Goal: Task Accomplishment & Management: Manage account settings

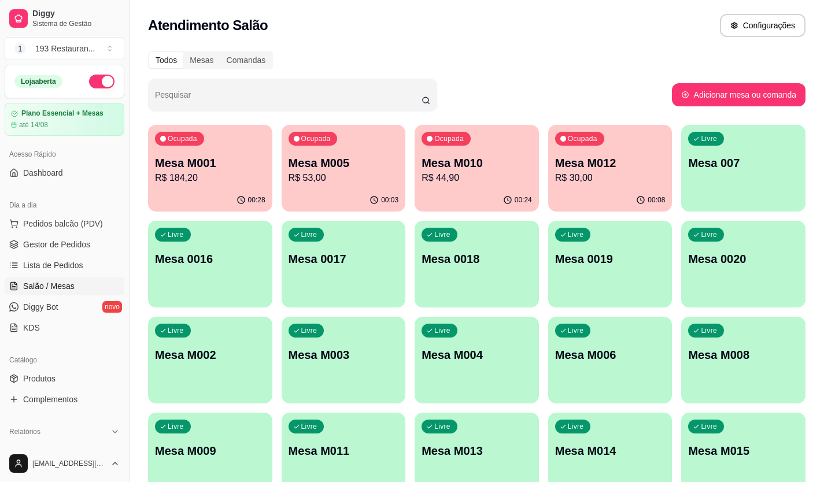
click at [333, 178] on p "R$ 53,00" at bounding box center [344, 178] width 110 height 14
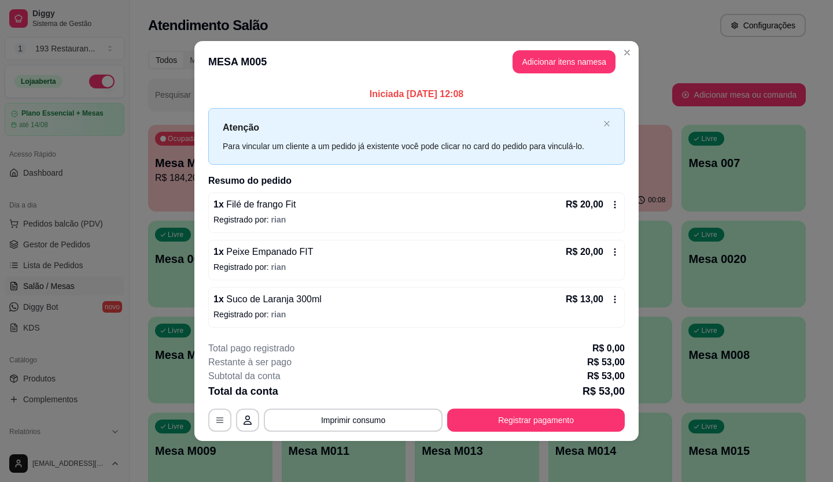
click at [319, 208] on div "1 x Filé de frango Fit R$ 20,00" at bounding box center [416, 205] width 406 height 14
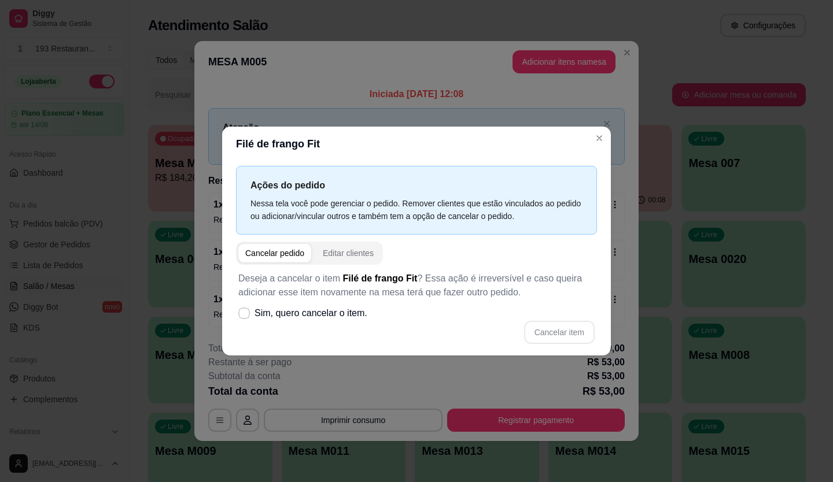
click at [233, 319] on div "Ações do pedido Nessa tela você pode gerenciar o pedido. Remover clientes que e…" at bounding box center [416, 258] width 389 height 194
click at [248, 318] on span at bounding box center [244, 313] width 11 height 11
click at [245, 318] on input "Sim, quero cancelar o item." at bounding box center [242, 320] width 8 height 8
click at [342, 314] on span "Sim, quero cancelar o item." at bounding box center [311, 314] width 113 height 14
click at [245, 316] on input "Sim, quero cancelar o item." at bounding box center [242, 320] width 8 height 8
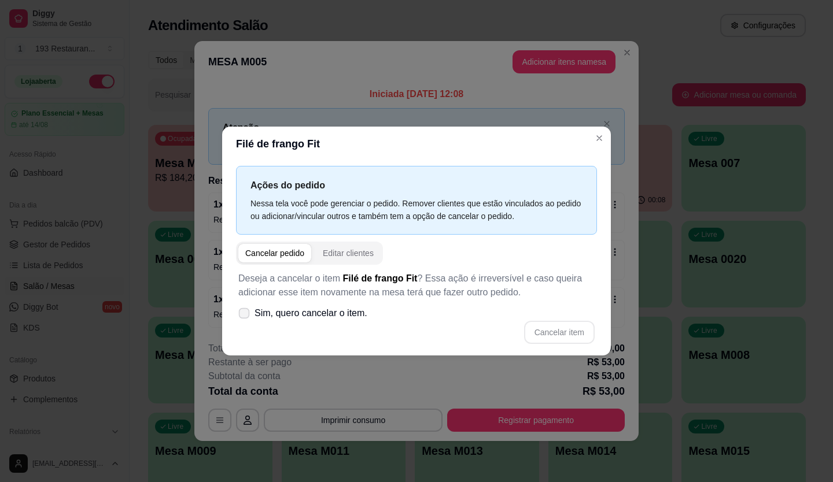
click at [326, 316] on span "Sim, quero cancelar o item." at bounding box center [311, 314] width 113 height 14
click at [245, 316] on input "Sim, quero cancelar o item." at bounding box center [242, 320] width 8 height 8
checkbox input "true"
click at [545, 324] on button "Cancelar item" at bounding box center [559, 332] width 71 height 23
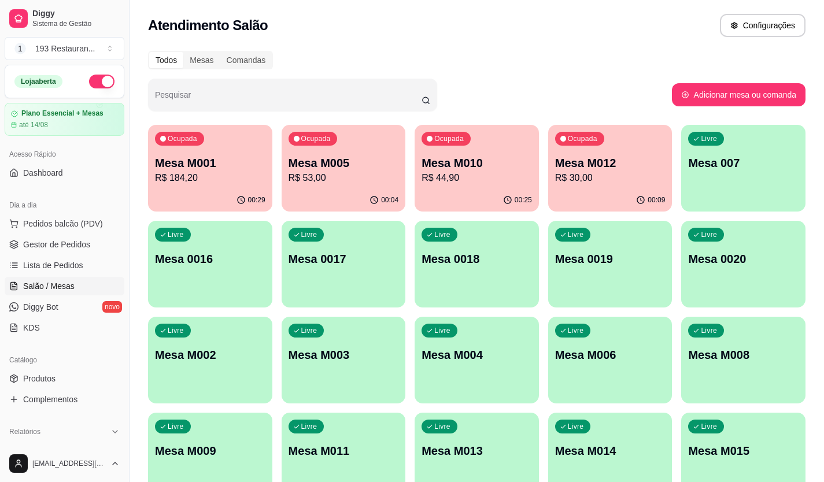
click at [204, 182] on p "R$ 184,20" at bounding box center [210, 178] width 110 height 14
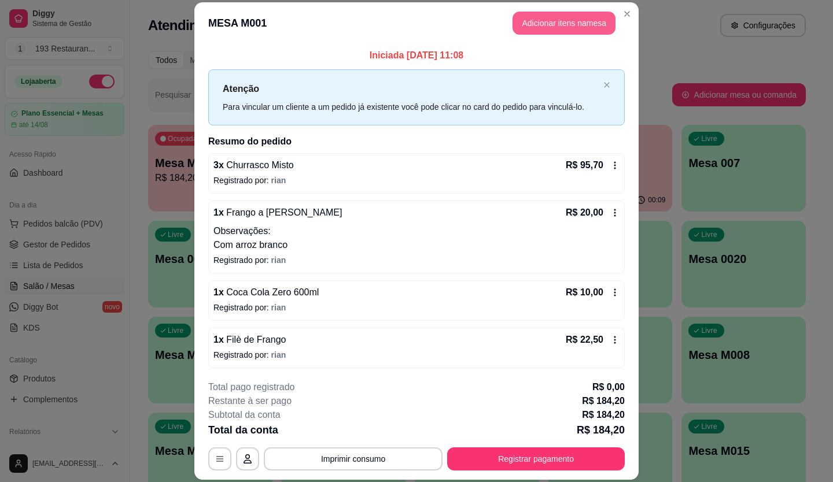
click at [561, 29] on button "Adicionar itens na mesa" at bounding box center [563, 23] width 103 height 23
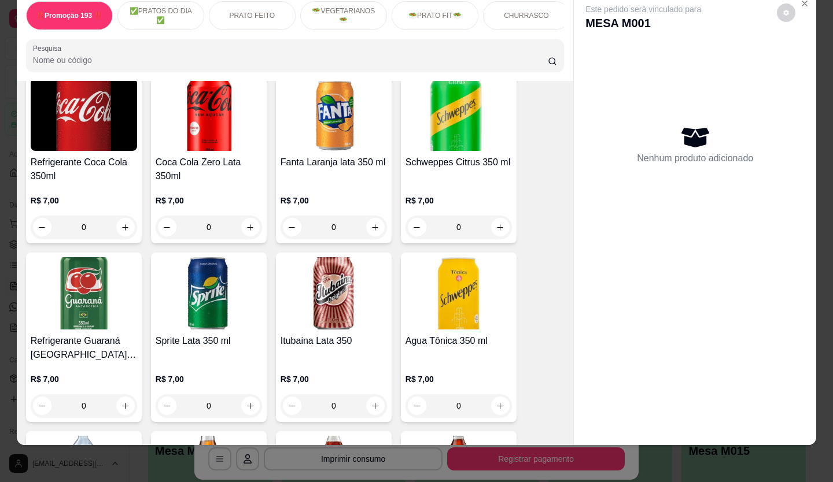
scroll to position [3355, 0]
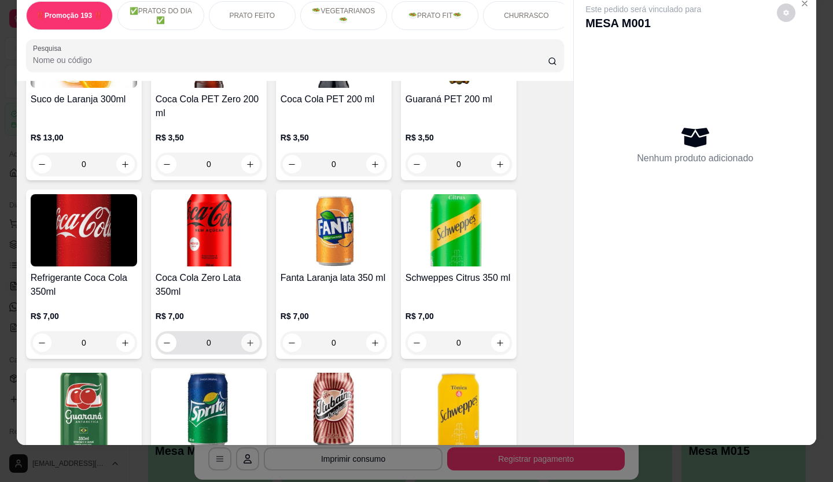
click at [243, 334] on button "increase-product-quantity" at bounding box center [250, 343] width 19 height 19
type input "1"
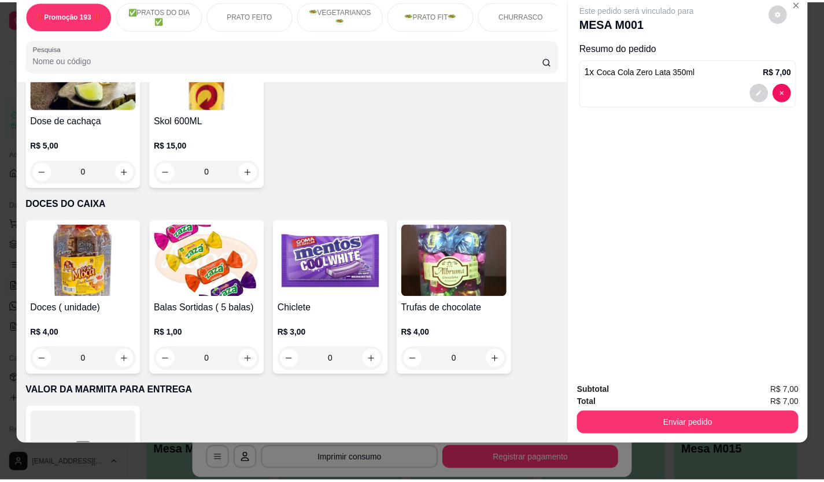
scroll to position [4864, 0]
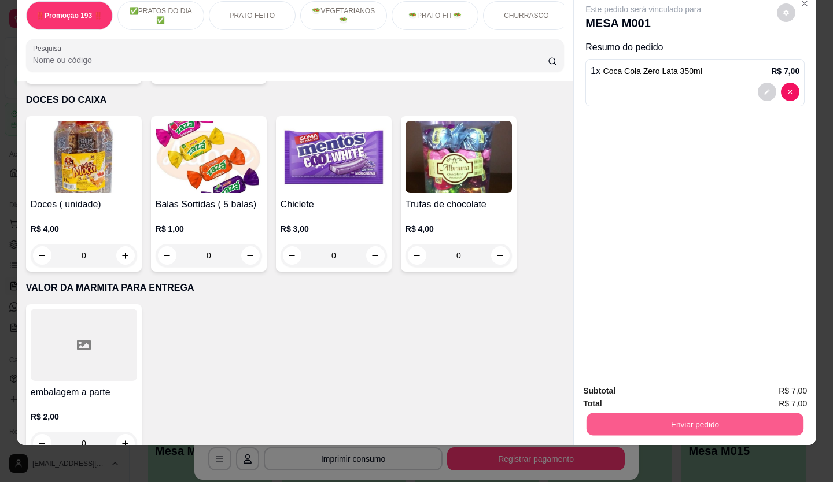
click at [726, 414] on button "Enviar pedido" at bounding box center [695, 425] width 217 height 23
click at [695, 387] on button "Não registrar e enviar pedido" at bounding box center [656, 388] width 120 height 22
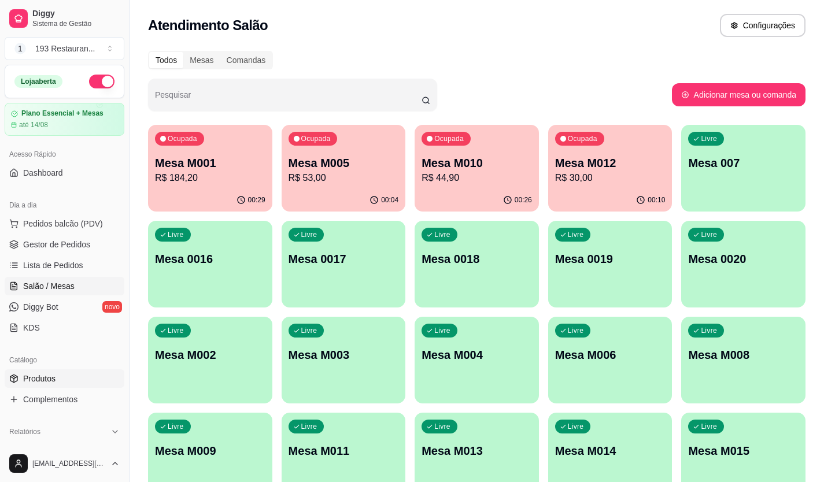
click at [72, 384] on link "Produtos" at bounding box center [65, 379] width 120 height 19
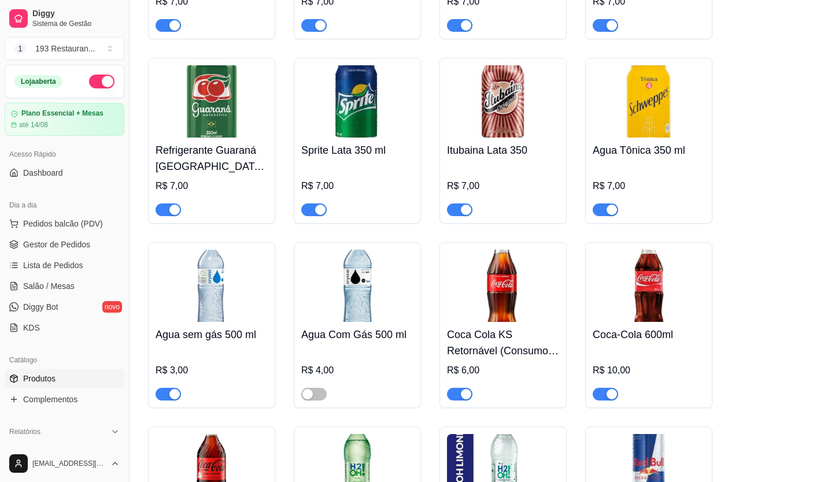
scroll to position [4859, 0]
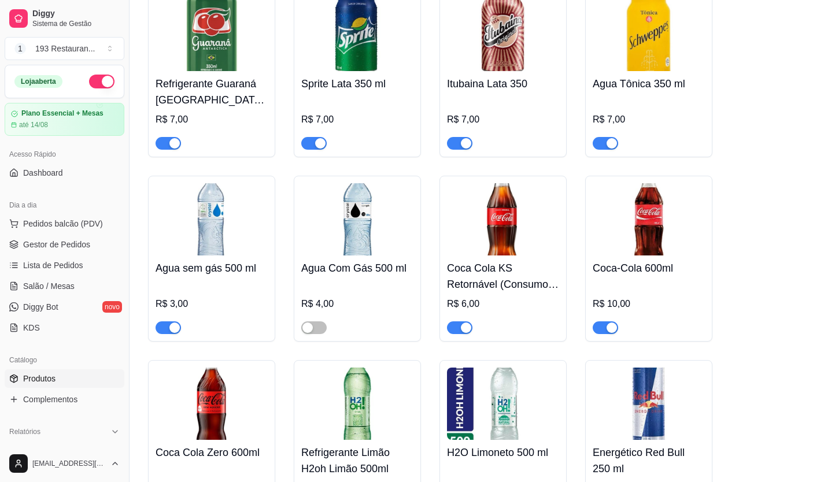
click at [327, 315] on div at bounding box center [357, 322] width 112 height 23
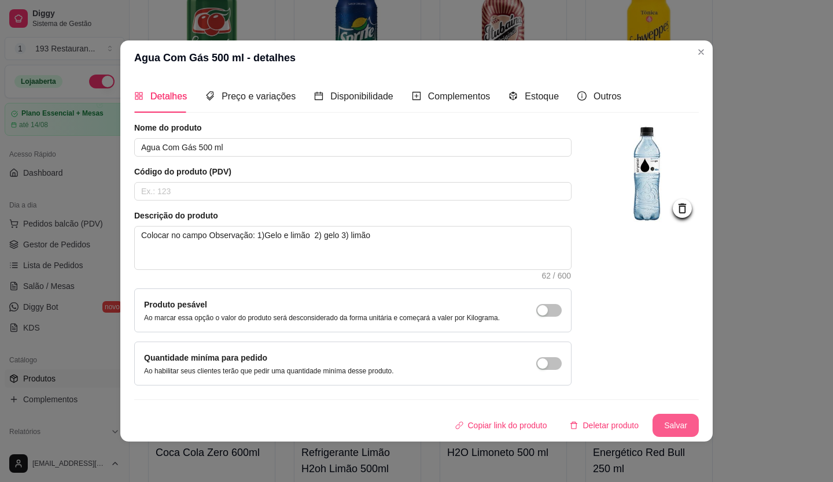
click at [674, 416] on button "Salvar" at bounding box center [675, 425] width 46 height 23
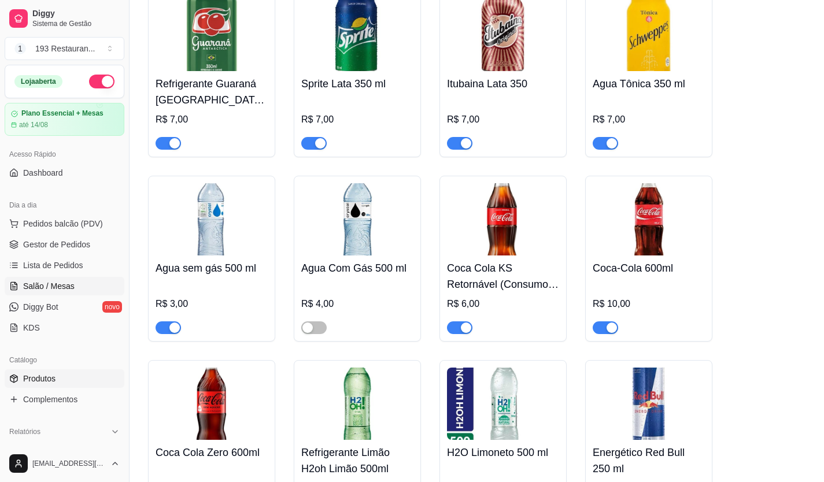
click at [81, 290] on link "Salão / Mesas" at bounding box center [65, 286] width 120 height 19
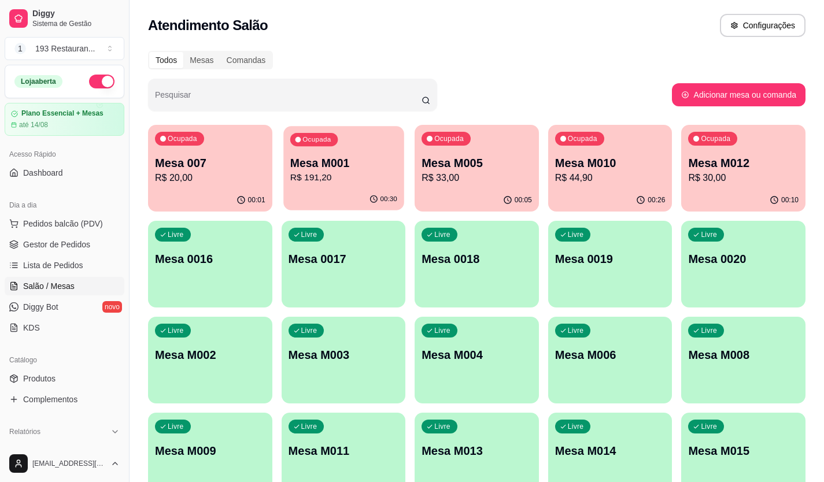
click at [292, 166] on p "Mesa M001" at bounding box center [343, 164] width 107 height 16
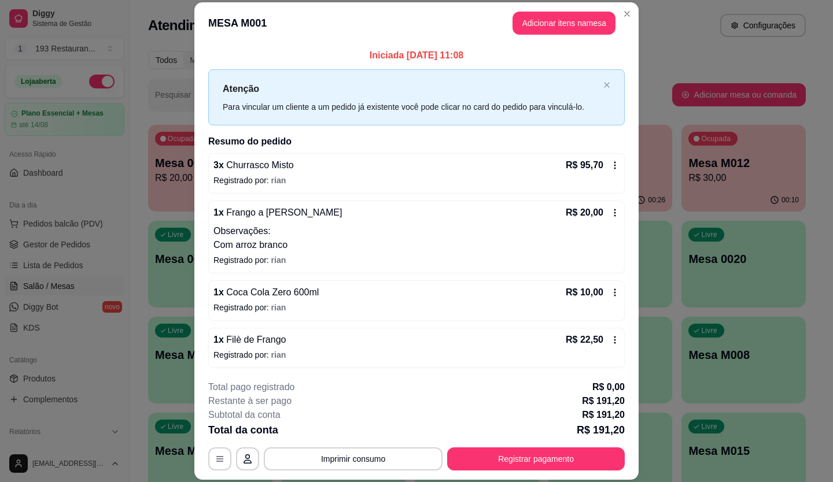
scroll to position [97, 0]
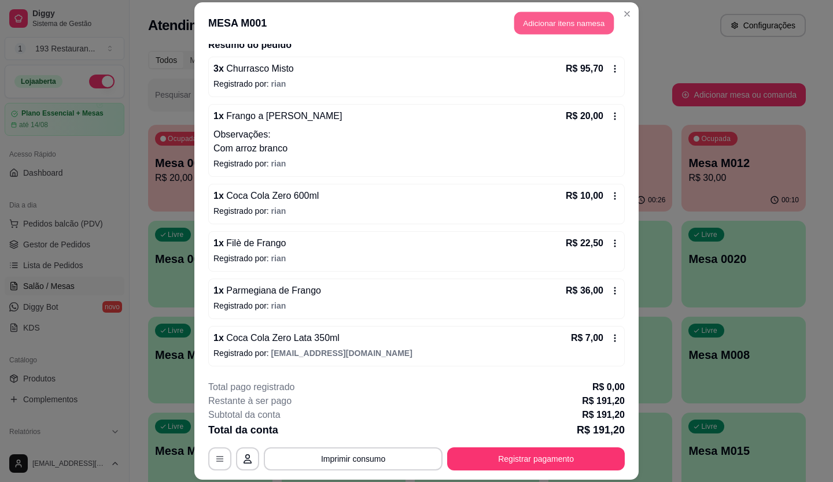
click at [574, 16] on button "Adicionar itens na mesa" at bounding box center [563, 23] width 99 height 23
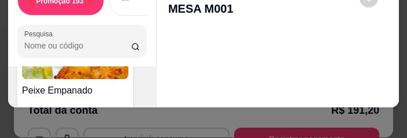
scroll to position [10359, 0]
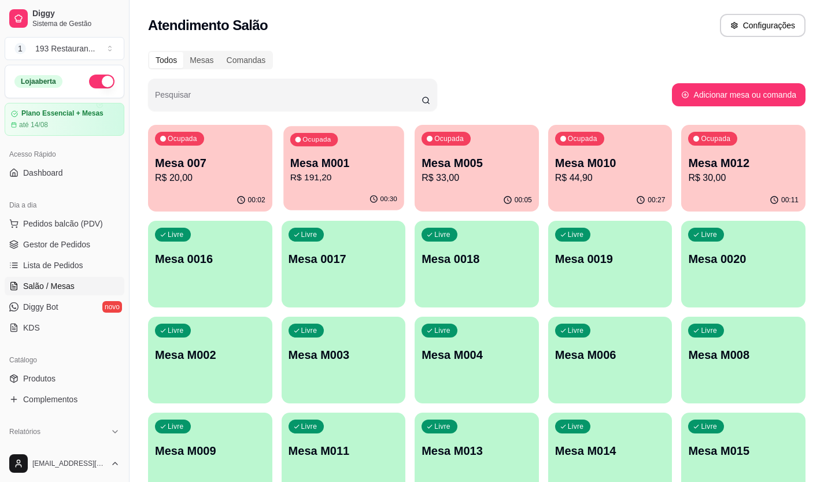
click at [362, 156] on p "Mesa M001" at bounding box center [343, 164] width 107 height 16
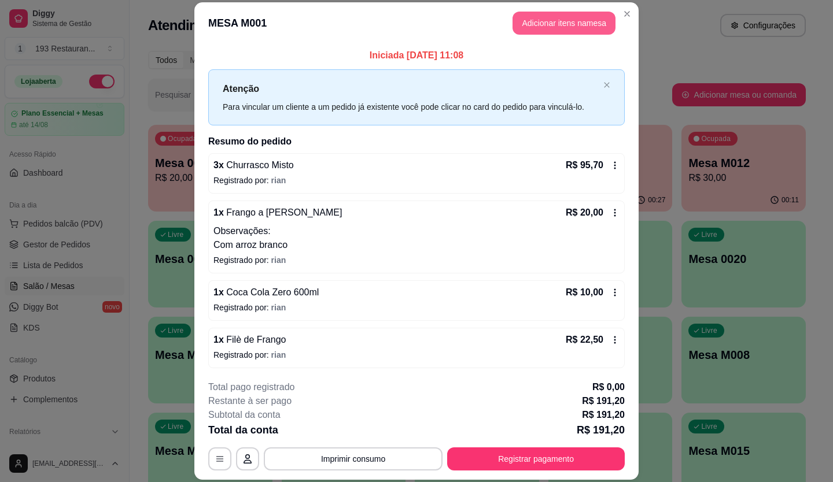
click at [522, 21] on button "Adicionar itens na mesa" at bounding box center [563, 23] width 103 height 23
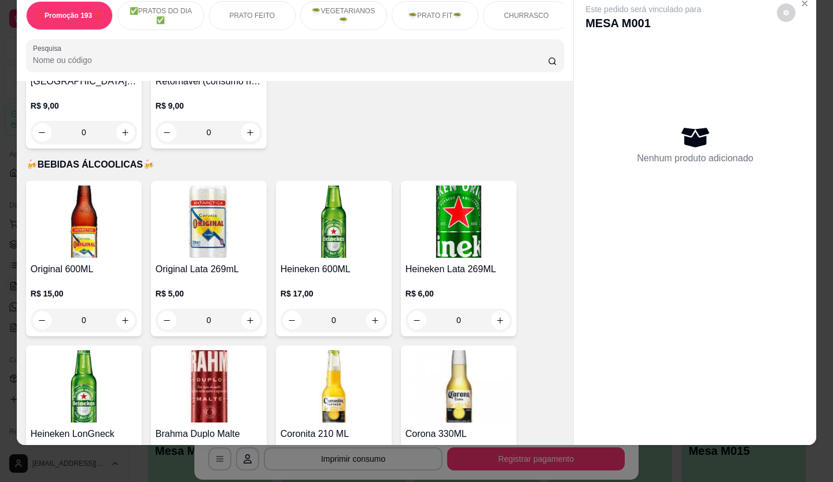
scroll to position [4627, 0]
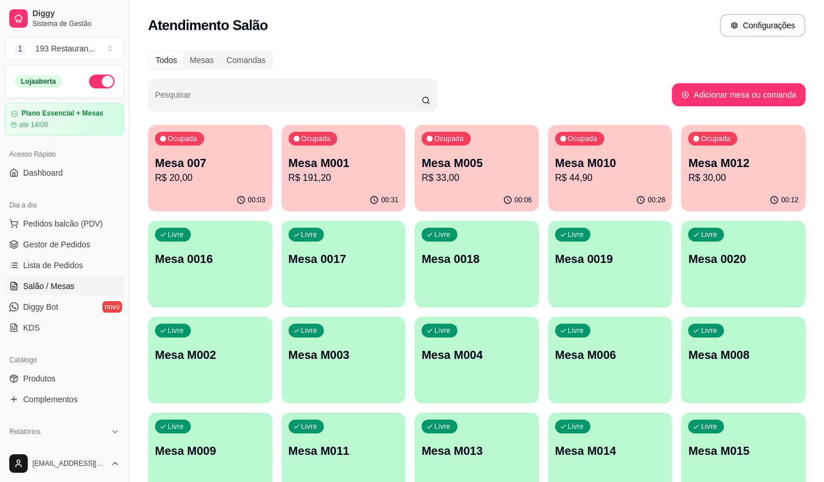
click at [332, 178] on p "R$ 191,20" at bounding box center [344, 178] width 110 height 14
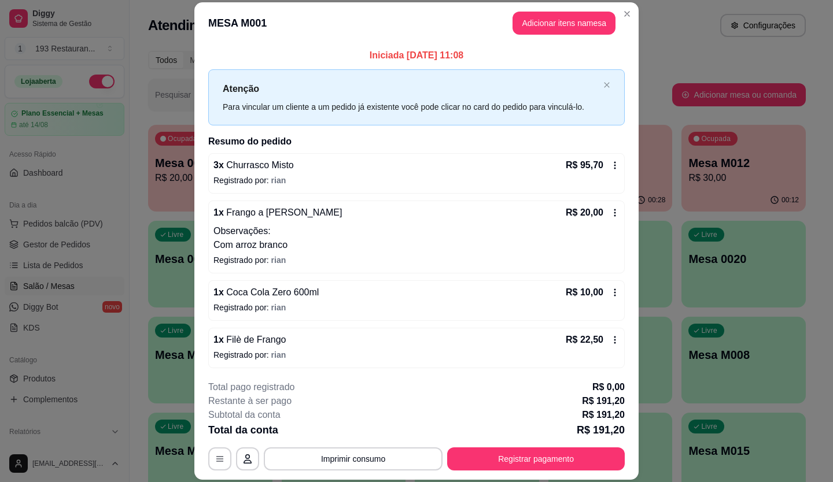
click at [578, 47] on div "Iniciada [DATE] 11:08 Atenção Para vincular um cliente a um pedido já existente…" at bounding box center [416, 207] width 444 height 327
click at [577, 32] on button "Adicionar itens na mesa" at bounding box center [563, 23] width 99 height 23
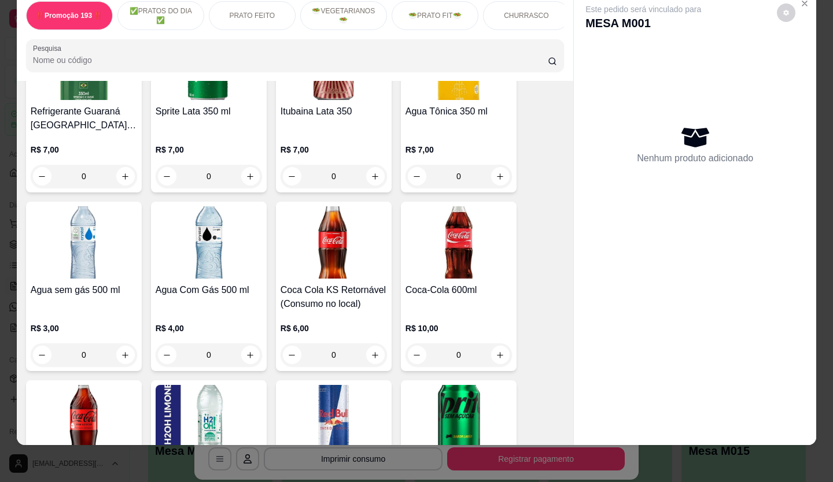
scroll to position [3702, 0]
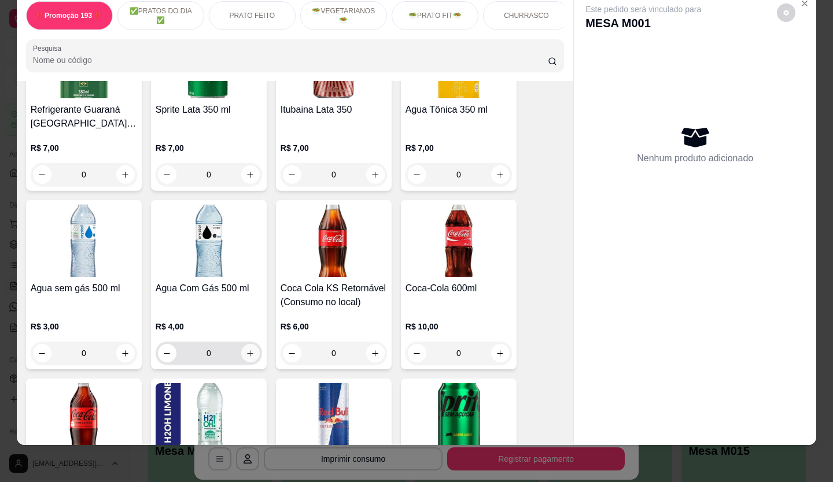
click at [250, 349] on icon "increase-product-quantity" at bounding box center [250, 353] width 9 height 9
type input "1"
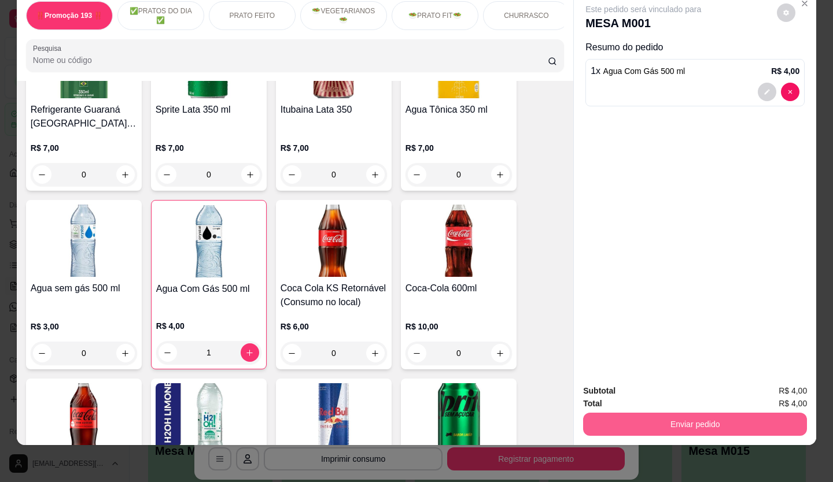
click at [745, 415] on button "Enviar pedido" at bounding box center [695, 424] width 224 height 23
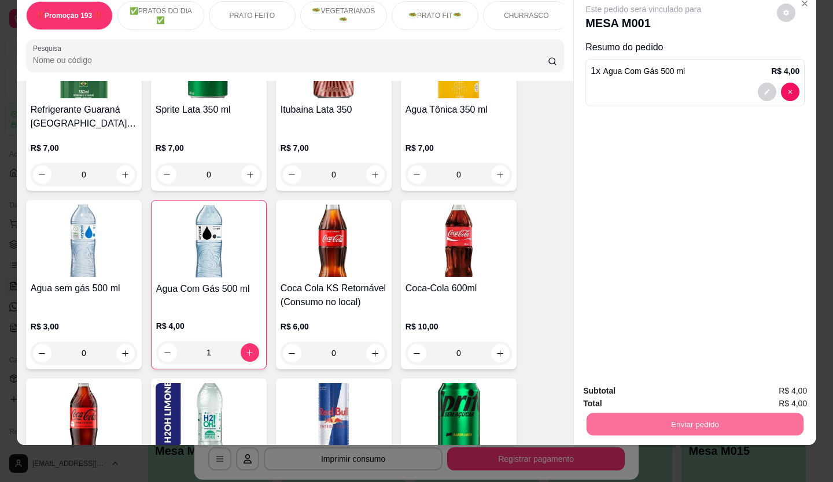
click at [676, 385] on button "Não registrar e enviar pedido" at bounding box center [657, 387] width 117 height 21
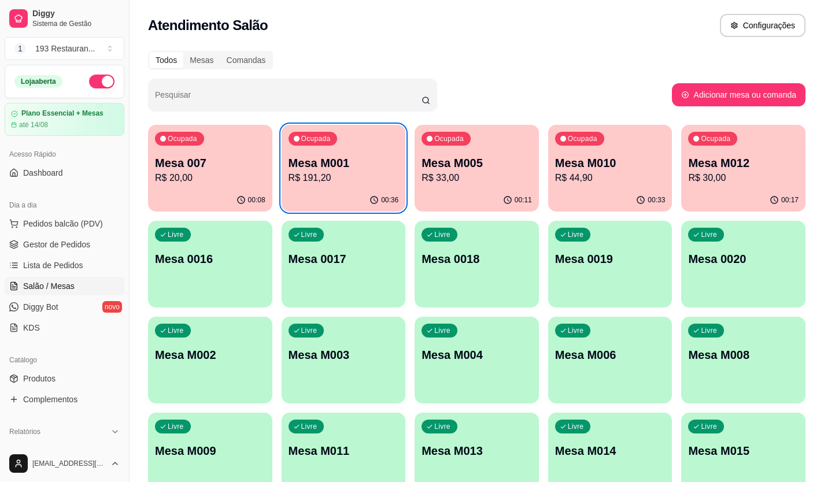
click at [324, 371] on div "Livre Mesa M003" at bounding box center [344, 353] width 124 height 73
click at [639, 159] on p "Mesa M010" at bounding box center [610, 164] width 107 height 16
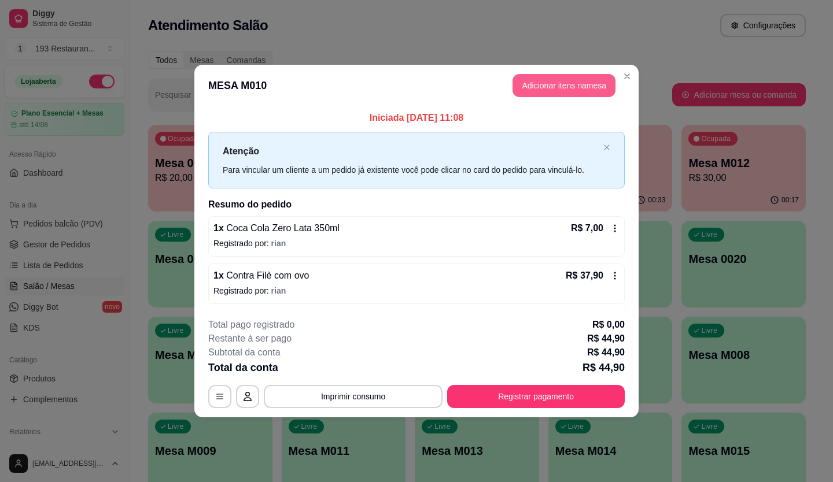
click at [538, 84] on button "Adicionar itens na mesa" at bounding box center [563, 85] width 103 height 23
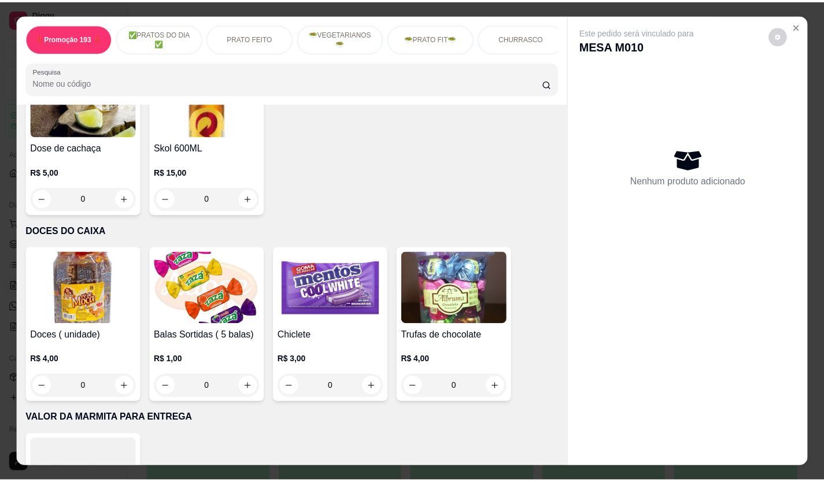
scroll to position [4863, 0]
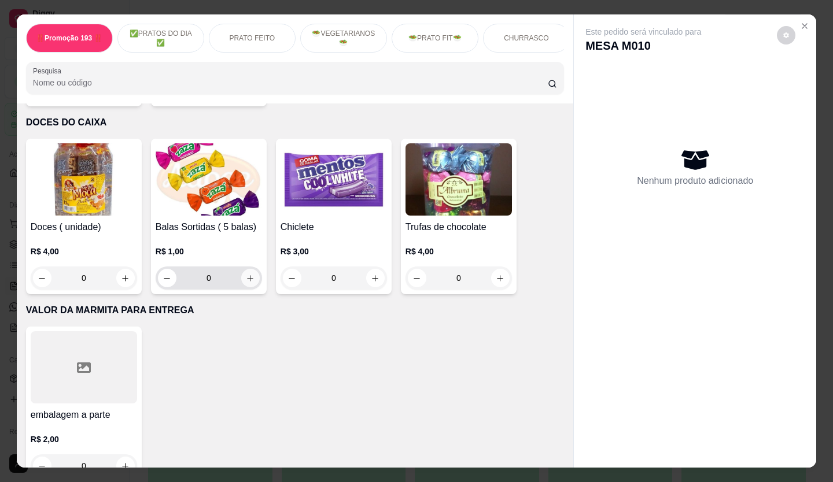
click at [246, 274] on icon "increase-product-quantity" at bounding box center [250, 278] width 9 height 9
type input "1"
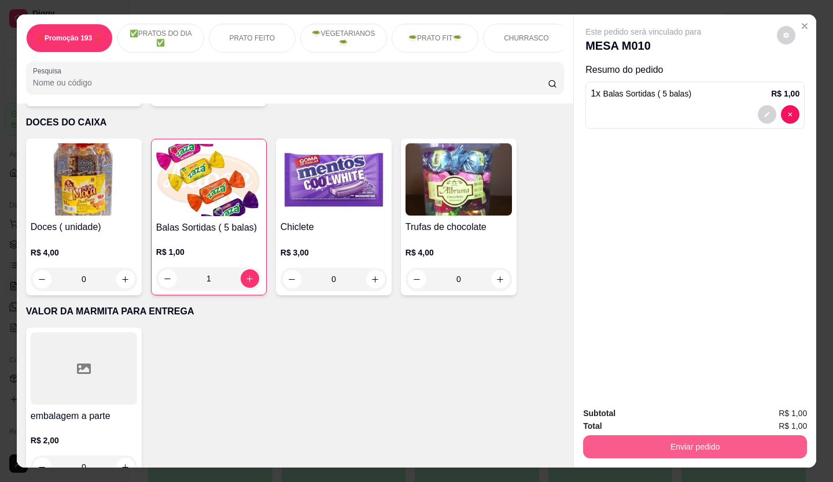
click at [607, 438] on button "Enviar pedido" at bounding box center [695, 447] width 224 height 23
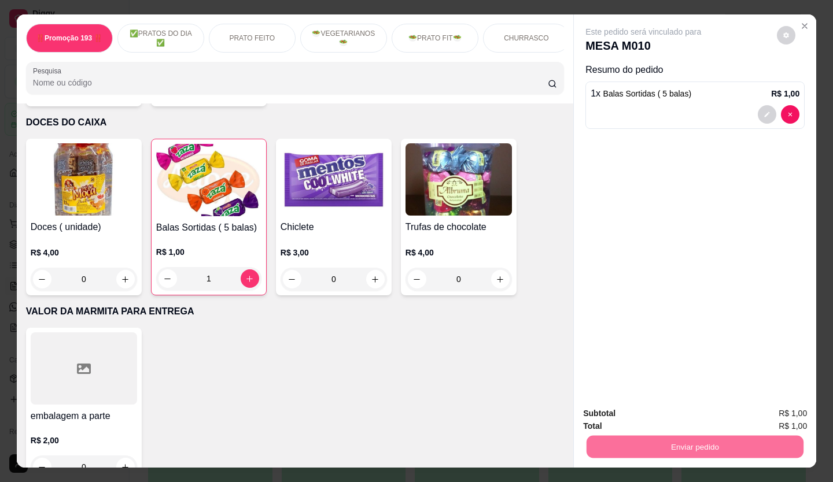
click at [613, 411] on button "Não registrar e enviar pedido" at bounding box center [656, 414] width 120 height 22
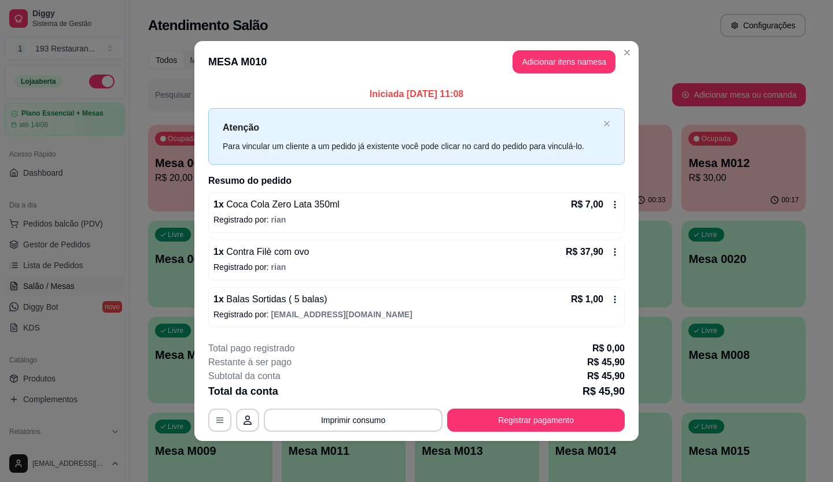
click at [379, 426] on button "Imprimir consumo" at bounding box center [353, 420] width 179 height 23
click at [372, 397] on button "CAIXA" at bounding box center [357, 393] width 84 height 19
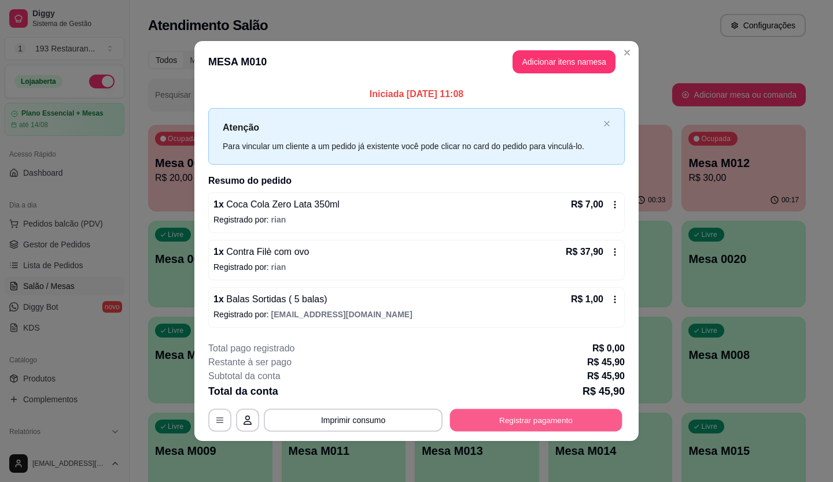
click at [470, 424] on button "Registrar pagamento" at bounding box center [536, 420] width 172 height 23
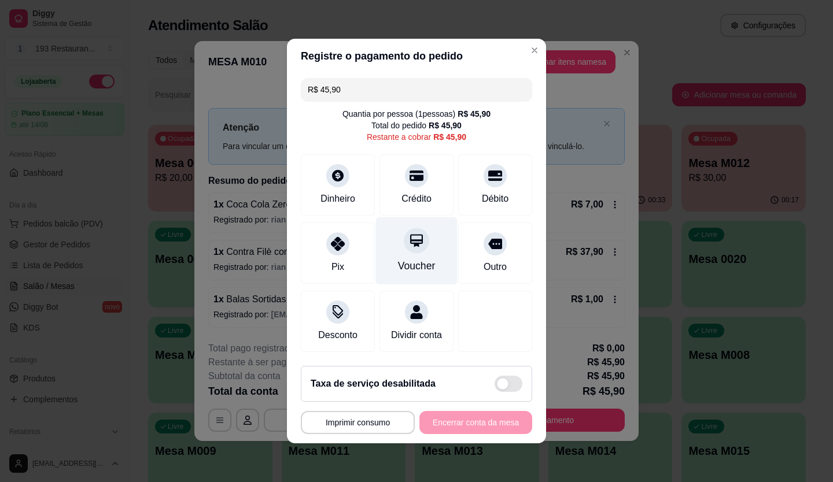
click at [425, 245] on div "Voucher" at bounding box center [417, 251] width 82 height 68
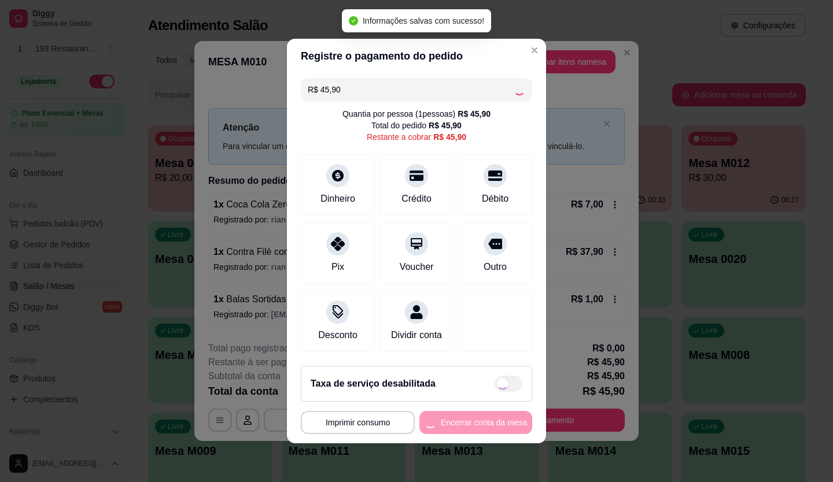
type input "R$ 0,00"
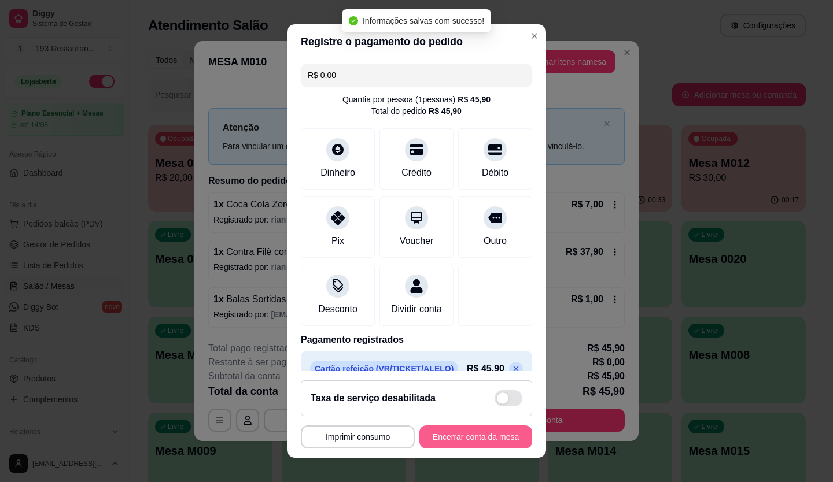
click at [470, 428] on button "Encerrar conta da mesa" at bounding box center [475, 437] width 113 height 23
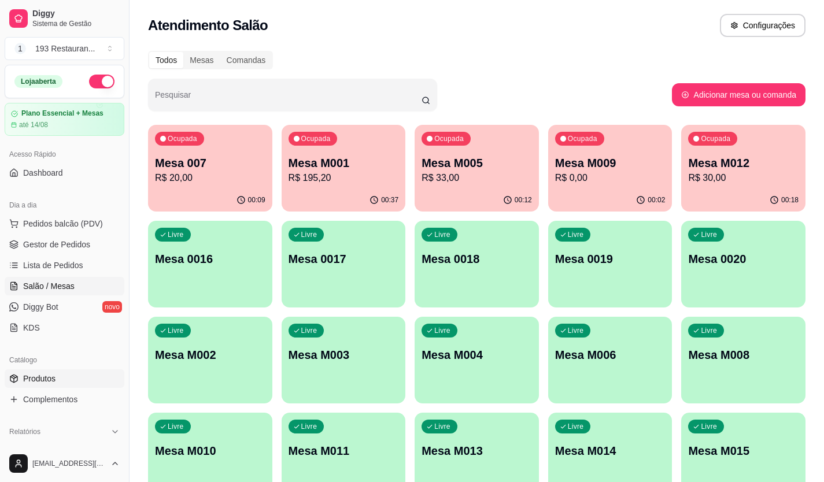
click at [30, 377] on span "Produtos" at bounding box center [39, 379] width 32 height 12
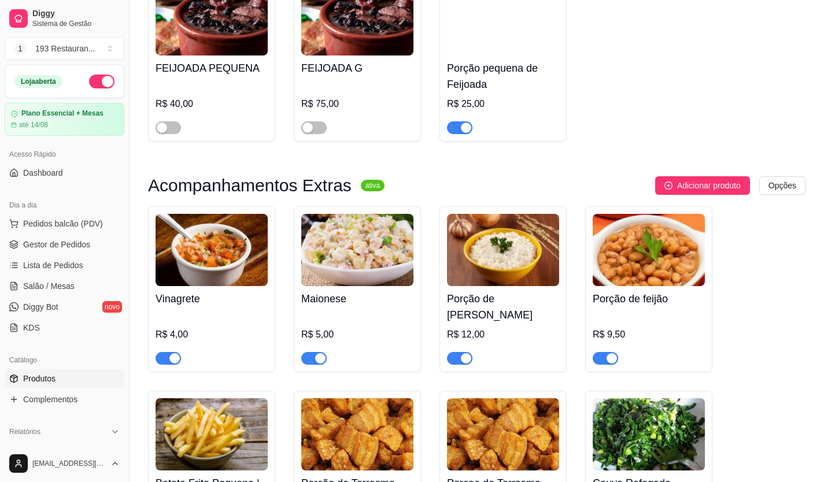
scroll to position [3181, 0]
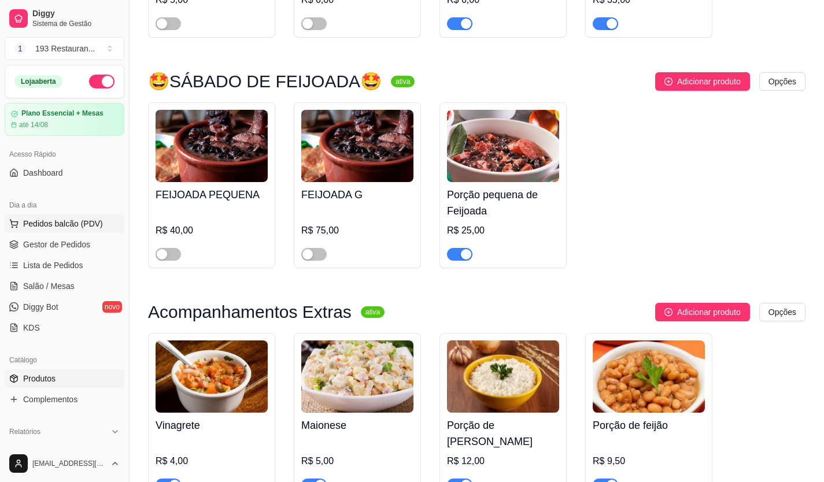
click at [42, 224] on span "Pedidos balcão (PDV)" at bounding box center [63, 224] width 80 height 12
click at [58, 279] on link "Salão / Mesas" at bounding box center [65, 286] width 120 height 19
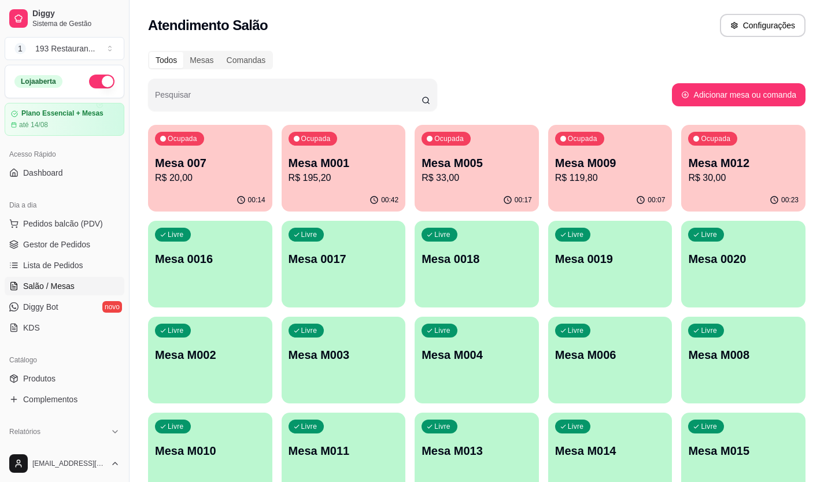
click at [5, 277] on link "Salão / Mesas" at bounding box center [65, 286] width 120 height 19
click at [346, 169] on p "Mesa M001" at bounding box center [343, 164] width 107 height 16
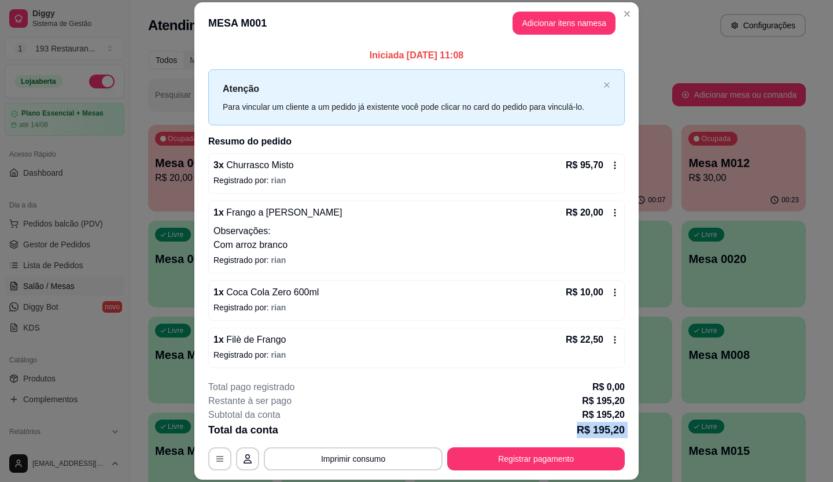
drag, startPoint x: 374, startPoint y: 437, endPoint x: 368, endPoint y: 441, distance: 6.3
click at [371, 440] on div "**********" at bounding box center [416, 426] width 416 height 90
click at [348, 459] on button "Imprimir consumo" at bounding box center [353, 459] width 179 height 23
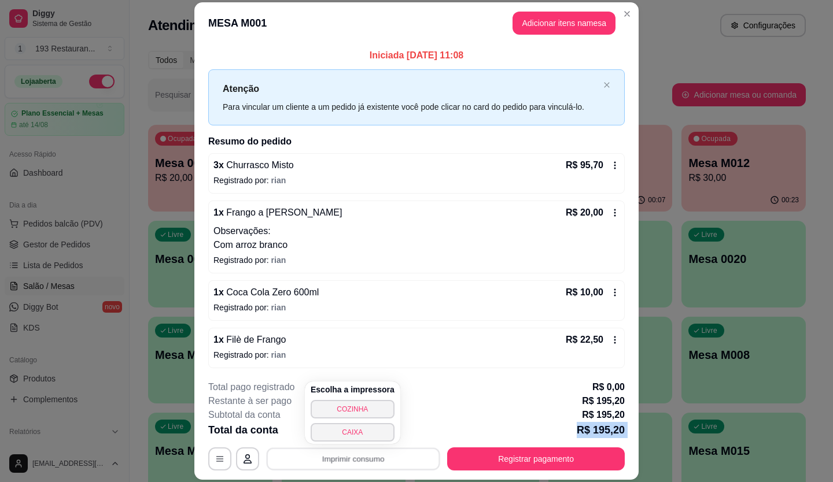
click at [351, 437] on button "CAIXA" at bounding box center [353, 432] width 84 height 19
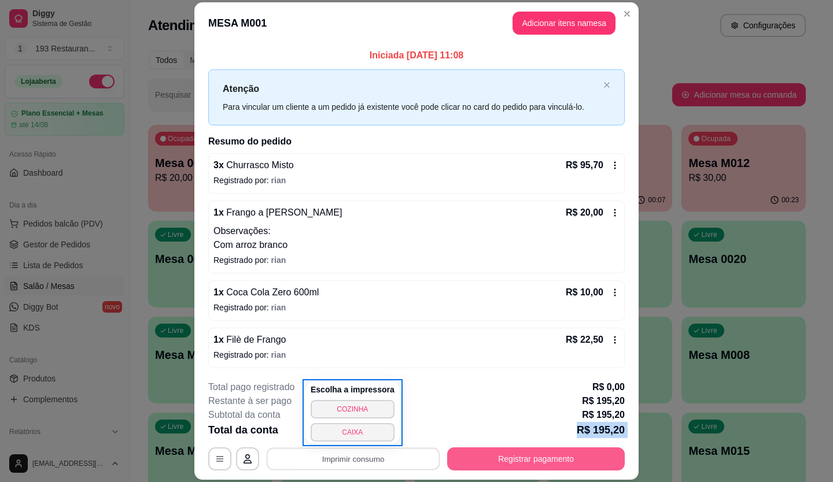
click at [497, 456] on button "Registrar pagamento" at bounding box center [536, 459] width 178 height 23
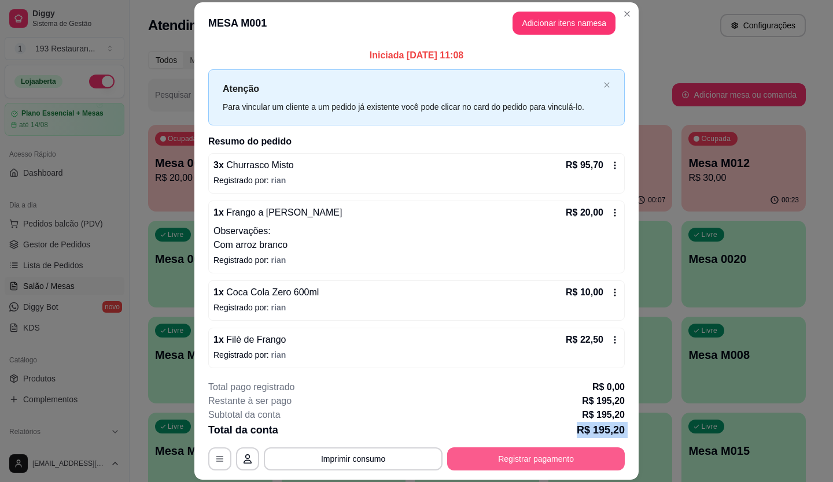
click at [522, 456] on button "Registrar pagamento" at bounding box center [536, 459] width 178 height 23
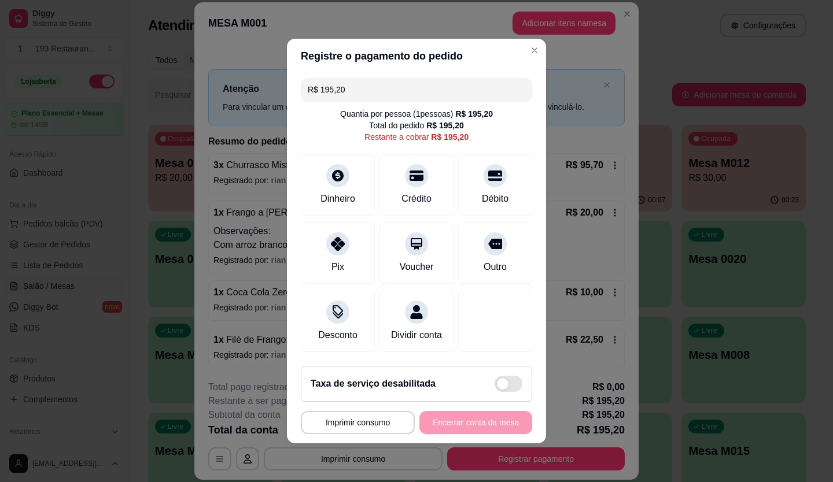
drag, startPoint x: 376, startPoint y: 90, endPoint x: 239, endPoint y: 161, distance: 154.2
click at [239, 161] on div "**********" at bounding box center [416, 241] width 833 height 482
click at [487, 183] on div "Débito" at bounding box center [496, 183] width 82 height 68
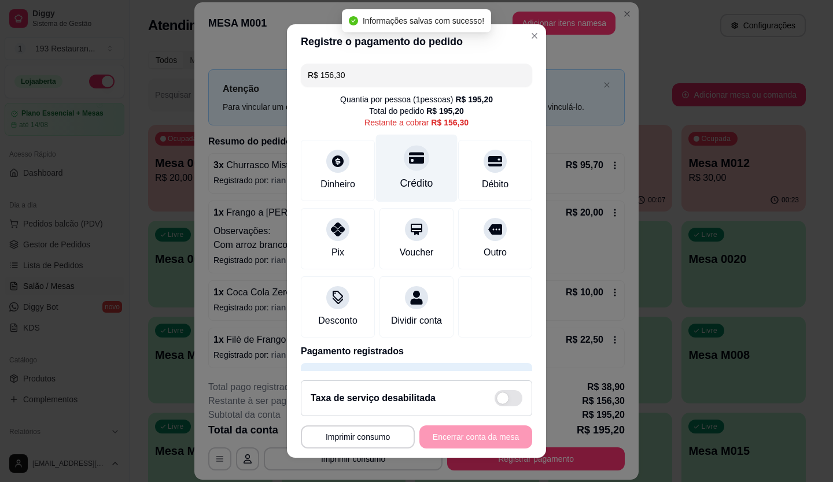
click at [414, 167] on div "Crédito" at bounding box center [417, 168] width 82 height 68
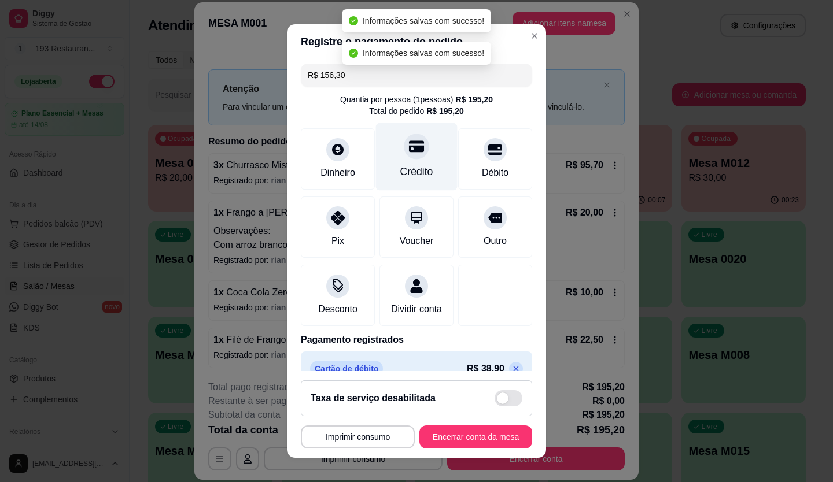
type input "R$ 0,00"
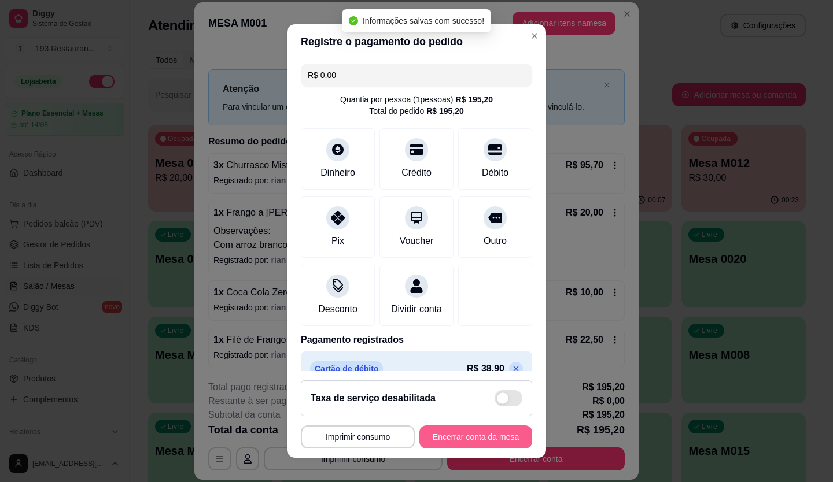
click at [456, 437] on button "Encerrar conta da mesa" at bounding box center [475, 437] width 113 height 23
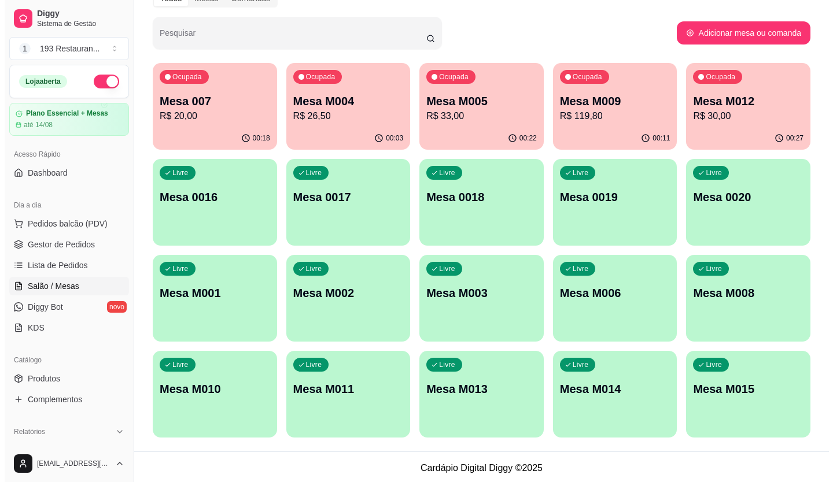
scroll to position [64, 0]
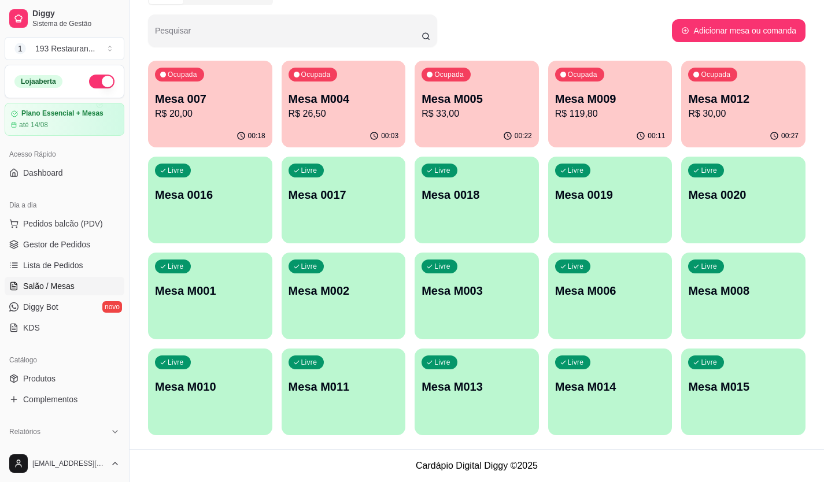
click at [615, 283] on p "Mesa M006" at bounding box center [610, 291] width 110 height 16
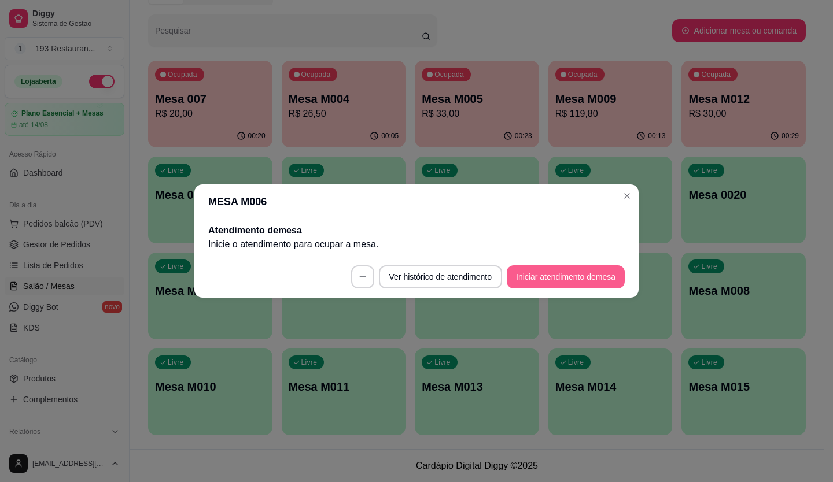
click at [562, 282] on button "Iniciar atendimento de mesa" at bounding box center [566, 276] width 118 height 23
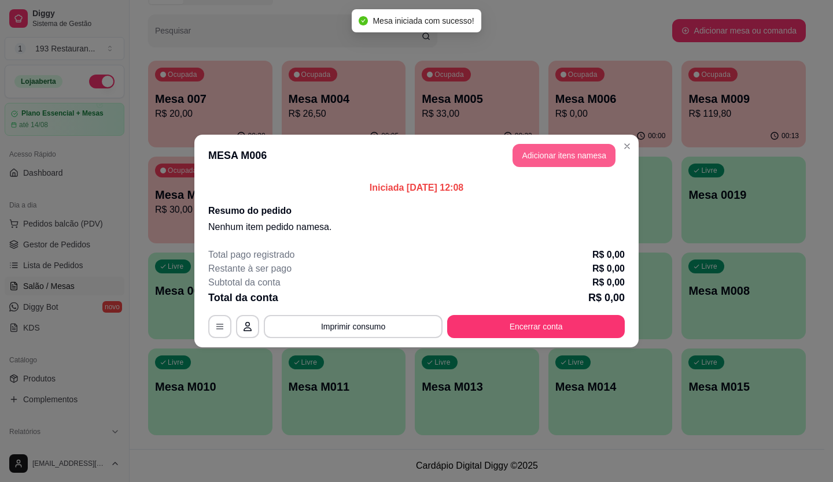
click at [539, 158] on button "Adicionar itens na mesa" at bounding box center [563, 155] width 103 height 23
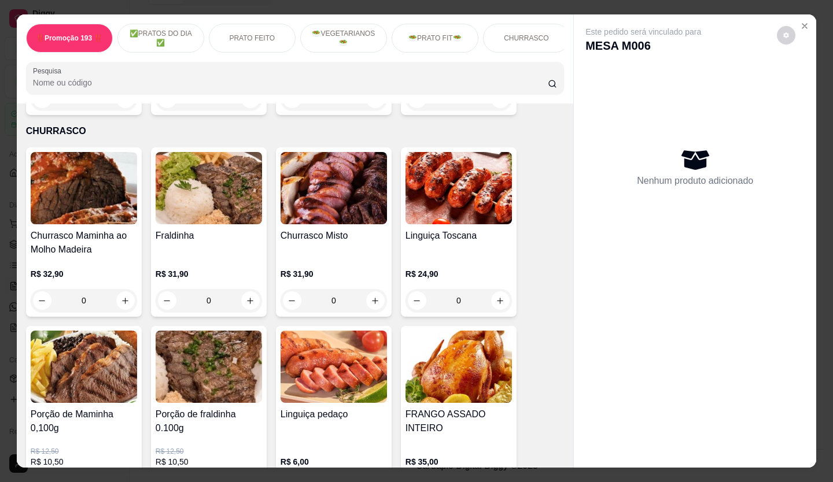
scroll to position [1967, 0]
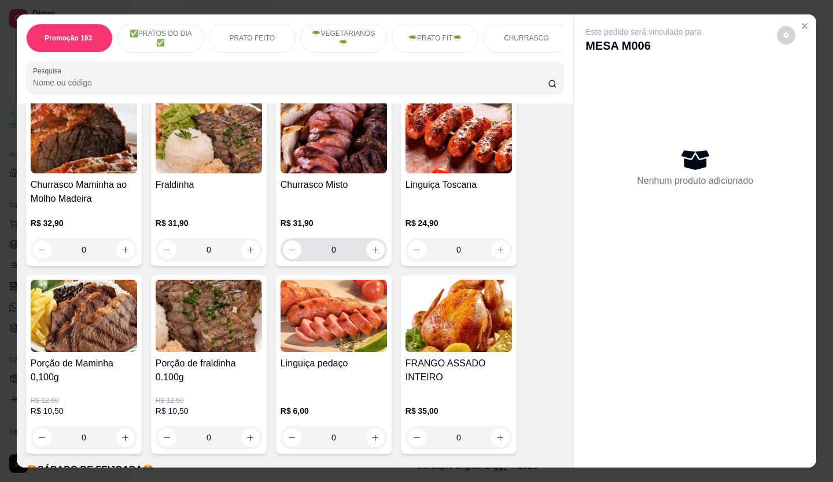
click at [371, 246] on icon "increase-product-quantity" at bounding box center [375, 250] width 9 height 9
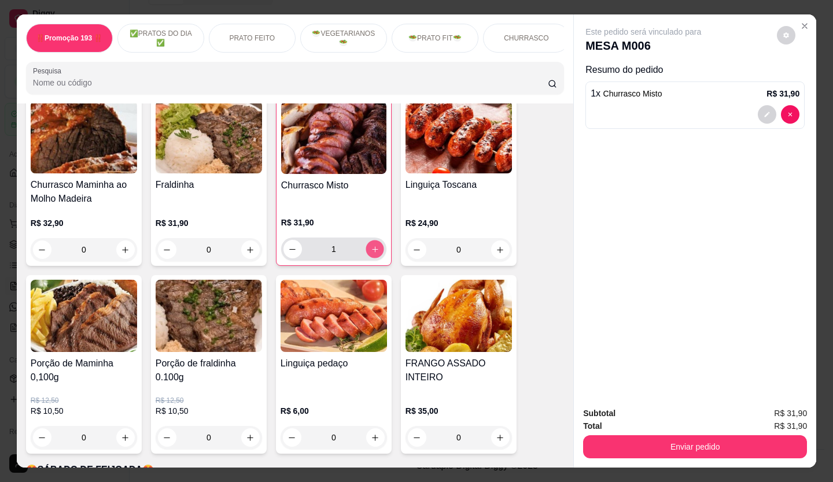
click at [371, 245] on icon "increase-product-quantity" at bounding box center [375, 249] width 9 height 9
type input "2"
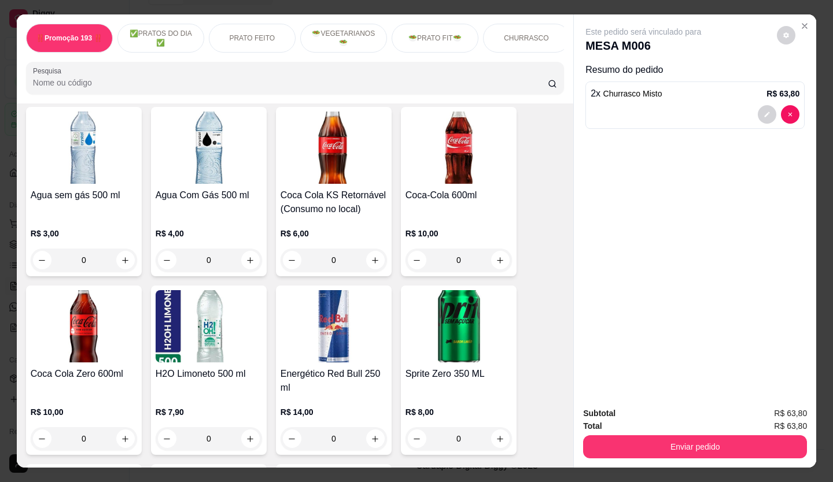
scroll to position [4107, 0]
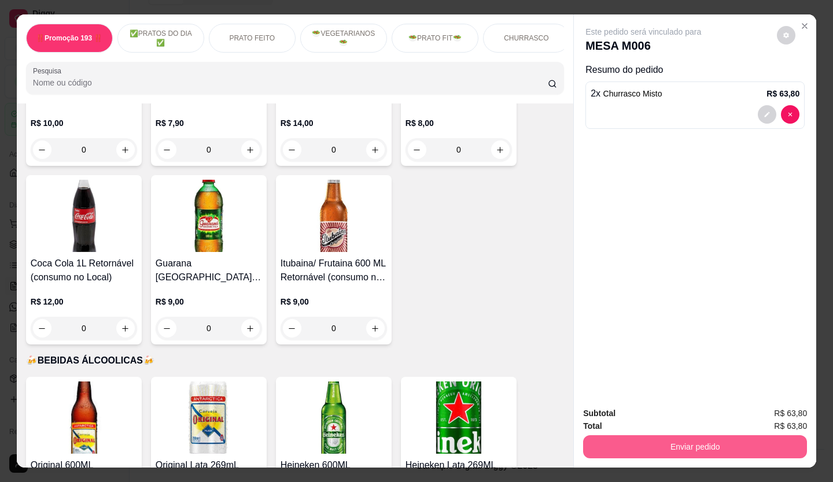
click at [664, 440] on button "Enviar pedido" at bounding box center [695, 447] width 224 height 23
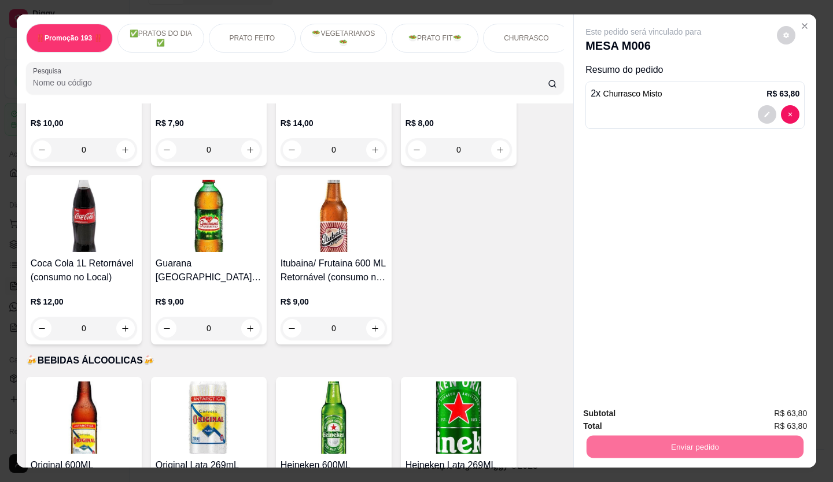
click at [681, 415] on button "Não registrar e enviar pedido" at bounding box center [656, 414] width 120 height 22
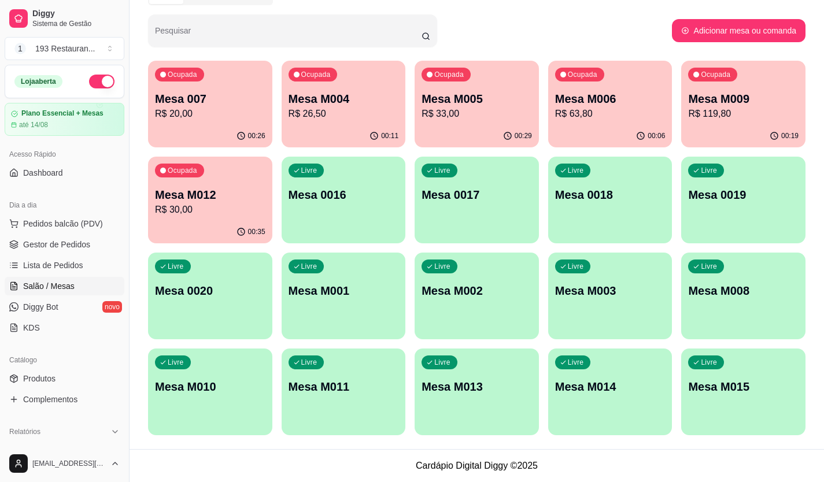
click at [194, 217] on div "Ocupada Mesa M012 R$ 30,00" at bounding box center [210, 189] width 124 height 64
click at [403, 119] on div "Ocupada Mesa M004 R$ 26,50" at bounding box center [344, 93] width 124 height 64
click at [501, 99] on p "Mesa M005" at bounding box center [477, 99] width 110 height 16
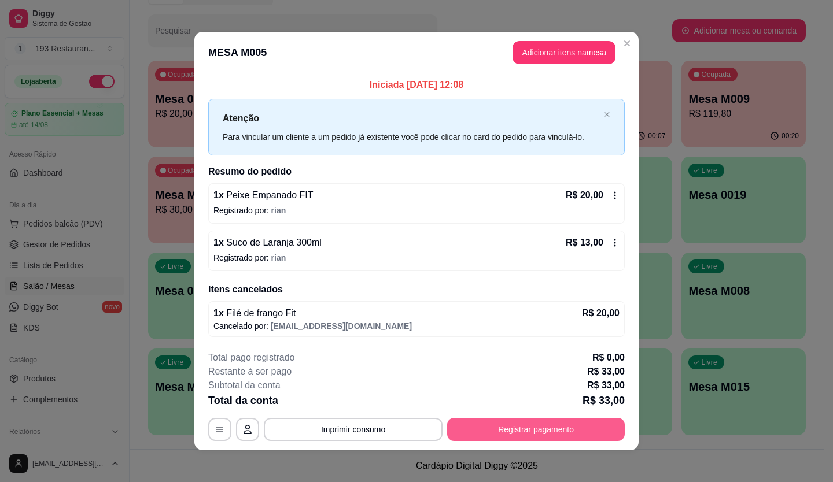
click at [554, 422] on button "Registrar pagamento" at bounding box center [536, 429] width 178 height 23
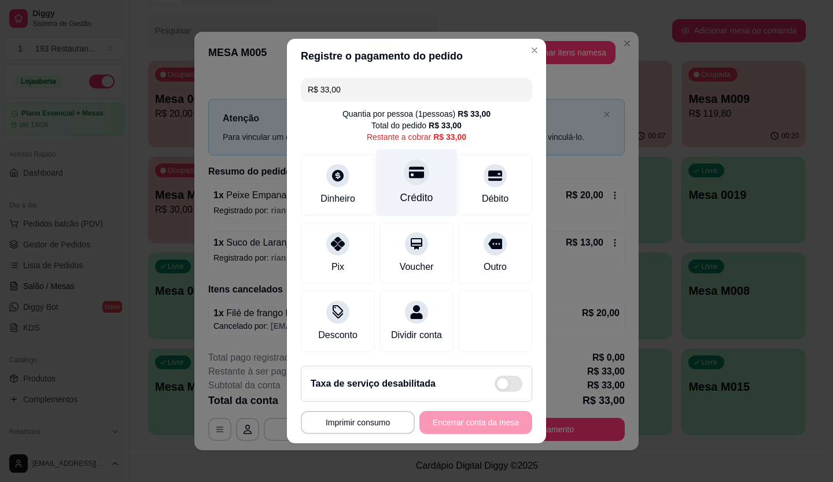
click at [416, 155] on div "Crédito" at bounding box center [417, 183] width 82 height 68
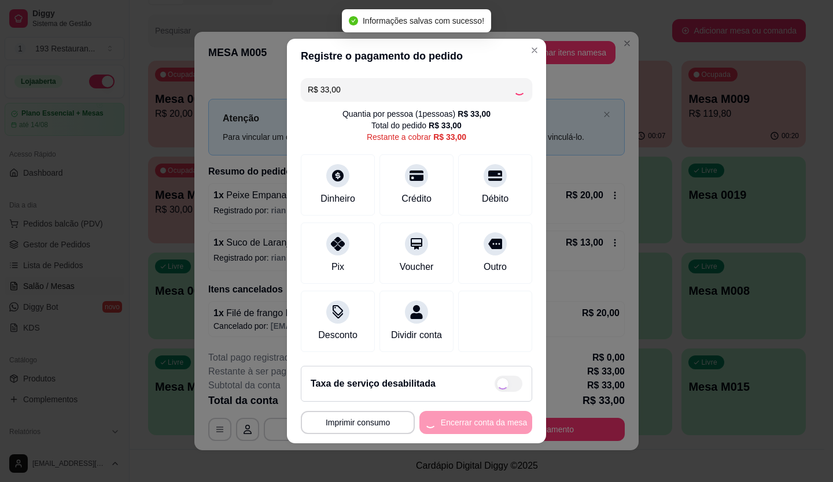
type input "R$ 0,00"
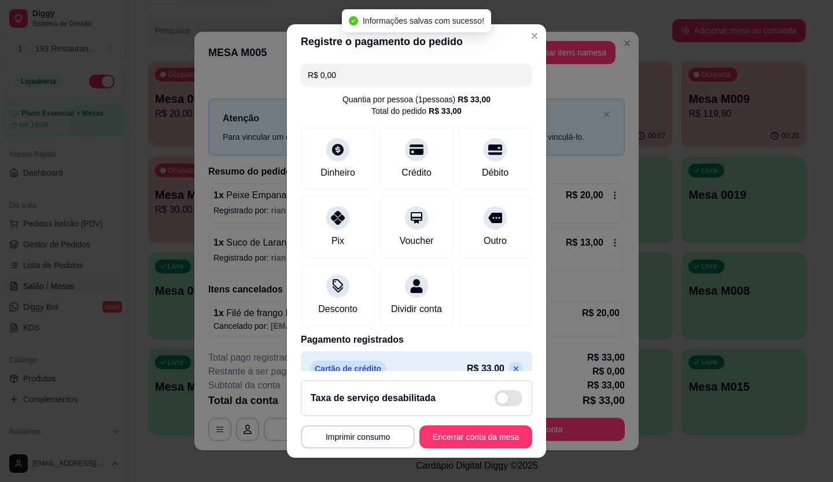
click at [476, 428] on button "Encerrar conta da mesa" at bounding box center [475, 437] width 113 height 23
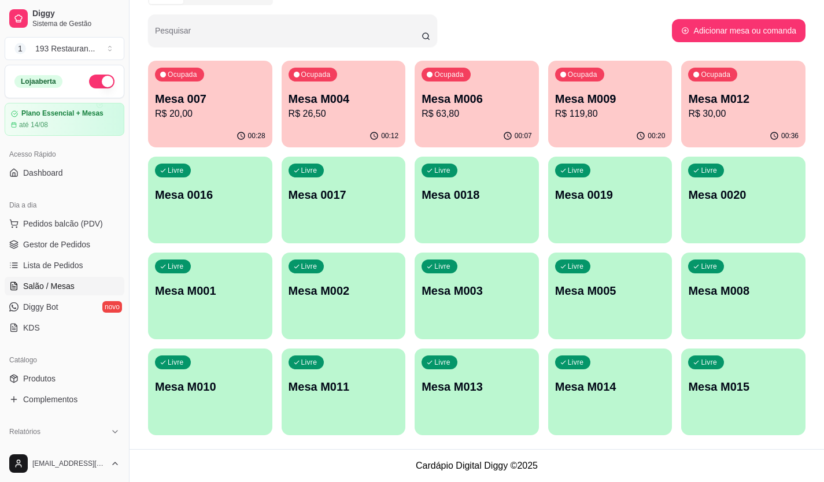
click at [159, 94] on p "Mesa 007" at bounding box center [210, 99] width 110 height 16
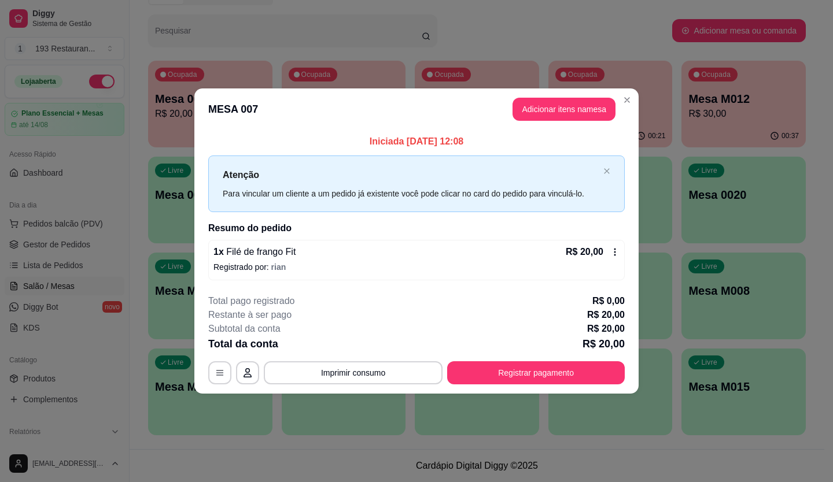
click at [556, 355] on div "**********" at bounding box center [416, 339] width 416 height 90
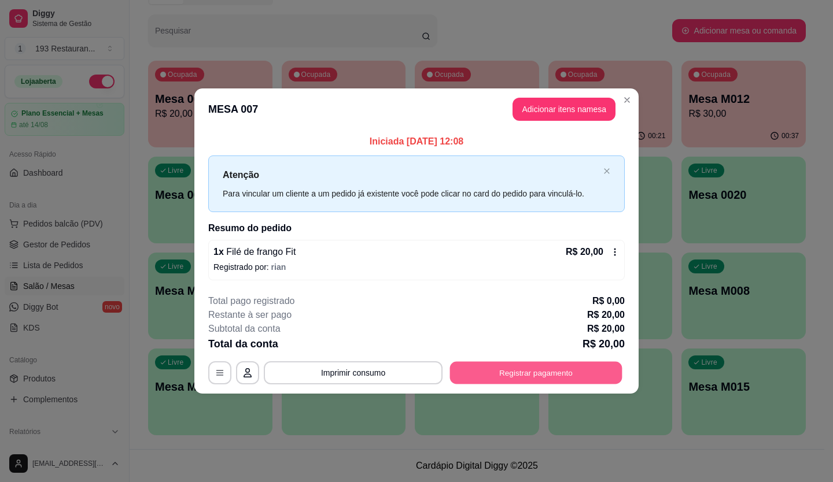
click at [560, 362] on button "Registrar pagamento" at bounding box center [536, 373] width 172 height 23
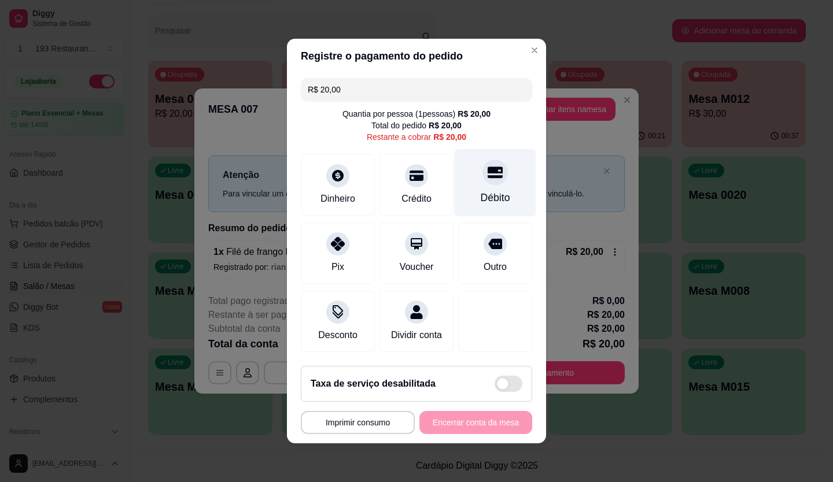
click at [477, 149] on div "Débito" at bounding box center [496, 183] width 82 height 68
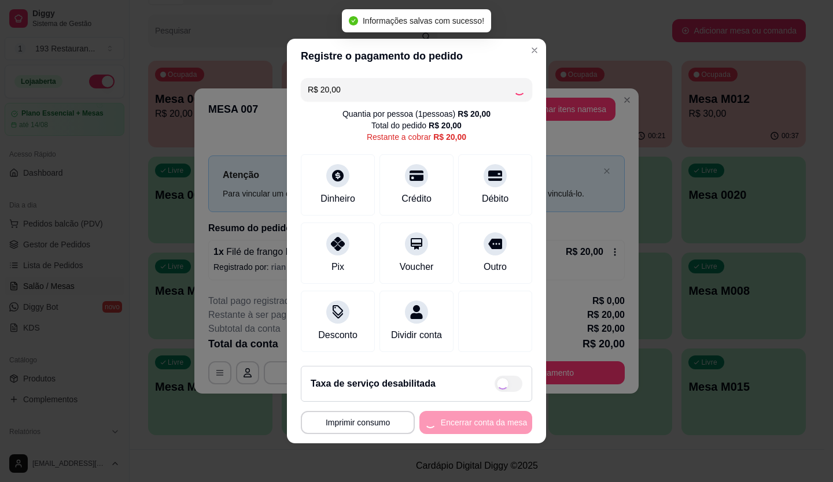
type input "R$ 0,00"
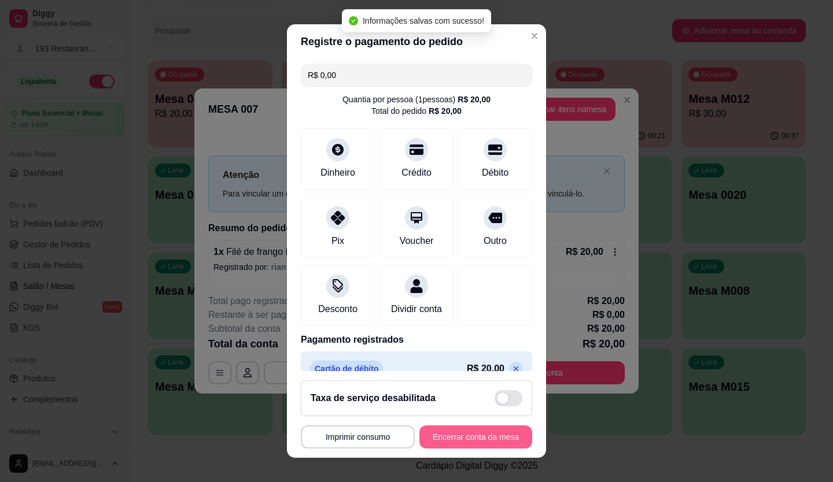
click at [476, 436] on button "Encerrar conta da mesa" at bounding box center [475, 437] width 113 height 23
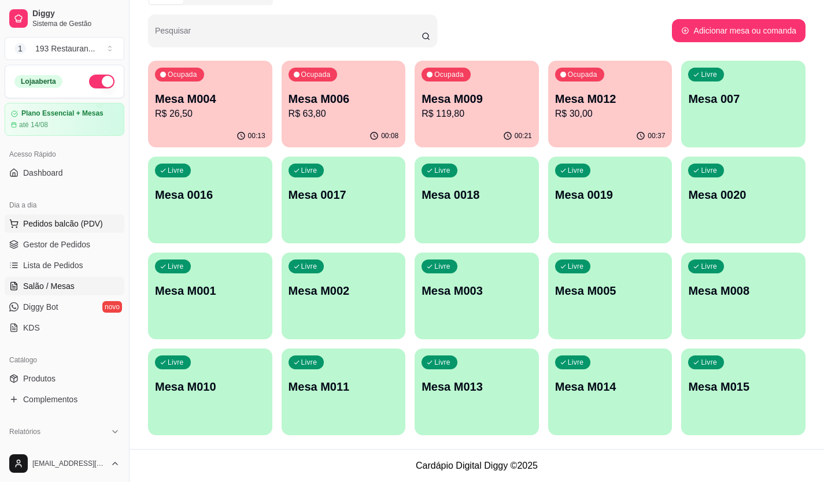
click at [34, 224] on span "Pedidos balcão (PDV)" at bounding box center [63, 224] width 80 height 12
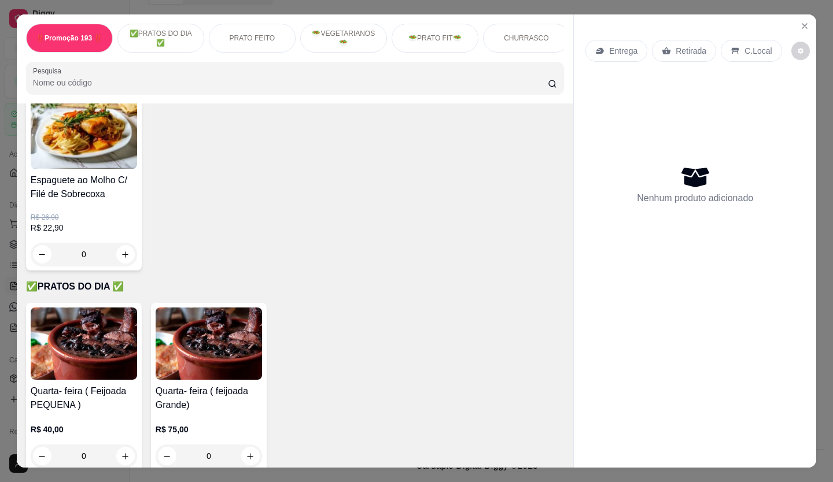
scroll to position [174, 0]
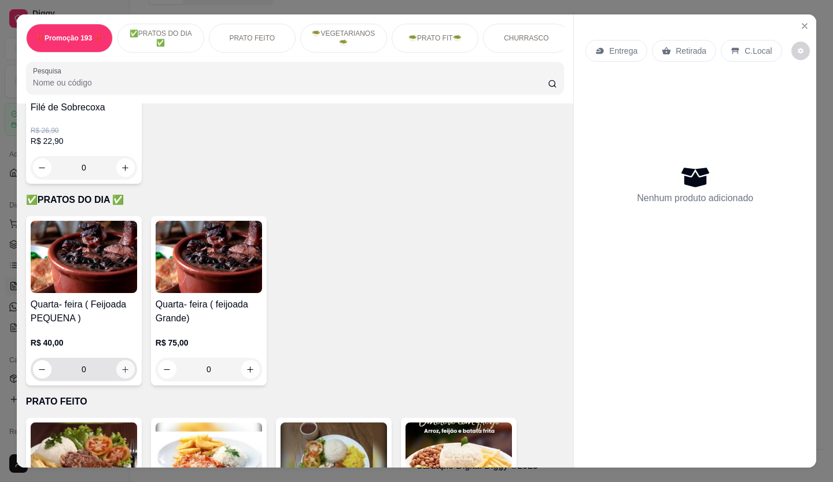
click at [123, 373] on icon "increase-product-quantity" at bounding box center [126, 370] width 6 height 6
type input "1"
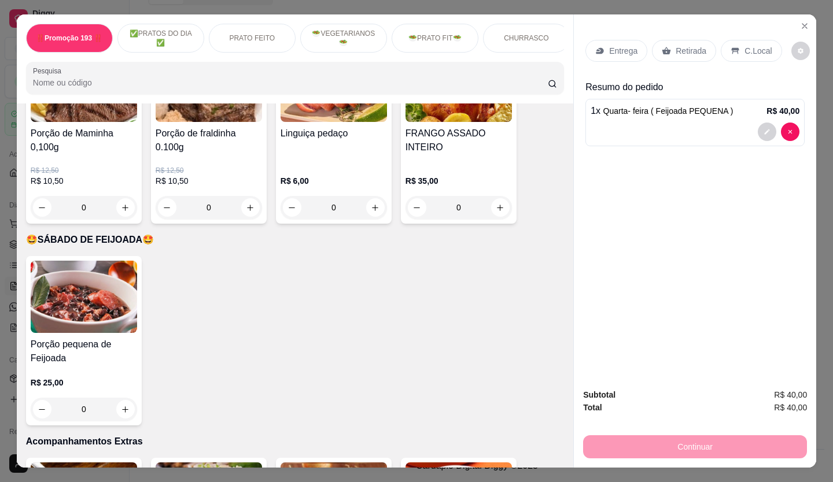
scroll to position [2661, 0]
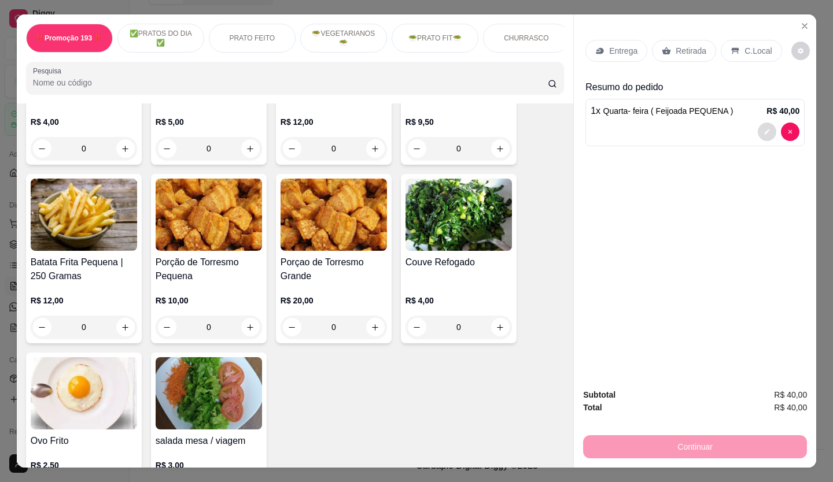
click at [761, 124] on button "decrease-product-quantity" at bounding box center [767, 132] width 19 height 19
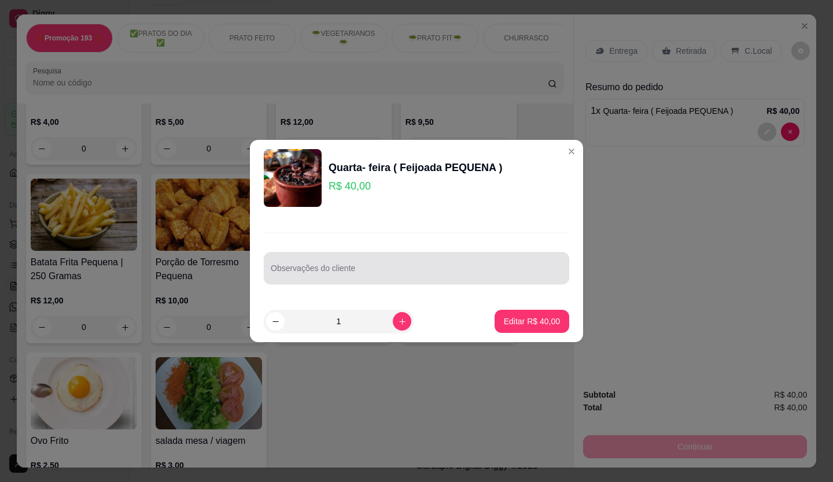
click at [357, 264] on div at bounding box center [417, 268] width 292 height 23
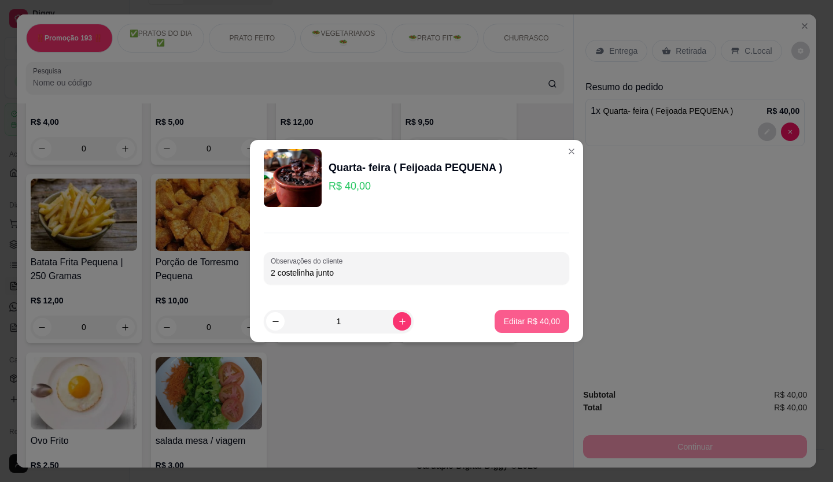
type input "2 costelinha junto"
click at [506, 316] on p "Editar R$ 40,00" at bounding box center [532, 322] width 56 height 12
type input "0"
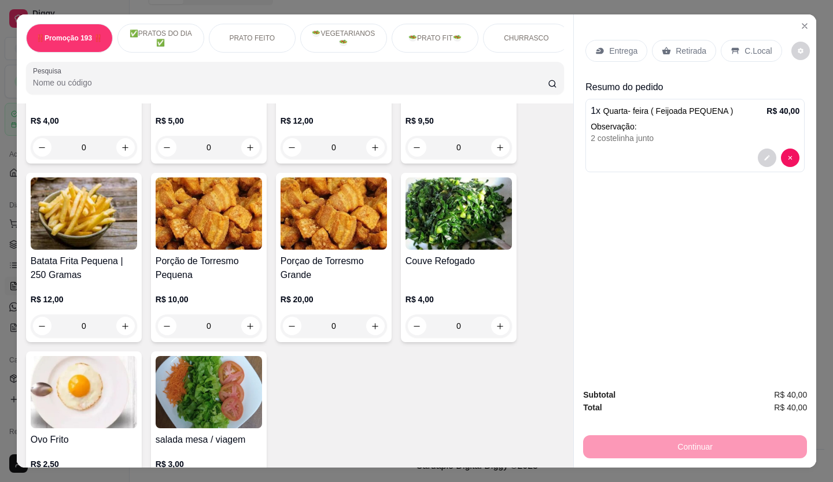
scroll to position [2660, 0]
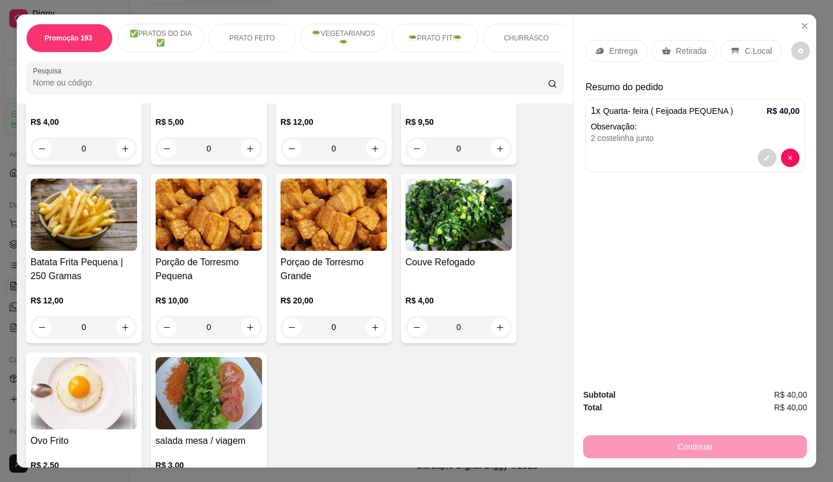
click at [687, 45] on p "Retirada" at bounding box center [691, 51] width 31 height 12
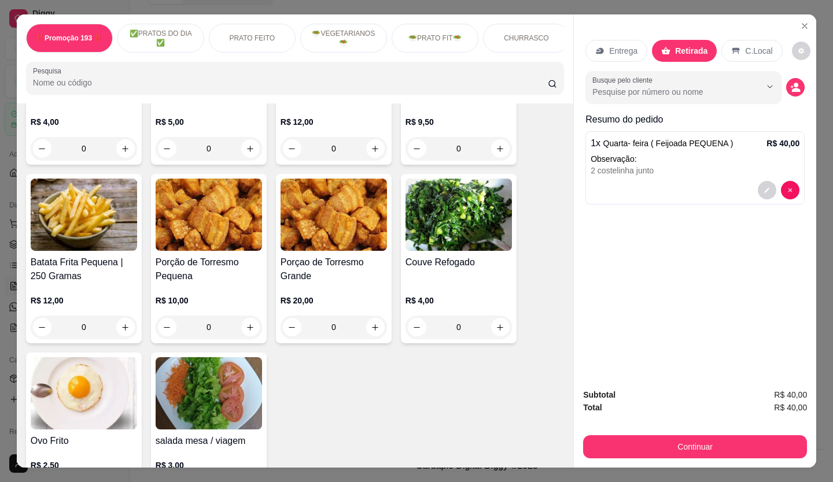
click at [669, 253] on div "Entrega Retirada C.Local Busque pelo cliente Resumo do pedido 1 x Quarta- feira…" at bounding box center [695, 196] width 242 height 365
click at [801, 21] on icon "Close" at bounding box center [804, 25] width 9 height 9
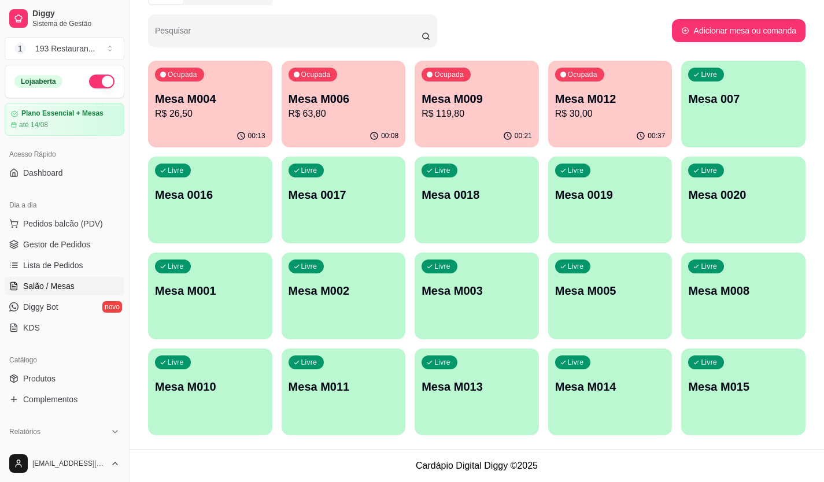
click at [237, 204] on div "Livre Mesa 0016" at bounding box center [210, 193] width 124 height 73
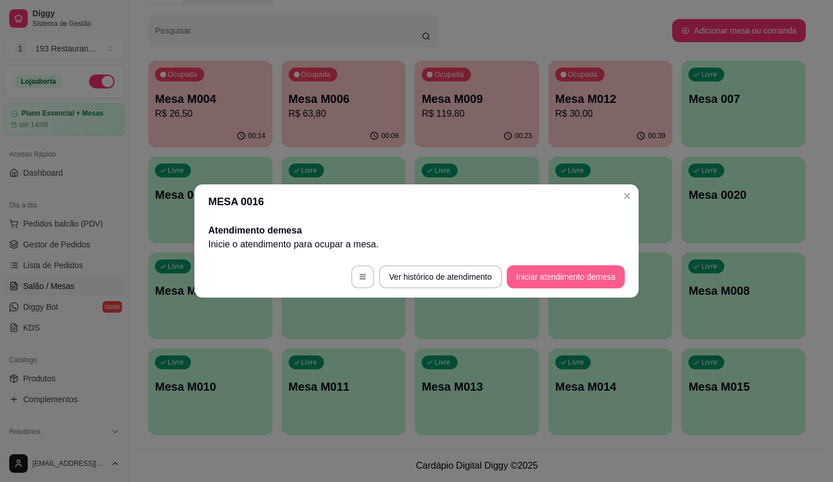
click at [589, 273] on button "Iniciar atendimento de mesa" at bounding box center [566, 276] width 118 height 23
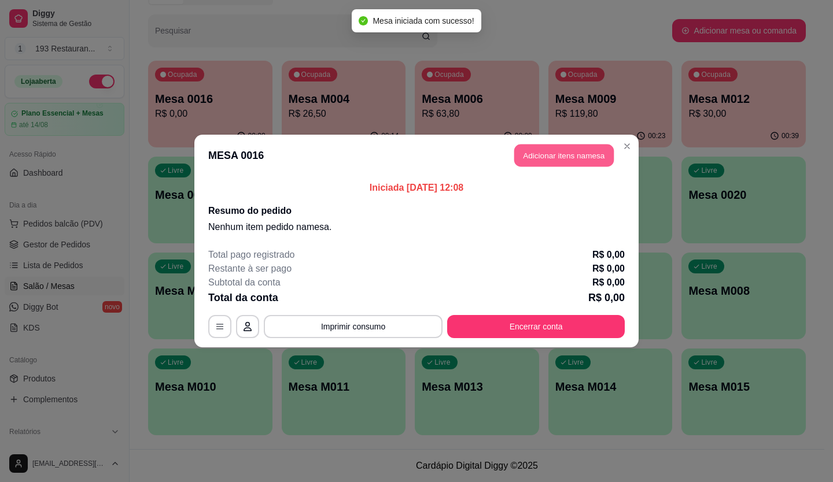
click at [544, 153] on button "Adicionar itens na mesa" at bounding box center [563, 156] width 99 height 23
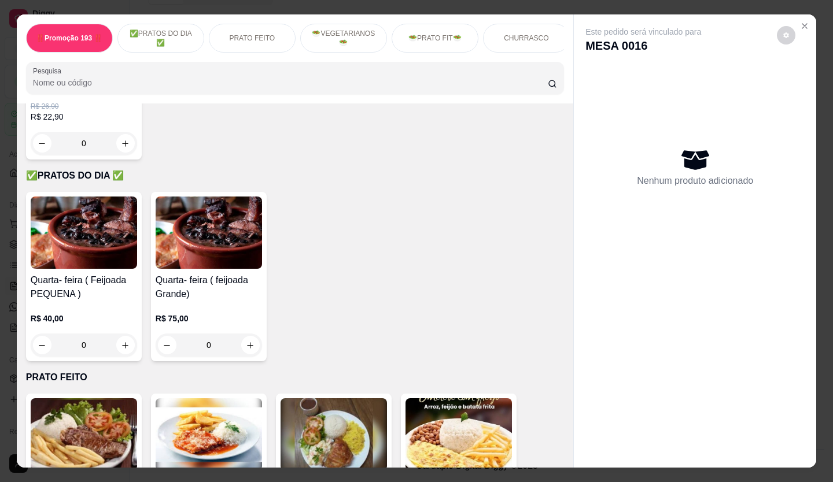
scroll to position [289, 0]
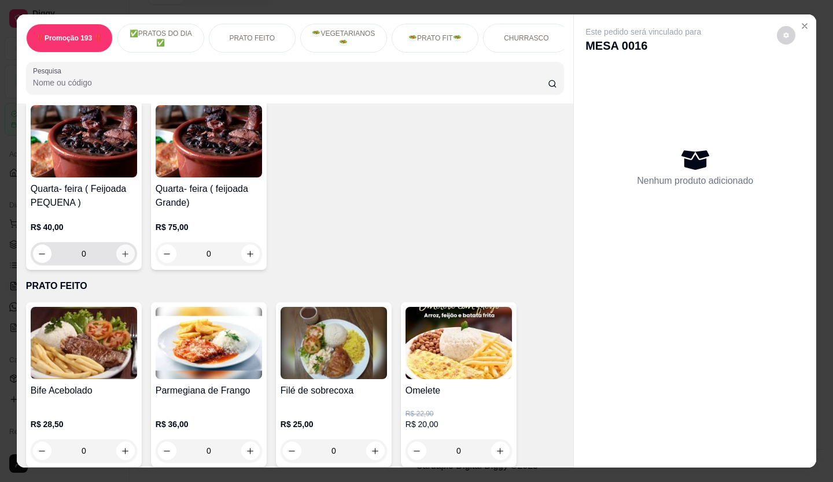
click at [124, 259] on icon "increase-product-quantity" at bounding box center [125, 254] width 9 height 9
type input "1"
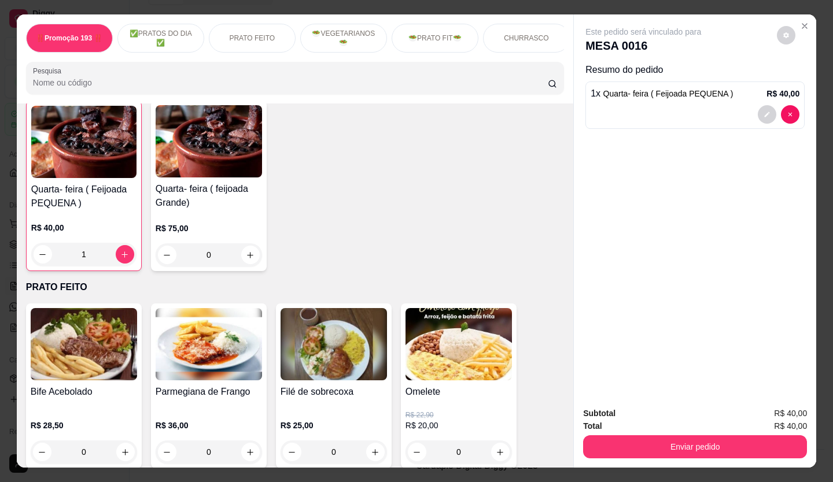
scroll to position [290, 0]
click at [764, 111] on icon "decrease-product-quantity" at bounding box center [767, 114] width 7 height 7
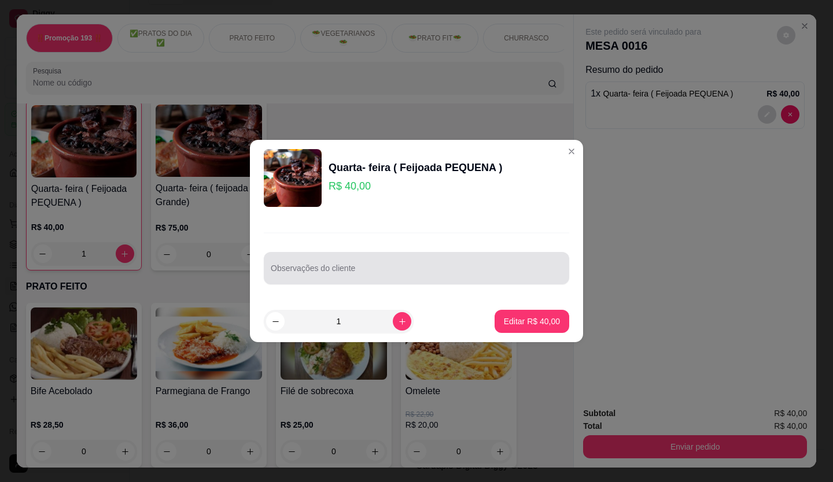
click at [372, 272] on div at bounding box center [417, 268] width 292 height 23
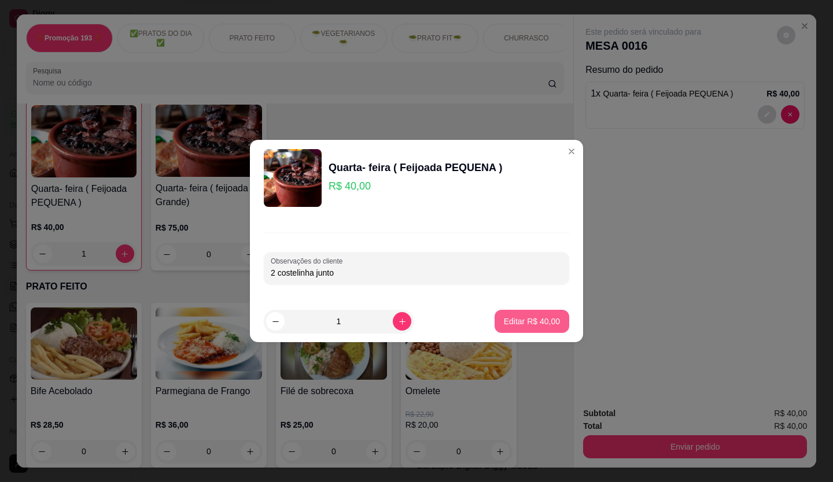
type input "2 costelinha junto"
click at [522, 318] on p "Editar R$ 40,00" at bounding box center [532, 322] width 56 height 12
type input "0"
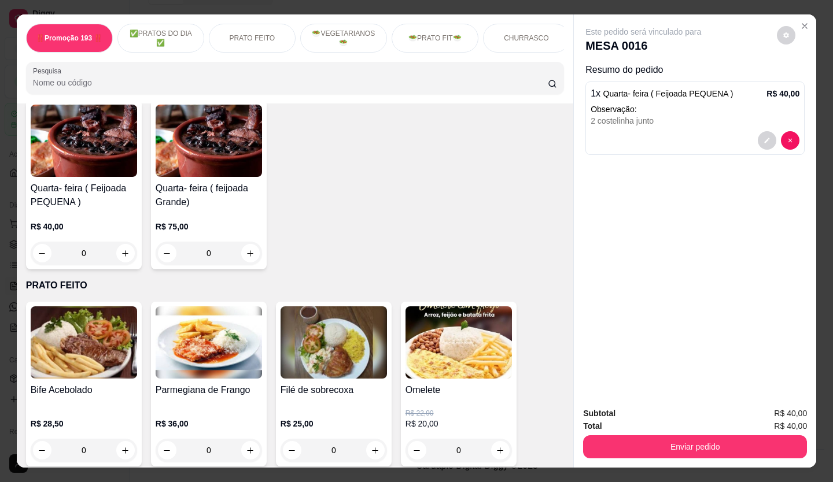
scroll to position [289, 0]
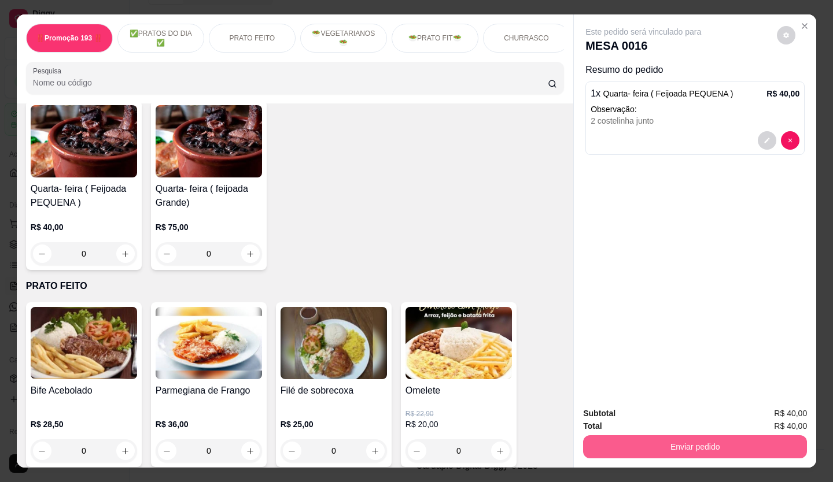
click at [700, 442] on button "Enviar pedido" at bounding box center [695, 447] width 224 height 23
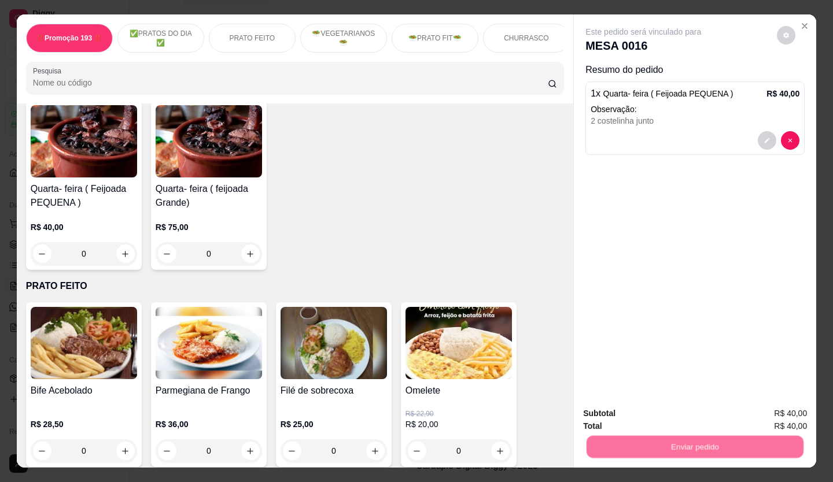
click at [652, 411] on button "Não registrar e enviar pedido" at bounding box center [657, 413] width 117 height 21
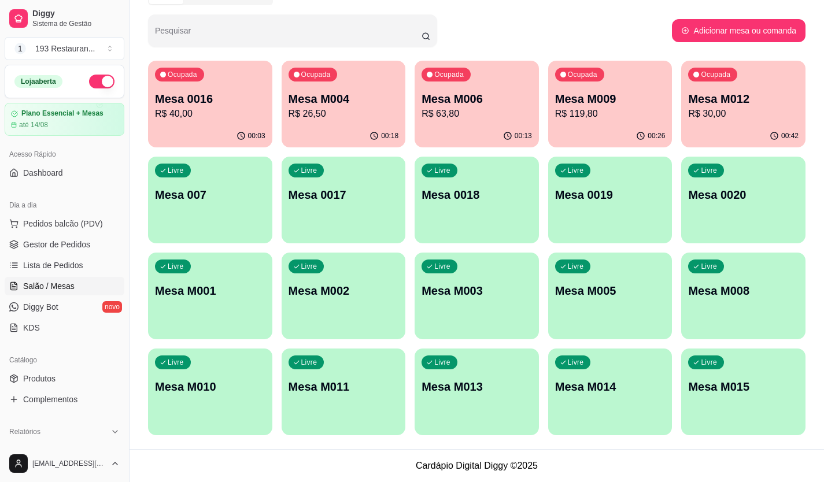
click at [727, 99] on p "Mesa M012" at bounding box center [743, 99] width 110 height 16
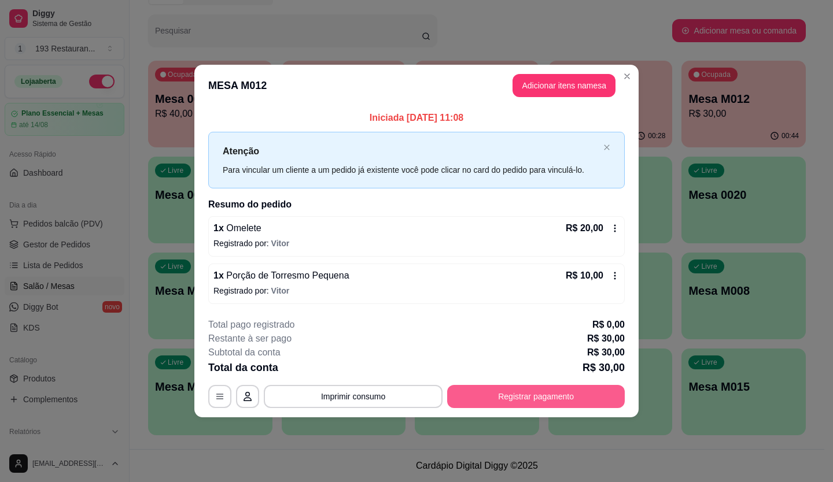
click at [609, 394] on button "Registrar pagamento" at bounding box center [536, 396] width 178 height 23
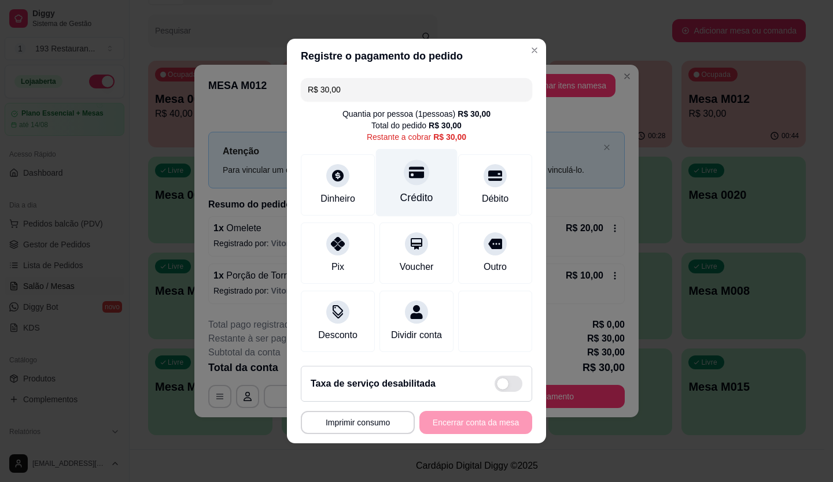
click at [422, 169] on div "Crédito" at bounding box center [417, 183] width 82 height 68
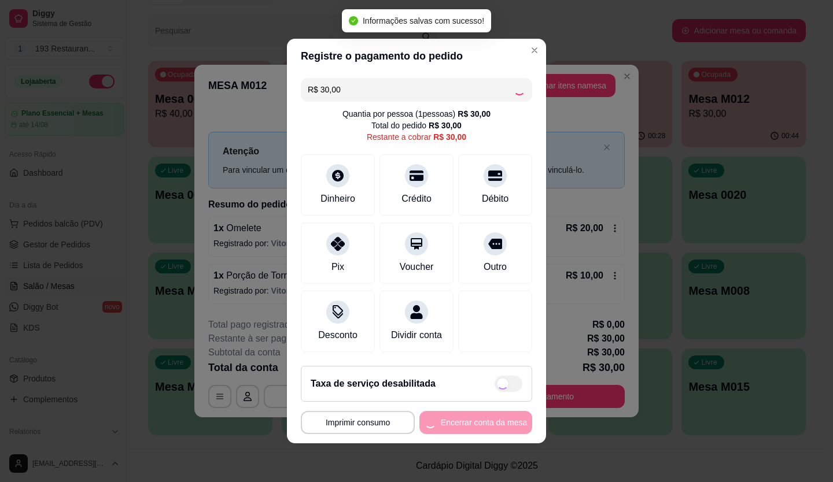
type input "R$ 0,00"
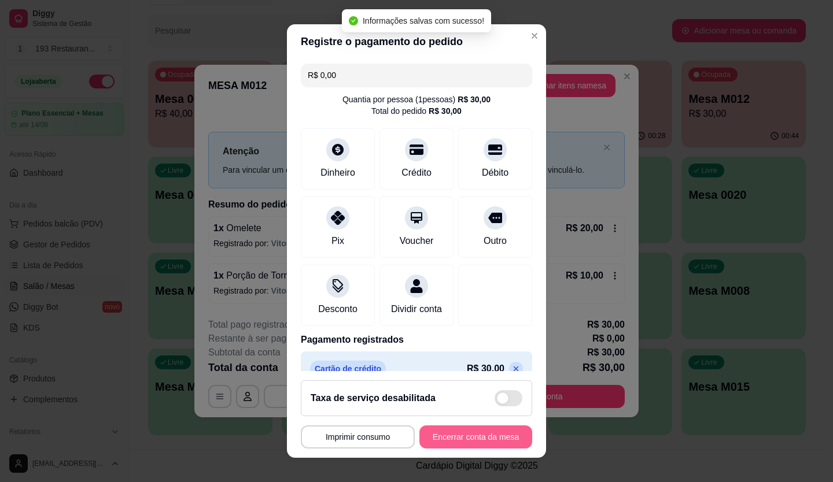
click at [467, 432] on button "Encerrar conta da mesa" at bounding box center [475, 437] width 113 height 23
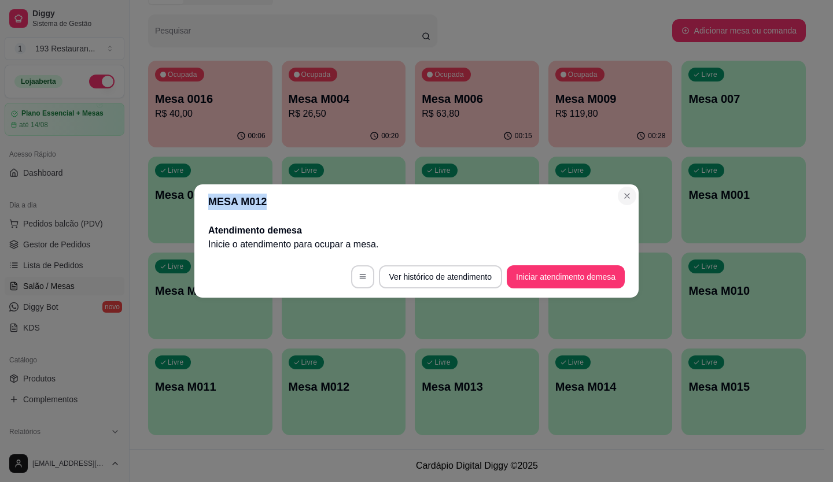
drag, startPoint x: 622, startPoint y: 205, endPoint x: 633, endPoint y: 192, distance: 16.4
click at [622, 204] on section "MESA M012 Atendimento de mesa Inicie o atendimento para ocupar a mesa . Ver his…" at bounding box center [416, 241] width 444 height 113
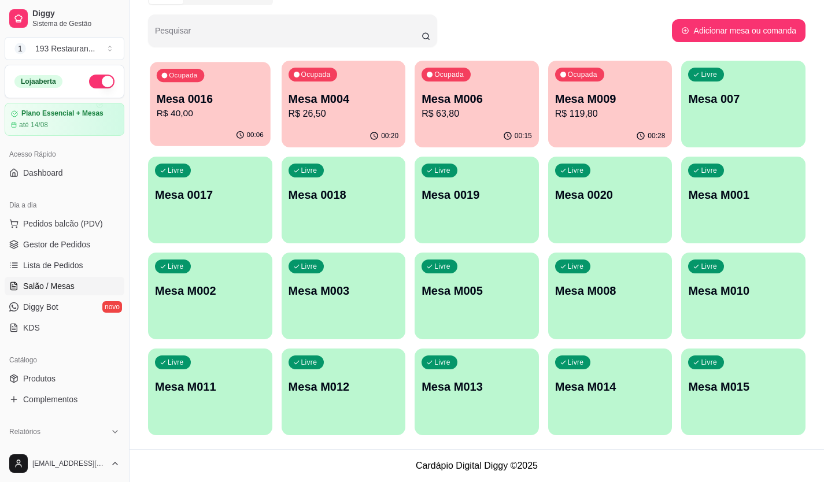
click at [246, 111] on p "R$ 40,00" at bounding box center [210, 113] width 107 height 13
click at [725, 293] on p "Mesa M010" at bounding box center [743, 291] width 107 height 16
click at [474, 131] on div "00:19" at bounding box center [476, 135] width 120 height 22
click at [701, 107] on div "Livre Mesa 007" at bounding box center [744, 97] width 120 height 71
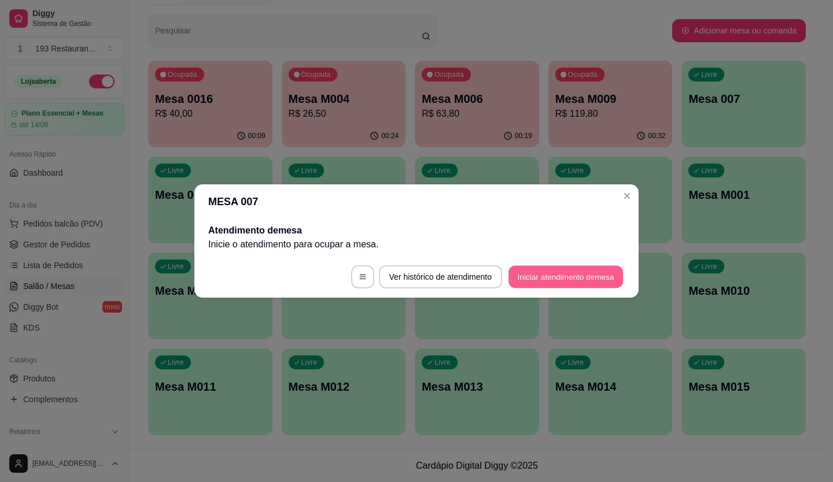
click at [547, 282] on button "Iniciar atendimento de mesa" at bounding box center [565, 277] width 115 height 23
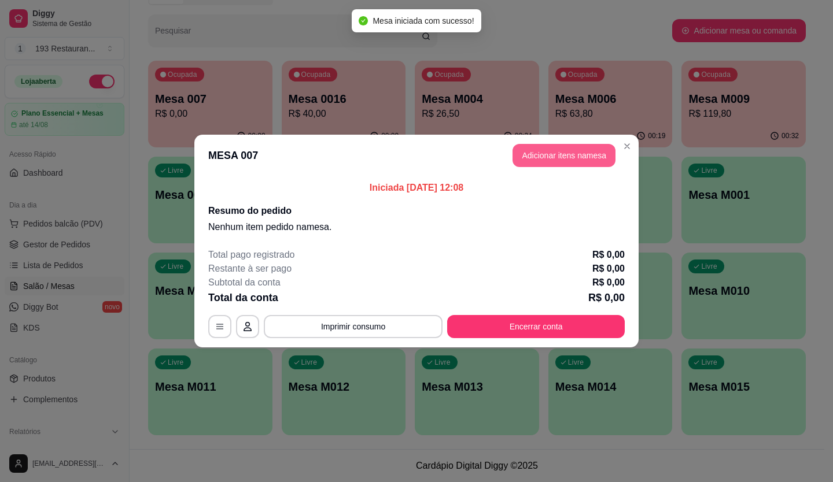
click at [567, 160] on button "Adicionar itens na mesa" at bounding box center [563, 155] width 103 height 23
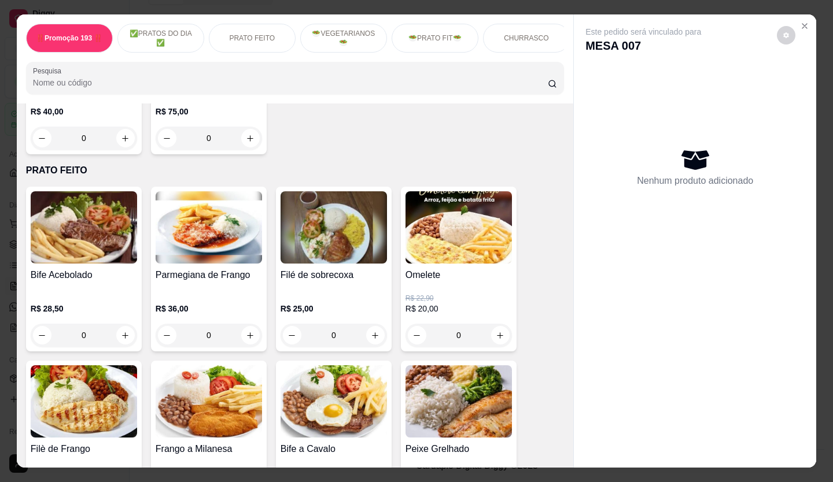
scroll to position [116, 0]
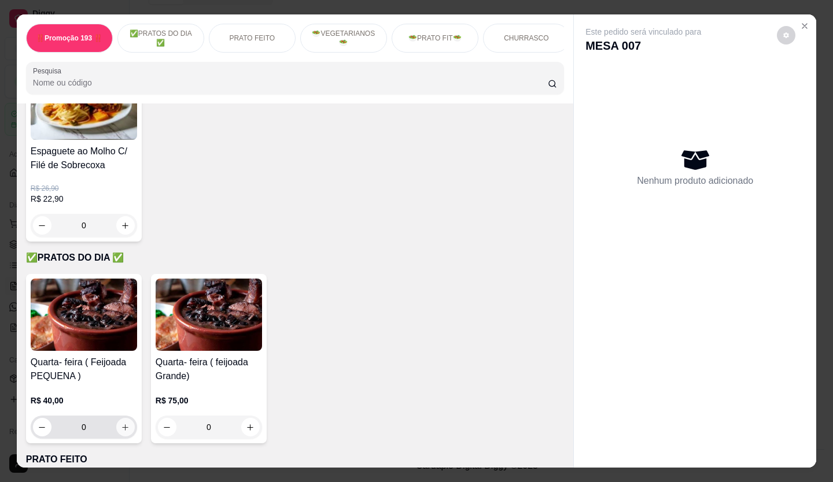
click at [116, 428] on button "increase-product-quantity" at bounding box center [125, 427] width 19 height 19
type input "1"
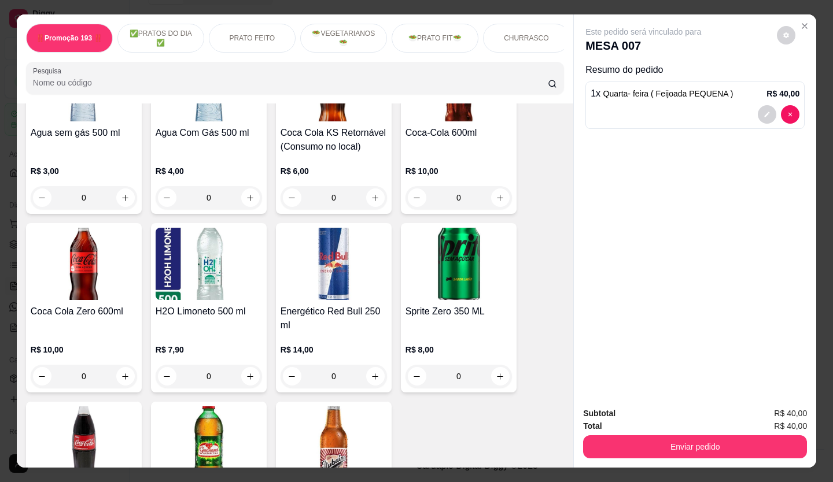
scroll to position [3708, 0]
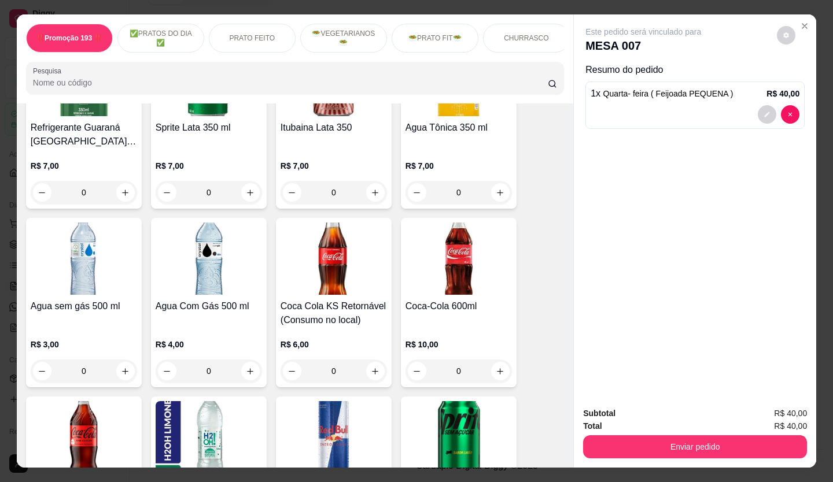
click at [132, 360] on div "0" at bounding box center [84, 371] width 106 height 23
click at [110, 360] on input "0" at bounding box center [83, 371] width 65 height 23
click at [121, 367] on icon "increase-product-quantity" at bounding box center [125, 371] width 9 height 9
type input "1"
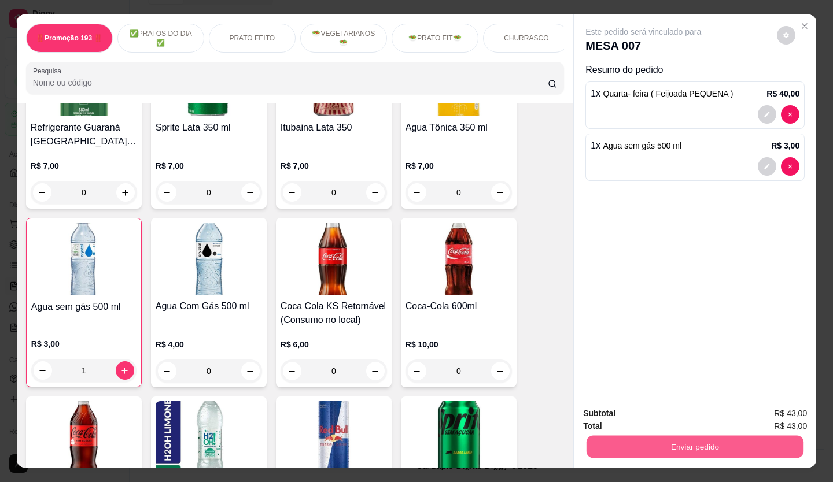
click at [677, 446] on button "Enviar pedido" at bounding box center [695, 447] width 217 height 23
click at [597, 406] on button "Não registrar e enviar pedido" at bounding box center [656, 415] width 120 height 22
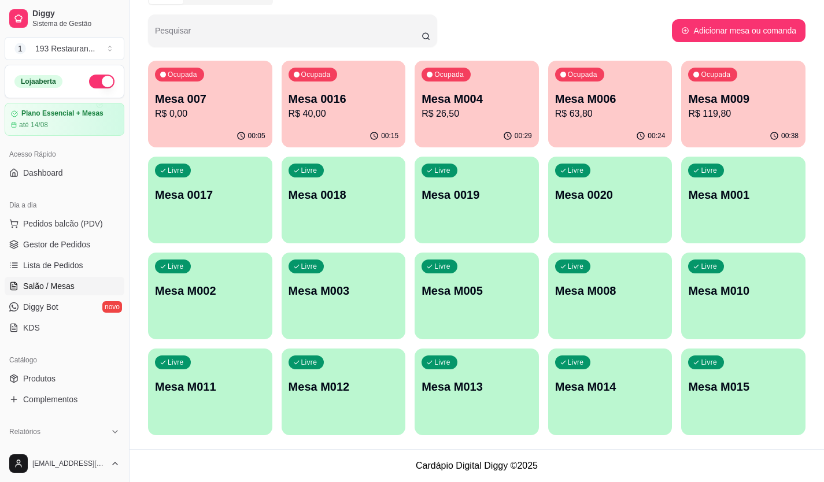
click at [466, 113] on p "R$ 26,50" at bounding box center [477, 114] width 110 height 14
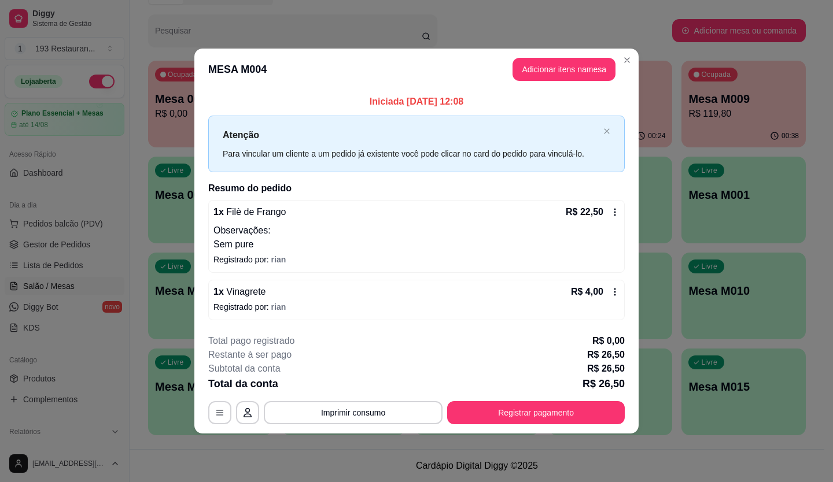
click at [571, 406] on button "Registrar pagamento" at bounding box center [536, 412] width 178 height 23
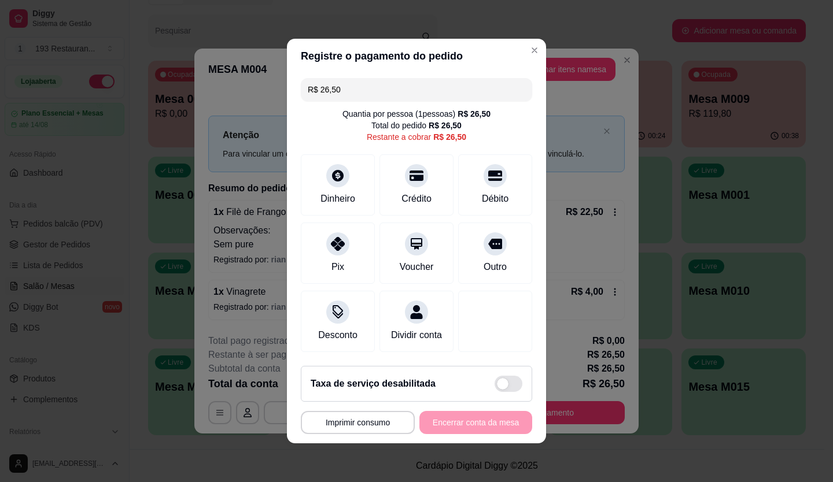
drag, startPoint x: 364, startPoint y: 81, endPoint x: 0, endPoint y: 214, distance: 387.4
click at [65, 183] on div "**********" at bounding box center [416, 241] width 833 height 482
type input "R$ 0,00"
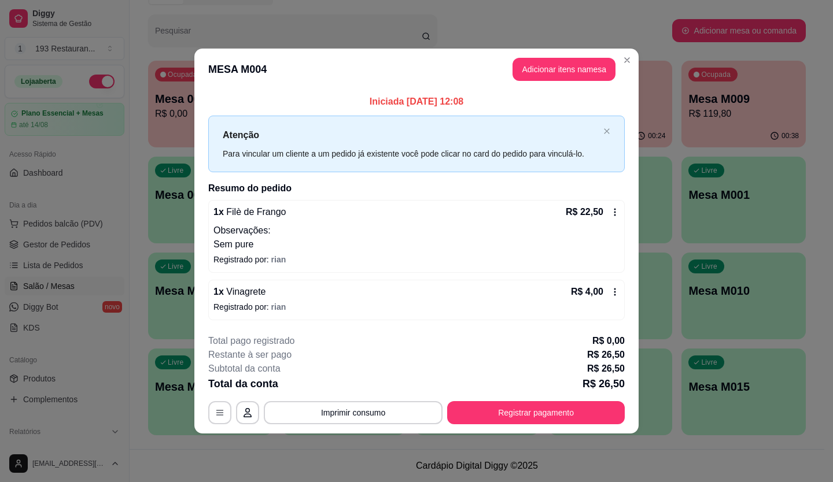
click at [496, 427] on footer "**********" at bounding box center [416, 379] width 444 height 109
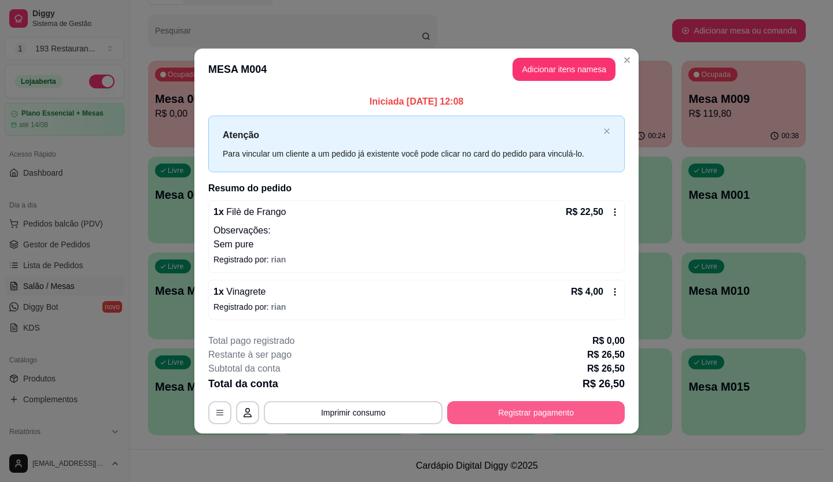
click at [499, 421] on button "Registrar pagamento" at bounding box center [536, 412] width 178 height 23
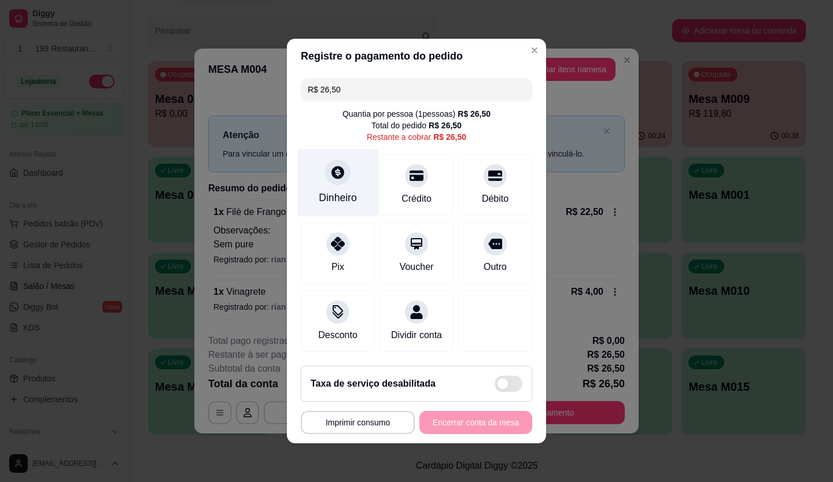
drag, startPoint x: 342, startPoint y: 174, endPoint x: 334, endPoint y: 163, distance: 13.7
click at [334, 165] on icon at bounding box center [337, 172] width 15 height 15
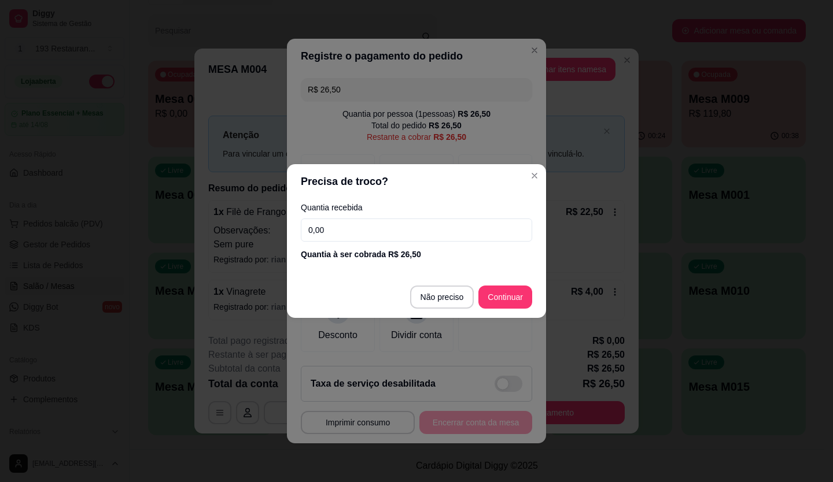
drag, startPoint x: 412, startPoint y: 240, endPoint x: 110, endPoint y: 257, distance: 301.8
click at [111, 257] on div "Precisa de troco? Quantia recebida 0,00 Quantia à ser cobrada R$ 26,50 Não prec…" at bounding box center [416, 241] width 833 height 482
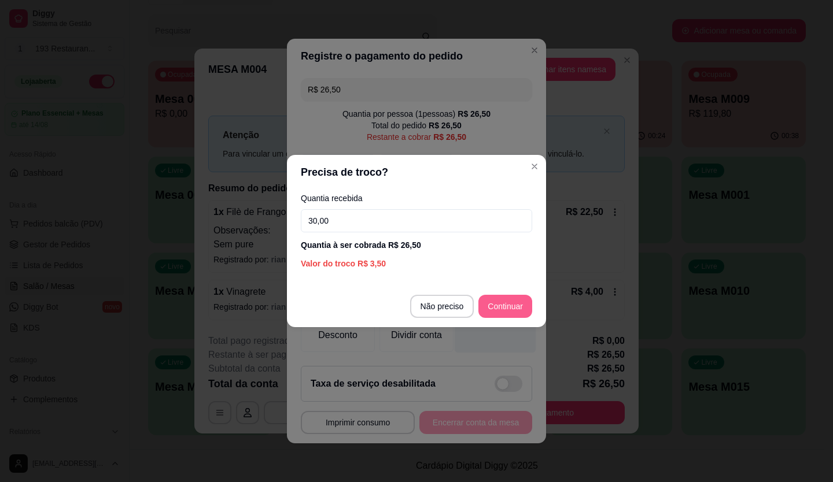
type input "30,00"
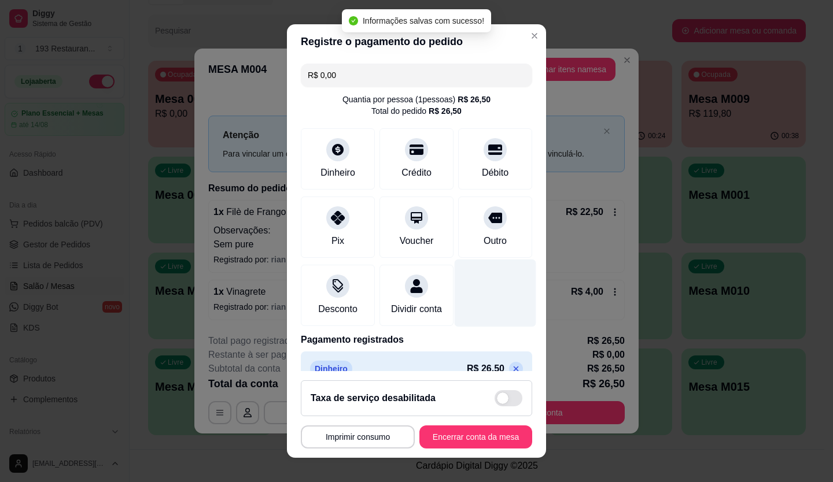
type input "R$ 0,00"
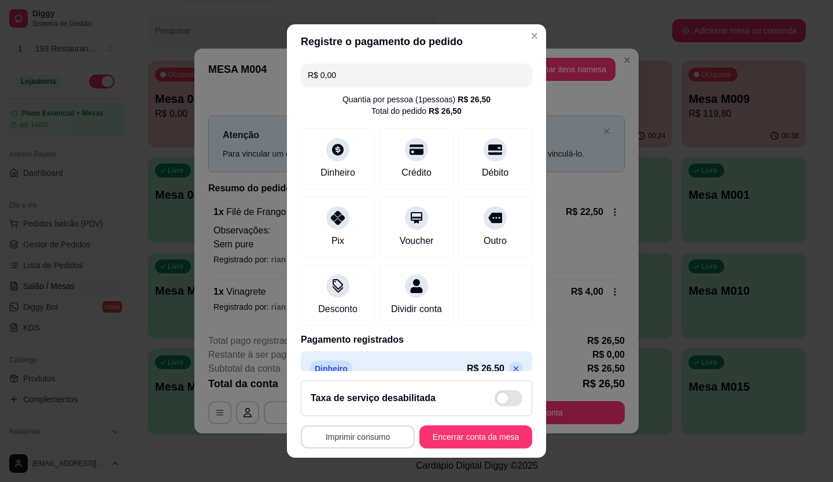
click at [366, 442] on button "Imprimir consumo" at bounding box center [358, 437] width 114 height 23
click at [343, 415] on button "CAIXA" at bounding box center [355, 410] width 84 height 19
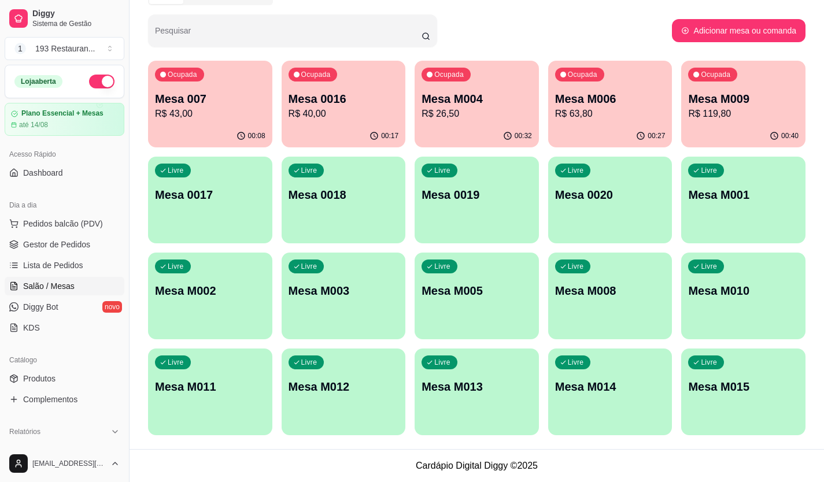
click at [629, 103] on p "Mesa M006" at bounding box center [610, 99] width 110 height 16
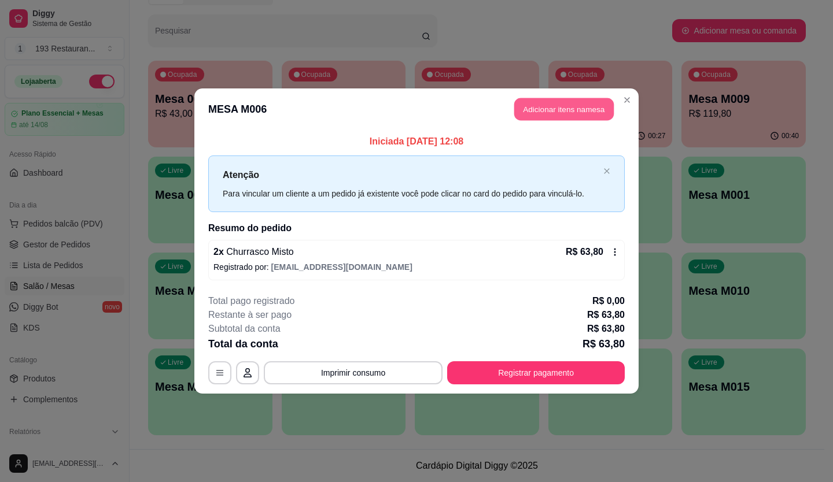
click at [533, 113] on button "Adicionar itens na mesa" at bounding box center [563, 109] width 99 height 23
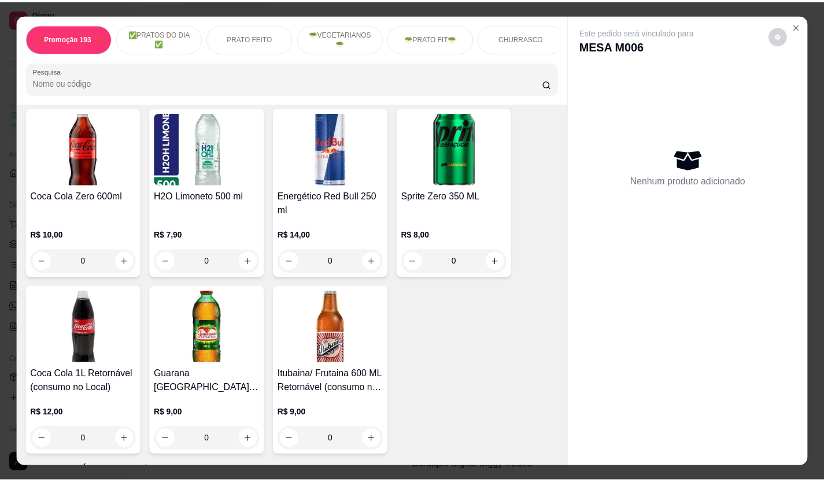
scroll to position [4227, 0]
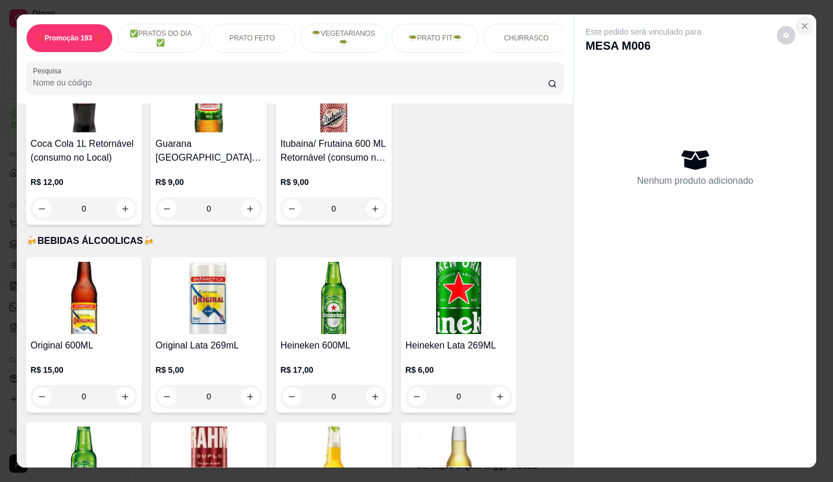
click at [806, 28] on button "Close" at bounding box center [804, 26] width 19 height 19
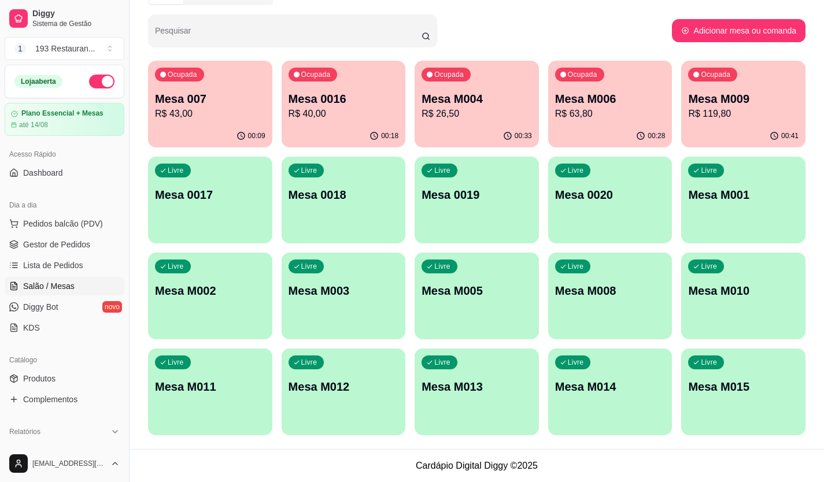
click at [590, 101] on p "Mesa M006" at bounding box center [610, 99] width 110 height 16
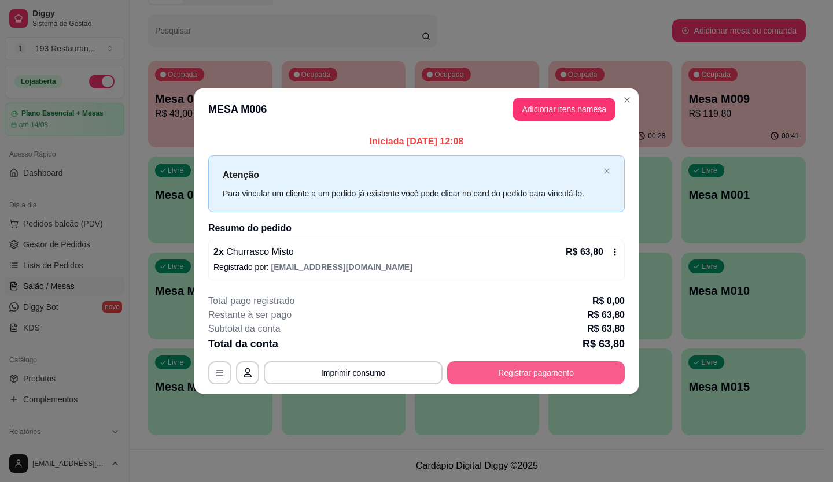
click at [565, 375] on button "Registrar pagamento" at bounding box center [536, 373] width 178 height 23
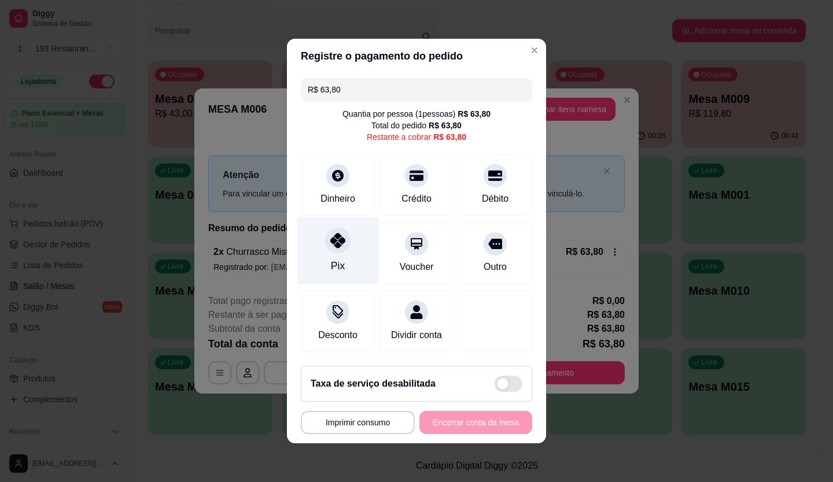
click at [335, 243] on div at bounding box center [337, 240] width 25 height 25
type input "R$ 0,00"
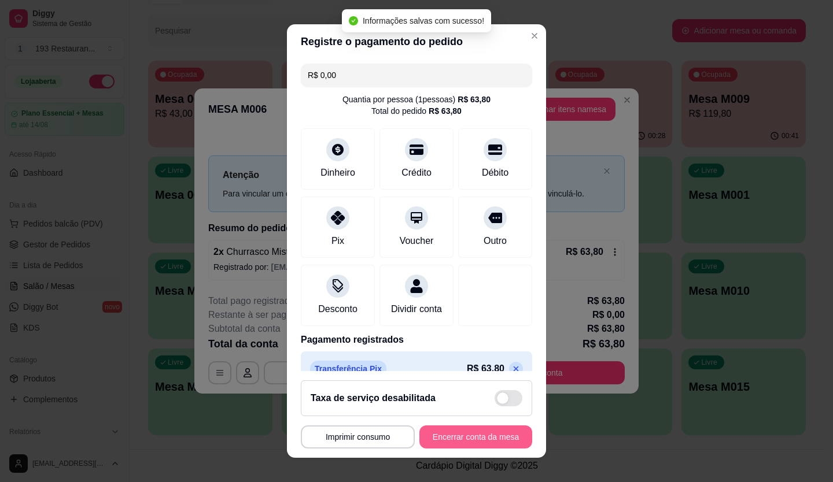
click at [449, 440] on button "Encerrar conta da mesa" at bounding box center [475, 437] width 113 height 23
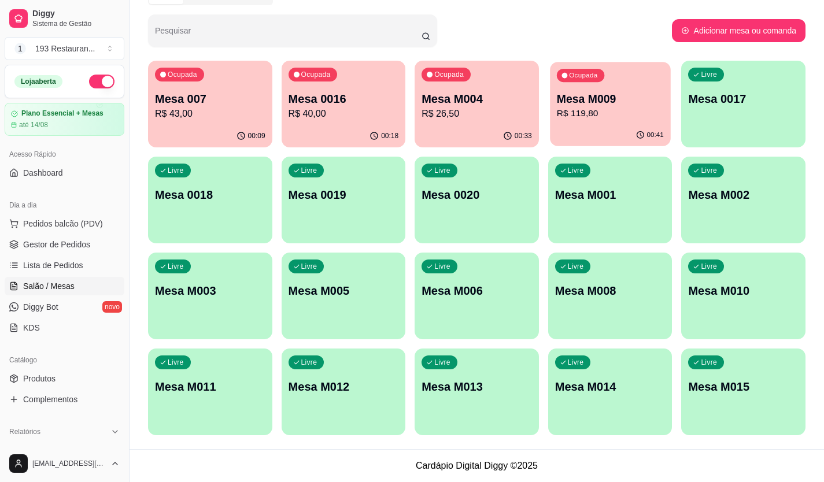
click at [613, 88] on div "Ocupada Mesa M009 R$ 119,80" at bounding box center [610, 93] width 120 height 62
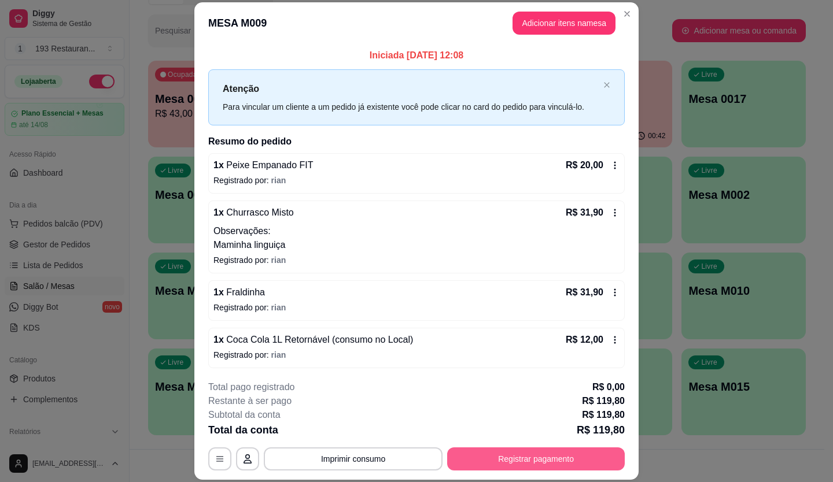
click at [554, 466] on button "Registrar pagamento" at bounding box center [536, 459] width 178 height 23
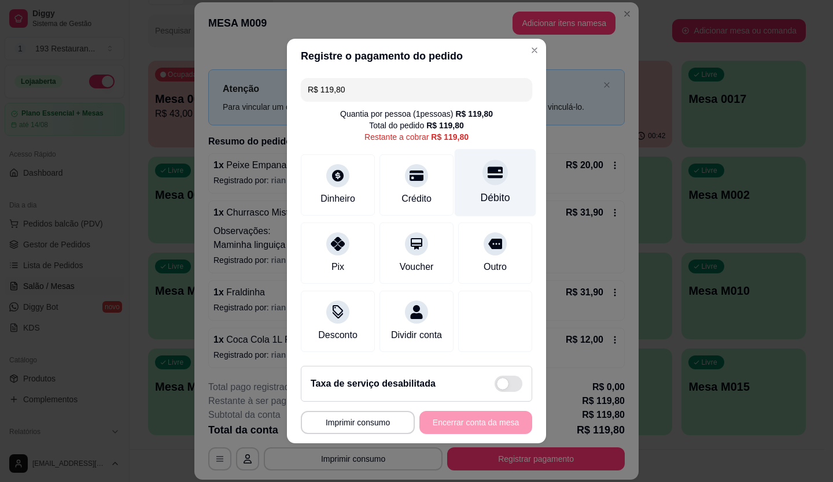
click at [488, 165] on icon at bounding box center [495, 172] width 15 height 15
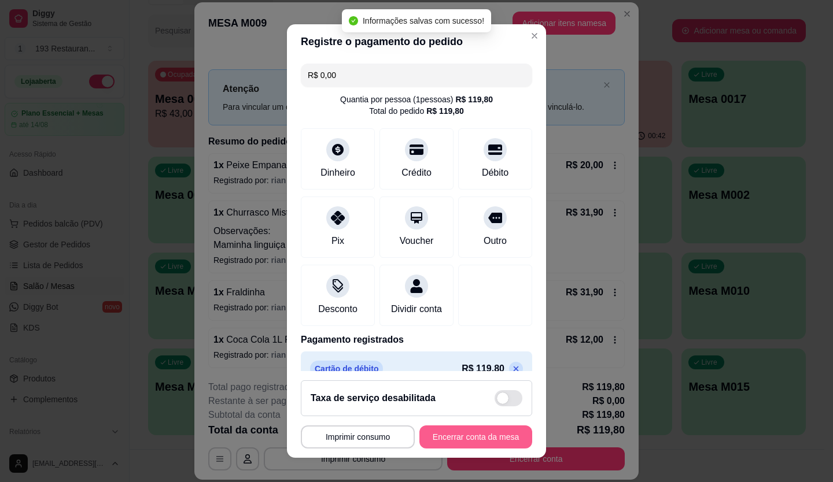
type input "R$ 0,00"
click at [471, 448] on button "Encerrar conta da mesa" at bounding box center [475, 437] width 113 height 23
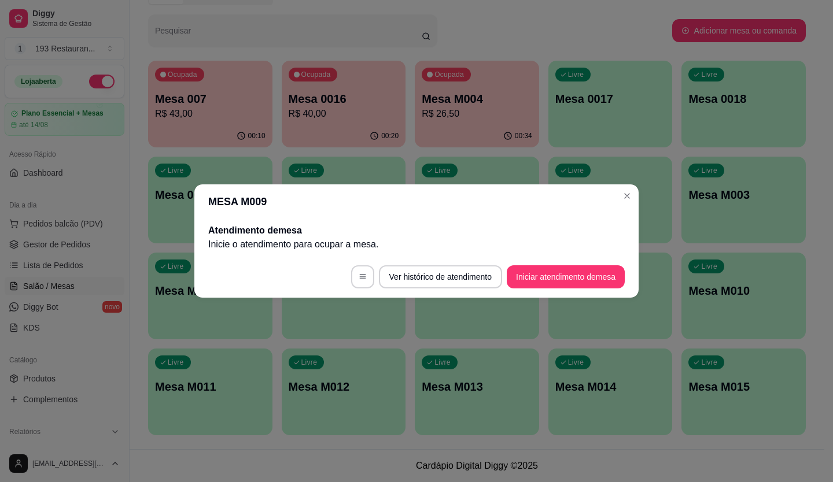
click at [636, 193] on header "MESA M009" at bounding box center [416, 202] width 444 height 35
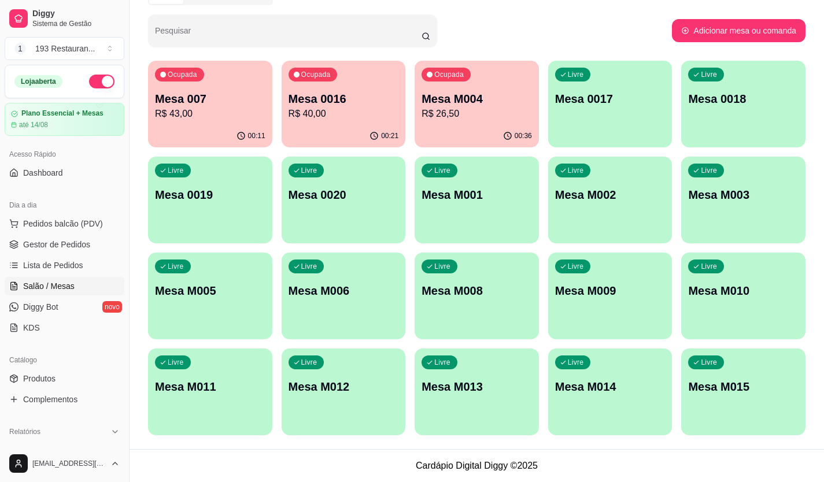
click at [138, 299] on div "Todos Mesas Comandas Pesquisar Adicionar mesa ou comanda Ocupada Mesa 007 R$ 43…" at bounding box center [477, 215] width 695 height 470
click at [42, 372] on link "Produtos" at bounding box center [65, 379] width 120 height 19
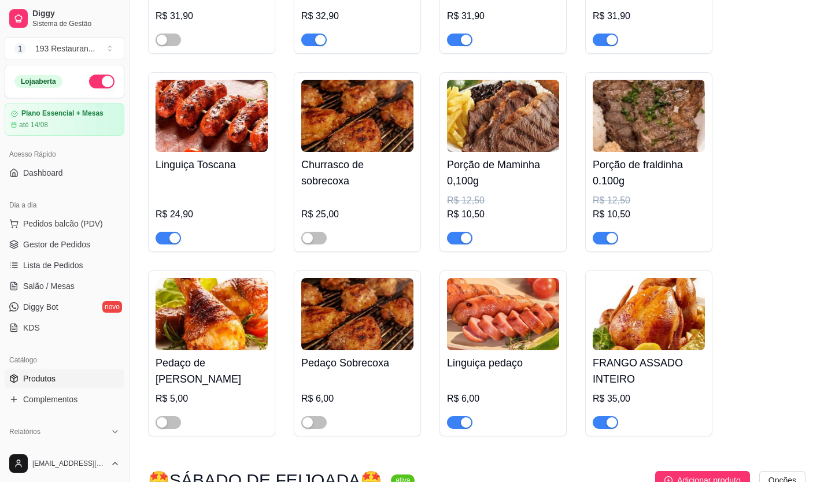
scroll to position [2834, 0]
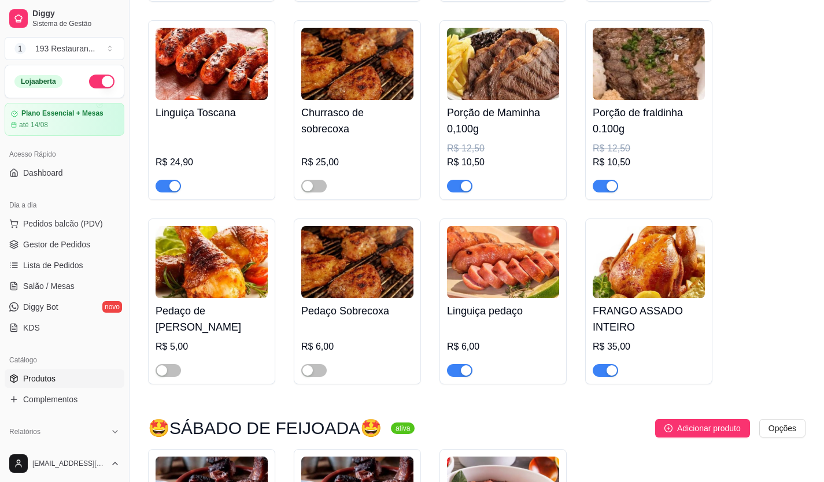
click at [457, 364] on span "button" at bounding box center [459, 370] width 25 height 13
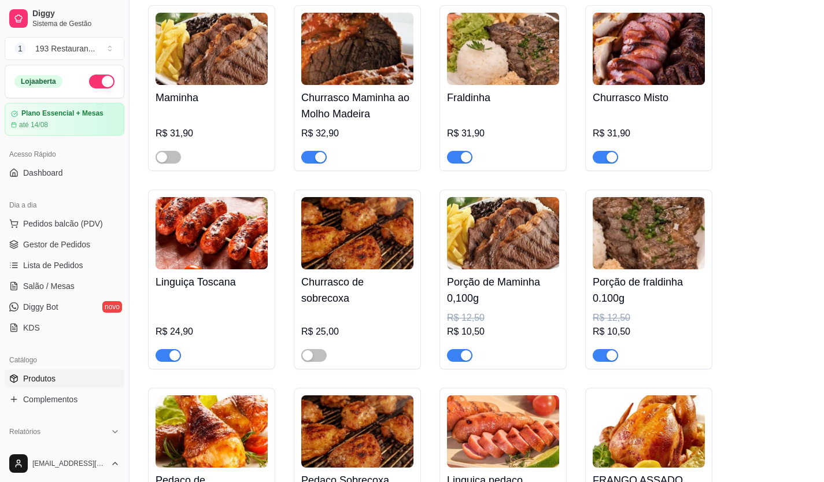
scroll to position [2661, 0]
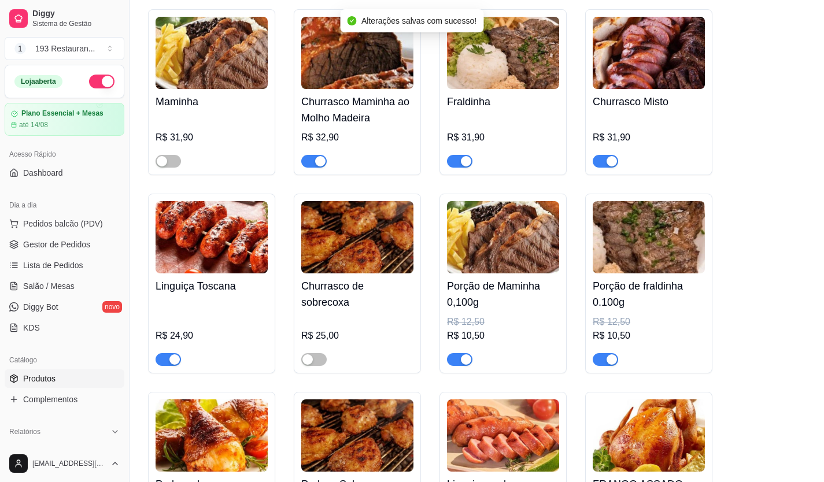
click at [168, 353] on span "button" at bounding box center [168, 359] width 25 height 13
click at [473, 149] on div at bounding box center [503, 156] width 112 height 23
click at [465, 156] on div "button" at bounding box center [466, 161] width 10 height 10
click at [607, 156] on div "button" at bounding box center [612, 161] width 10 height 10
click at [323, 156] on div "button" at bounding box center [320, 161] width 10 height 10
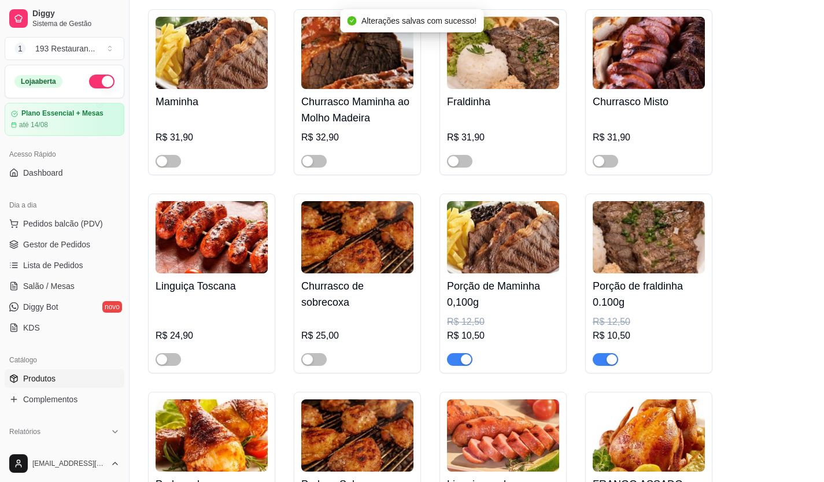
click at [459, 353] on span "button" at bounding box center [459, 359] width 25 height 13
click at [614, 355] on div "button" at bounding box center [612, 360] width 10 height 10
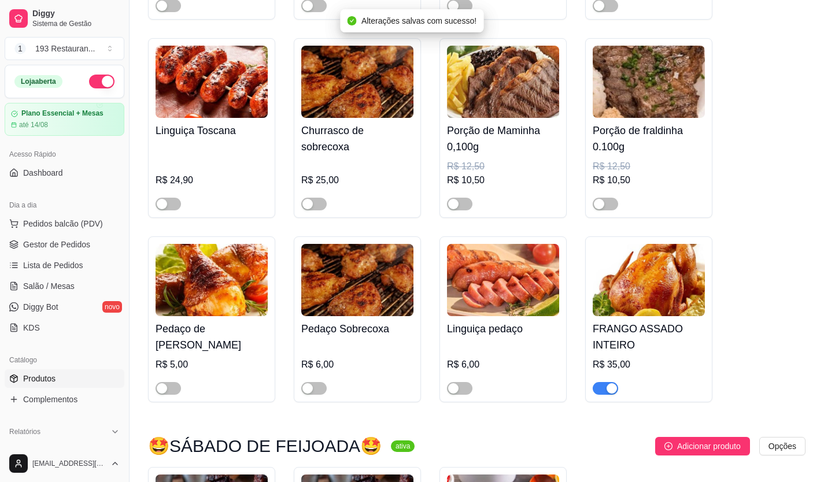
scroll to position [2834, 0]
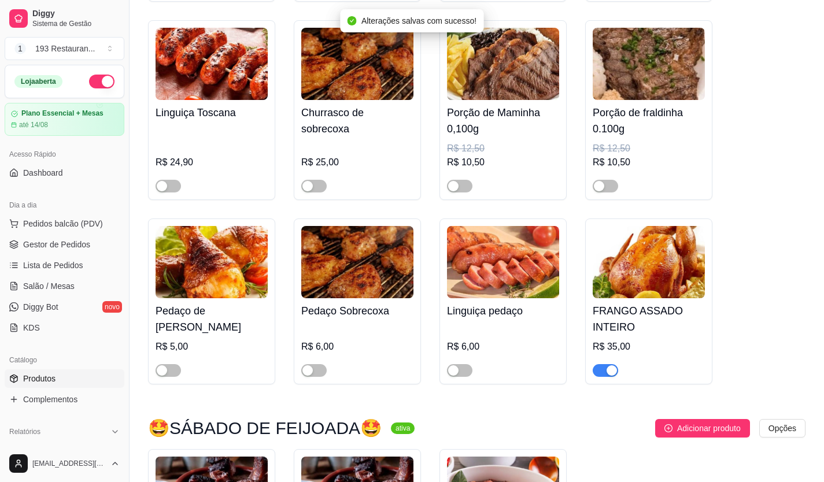
click at [611, 366] on div "button" at bounding box center [612, 371] width 10 height 10
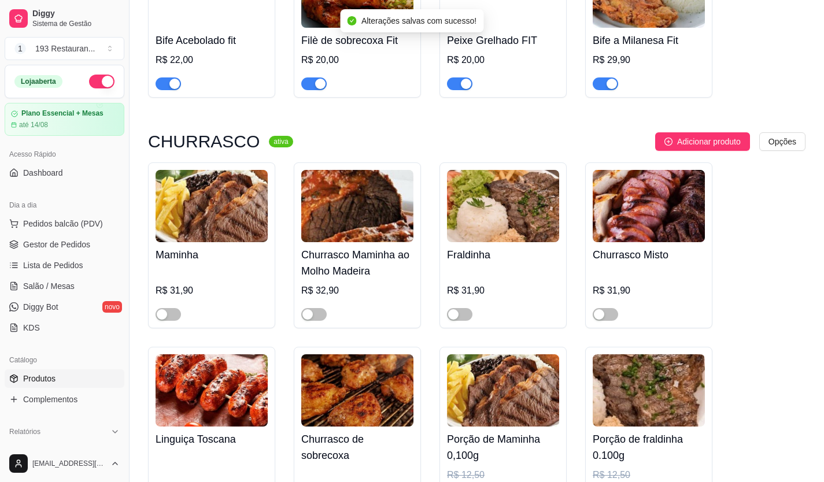
scroll to position [2487, 0]
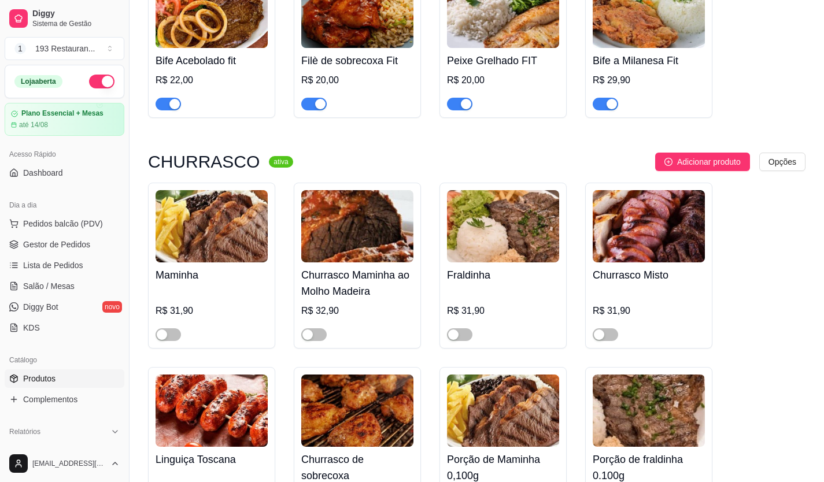
click at [404, 272] on h4 "Churrasco Maminha ao Molho Madeira" at bounding box center [357, 283] width 112 height 32
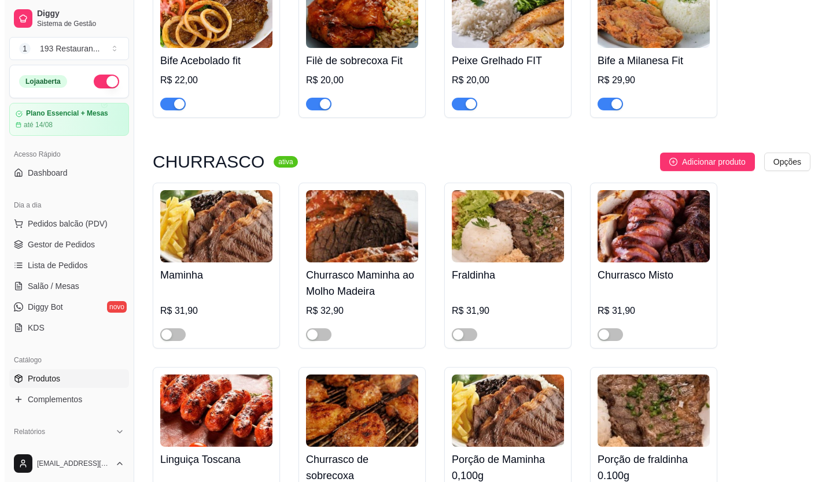
scroll to position [2661, 0]
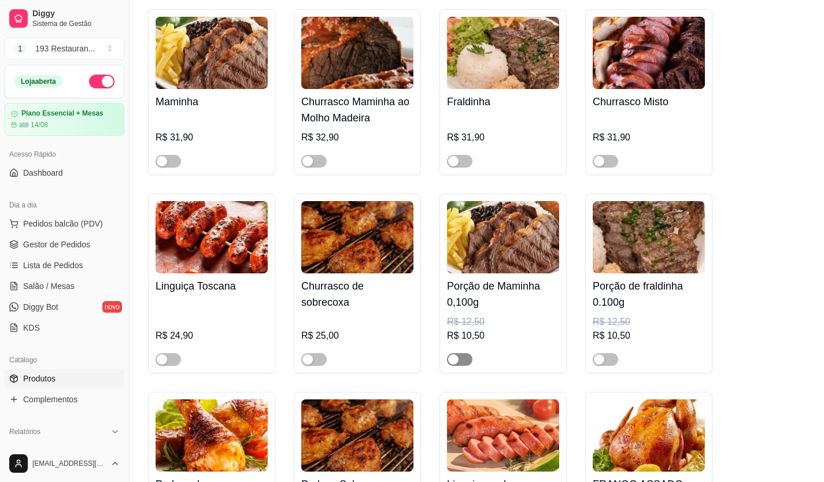
click at [462, 353] on span "button" at bounding box center [459, 359] width 25 height 13
click at [91, 228] on span "Pedidos balcão (PDV)" at bounding box center [63, 224] width 80 height 12
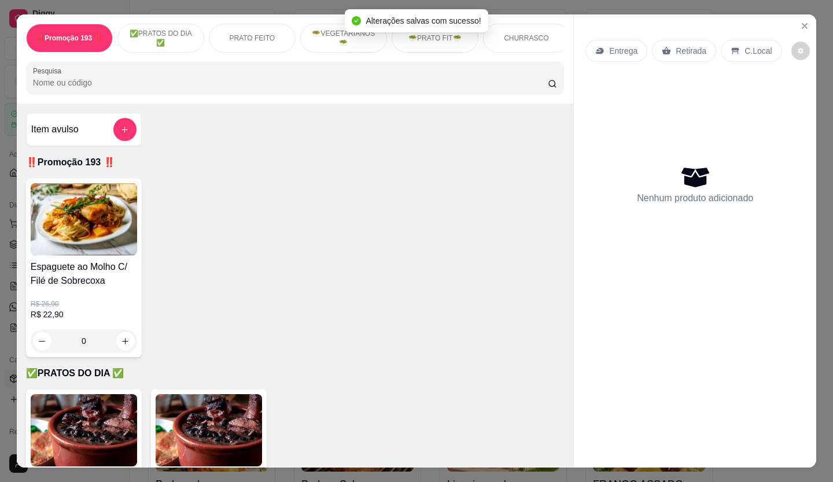
click at [796, 17] on button "Close" at bounding box center [804, 26] width 19 height 19
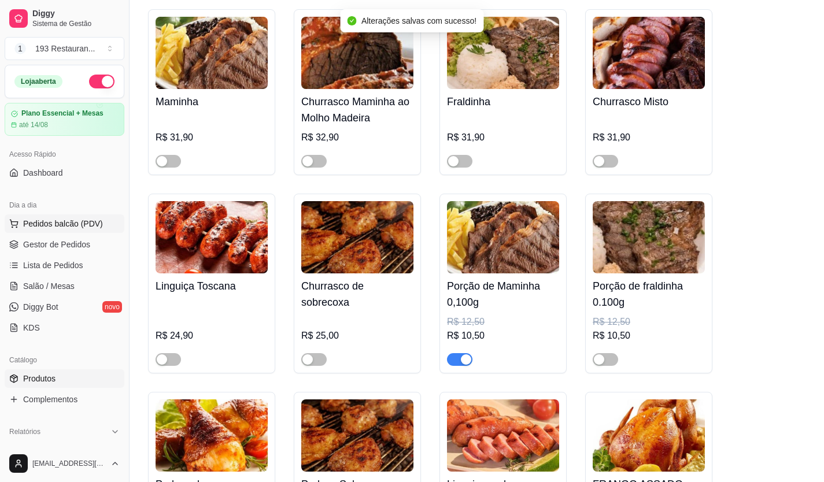
drag, startPoint x: 79, startPoint y: 220, endPoint x: 113, endPoint y: 220, distance: 34.7
click at [79, 220] on span "Pedidos balcão (PDV)" at bounding box center [63, 224] width 80 height 12
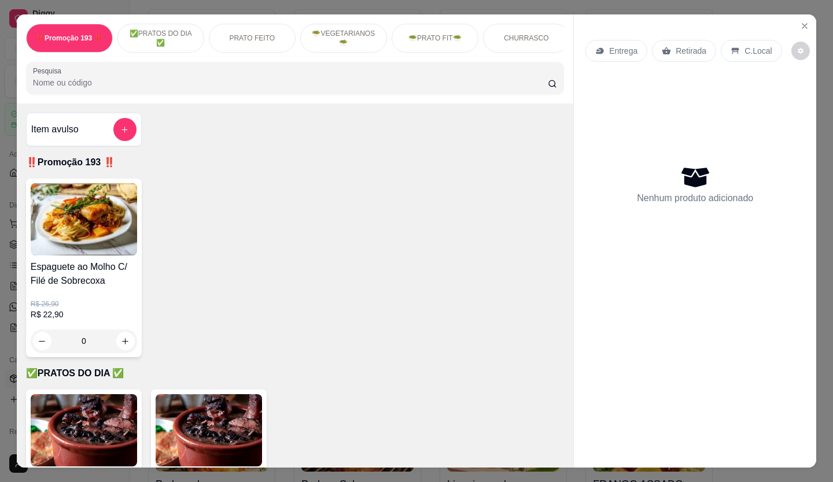
click at [689, 40] on div "Retirada" at bounding box center [684, 51] width 64 height 22
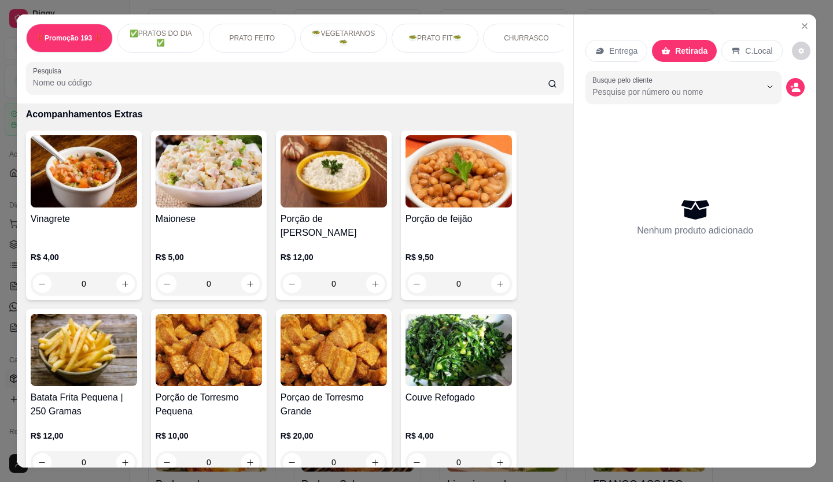
scroll to position [2372, 0]
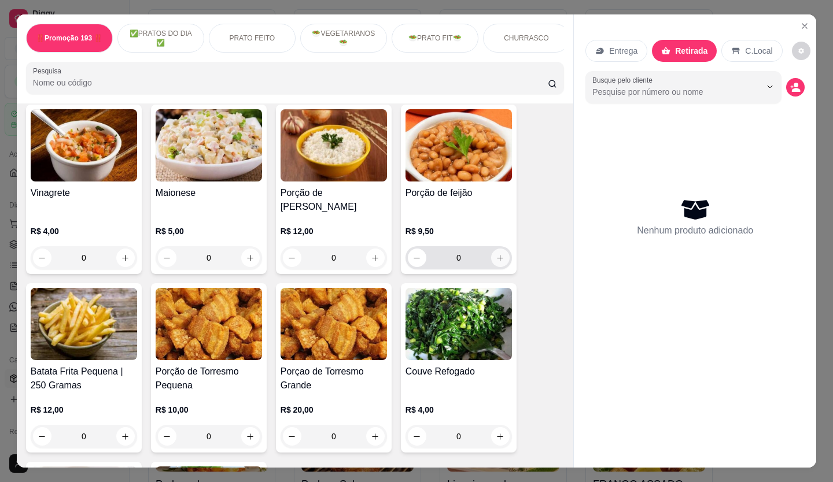
click at [501, 249] on button "increase-product-quantity" at bounding box center [500, 258] width 19 height 19
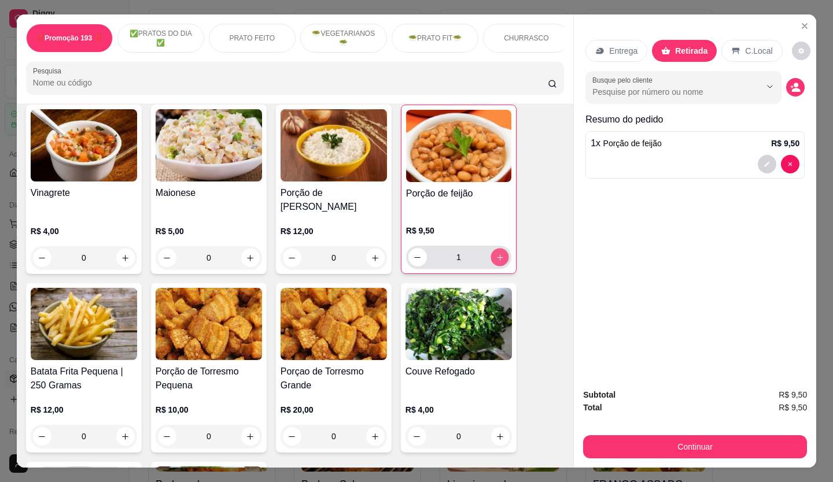
click at [501, 249] on button "increase-product-quantity" at bounding box center [500, 258] width 18 height 18
type input "2"
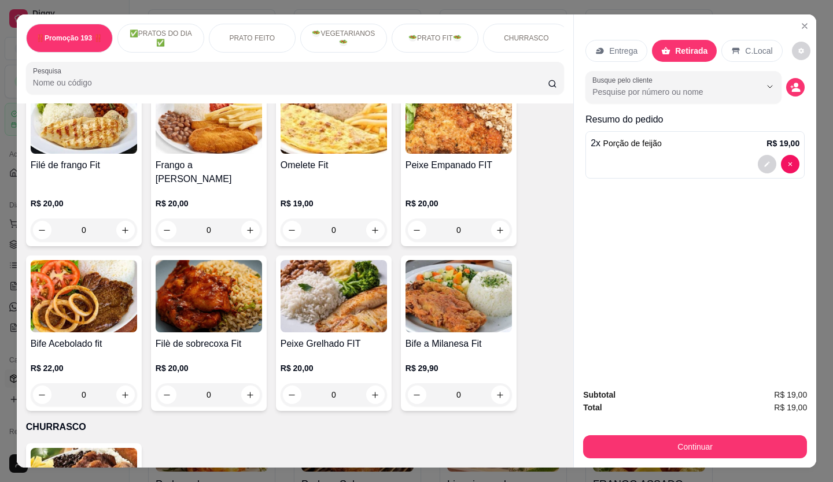
scroll to position [1793, 0]
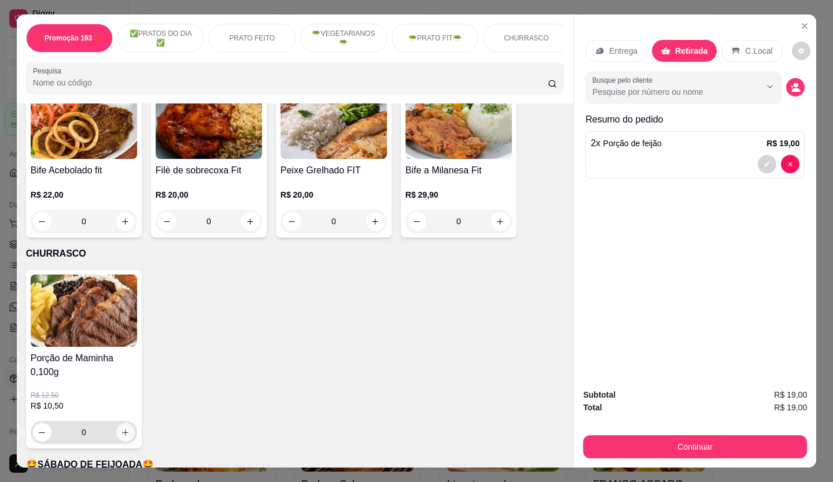
click at [121, 429] on icon "increase-product-quantity" at bounding box center [125, 433] width 9 height 9
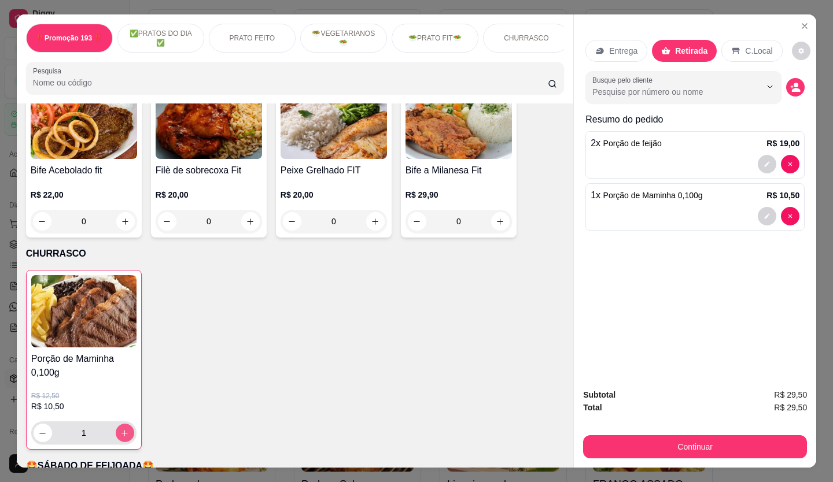
click at [125, 424] on button "increase-product-quantity" at bounding box center [125, 433] width 19 height 19
type input "2"
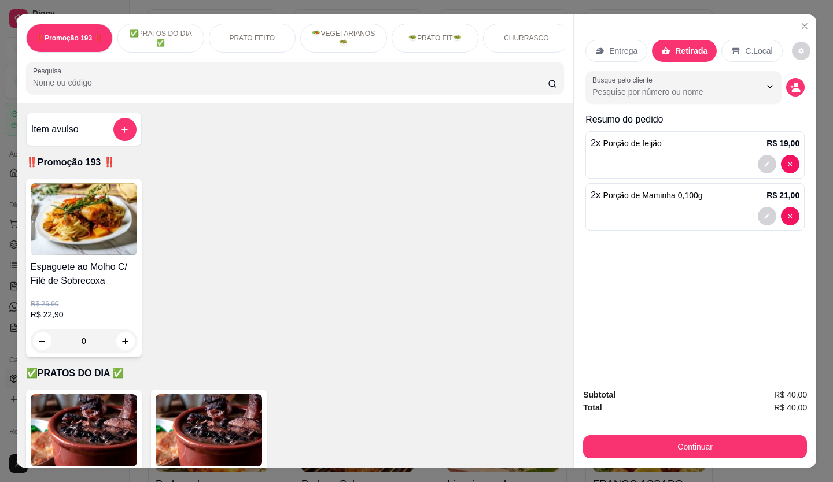
scroll to position [289, 0]
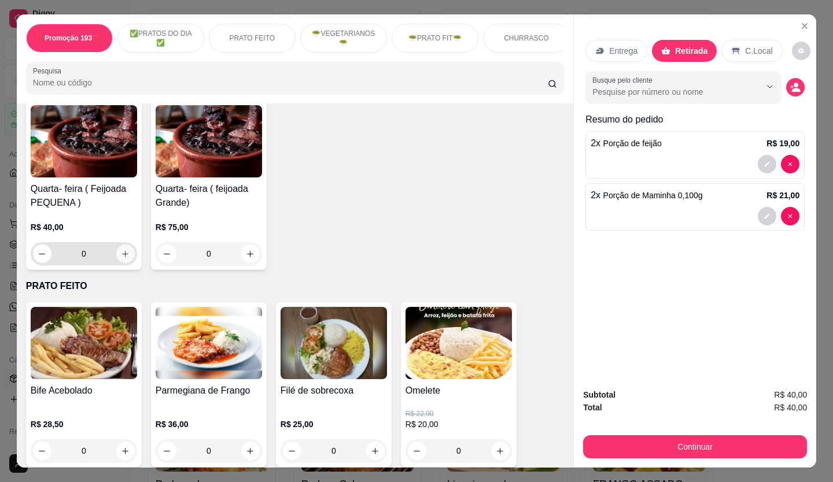
click at [121, 259] on icon "increase-product-quantity" at bounding box center [125, 254] width 9 height 9
type input "1"
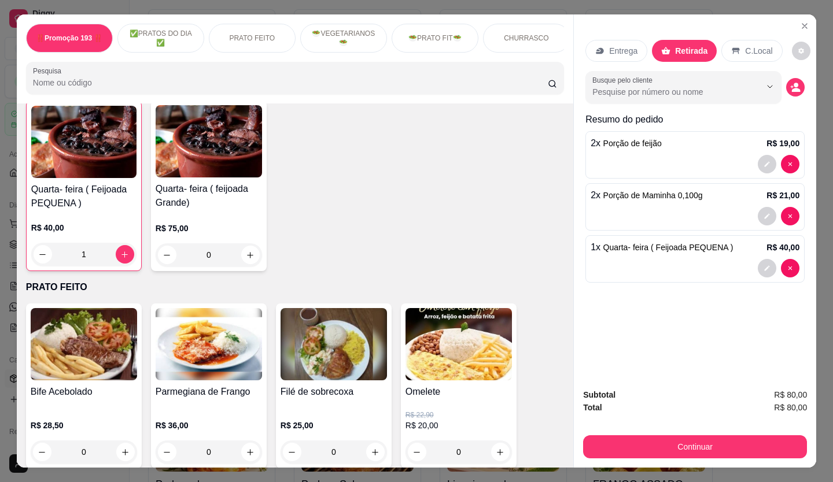
scroll to position [290, 0]
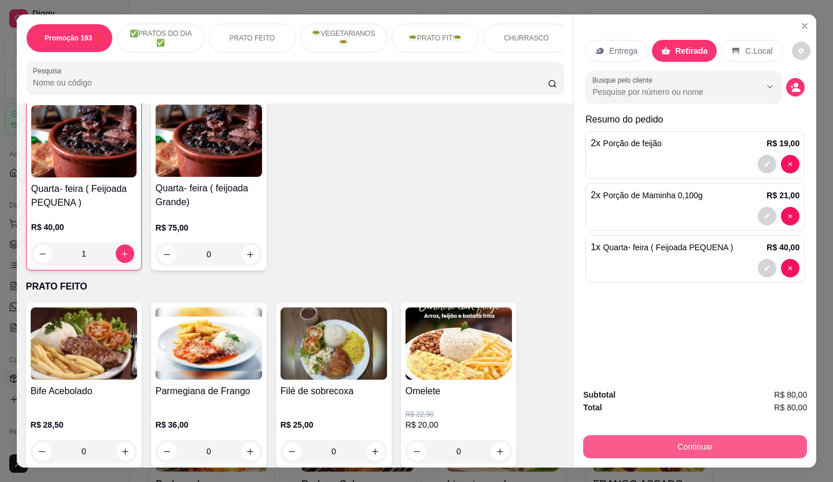
click at [652, 437] on button "Continuar" at bounding box center [695, 447] width 224 height 23
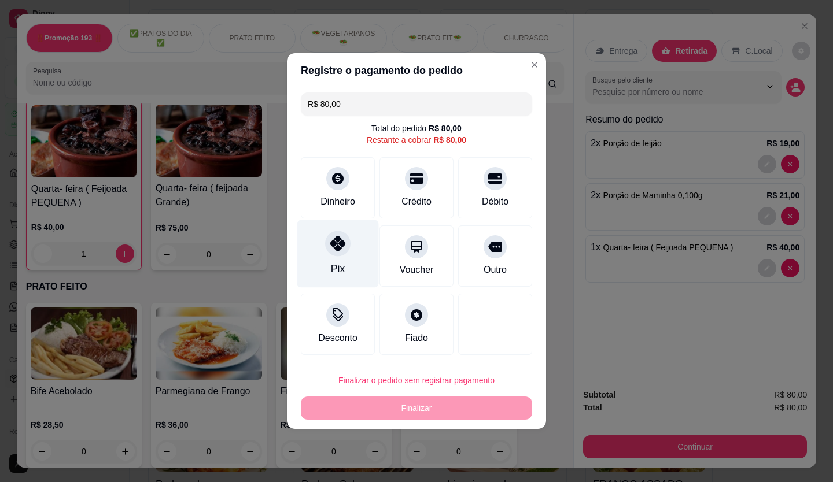
click at [330, 250] on icon at bounding box center [337, 243] width 15 height 15
type input "R$ 0,00"
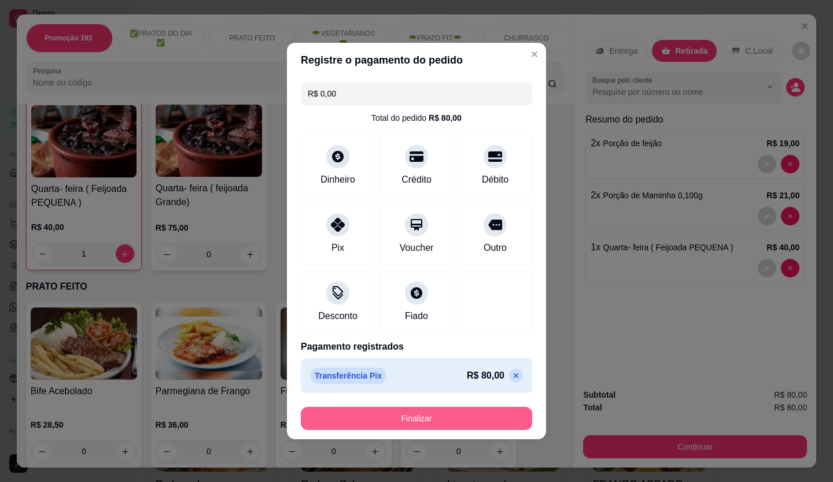
click at [448, 419] on button "Finalizar" at bounding box center [416, 418] width 231 height 23
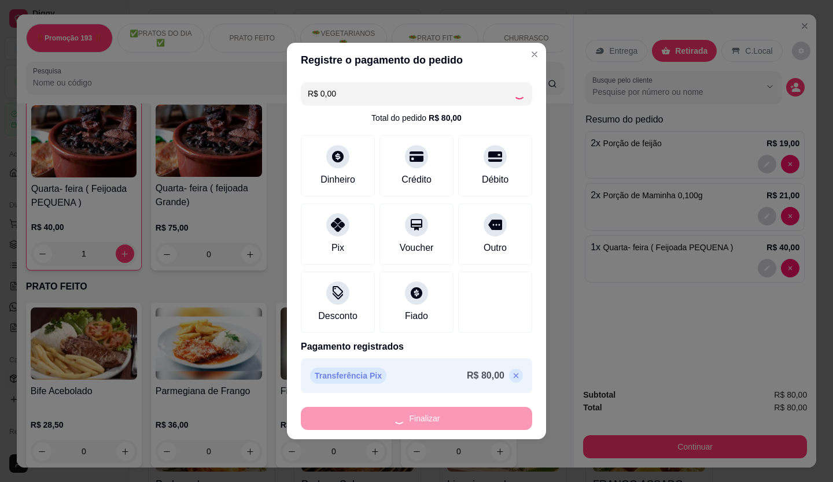
type input "0"
type input "-R$ 80,00"
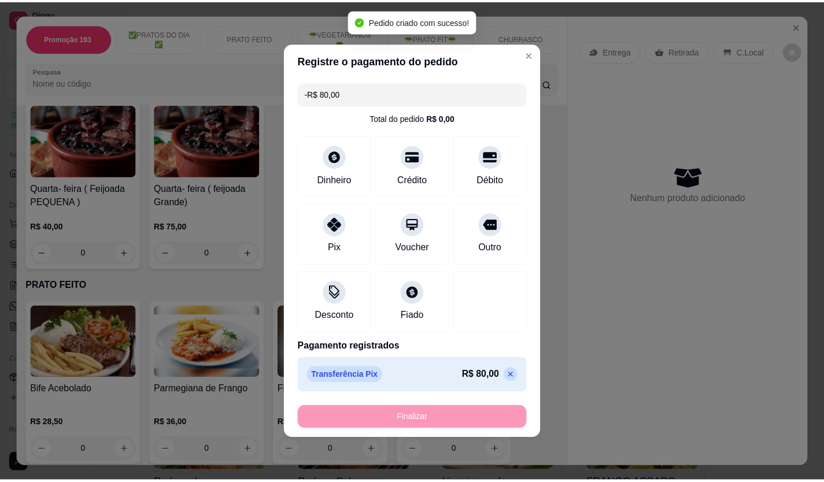
scroll to position [289, 0]
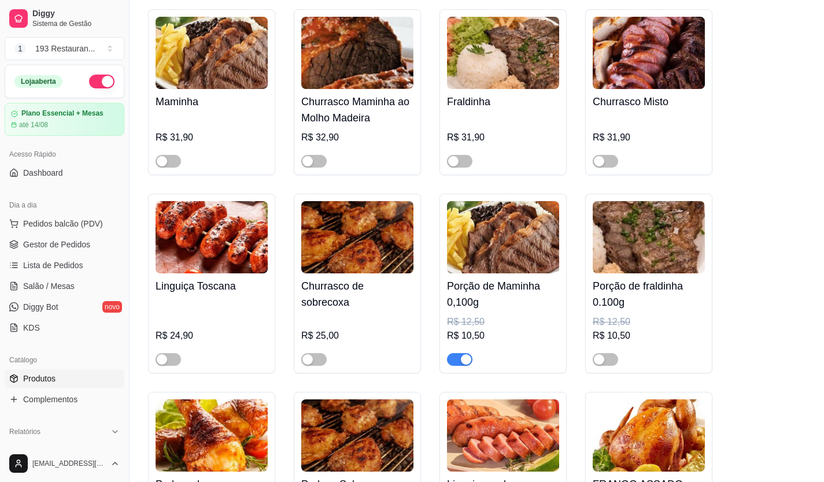
click at [469, 353] on span "button" at bounding box center [459, 359] width 25 height 13
click at [83, 289] on link "Salão / Mesas" at bounding box center [65, 286] width 120 height 19
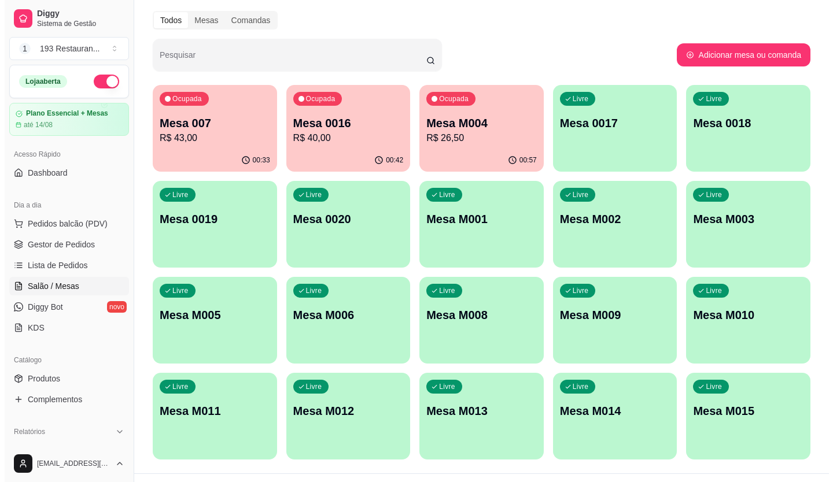
scroll to position [58, 0]
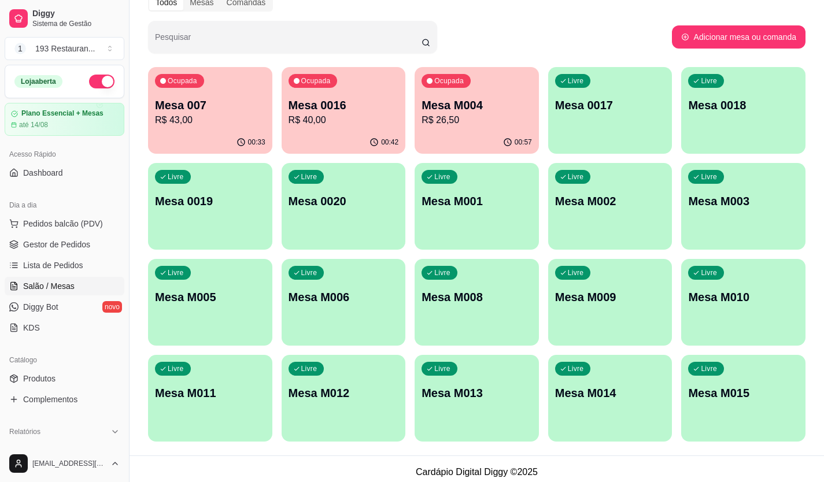
click at [751, 220] on div "Livre Mesa M003" at bounding box center [743, 199] width 124 height 73
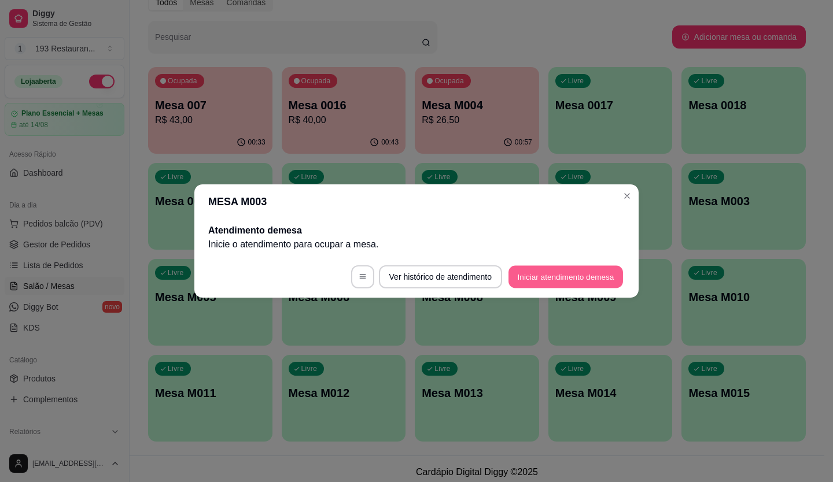
click at [570, 278] on button "Iniciar atendimento de mesa" at bounding box center [565, 277] width 115 height 23
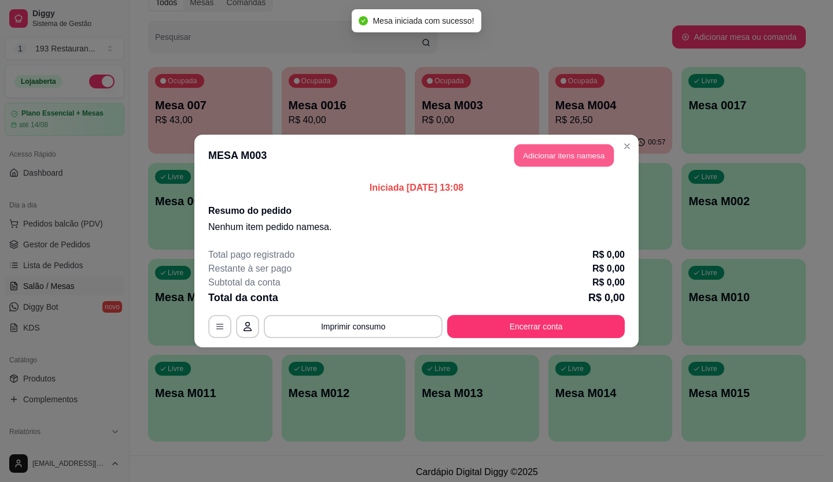
click at [556, 165] on button "Adicionar itens na mesa" at bounding box center [563, 156] width 99 height 23
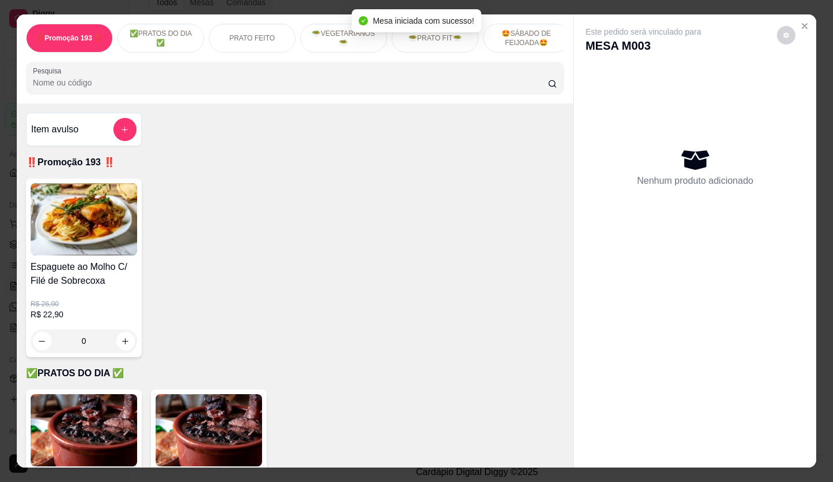
scroll to position [289, 0]
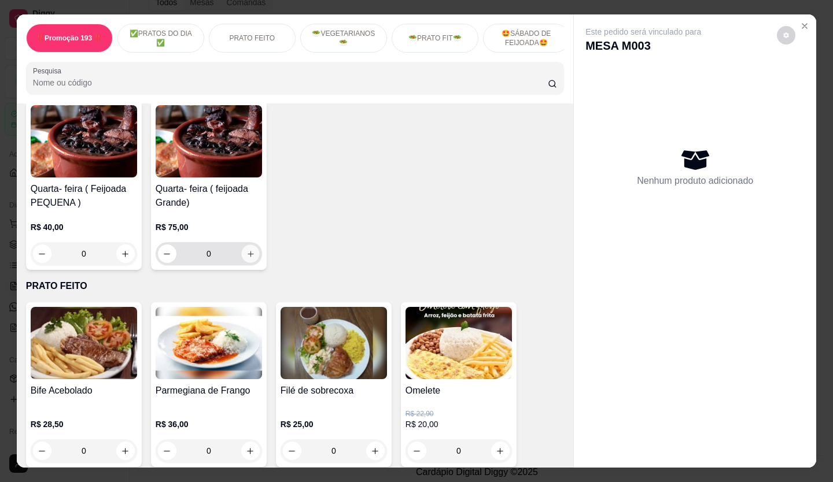
click at [246, 252] on button "increase-product-quantity" at bounding box center [250, 254] width 18 height 18
type input "1"
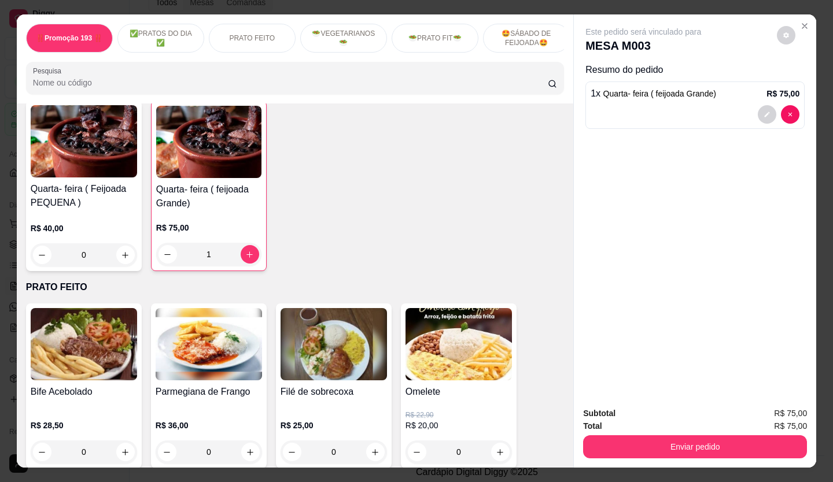
click at [762, 115] on button "decrease-product-quantity" at bounding box center [767, 114] width 19 height 19
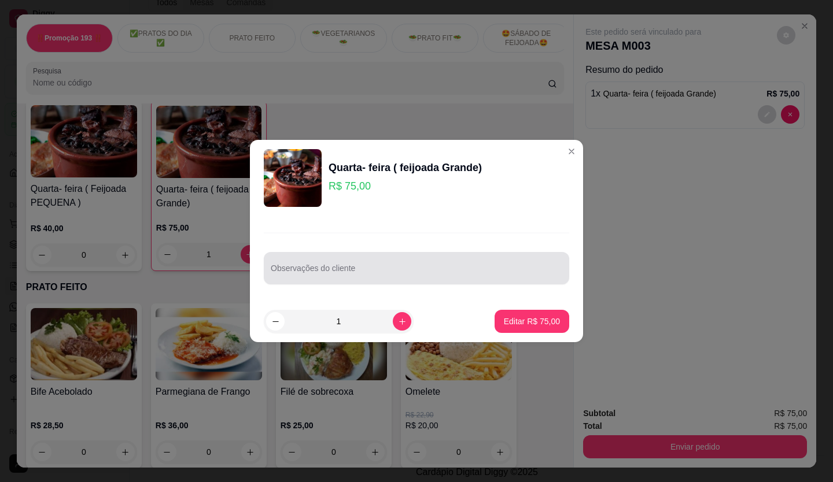
click at [416, 257] on div at bounding box center [417, 268] width 292 height 23
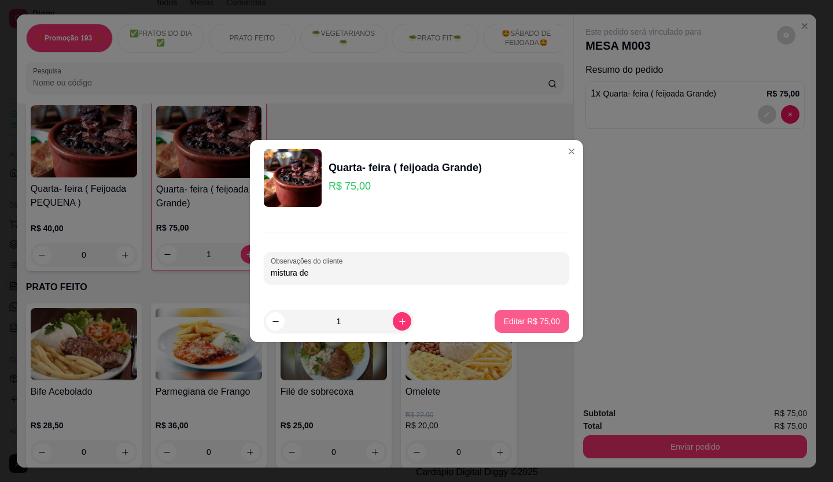
type input "mistura de"
click at [510, 315] on button "Editar R$ 75,00" at bounding box center [532, 321] width 75 height 23
type input "0"
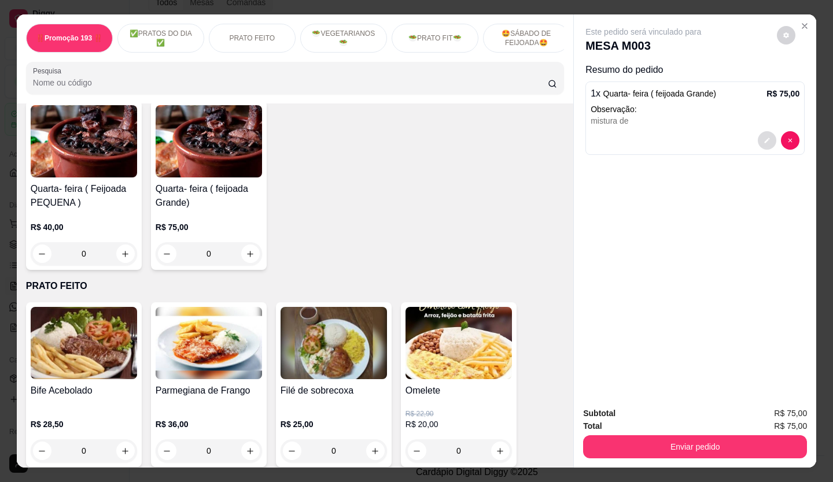
click at [764, 137] on icon "decrease-product-quantity" at bounding box center [767, 140] width 7 height 7
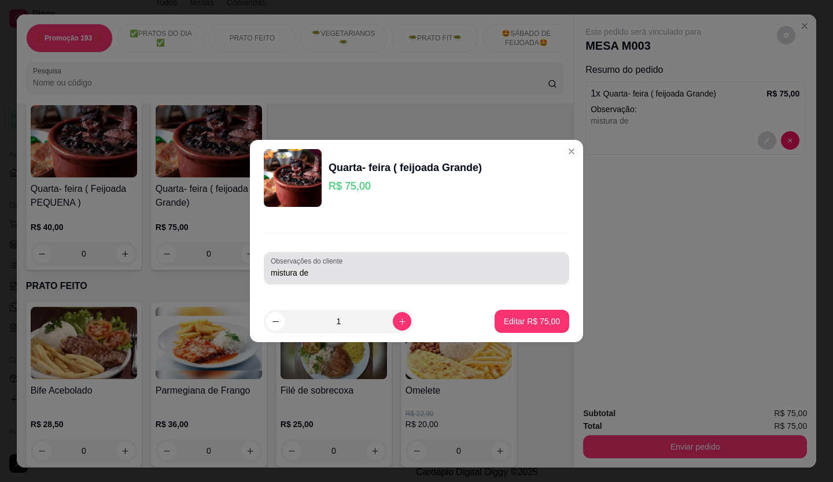
click at [318, 274] on input "mistura de" at bounding box center [417, 273] width 292 height 12
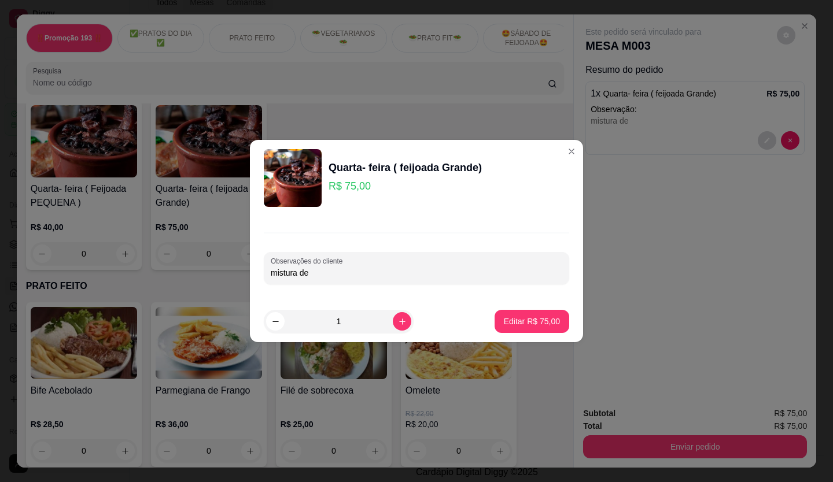
click at [318, 274] on input "mistura de" at bounding box center [417, 273] width 292 height 12
click at [319, 274] on input "mistura de" at bounding box center [417, 273] width 292 height 12
click at [536, 322] on p "Editar R$ 75,00" at bounding box center [531, 321] width 54 height 11
type input "1"
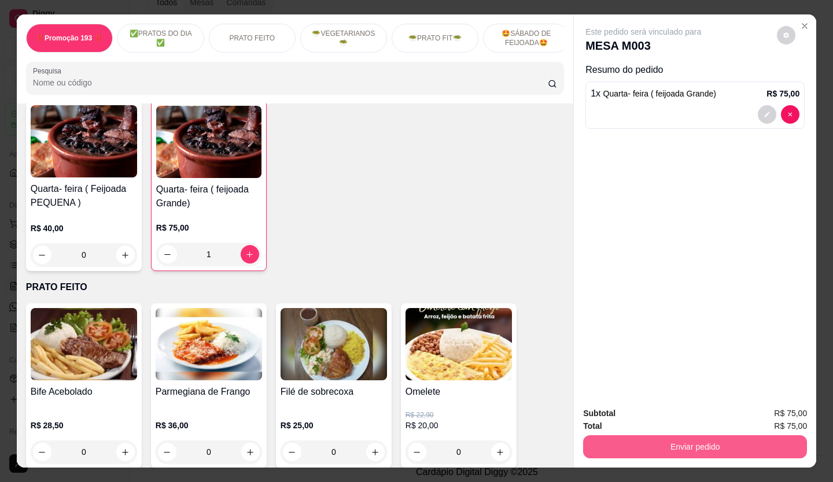
click at [618, 436] on button "Enviar pedido" at bounding box center [695, 447] width 224 height 23
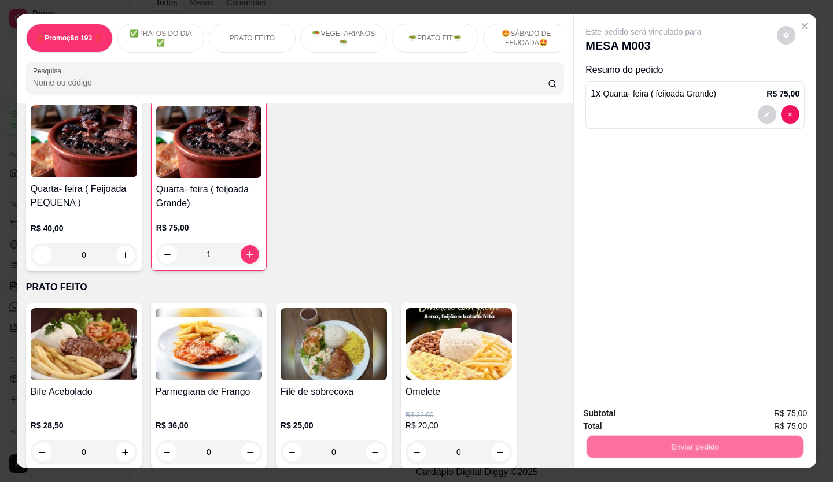
click at [613, 416] on button "Não registrar e enviar pedido" at bounding box center [657, 413] width 117 height 21
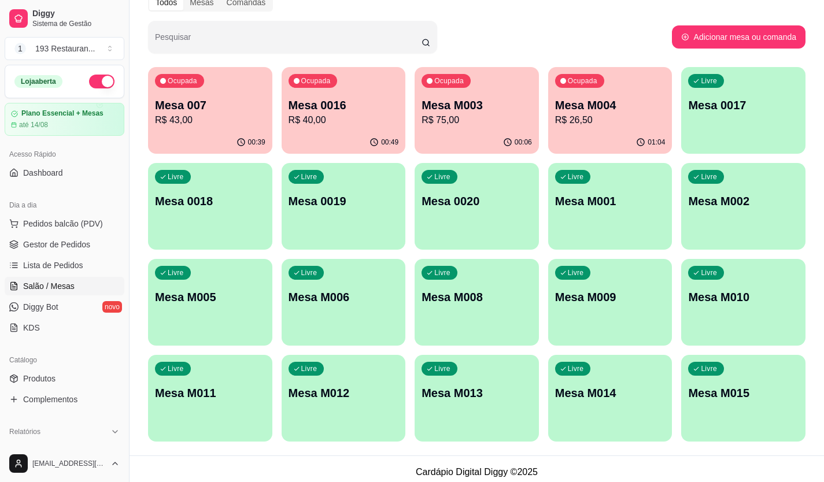
click at [548, 207] on div "Livre Mesa M001" at bounding box center [610, 199] width 124 height 73
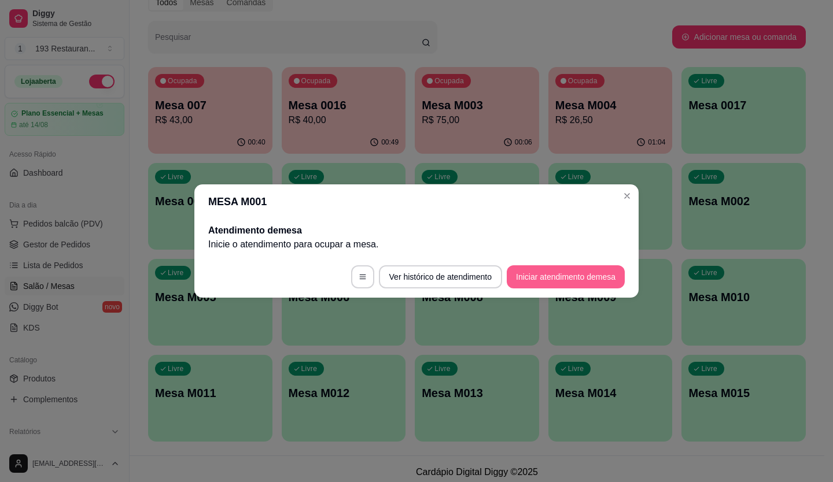
click at [558, 272] on button "Iniciar atendimento de mesa" at bounding box center [566, 276] width 118 height 23
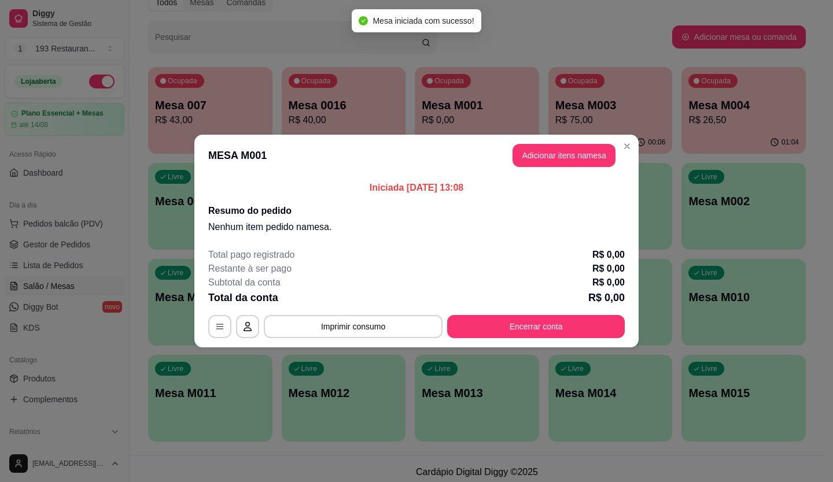
click at [563, 157] on button "Adicionar itens na mesa" at bounding box center [563, 155] width 103 height 23
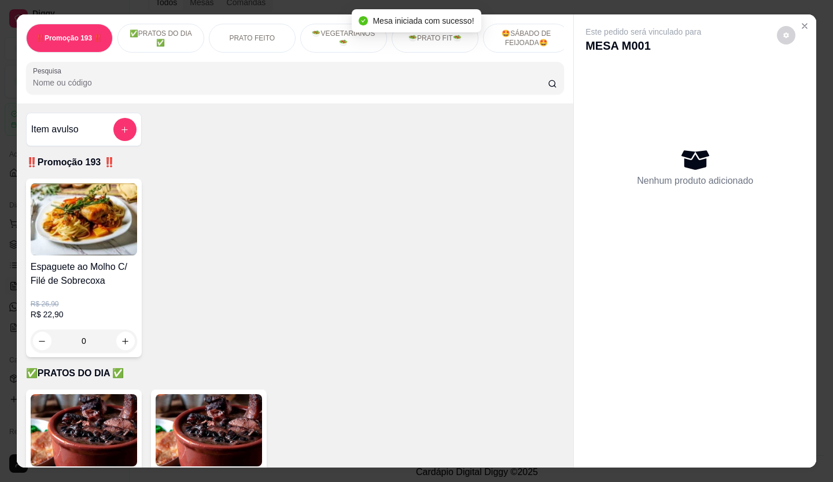
scroll to position [231, 0]
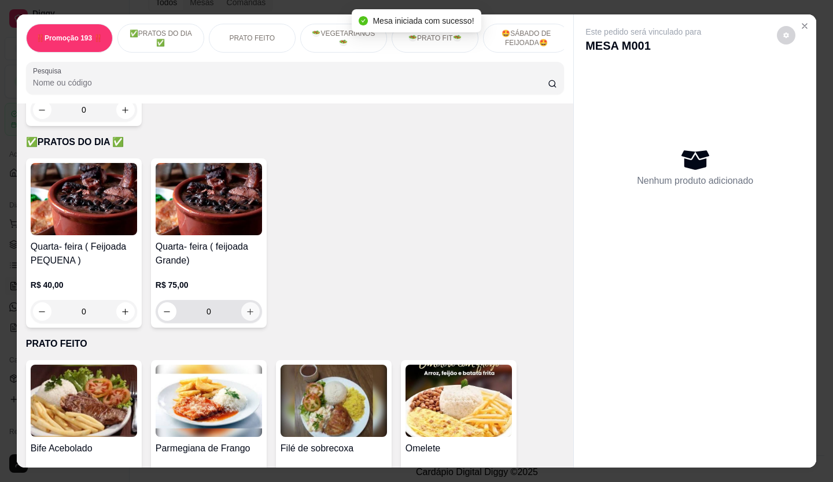
click at [250, 314] on icon "increase-product-quantity" at bounding box center [250, 312] width 9 height 9
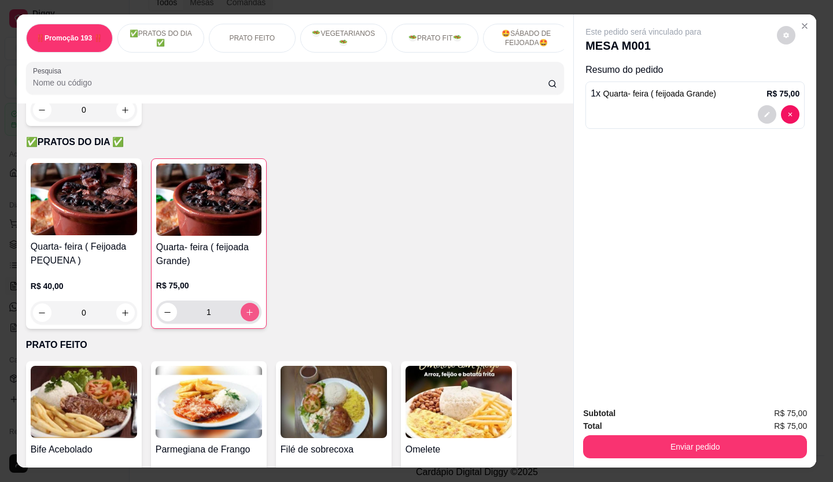
type input "1"
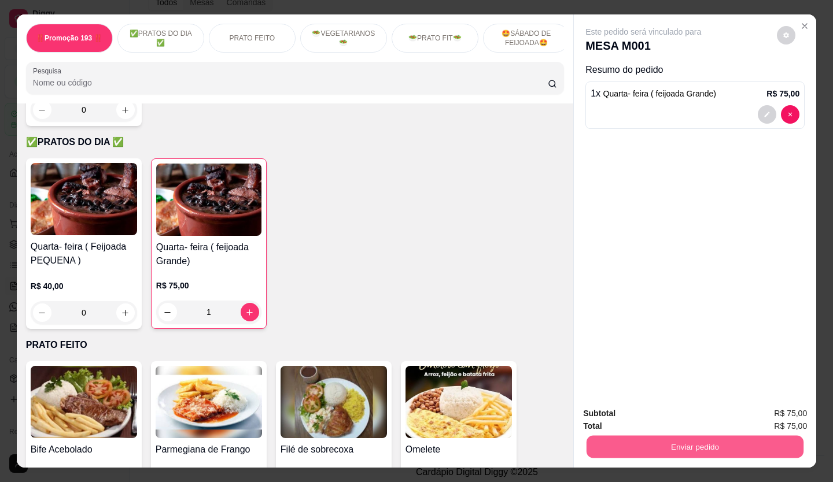
click at [684, 453] on button "Enviar pedido" at bounding box center [695, 447] width 217 height 23
click at [654, 410] on button "Não registrar e enviar pedido" at bounding box center [657, 413] width 117 height 21
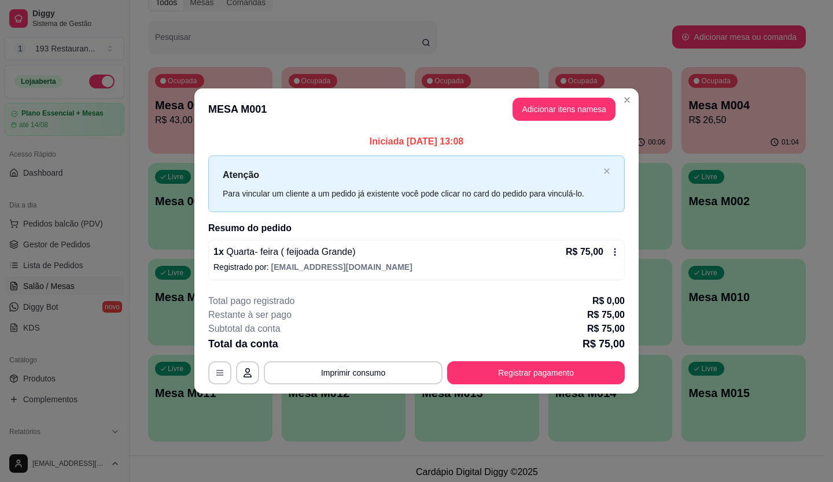
click at [577, 118] on button "Adicionar itens na mesa" at bounding box center [563, 109] width 103 height 23
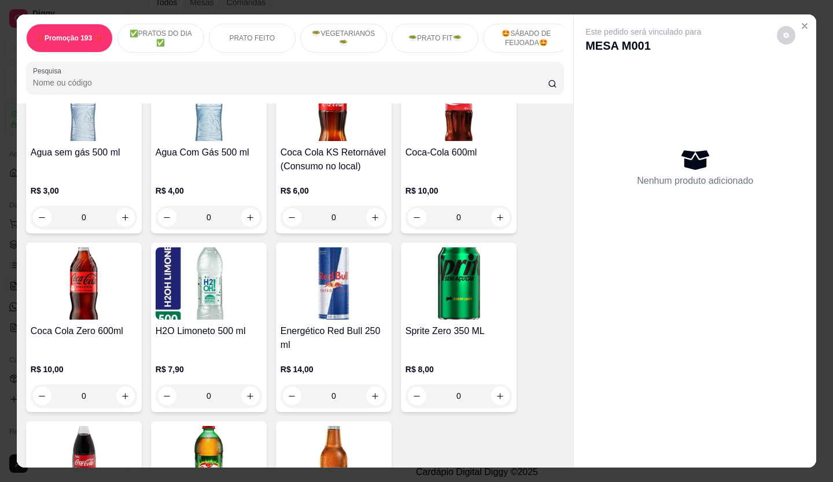
scroll to position [3702, 0]
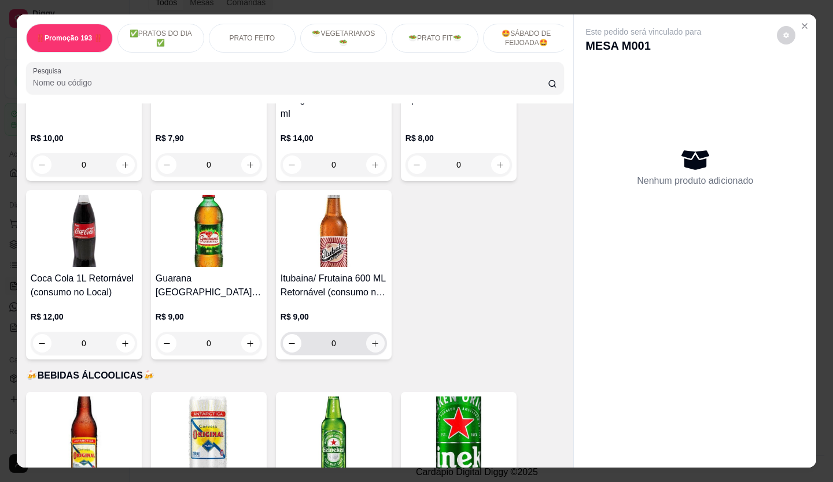
click at [371, 340] on icon "increase-product-quantity" at bounding box center [375, 344] width 9 height 9
type input "1"
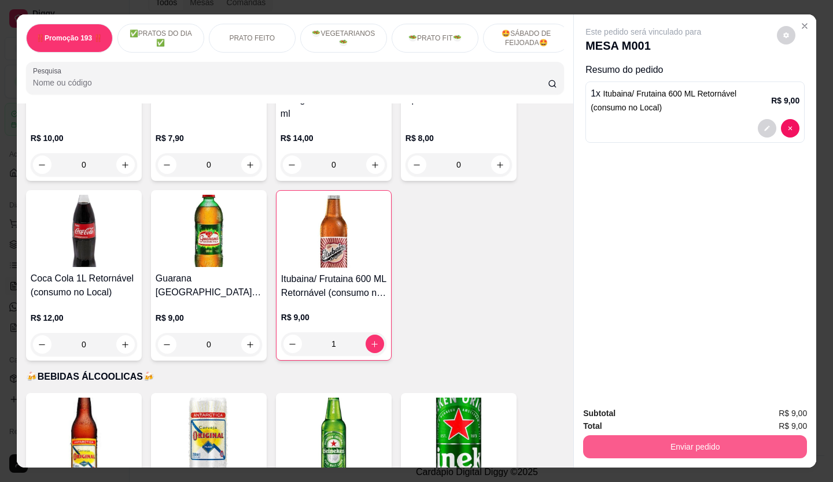
click at [641, 451] on button "Enviar pedido" at bounding box center [695, 447] width 224 height 23
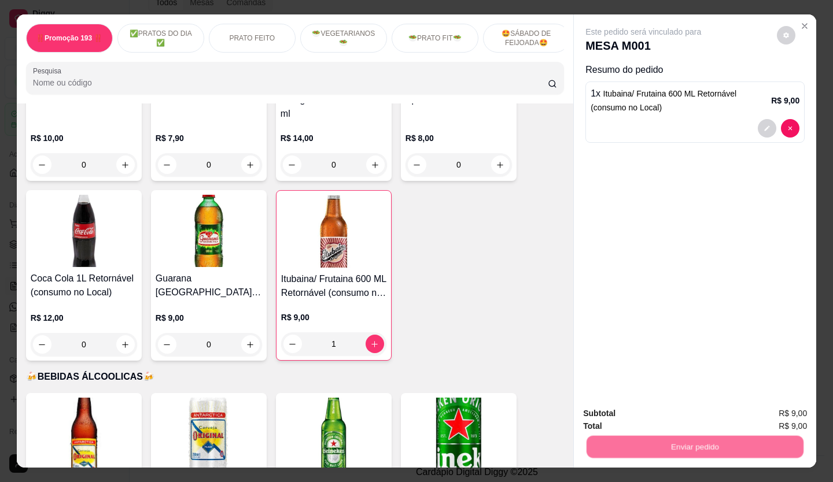
click at [624, 416] on button "Não registrar e enviar pedido" at bounding box center [656, 414] width 120 height 22
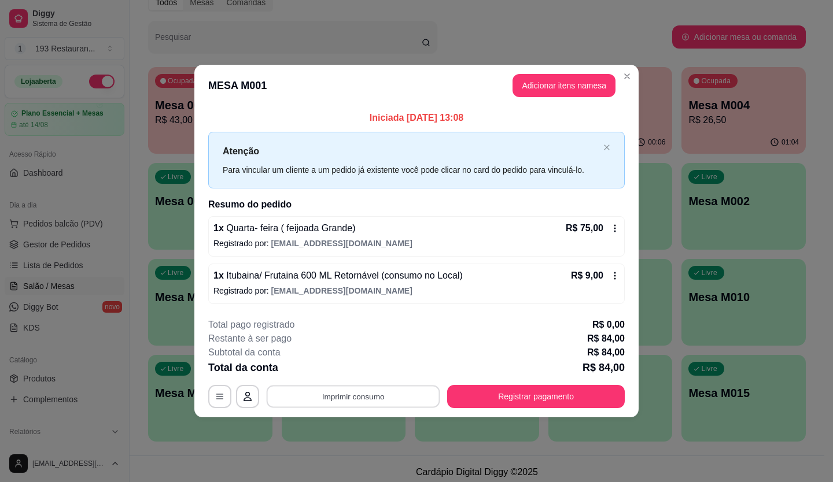
click at [378, 392] on button "Imprimir consumo" at bounding box center [354, 396] width 174 height 23
click at [368, 367] on button "CAIXA" at bounding box center [357, 369] width 84 height 19
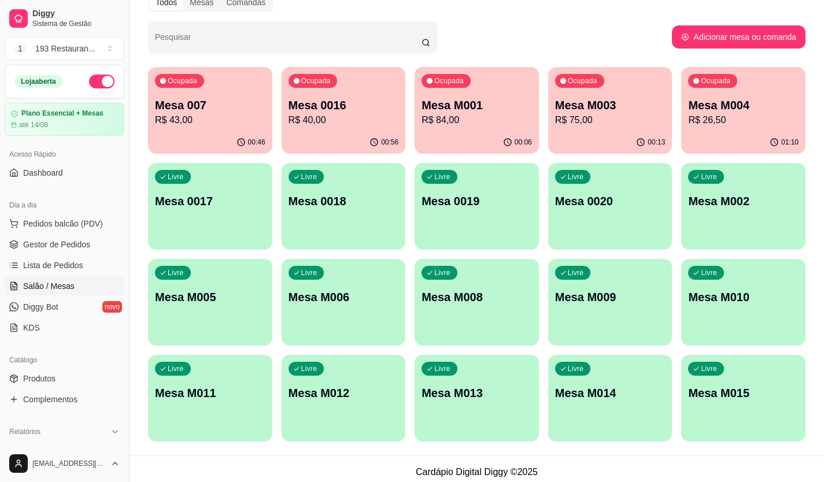
click at [235, 121] on p "R$ 43,00" at bounding box center [210, 120] width 110 height 14
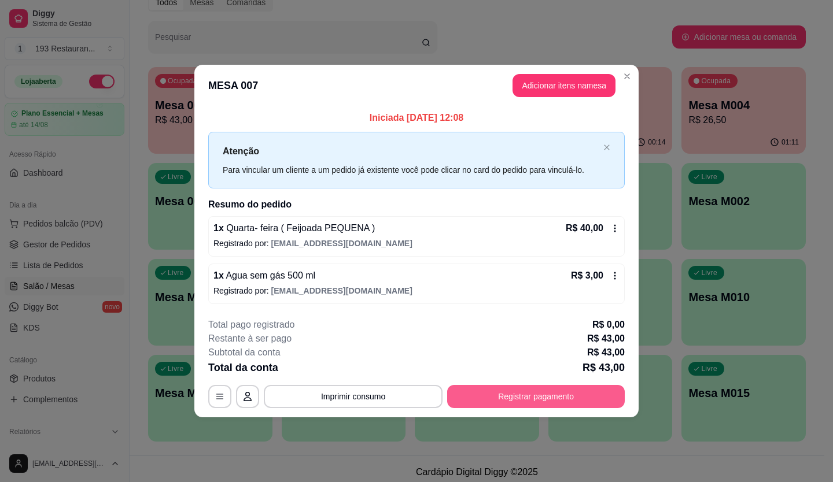
click at [512, 396] on button "Registrar pagamento" at bounding box center [536, 396] width 178 height 23
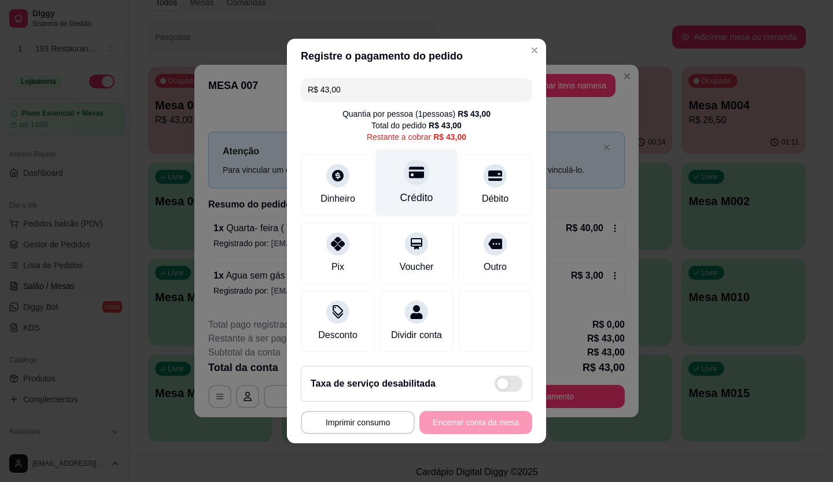
click at [425, 172] on div "Crédito" at bounding box center [417, 183] width 82 height 68
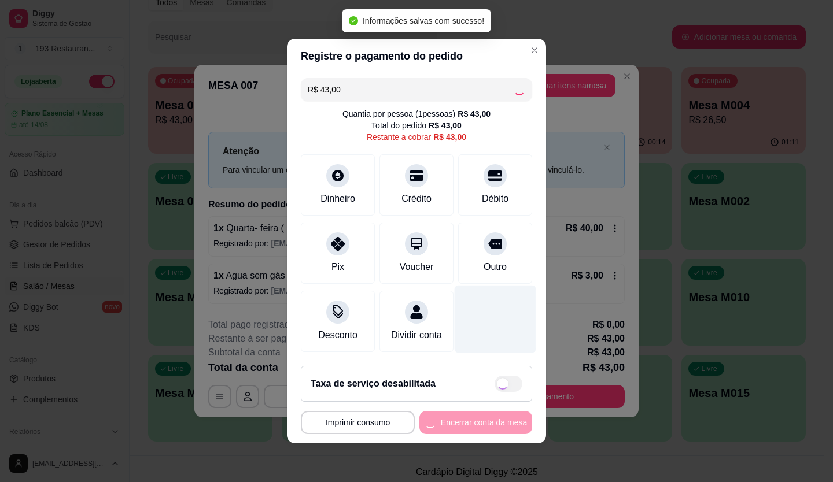
type input "R$ 0,00"
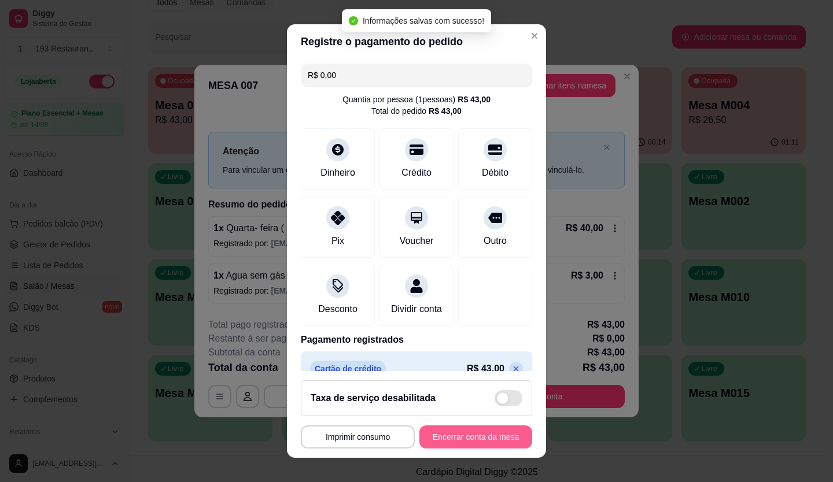
click at [481, 441] on button "Encerrar conta da mesa" at bounding box center [475, 437] width 113 height 23
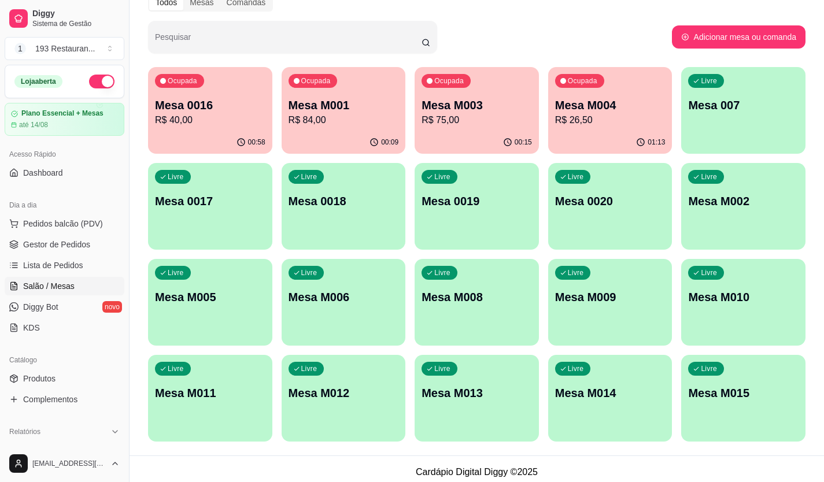
click at [242, 115] on p "R$ 40,00" at bounding box center [210, 120] width 110 height 14
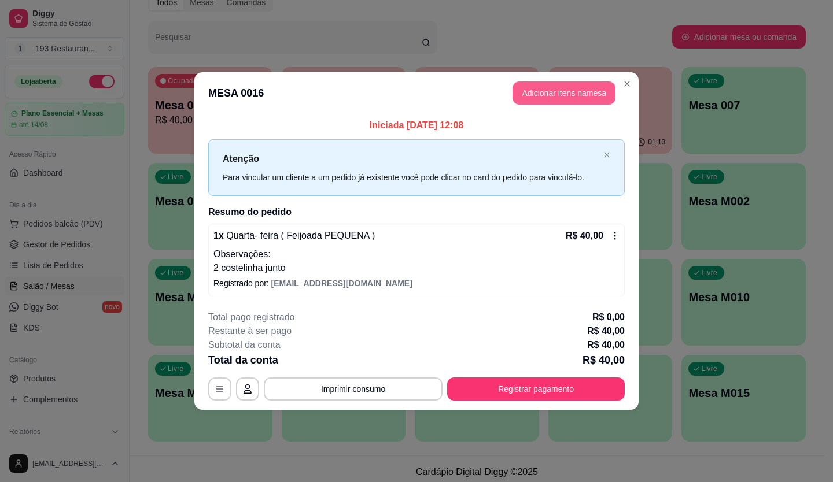
click at [572, 101] on button "Adicionar itens na mesa" at bounding box center [563, 93] width 103 height 23
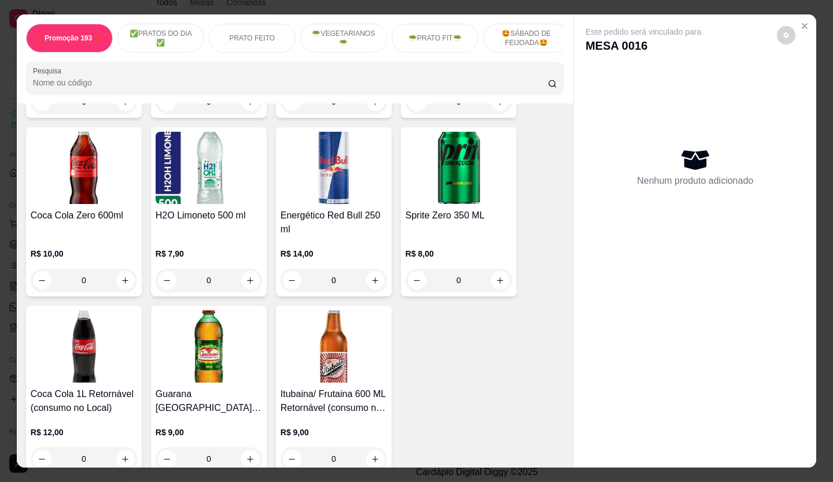
scroll to position [3355, 0]
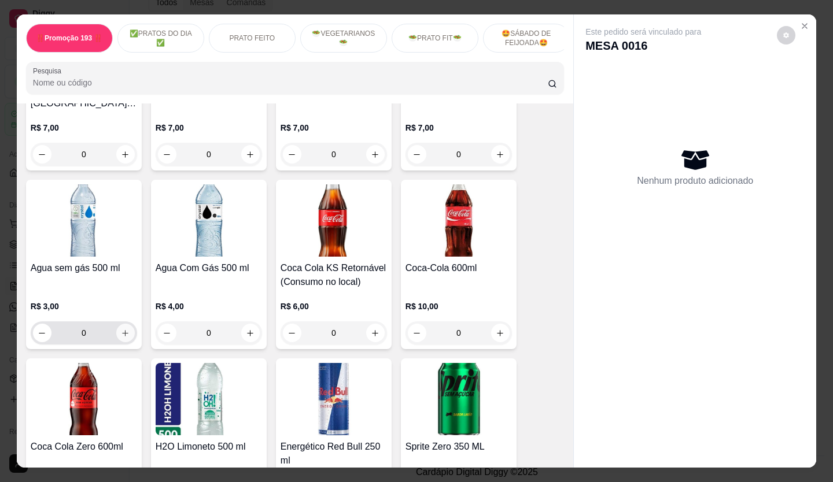
click at [126, 324] on button "increase-product-quantity" at bounding box center [125, 333] width 19 height 19
type input "1"
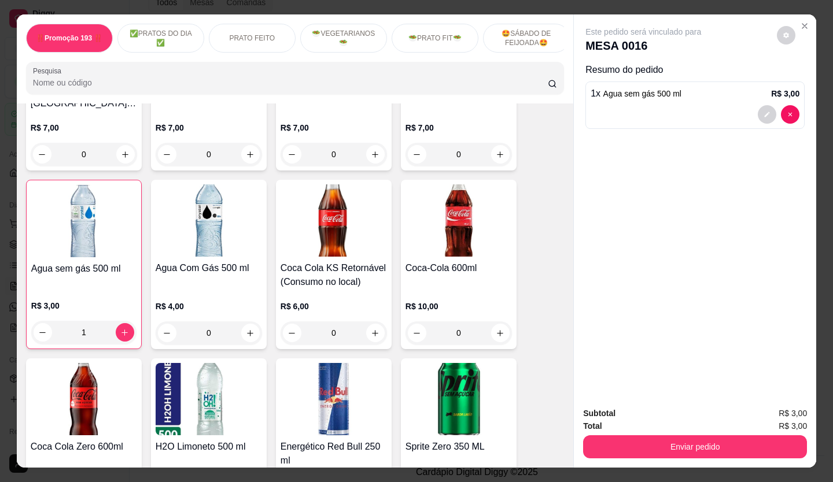
click at [729, 448] on button "Enviar pedido" at bounding box center [695, 447] width 224 height 23
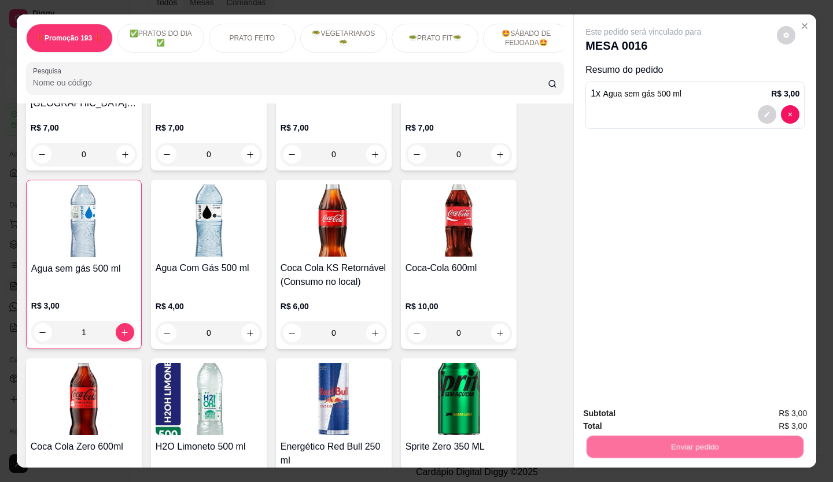
click at [641, 423] on button "Não registrar e enviar pedido" at bounding box center [657, 414] width 117 height 21
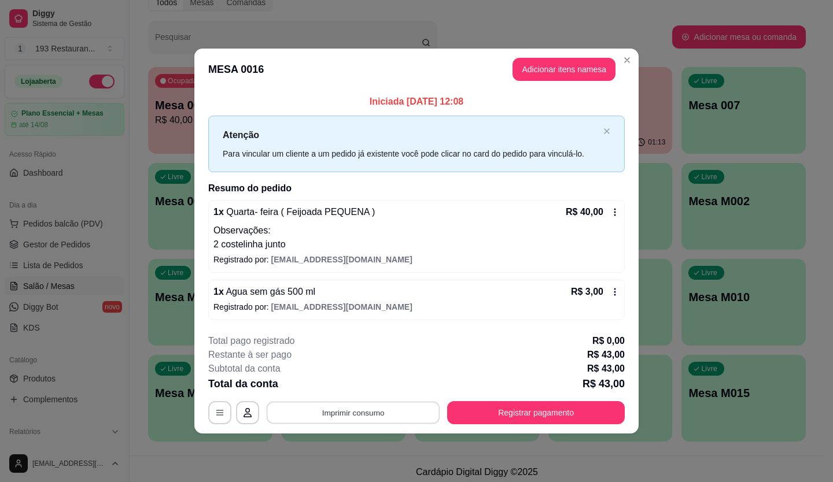
click at [335, 406] on button "Imprimir consumo" at bounding box center [354, 412] width 174 height 23
click at [366, 363] on button "COZINHA" at bounding box center [356, 369] width 67 height 15
click at [373, 407] on button "Imprimir consumo" at bounding box center [353, 412] width 179 height 23
click at [371, 382] on button "CAIXA" at bounding box center [356, 388] width 67 height 15
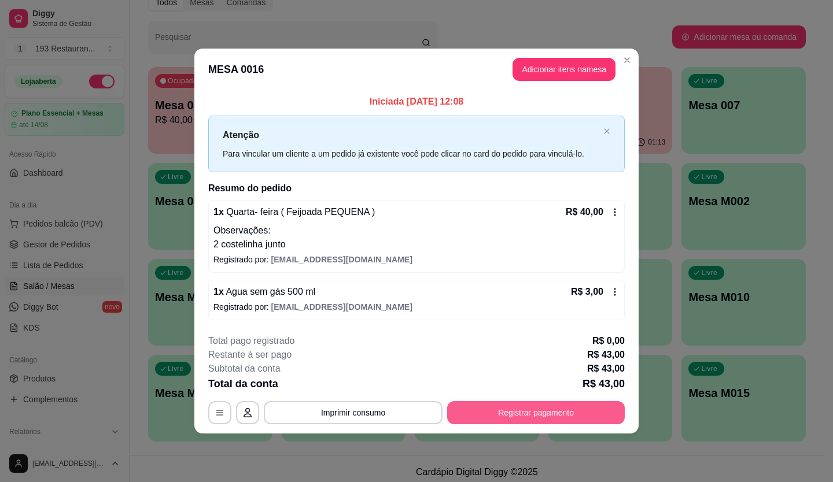
click at [476, 409] on button "Registrar pagamento" at bounding box center [536, 412] width 178 height 23
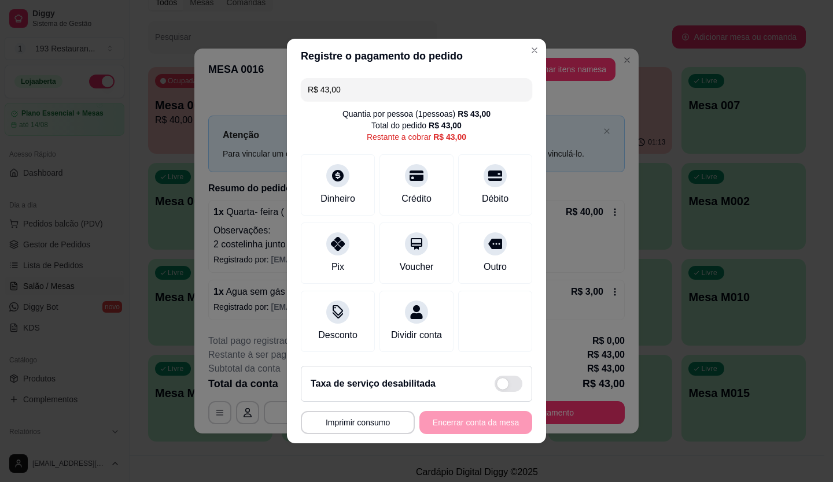
click at [393, 98] on div "R$ 43,00 Quantia por pessoa ( 1 pessoas) R$ 43,00 Total do pedido R$ 43,00 Rest…" at bounding box center [416, 214] width 259 height 283
click at [396, 92] on input "R$ 43,00" at bounding box center [416, 89] width 217 height 23
click at [414, 234] on icon at bounding box center [416, 240] width 13 height 13
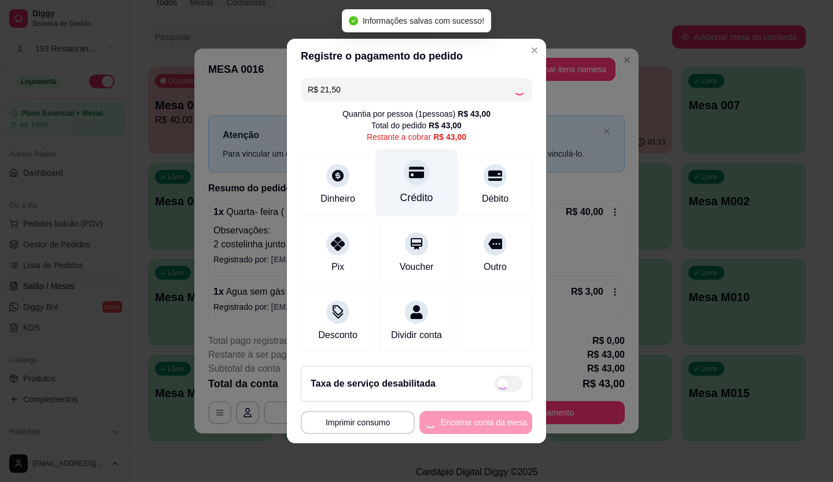
click at [409, 167] on icon at bounding box center [416, 173] width 15 height 12
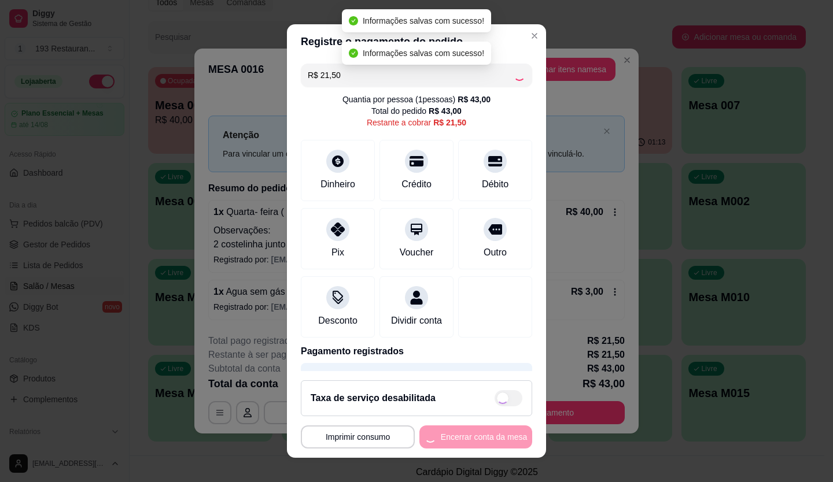
type input "R$ 0,00"
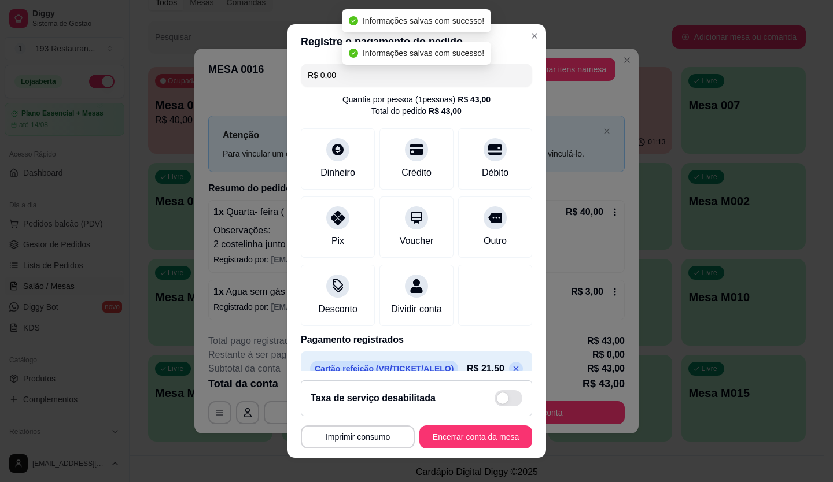
click at [475, 426] on button "Encerrar conta da mesa" at bounding box center [475, 437] width 113 height 23
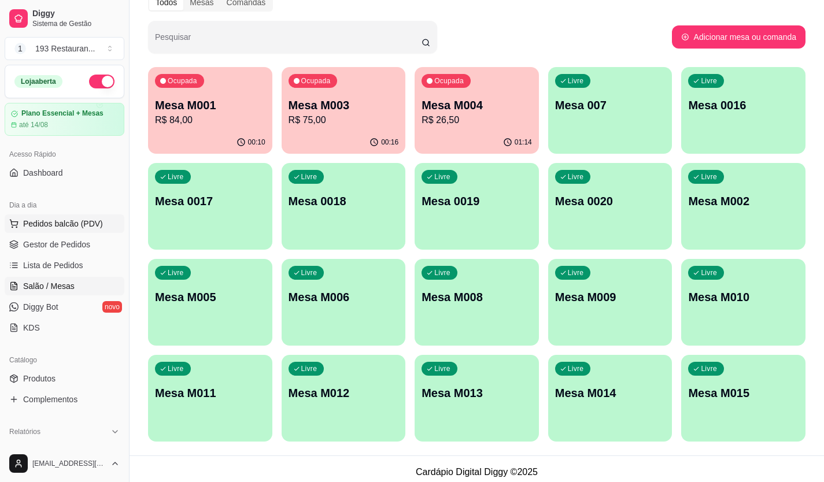
click at [90, 222] on span "Pedidos balcão (PDV)" at bounding box center [63, 224] width 80 height 12
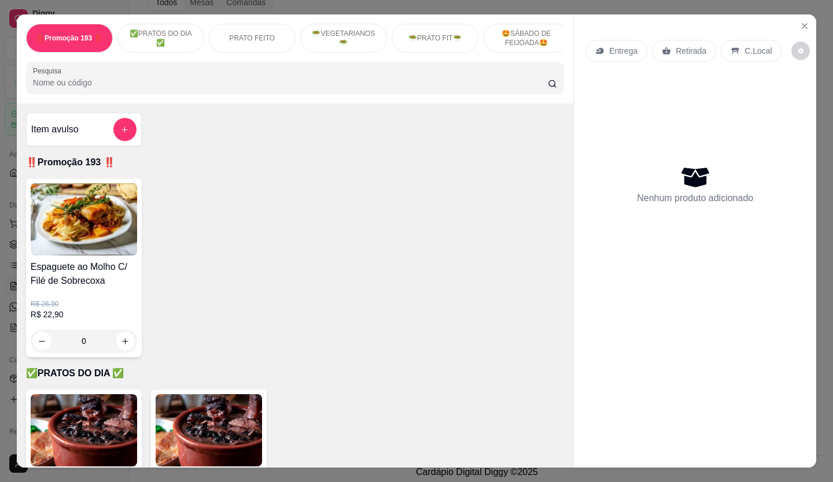
scroll to position [231, 0]
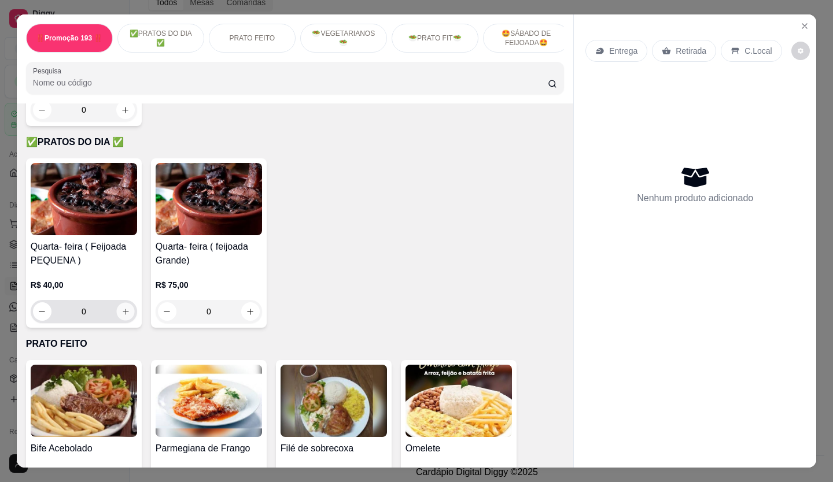
click at [123, 314] on icon "increase-product-quantity" at bounding box center [125, 312] width 9 height 9
type input "1"
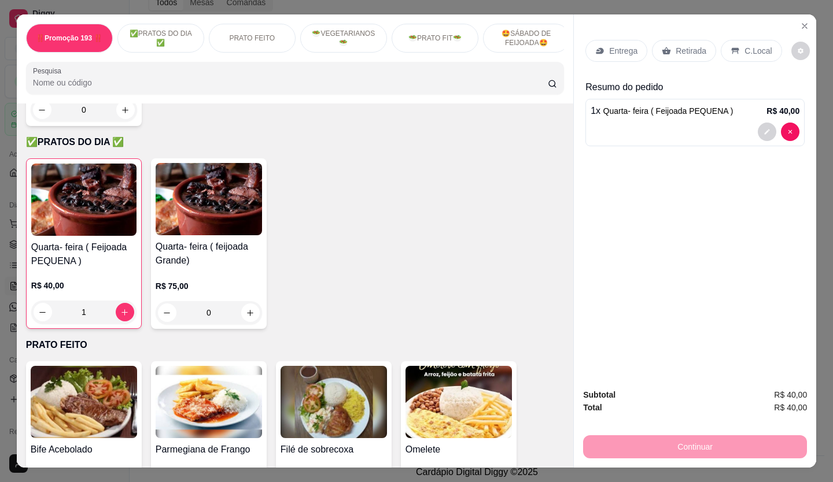
click at [691, 51] on p "Retirada" at bounding box center [691, 51] width 31 height 12
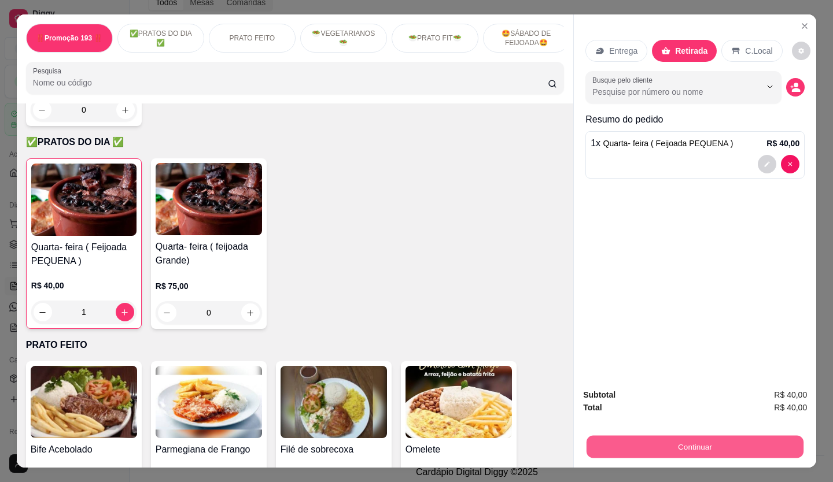
click at [603, 438] on button "Continuar" at bounding box center [695, 447] width 217 height 23
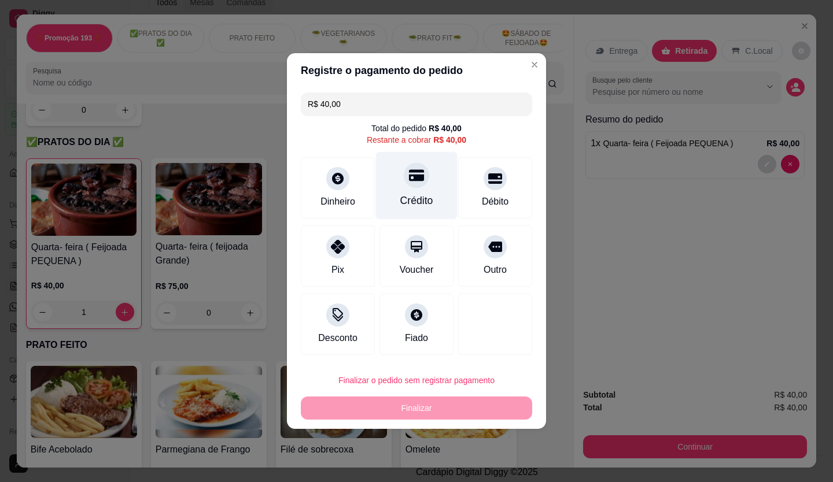
click at [426, 176] on div "Crédito" at bounding box center [417, 186] width 82 height 68
type input "R$ 0,00"
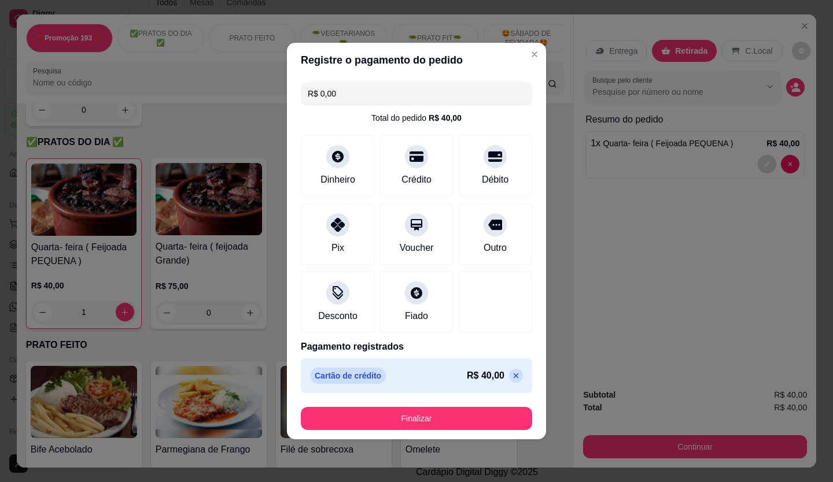
click at [427, 419] on button "Finalizar" at bounding box center [416, 418] width 231 height 23
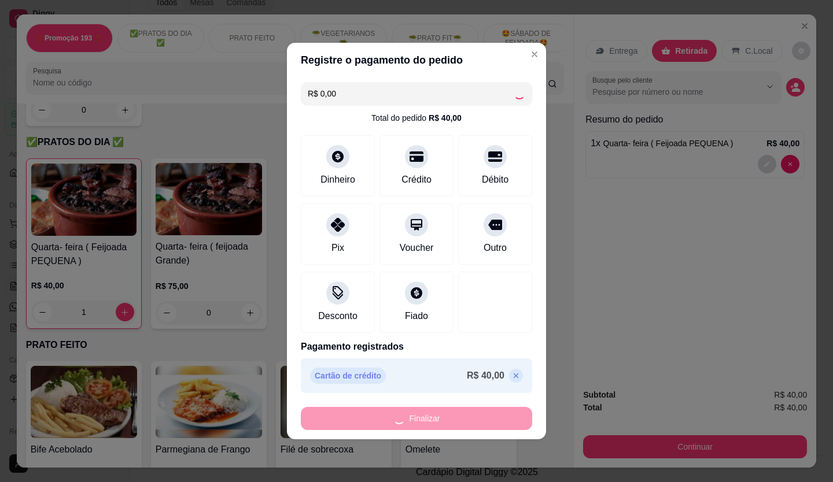
type input "0"
type input "-R$ 40,00"
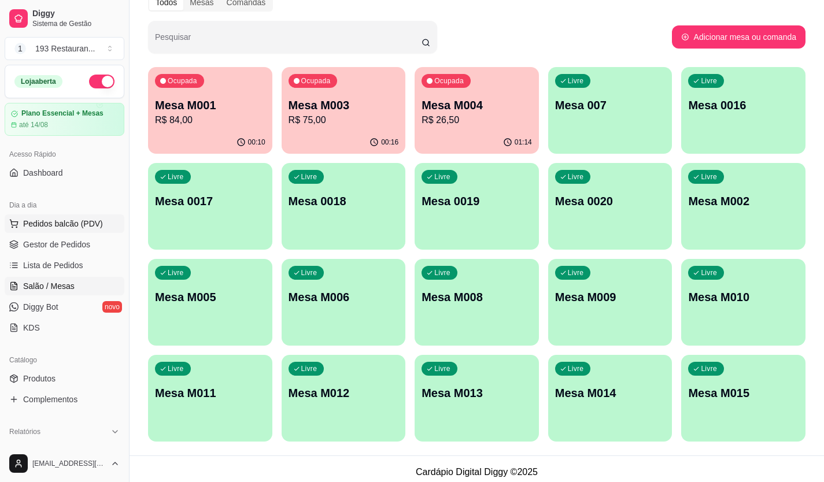
click at [95, 222] on span "Pedidos balcão (PDV)" at bounding box center [63, 224] width 80 height 12
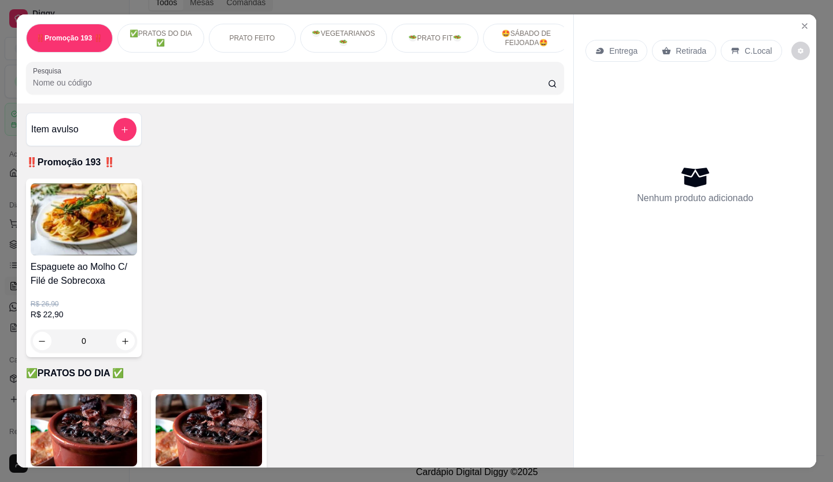
click at [681, 50] on p "Retirada" at bounding box center [691, 51] width 31 height 12
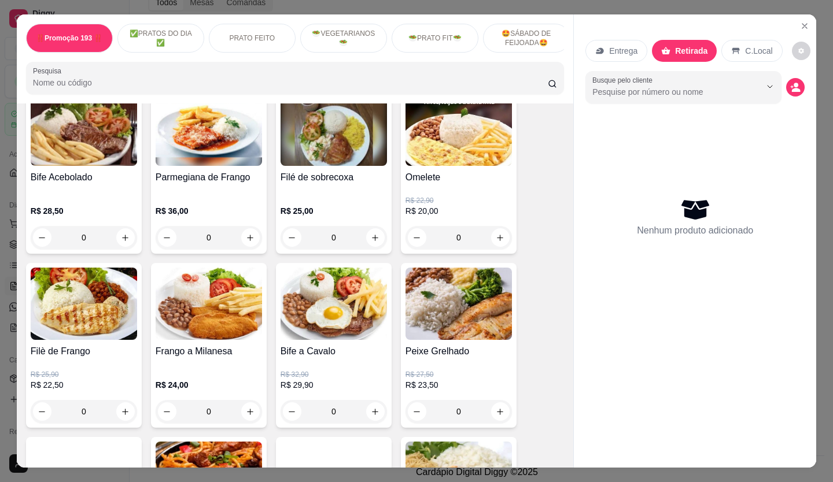
scroll to position [521, 0]
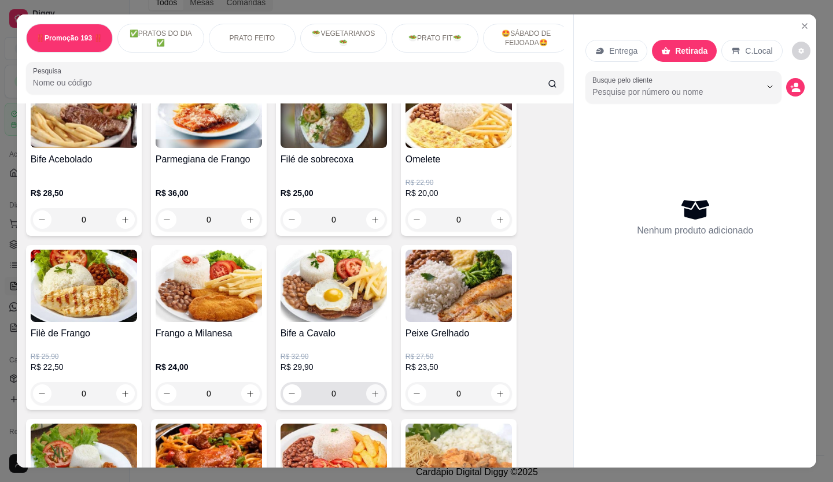
click at [378, 398] on button "increase-product-quantity" at bounding box center [375, 394] width 19 height 19
type input "1"
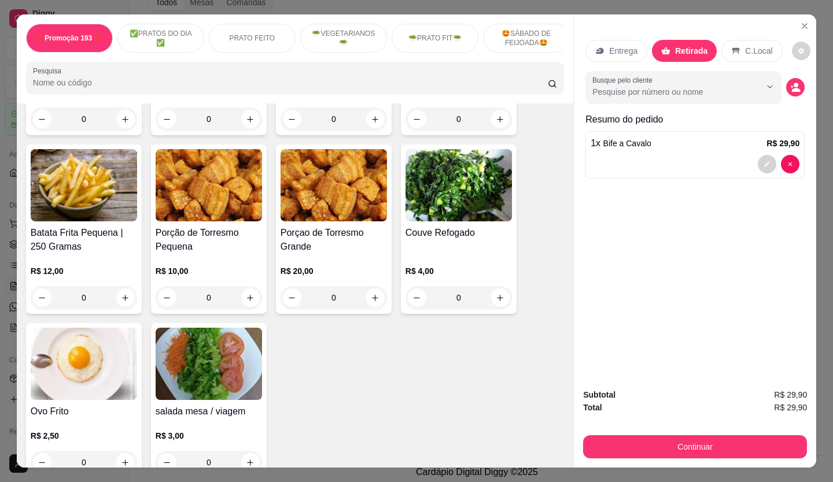
scroll to position [2314, 0]
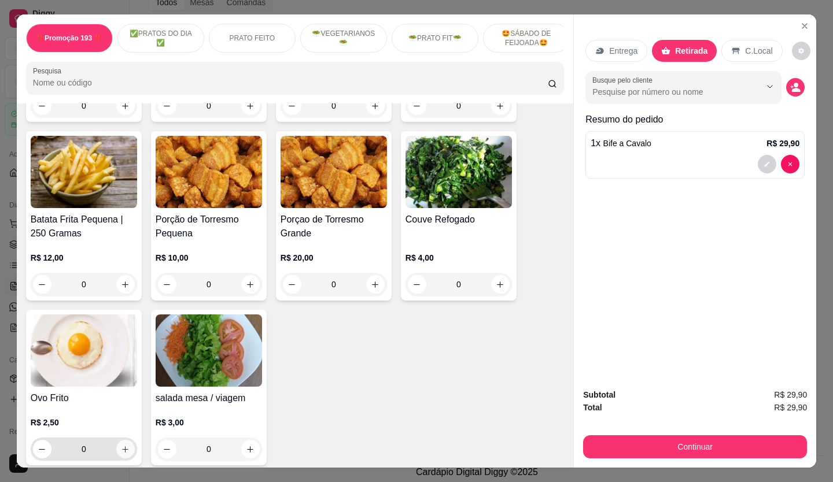
click at [121, 445] on icon "increase-product-quantity" at bounding box center [125, 449] width 9 height 9
type input "1"
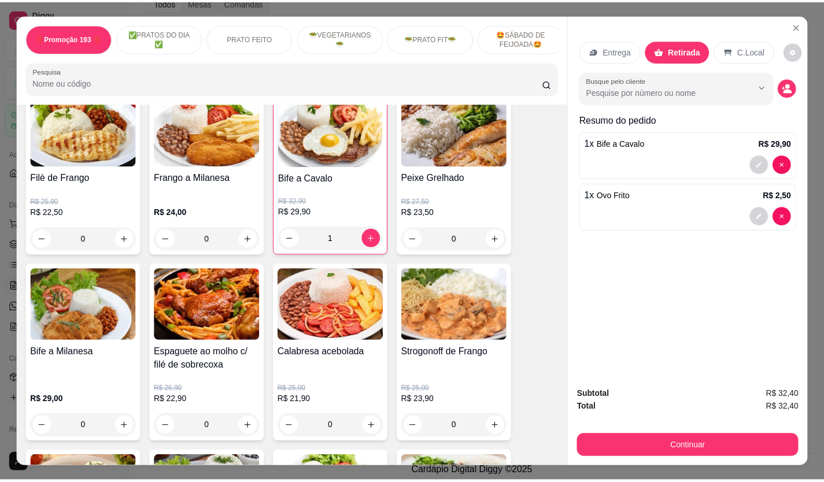
scroll to position [636, 0]
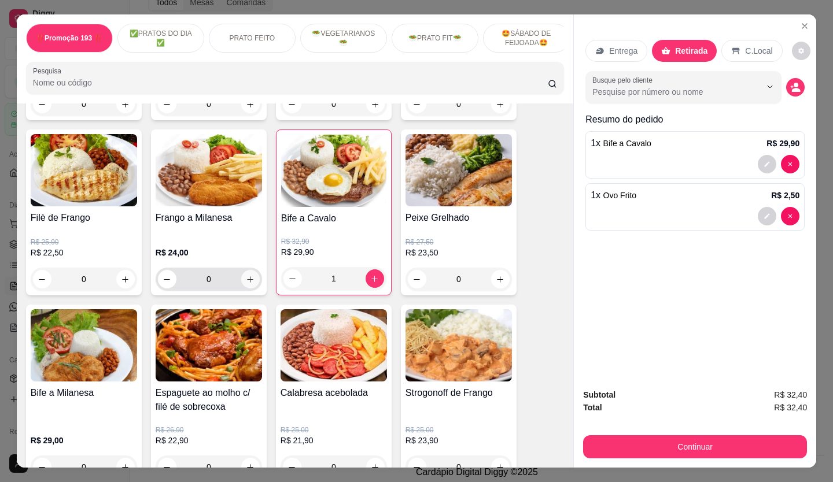
click at [246, 281] on icon "increase-product-quantity" at bounding box center [250, 279] width 9 height 9
type input "1"
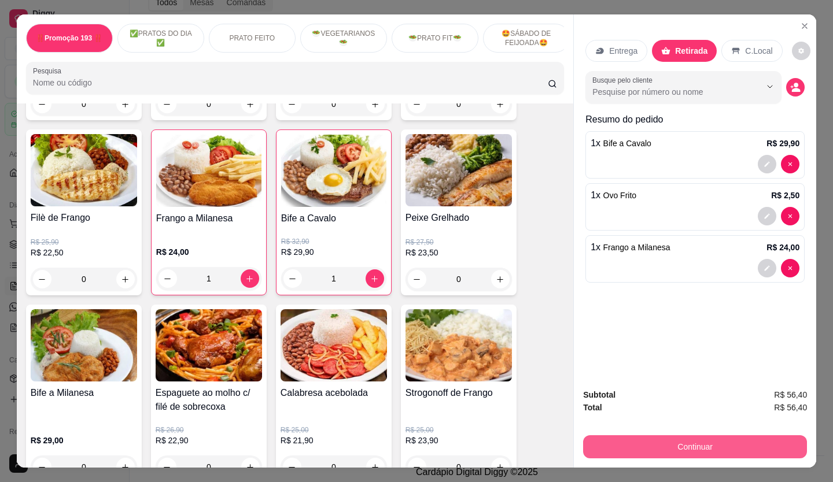
click at [607, 437] on button "Continuar" at bounding box center [695, 447] width 224 height 23
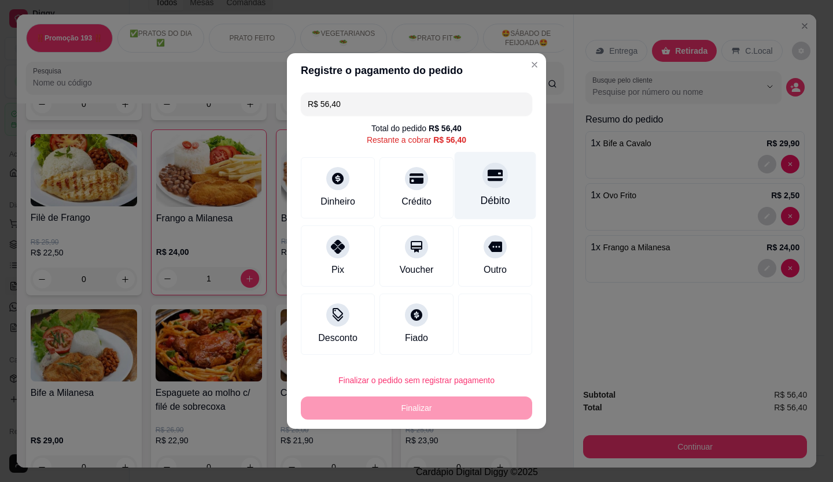
click at [492, 180] on icon at bounding box center [495, 176] width 15 height 12
type input "R$ 0,00"
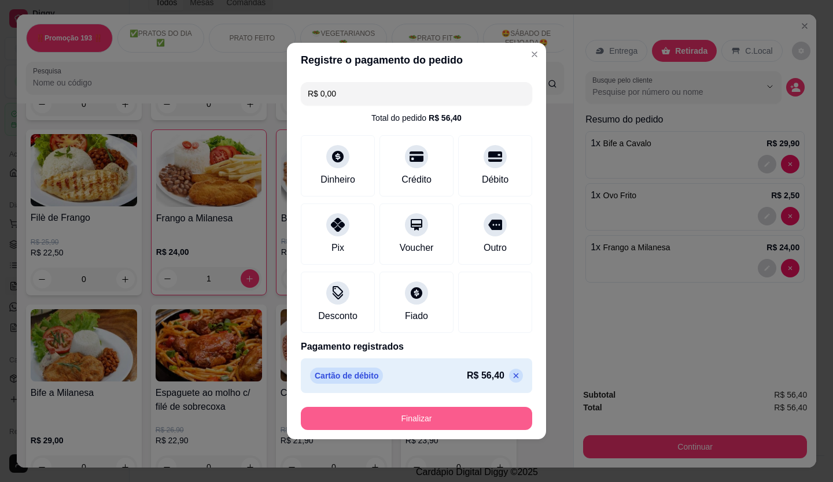
click at [436, 424] on button "Finalizar" at bounding box center [416, 418] width 231 height 23
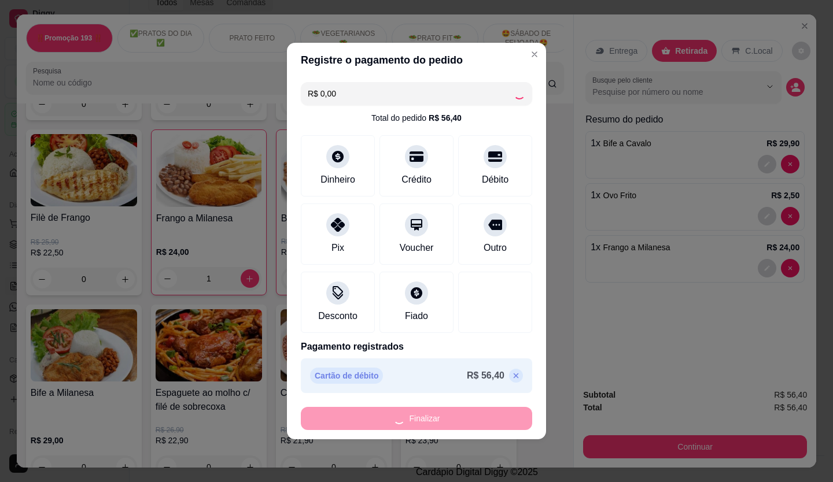
type input "0"
type input "-R$ 56,40"
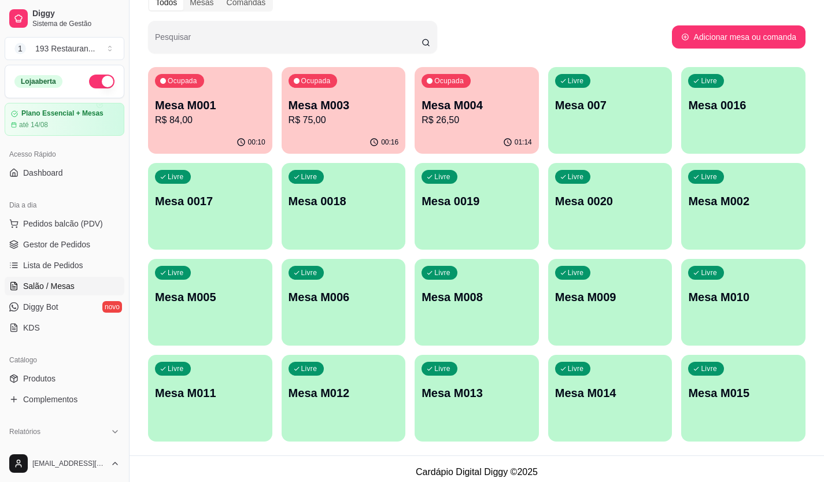
click at [87, 255] on ul "Pedidos balcão (PDV) Gestor de Pedidos Lista de Pedidos Salão / Mesas Diggy Bot…" at bounding box center [65, 276] width 120 height 123
click at [86, 250] on span "Gestor de Pedidos" at bounding box center [56, 245] width 67 height 12
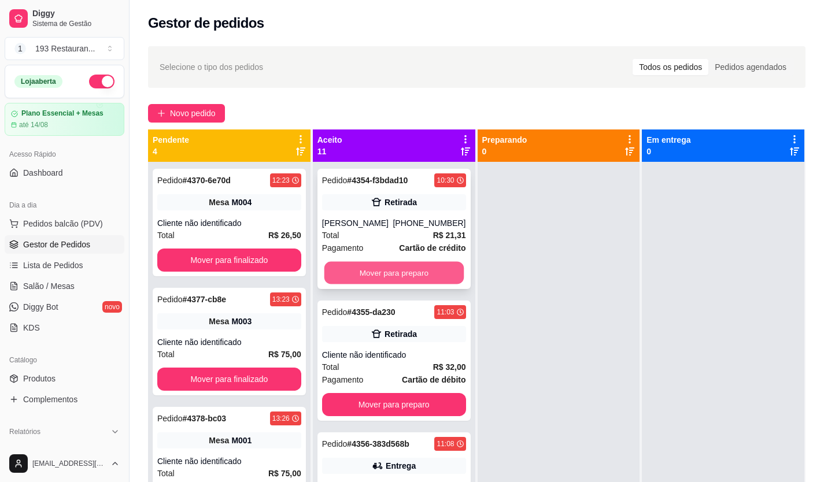
click at [378, 272] on button "Mover para preparo" at bounding box center [393, 273] width 139 height 23
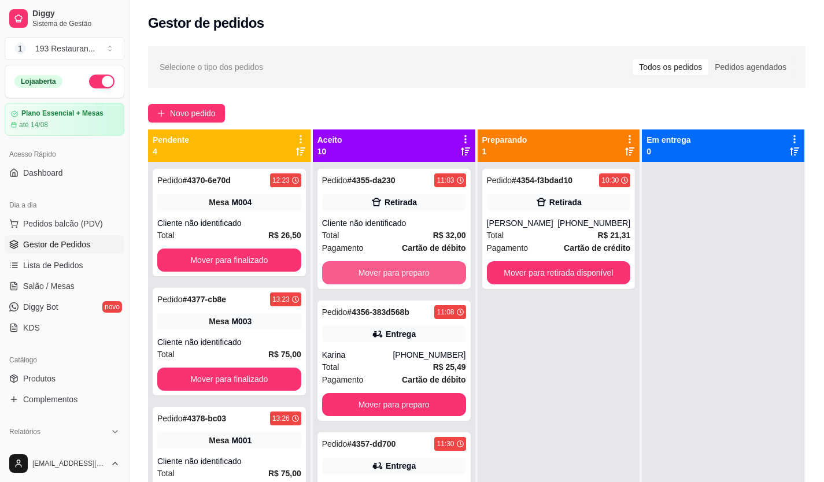
click at [379, 272] on button "Mover para preparo" at bounding box center [394, 272] width 144 height 23
click at [379, 393] on button "Mover para preparo" at bounding box center [394, 404] width 144 height 23
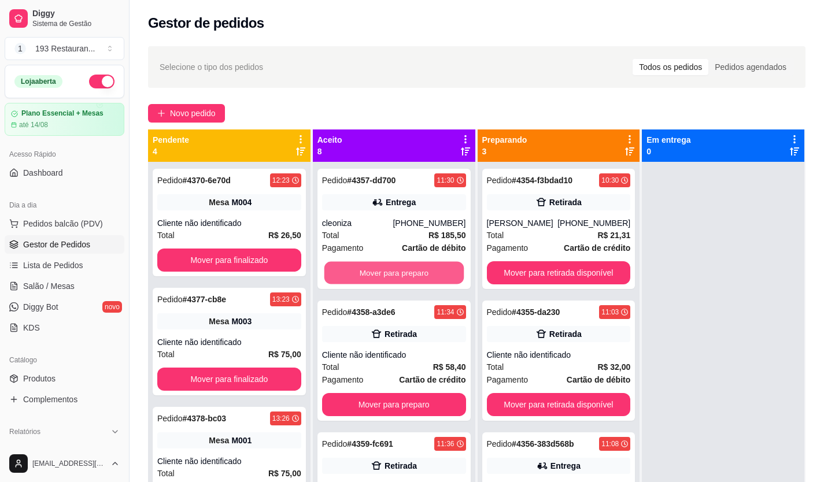
click at [380, 272] on button "Mover para preparo" at bounding box center [393, 273] width 139 height 23
click at [381, 393] on button "Mover para preparo" at bounding box center [394, 404] width 144 height 23
click at [381, 274] on button "Mover para preparo" at bounding box center [393, 273] width 139 height 23
click at [383, 270] on button "Mover para preparo" at bounding box center [394, 272] width 144 height 23
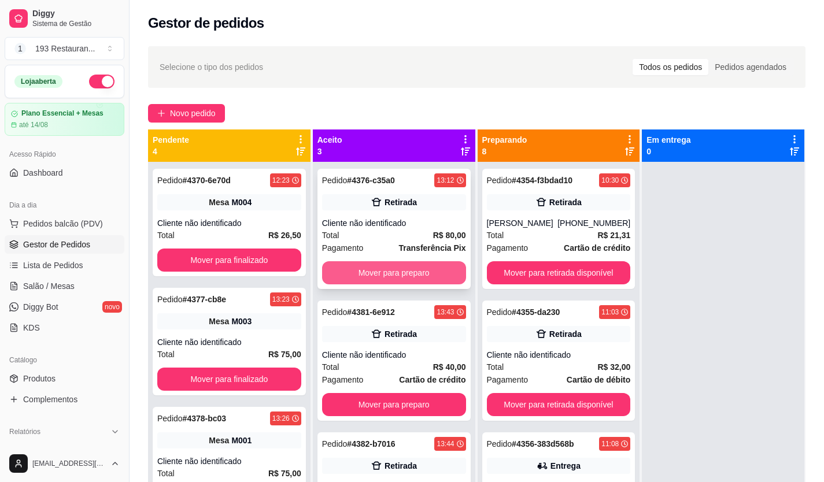
click at [392, 267] on button "Mover para preparo" at bounding box center [394, 272] width 144 height 23
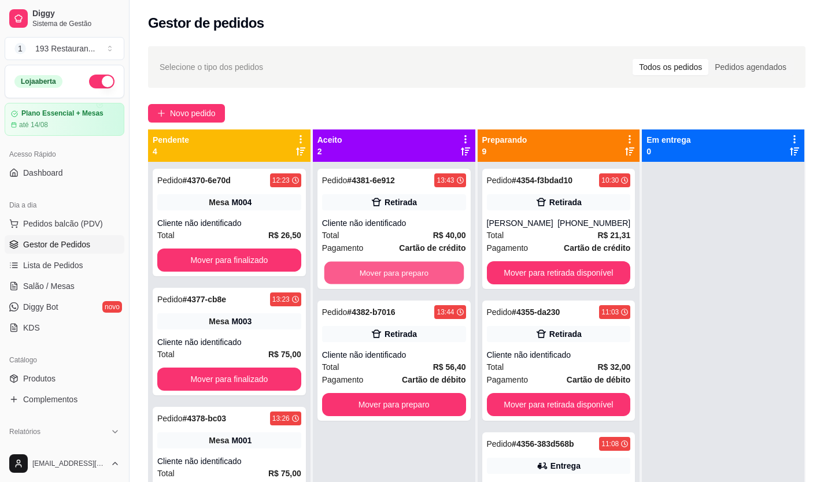
click at [392, 267] on button "Mover para preparo" at bounding box center [393, 273] width 139 height 23
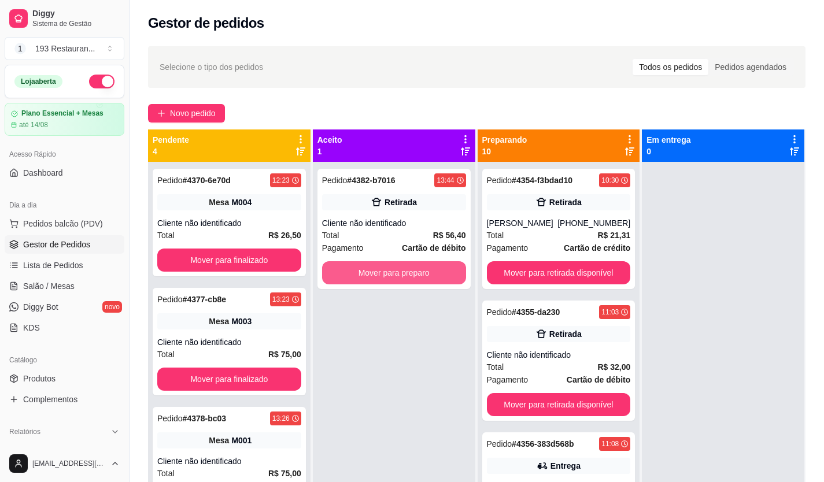
click at [392, 267] on button "Mover para preparo" at bounding box center [394, 272] width 144 height 23
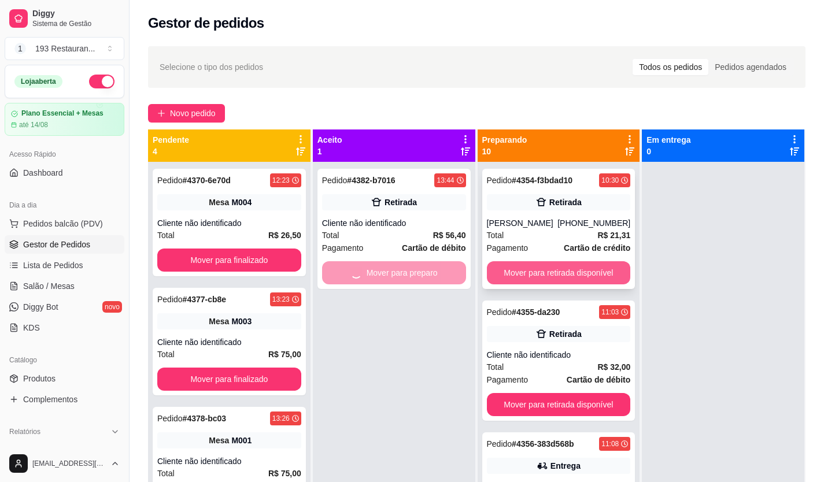
click at [565, 272] on button "Mover para retirada disponível" at bounding box center [559, 272] width 144 height 23
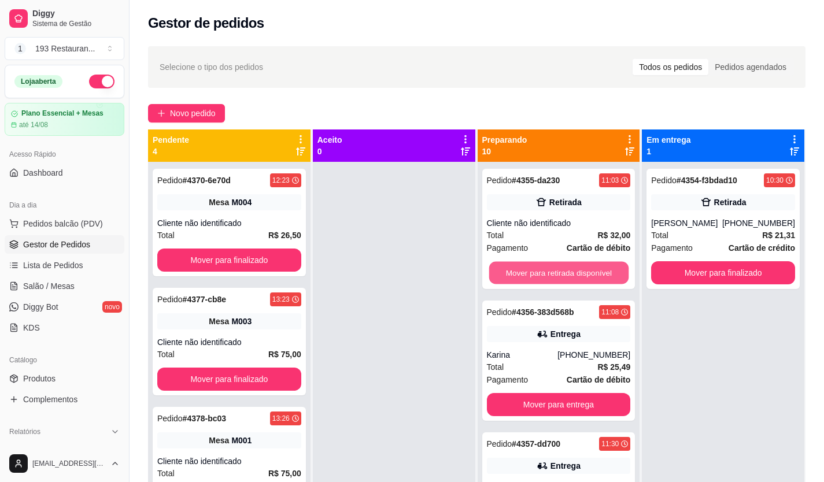
click at [566, 271] on button "Mover para retirada disponível" at bounding box center [558, 273] width 139 height 23
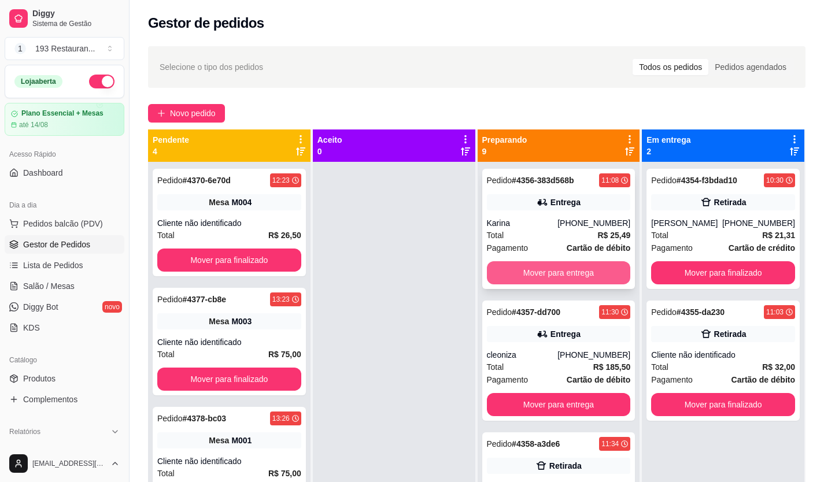
click at [565, 270] on button "Mover para entrega" at bounding box center [559, 272] width 144 height 23
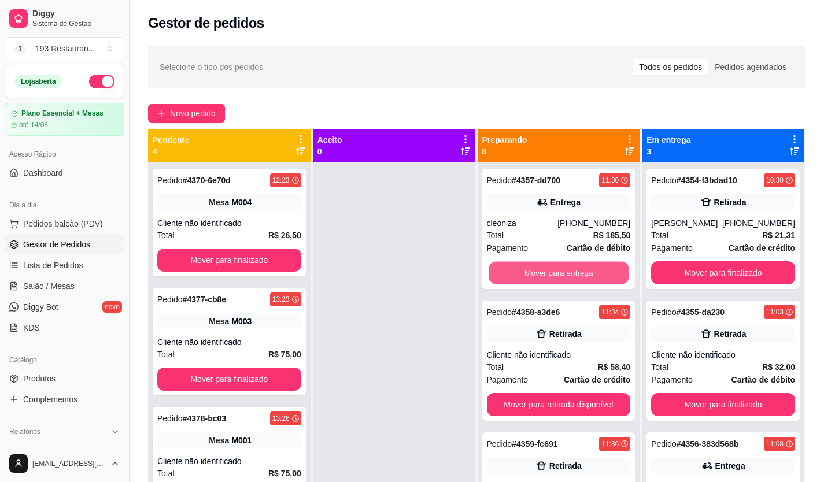
click at [565, 270] on button "Mover para entrega" at bounding box center [558, 273] width 139 height 23
click at [565, 270] on button "Mover para retirada disponível" at bounding box center [559, 272] width 144 height 23
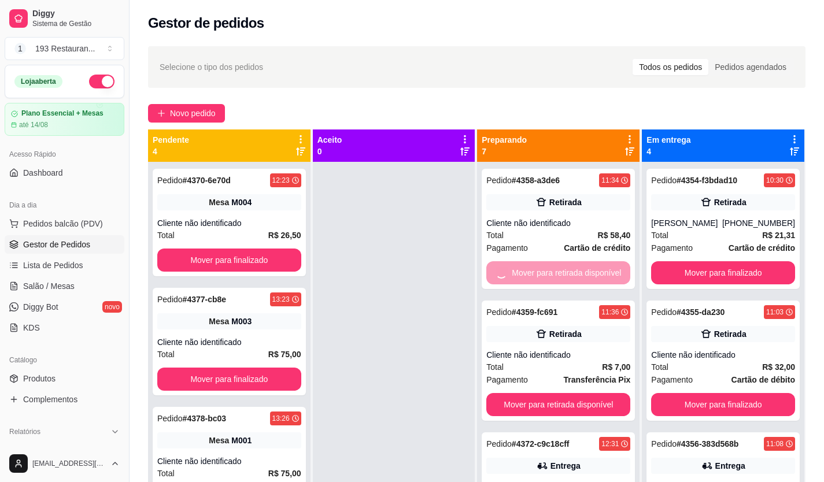
click at [565, 393] on button "Mover para retirada disponível" at bounding box center [558, 404] width 144 height 23
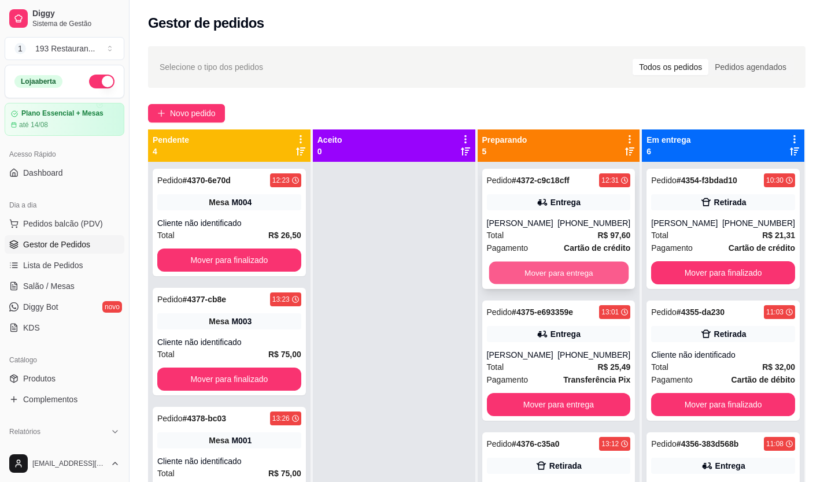
click at [567, 268] on button "Mover para entrega" at bounding box center [558, 273] width 139 height 23
click at [567, 267] on button "Mover para entrega" at bounding box center [559, 272] width 144 height 23
click at [567, 267] on button "Mover para retirada disponível" at bounding box center [559, 272] width 144 height 23
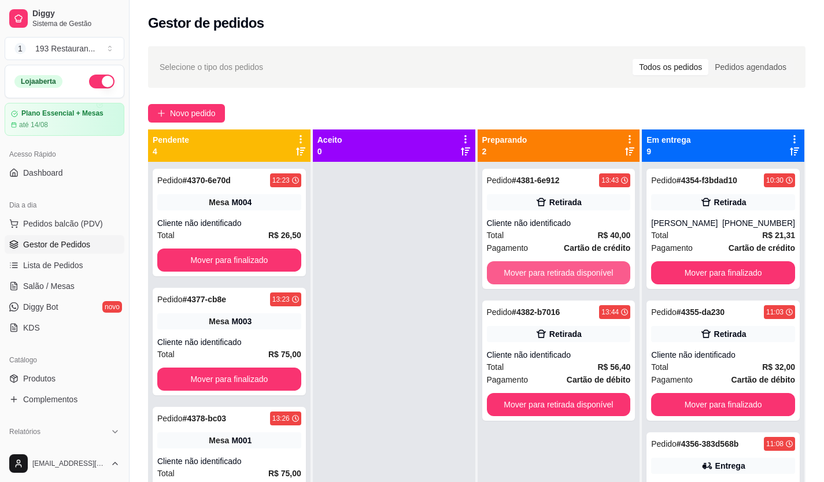
click at [567, 267] on button "Mover para retirada disponível" at bounding box center [559, 272] width 144 height 23
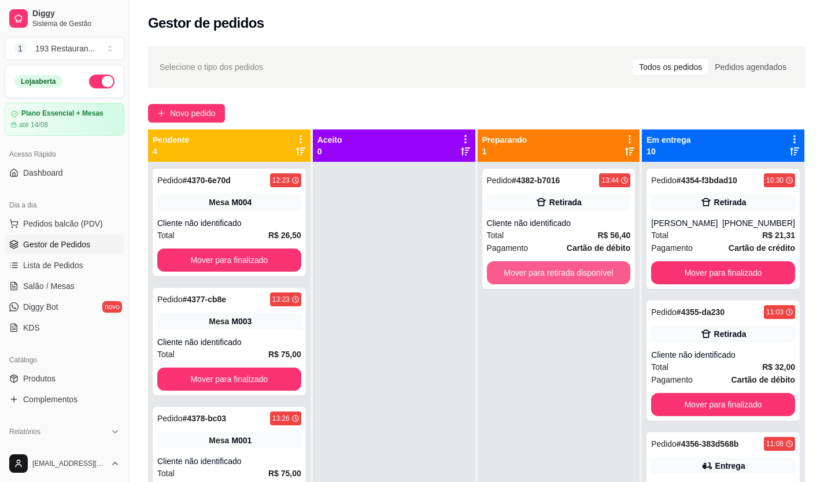
click at [567, 267] on button "Mover para retirada disponível" at bounding box center [559, 272] width 144 height 23
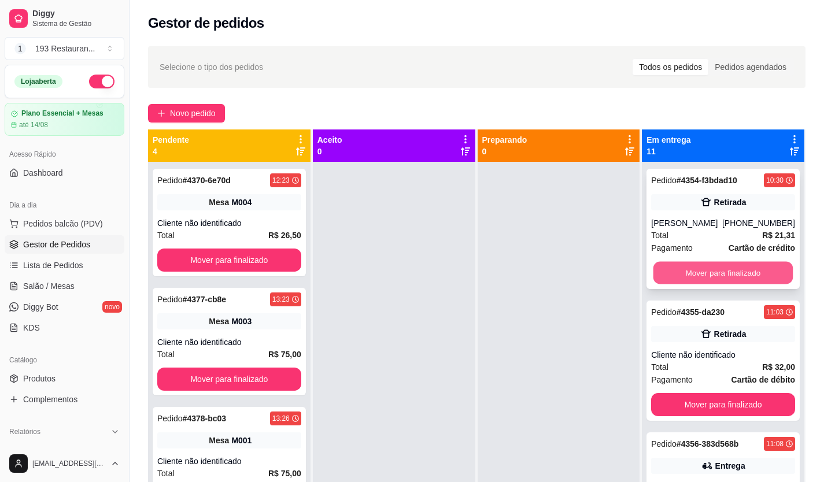
click at [716, 269] on button "Mover para finalizado" at bounding box center [723, 273] width 139 height 23
click at [716, 270] on button "Mover para finalizado" at bounding box center [723, 272] width 144 height 23
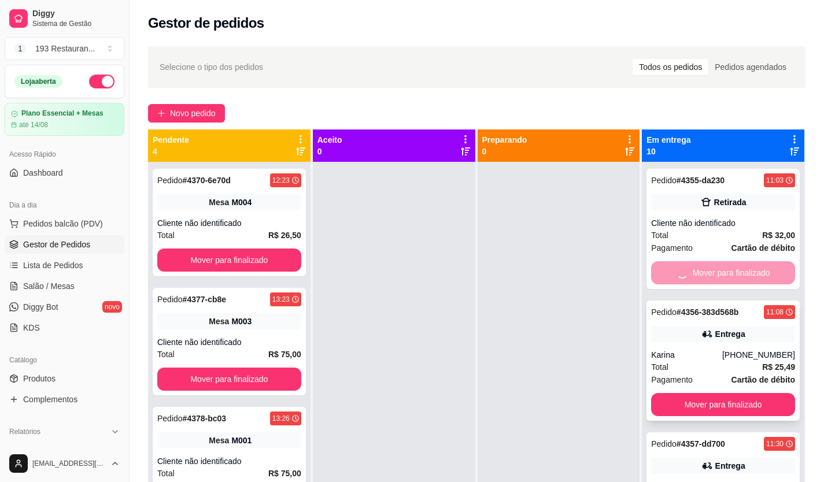
click at [715, 393] on button "Mover para finalizado" at bounding box center [723, 404] width 144 height 23
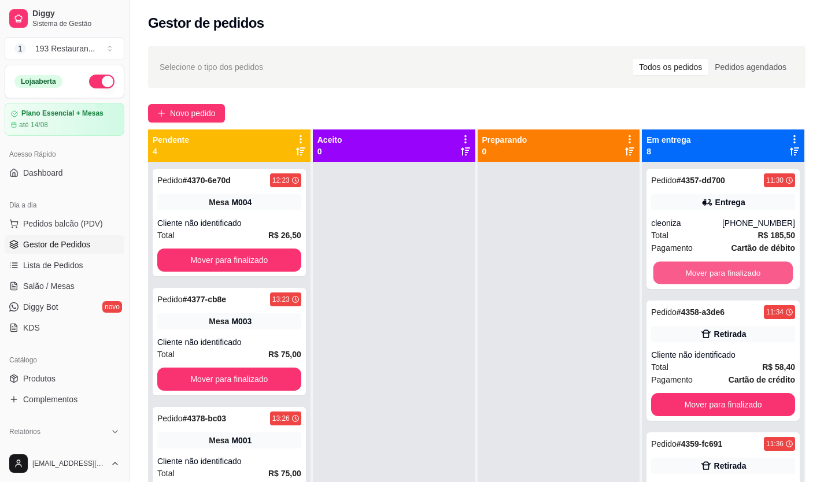
click at [715, 270] on button "Mover para finalizado" at bounding box center [723, 273] width 139 height 23
click at [715, 270] on button "Mover para finalizado" at bounding box center [723, 272] width 144 height 23
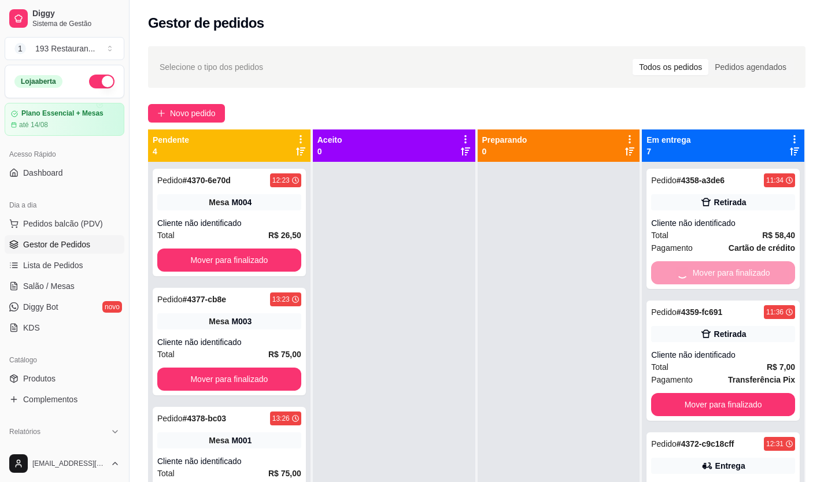
click at [715, 393] on button "Mover para finalizado" at bounding box center [723, 404] width 144 height 23
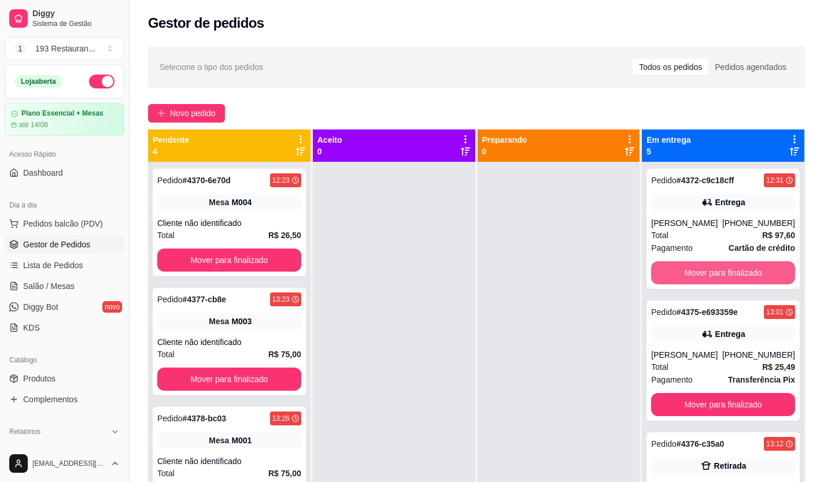
click at [715, 270] on button "Mover para finalizado" at bounding box center [723, 272] width 144 height 23
click at [715, 268] on button "Mover para finalizado" at bounding box center [723, 272] width 144 height 23
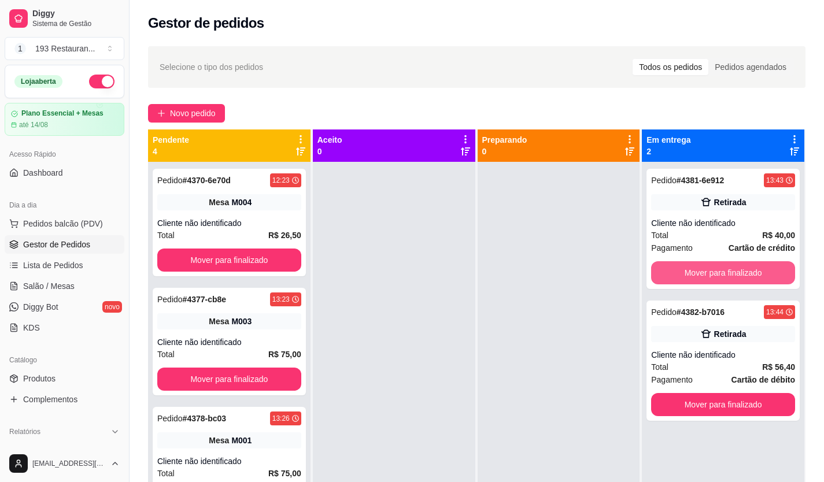
click at [715, 268] on button "Mover para finalizado" at bounding box center [723, 272] width 144 height 23
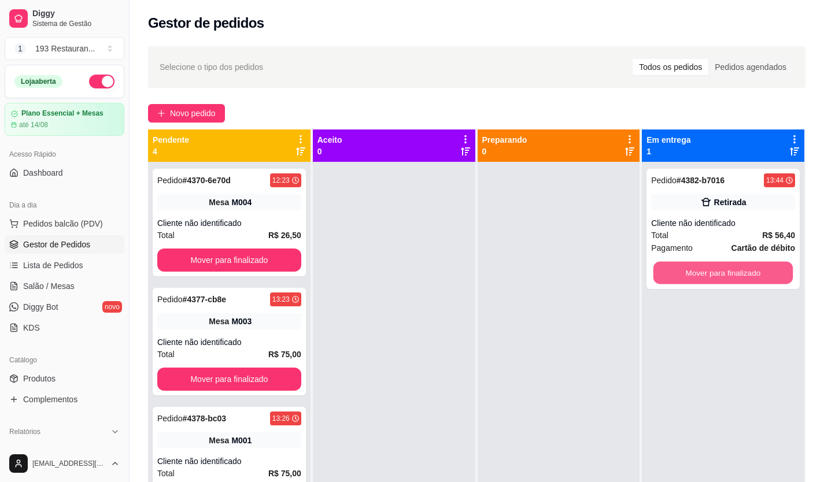
click at [715, 268] on button "Mover para finalizado" at bounding box center [723, 273] width 139 height 23
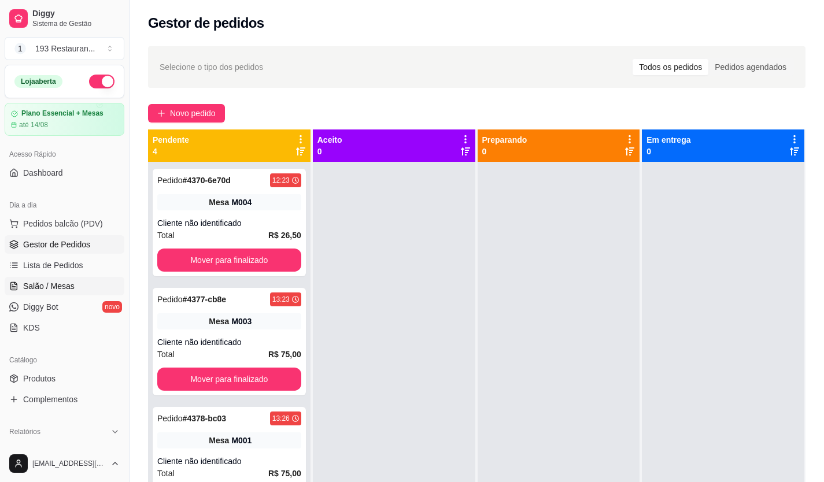
click at [63, 292] on span "Salão / Mesas" at bounding box center [48, 287] width 51 height 12
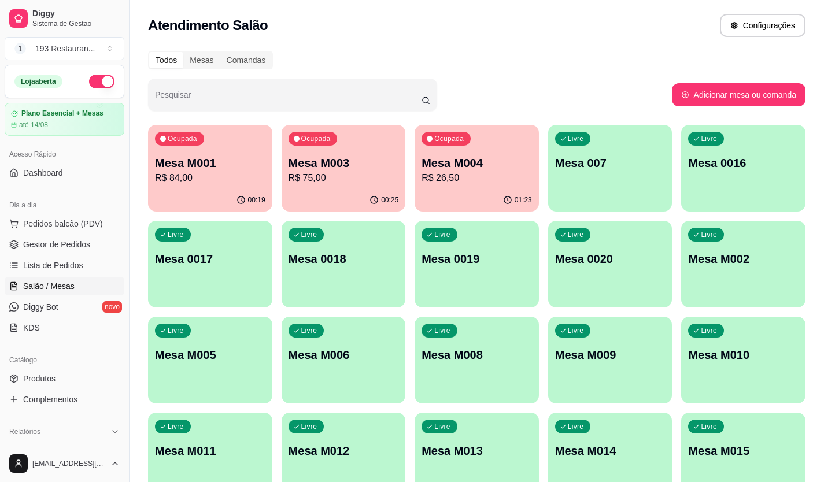
click at [227, 186] on div "Ocupada Mesa M001 R$ 84,00" at bounding box center [210, 157] width 124 height 64
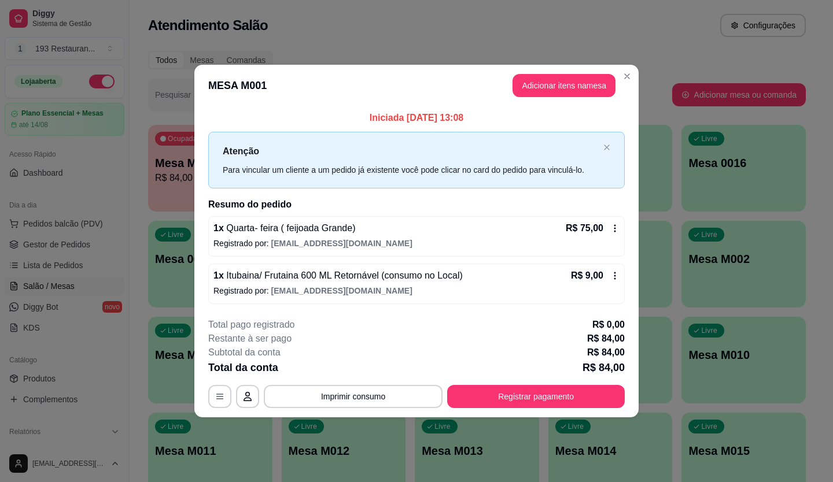
click at [390, 384] on div "**********" at bounding box center [416, 363] width 416 height 90
click at [390, 396] on button "Imprimir consumo" at bounding box center [353, 396] width 179 height 23
click at [374, 367] on button "CAIXA" at bounding box center [356, 369] width 81 height 18
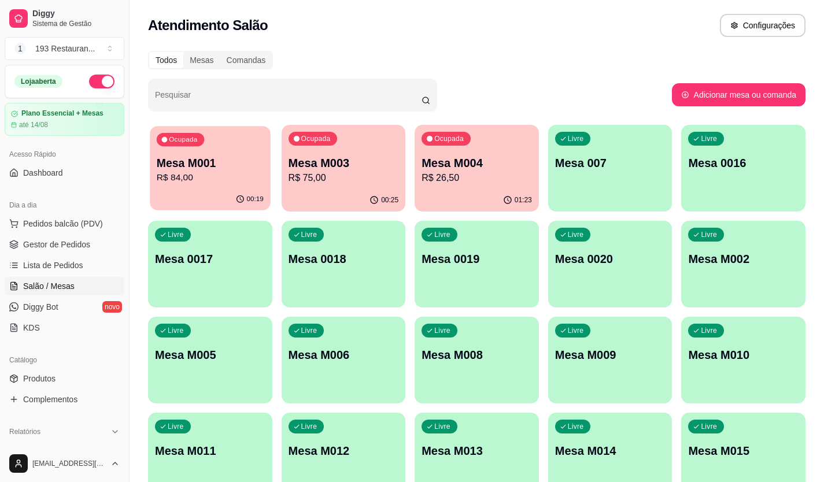
click at [209, 196] on div "00:19" at bounding box center [210, 200] width 120 height 22
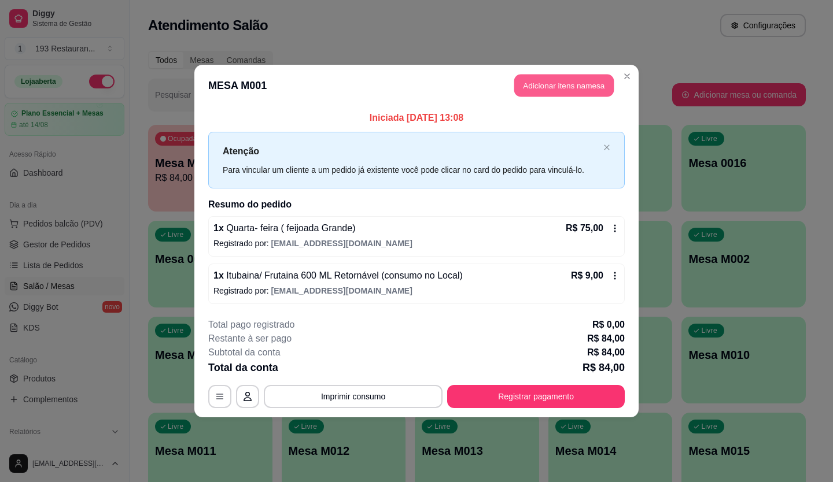
click at [560, 94] on button "Adicionar itens na mesa" at bounding box center [563, 86] width 99 height 23
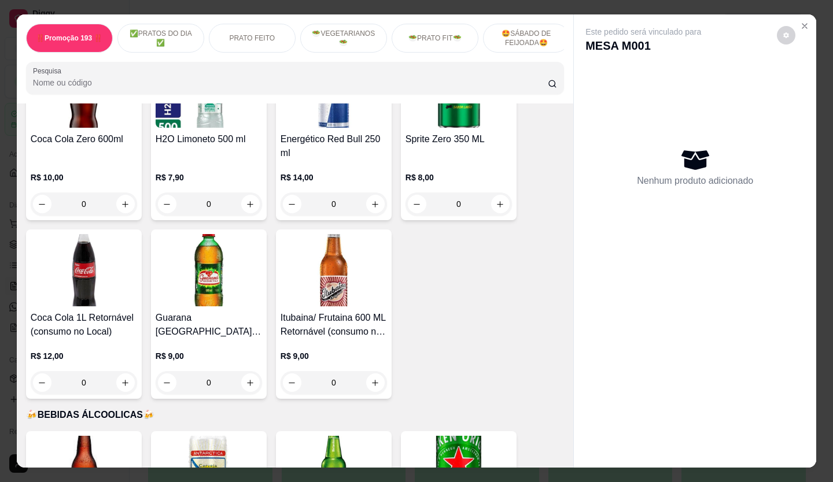
scroll to position [3644, 0]
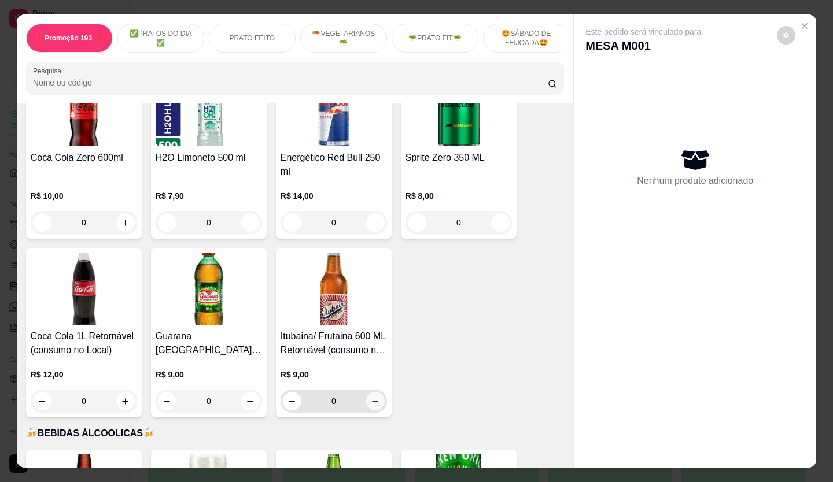
click at [371, 397] on icon "increase-product-quantity" at bounding box center [375, 401] width 9 height 9
type input "1"
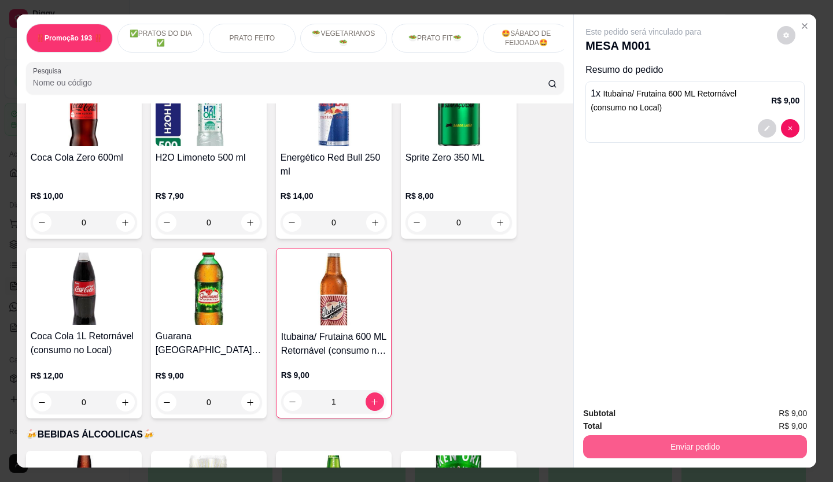
click at [676, 444] on button "Enviar pedido" at bounding box center [695, 447] width 224 height 23
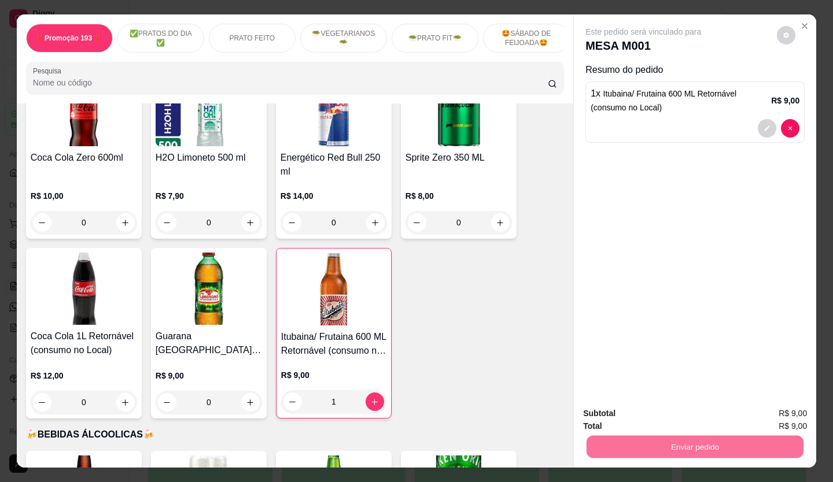
click at [646, 415] on button "Não registrar e enviar pedido" at bounding box center [656, 414] width 120 height 22
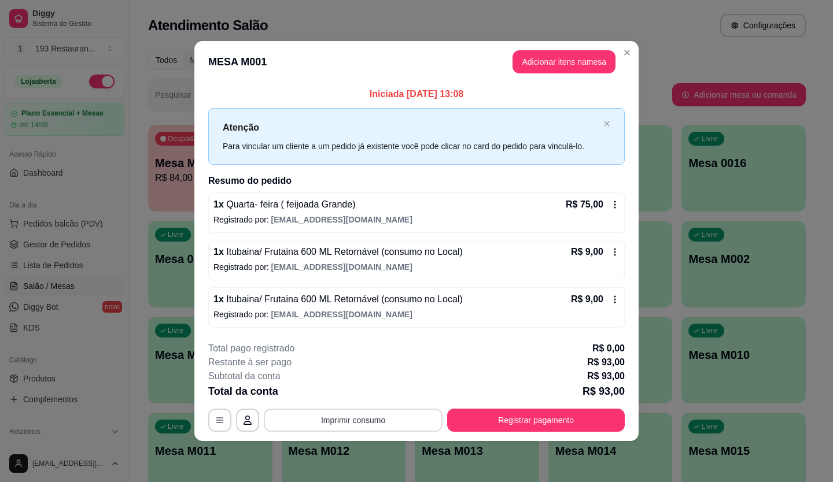
click at [345, 422] on button "Imprimir consumo" at bounding box center [353, 420] width 179 height 23
click at [351, 399] on button "CAIXA" at bounding box center [357, 393] width 84 height 19
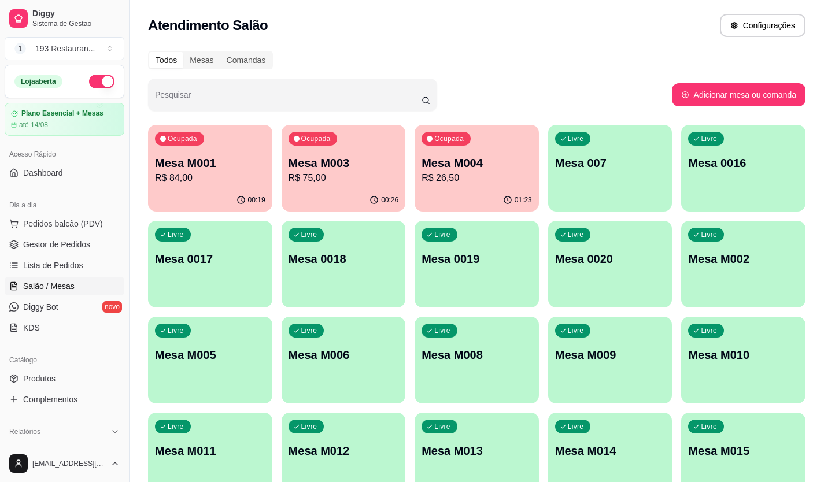
click at [360, 187] on div "Ocupada Mesa M003 R$ 75,00" at bounding box center [344, 157] width 124 height 64
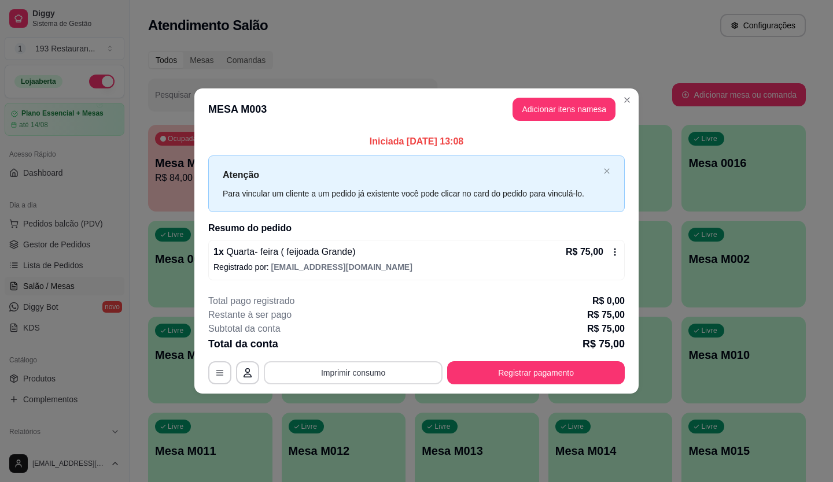
click at [367, 388] on footer "**********" at bounding box center [416, 339] width 444 height 109
click at [372, 370] on button "Imprimir consumo" at bounding box center [354, 373] width 174 height 23
click at [507, 276] on div "1 x Quarta- feira ( feijoada Grande) R$ 75,00 Registrado por: restaurante193ped…" at bounding box center [416, 260] width 416 height 40
click at [589, 102] on button "Adicionar itens na mesa" at bounding box center [563, 109] width 103 height 23
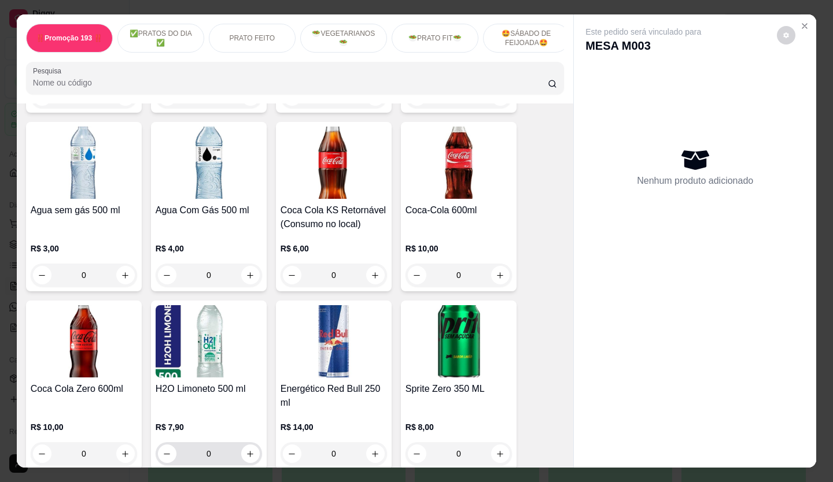
scroll to position [3702, 0]
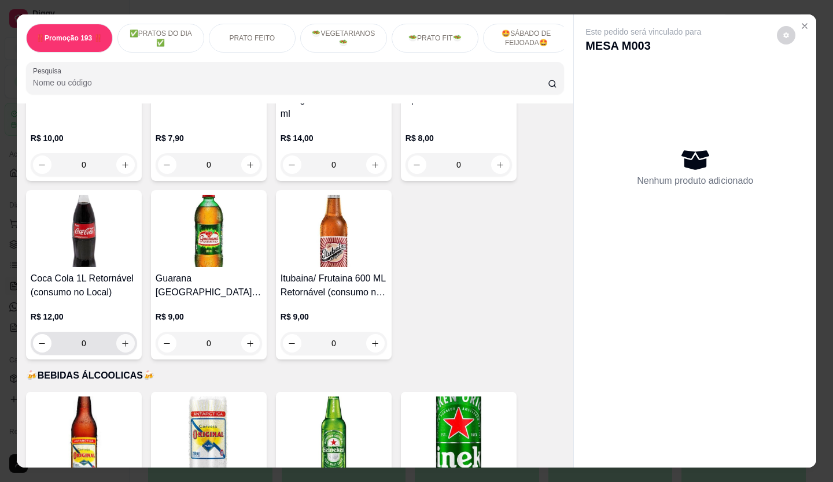
click at [124, 340] on icon "increase-product-quantity" at bounding box center [125, 344] width 9 height 9
type input "1"
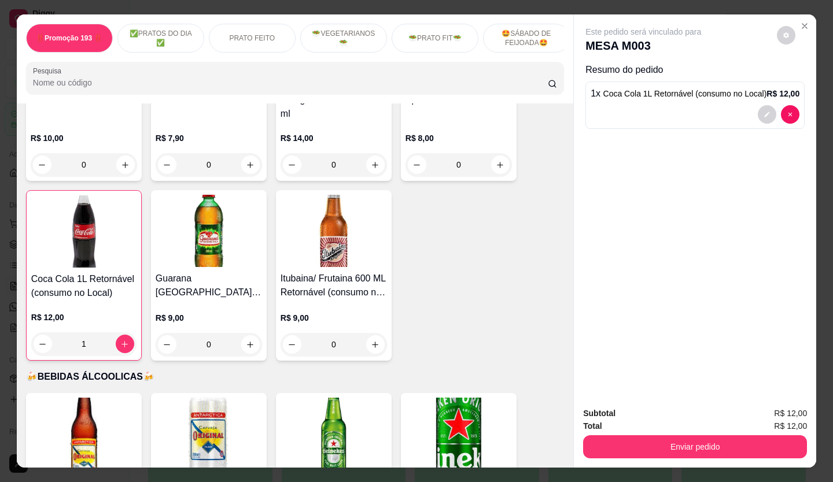
click at [756, 448] on button "Enviar pedido" at bounding box center [695, 447] width 224 height 23
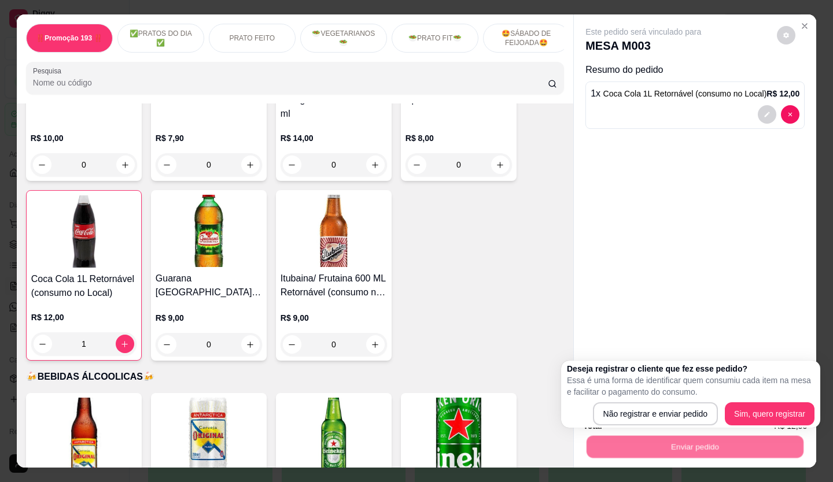
click at [702, 427] on div "Deseja registrar o cliente que fez esse pedido? Essa é uma forma de identificar…" at bounding box center [690, 394] width 259 height 67
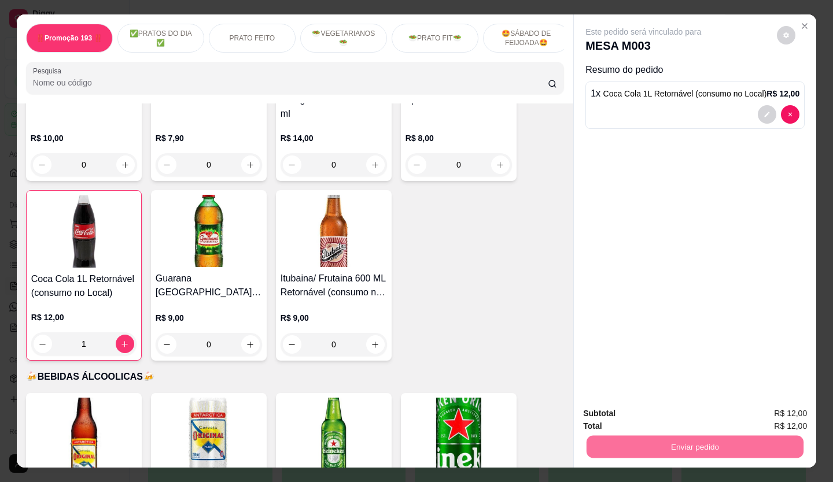
click at [702, 419] on button "Não registrar e enviar pedido" at bounding box center [656, 415] width 120 height 22
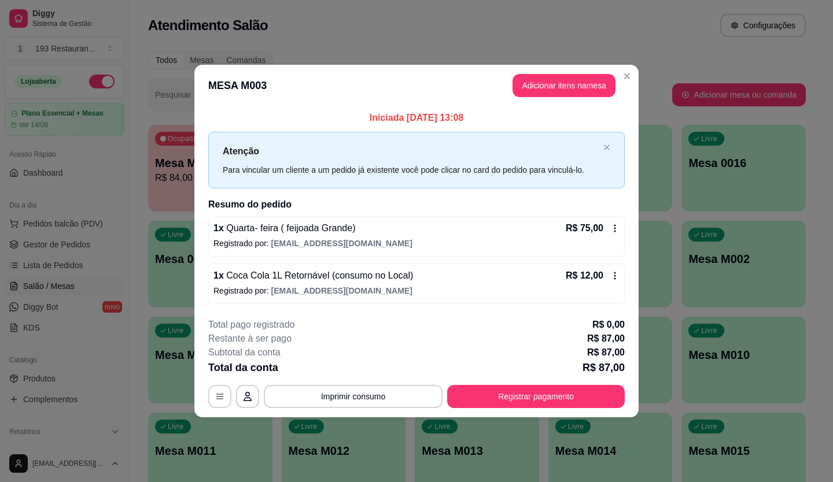
click at [375, 411] on footer "**********" at bounding box center [416, 363] width 444 height 109
click at [377, 404] on button "Imprimir consumo" at bounding box center [354, 396] width 174 height 23
click at [376, 396] on button "Imprimir consumo" at bounding box center [354, 396] width 174 height 23
click at [373, 381] on div "**********" at bounding box center [416, 363] width 416 height 90
click at [373, 391] on button "Imprimir consumo" at bounding box center [354, 396] width 174 height 23
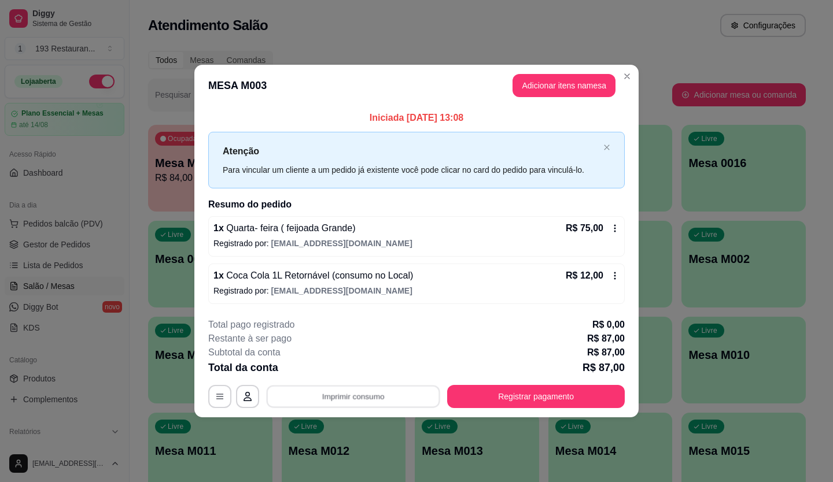
click at [366, 377] on button "CAIXA" at bounding box center [356, 371] width 67 height 15
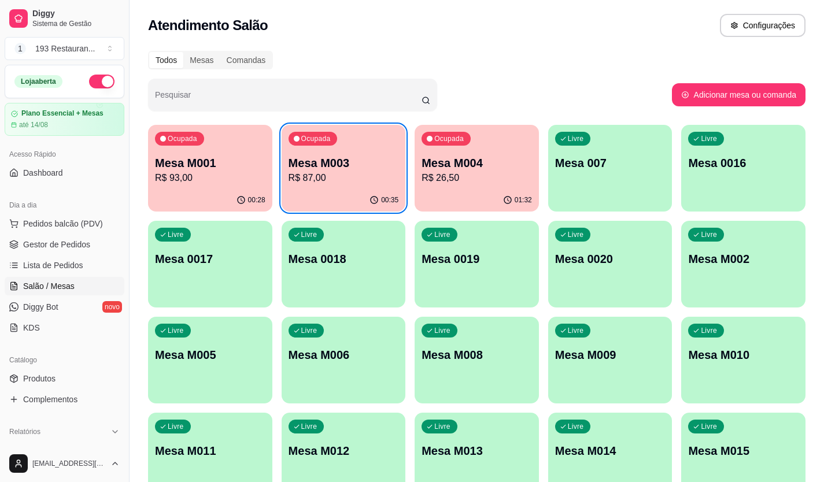
click at [201, 156] on p "Mesa M001" at bounding box center [210, 163] width 110 height 16
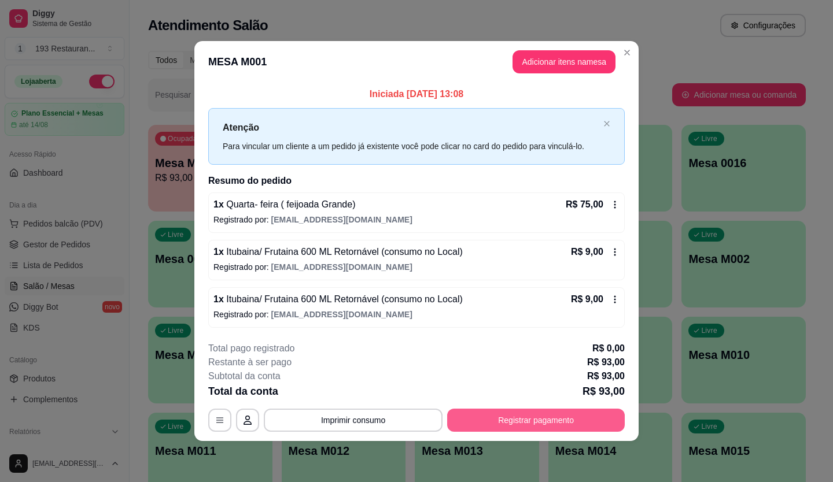
click at [560, 418] on button "Registrar pagamento" at bounding box center [536, 420] width 178 height 23
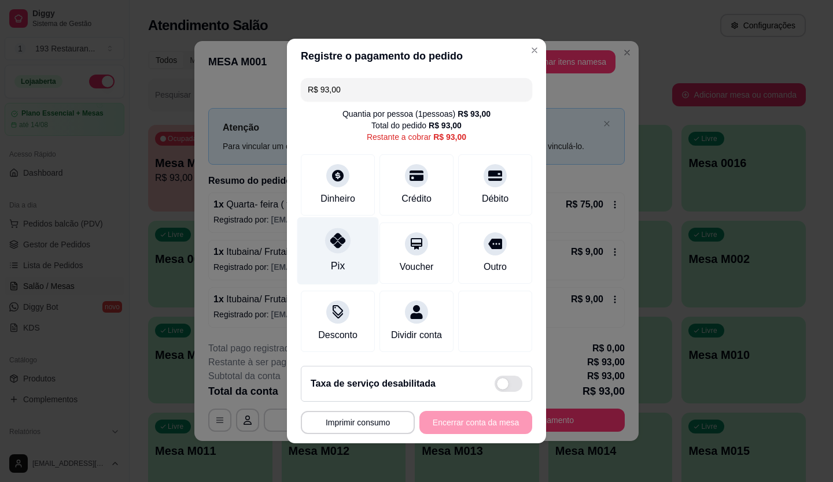
click at [331, 233] on icon at bounding box center [337, 240] width 15 height 15
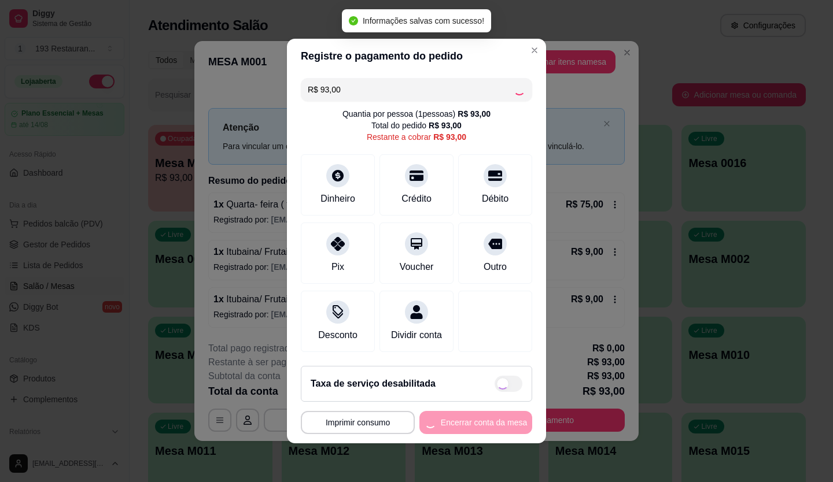
type input "R$ 0,00"
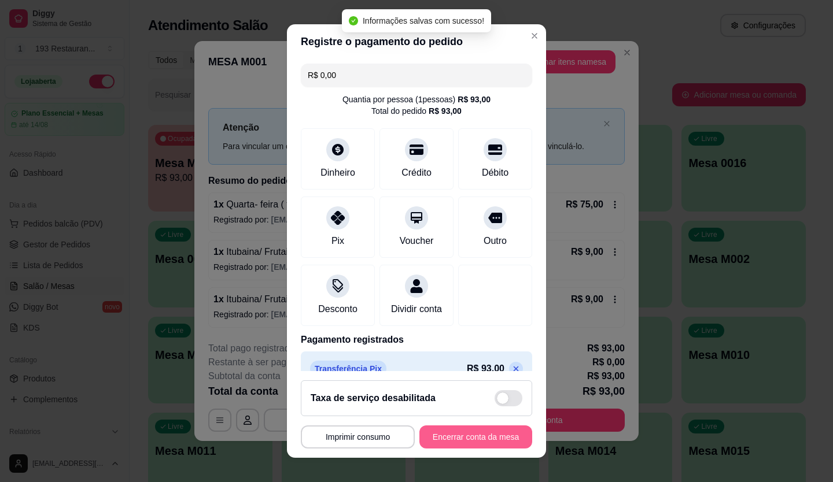
click at [458, 440] on button "Encerrar conta da mesa" at bounding box center [475, 437] width 113 height 23
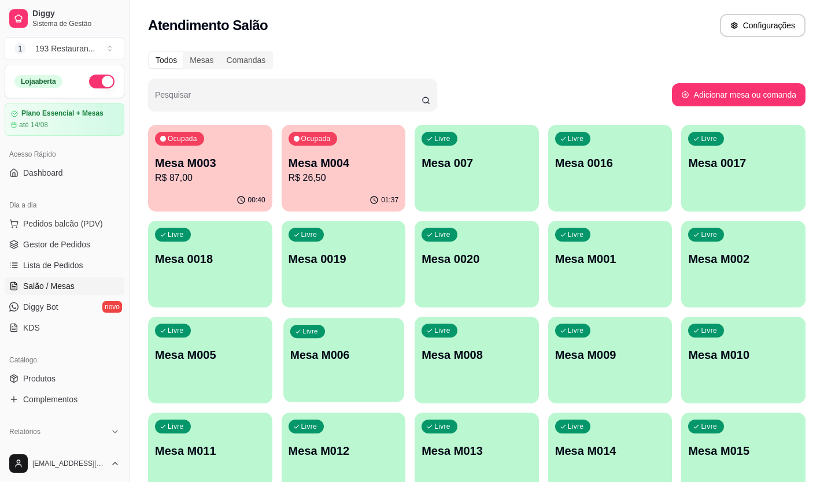
click at [356, 320] on div "Livre Mesa M006" at bounding box center [343, 353] width 120 height 71
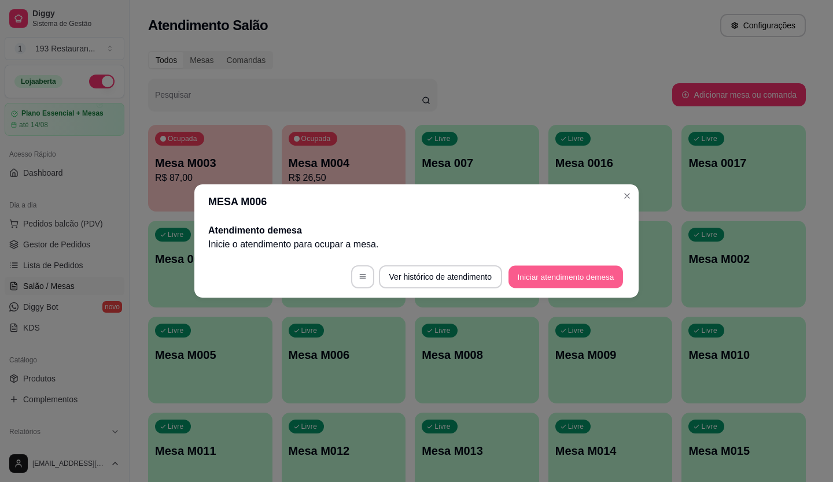
click at [556, 270] on button "Iniciar atendimento de mesa" at bounding box center [565, 277] width 115 height 23
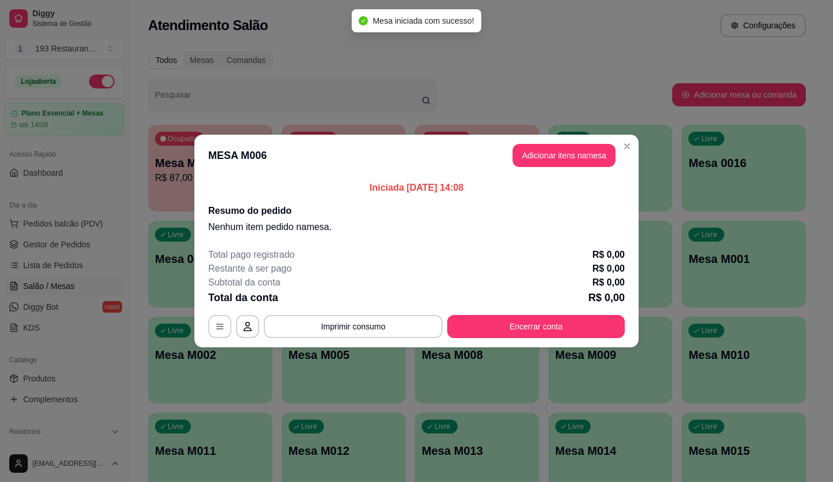
click at [532, 145] on button "Adicionar itens na mesa" at bounding box center [563, 155] width 103 height 23
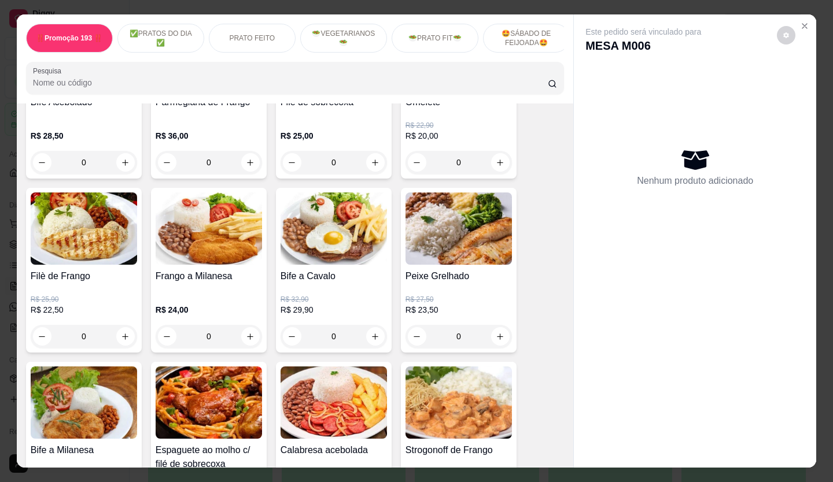
scroll to position [578, 0]
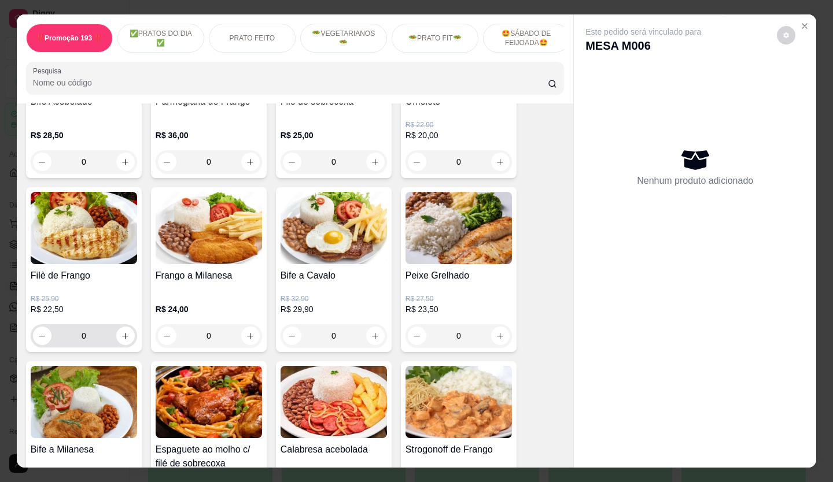
click at [119, 333] on button "increase-product-quantity" at bounding box center [125, 336] width 19 height 19
type input "1"
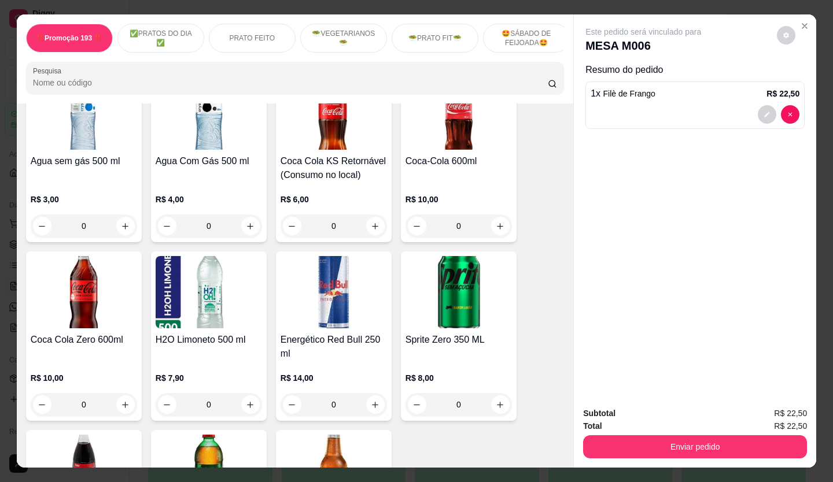
scroll to position [3355, 0]
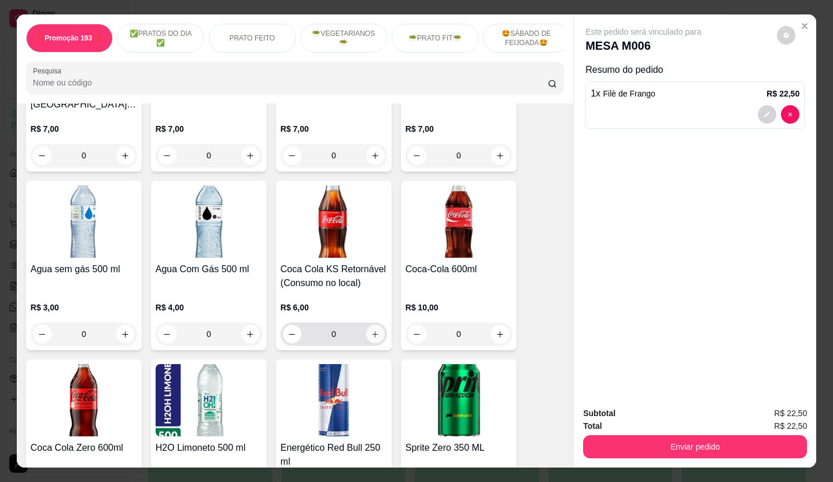
click at [371, 330] on icon "increase-product-quantity" at bounding box center [375, 334] width 9 height 9
type input "1"
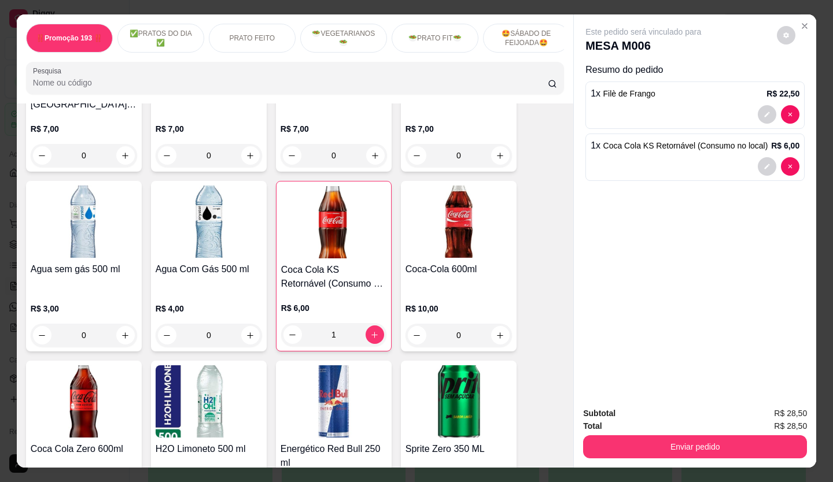
click at [688, 447] on button "Enviar pedido" at bounding box center [695, 447] width 224 height 23
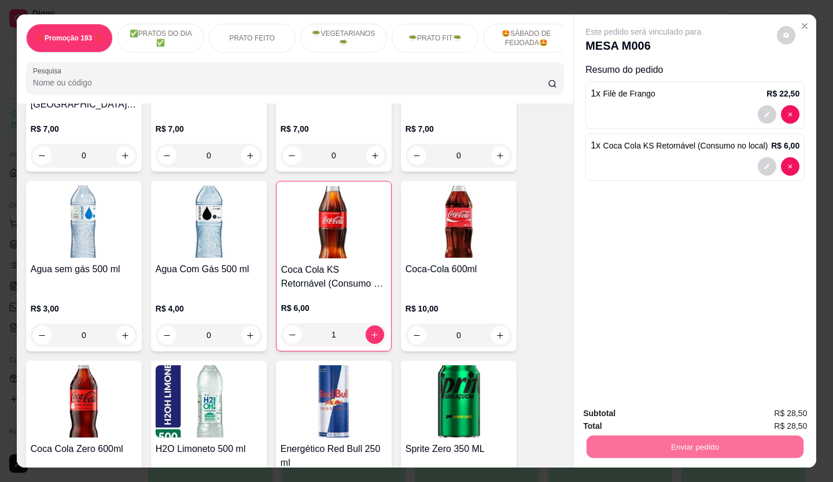
click at [700, 411] on button "Não registrar e enviar pedido" at bounding box center [656, 414] width 120 height 22
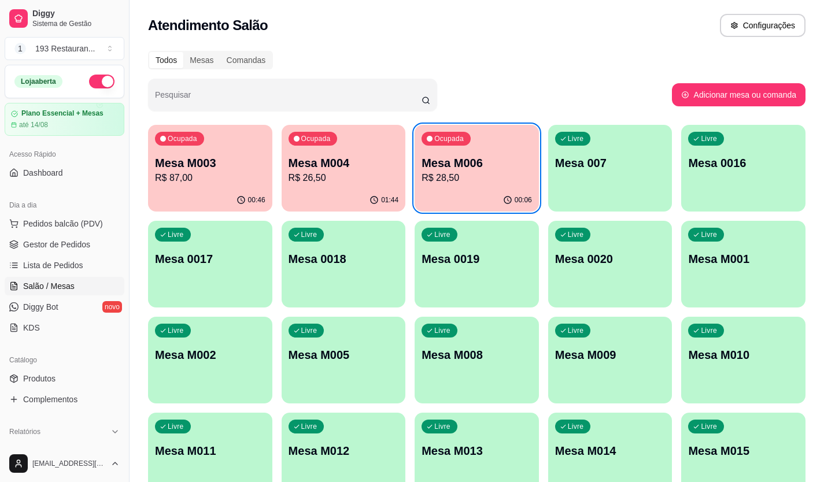
click at [472, 185] on div "Ocupada Mesa M006 R$ 28,50" at bounding box center [477, 157] width 124 height 64
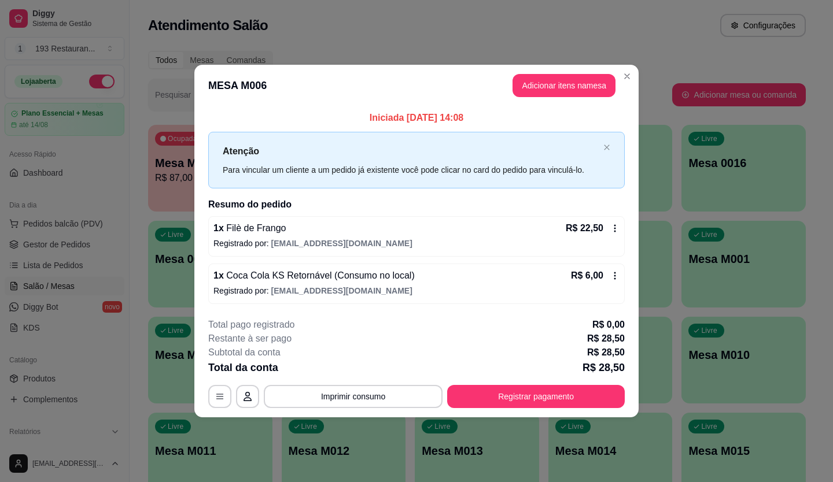
click at [612, 275] on icon at bounding box center [614, 275] width 9 height 9
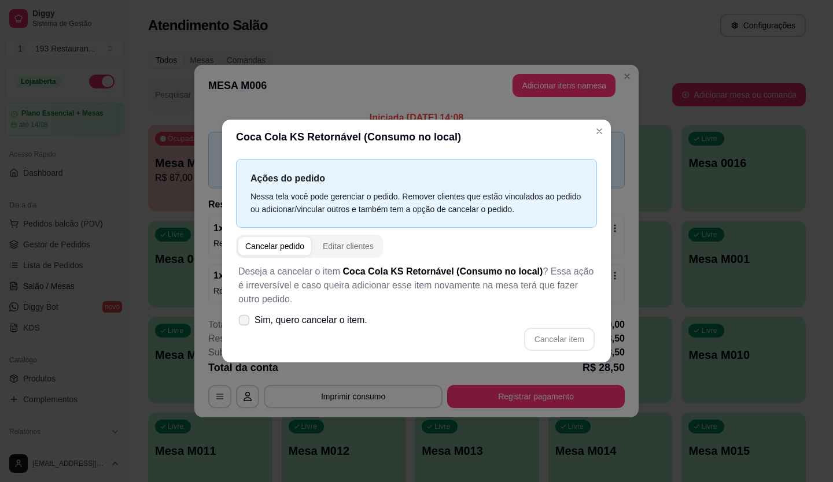
click at [318, 318] on span "Sim, quero cancelar o item." at bounding box center [311, 321] width 113 height 14
click at [245, 323] on input "Sim, quero cancelar o item." at bounding box center [242, 327] width 8 height 8
checkbox input "true"
click at [549, 342] on button "Cancelar item" at bounding box center [559, 339] width 71 height 23
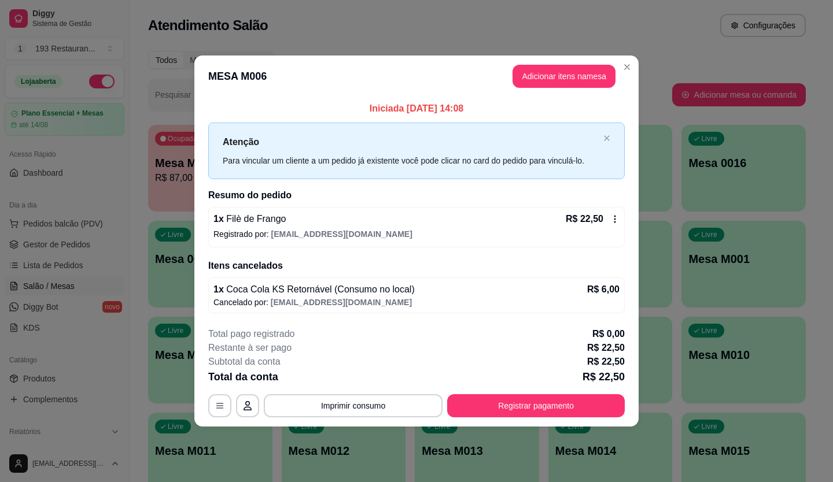
click at [541, 86] on button "Adicionar itens na mesa" at bounding box center [563, 76] width 103 height 23
click at [544, 75] on div at bounding box center [294, 76] width 532 height 24
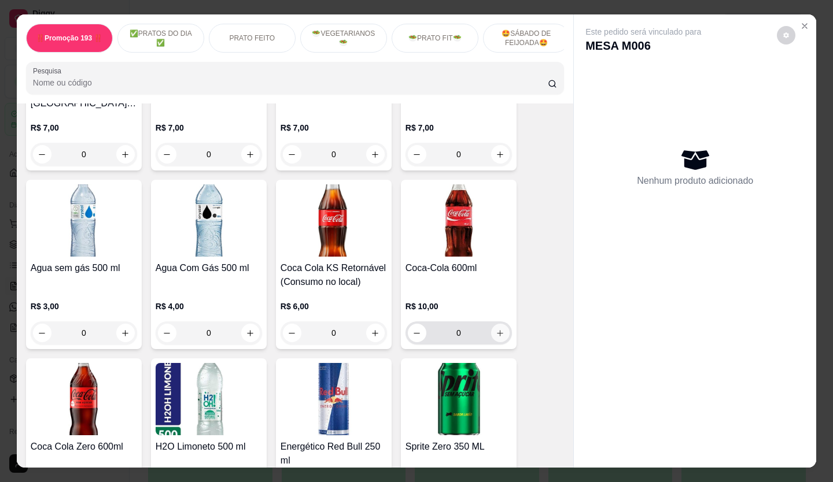
click at [497, 329] on icon "increase-product-quantity" at bounding box center [500, 333] width 9 height 9
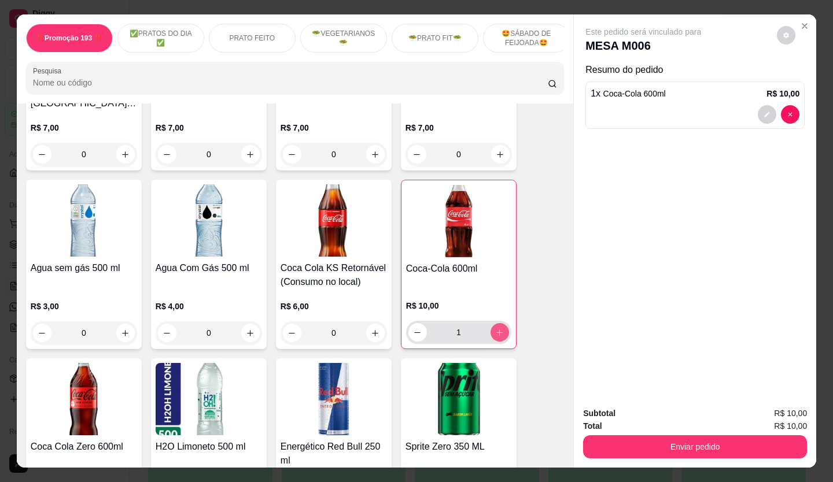
type input "1"
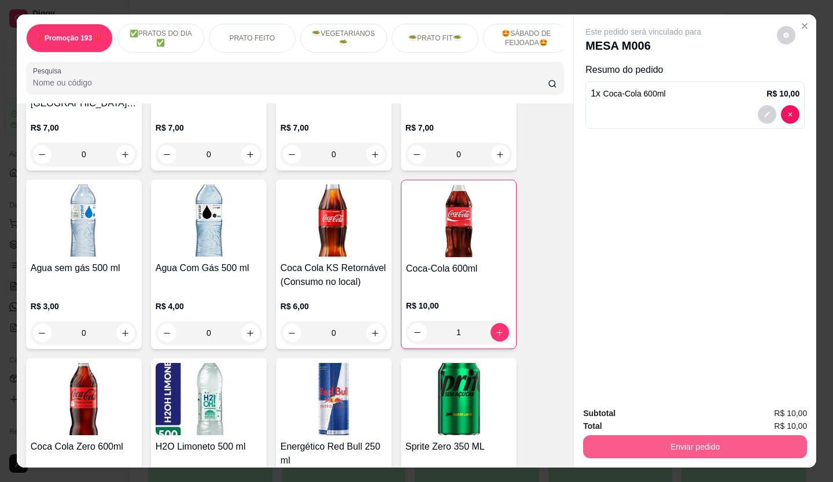
click at [658, 441] on button "Enviar pedido" at bounding box center [695, 447] width 224 height 23
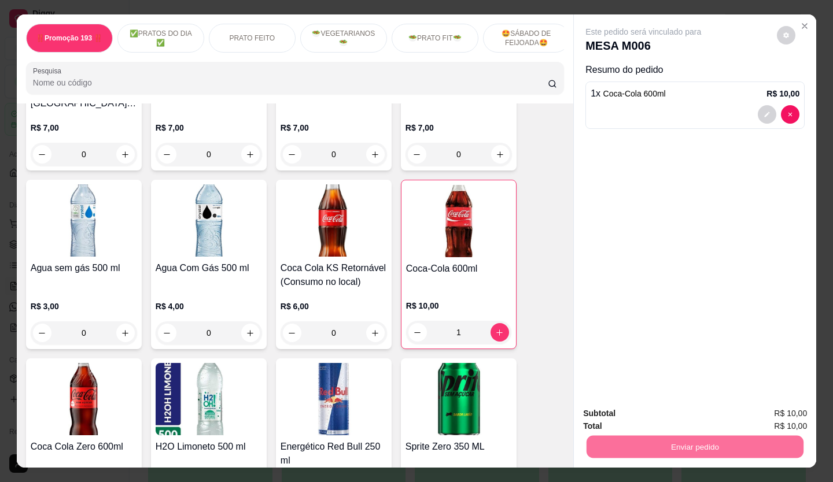
click at [639, 409] on button "Não registrar e enviar pedido" at bounding box center [657, 413] width 117 height 21
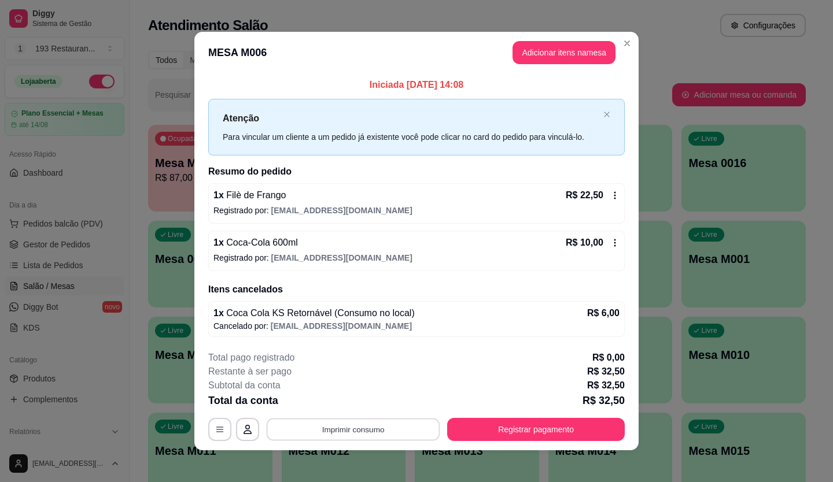
click at [385, 425] on button "Imprimir consumo" at bounding box center [354, 429] width 174 height 23
click at [360, 398] on button "CAIXA" at bounding box center [353, 402] width 84 height 19
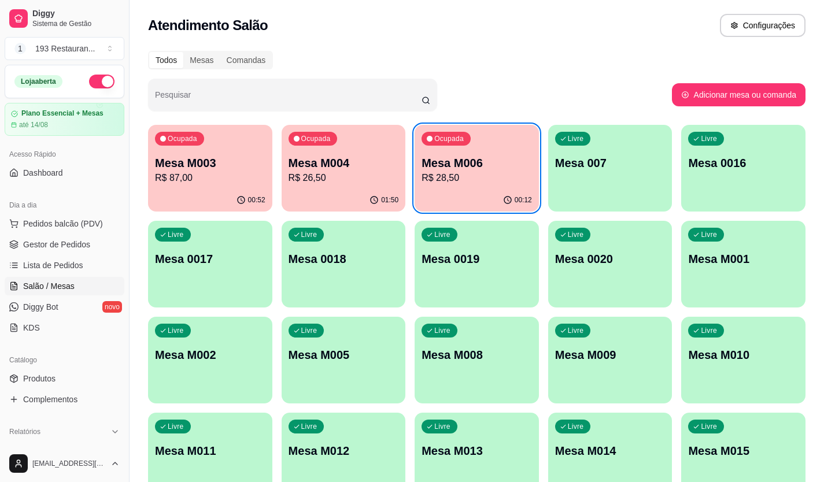
click at [208, 187] on div "Ocupada Mesa M003 R$ 87,00" at bounding box center [210, 157] width 124 height 64
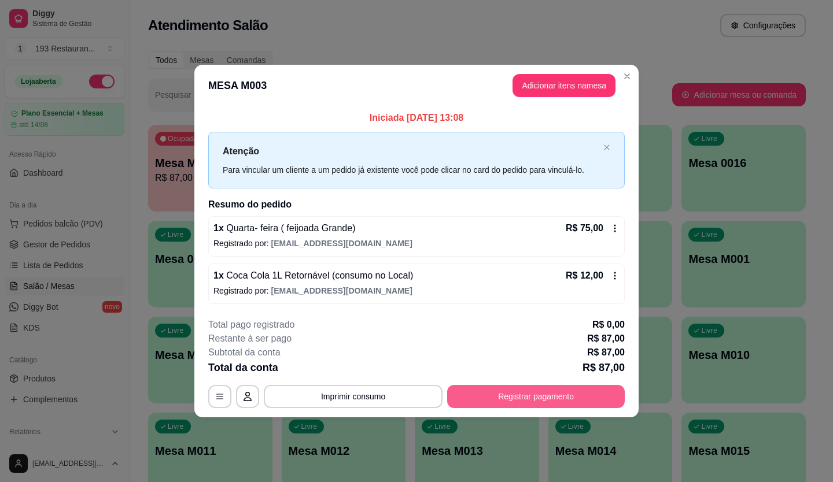
drag, startPoint x: 518, startPoint y: 408, endPoint x: 519, endPoint y: 399, distance: 10.0
click at [518, 408] on footer "**********" at bounding box center [416, 363] width 444 height 109
click at [534, 391] on button "Registrar pagamento" at bounding box center [536, 396] width 172 height 23
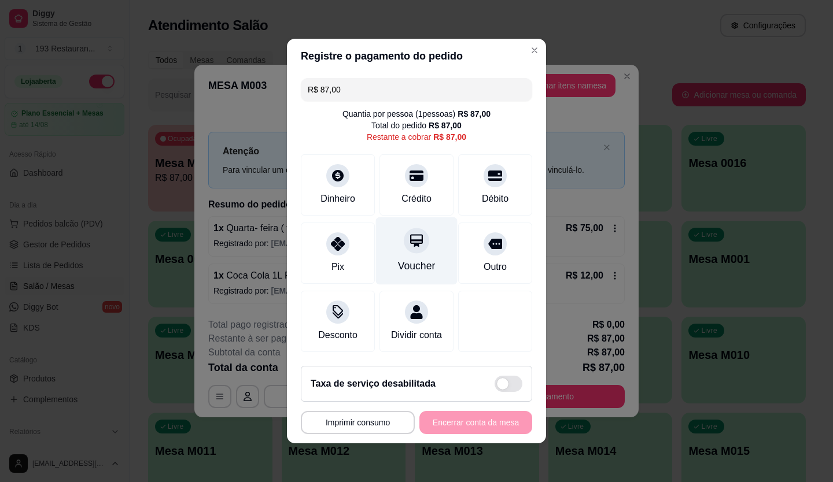
click at [419, 259] on div "Voucher" at bounding box center [417, 266] width 38 height 15
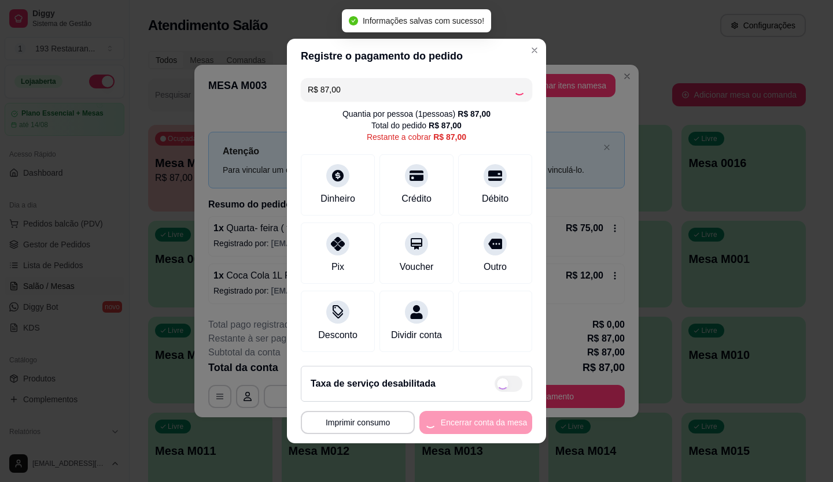
type input "R$ 0,00"
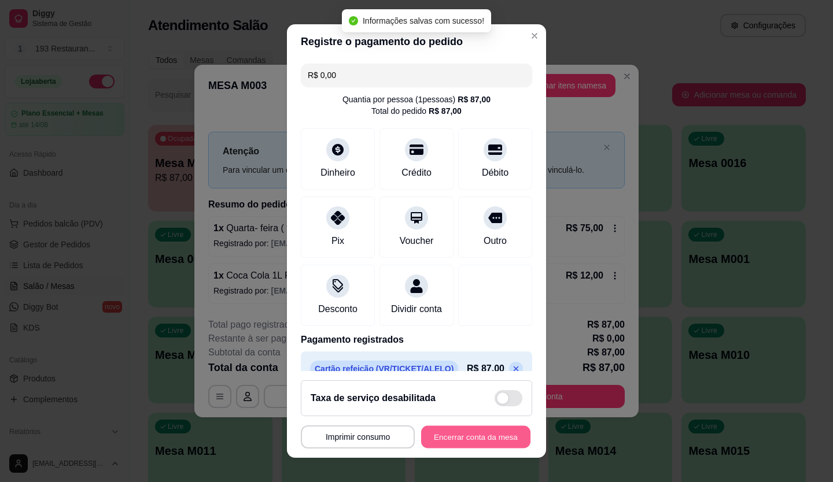
click at [487, 437] on button "Encerrar conta da mesa" at bounding box center [475, 437] width 109 height 23
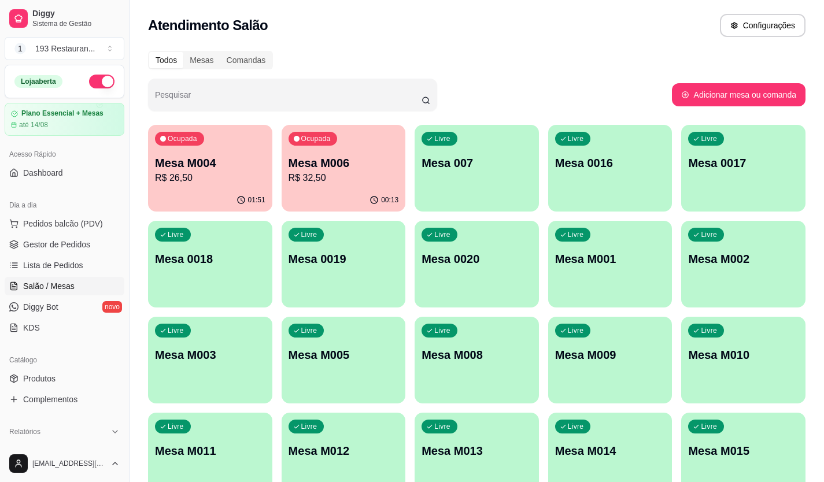
click at [206, 177] on p "R$ 26,50" at bounding box center [210, 178] width 110 height 14
drag, startPoint x: 16, startPoint y: 327, endPoint x: 36, endPoint y: 314, distance: 24.4
drag, startPoint x: 36, startPoint y: 314, endPoint x: 49, endPoint y: 270, distance: 45.6
click at [49, 270] on span "Lista de Pedidos" at bounding box center [53, 266] width 60 height 12
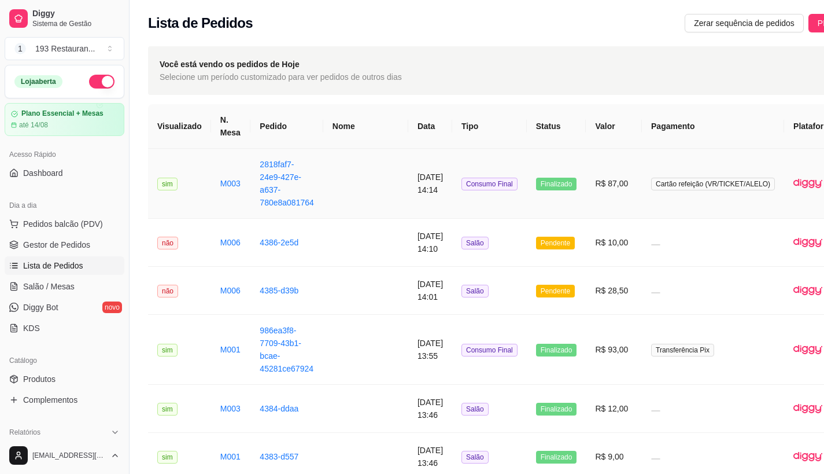
drag, startPoint x: 433, startPoint y: 183, endPoint x: 433, endPoint y: 190, distance: 6.4
click at [452, 190] on td "Consumo Final" at bounding box center [489, 184] width 75 height 70
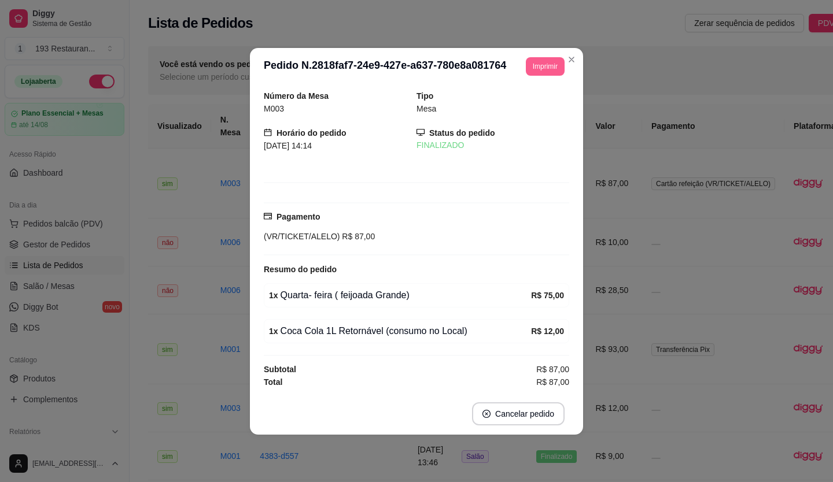
click at [547, 64] on button "Imprimir" at bounding box center [545, 66] width 39 height 19
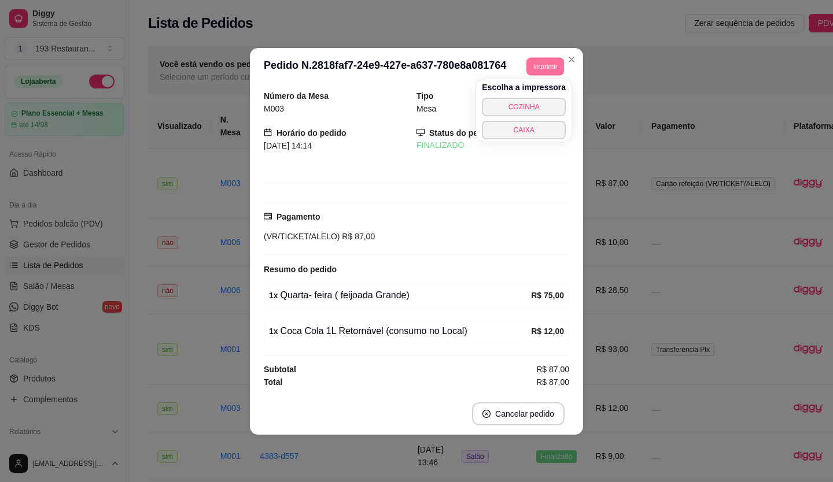
click at [549, 132] on button "CAIXA" at bounding box center [524, 130] width 84 height 19
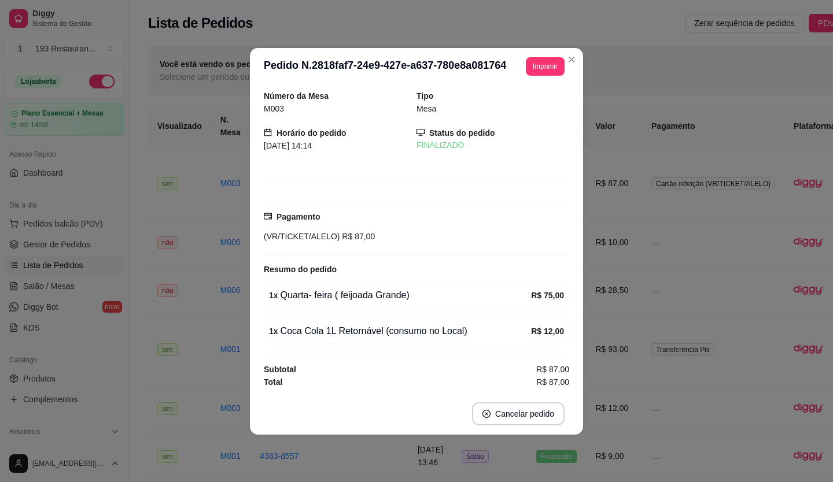
click at [561, 56] on header "**********" at bounding box center [416, 66] width 333 height 37
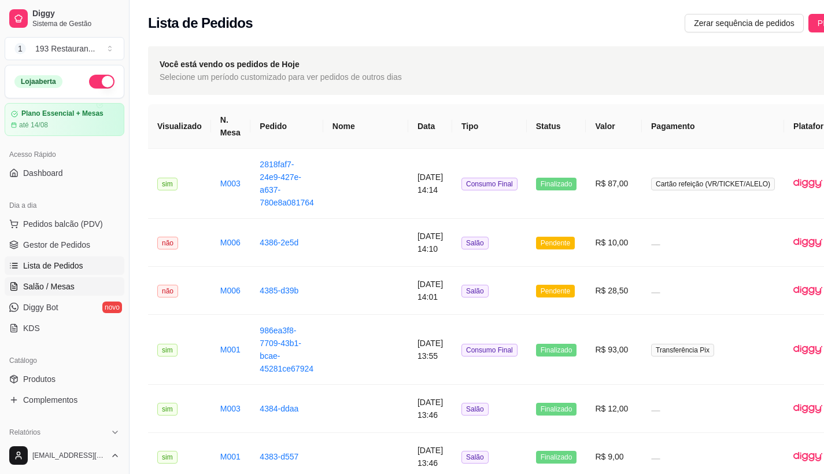
click at [67, 281] on span "Salão / Mesas" at bounding box center [48, 287] width 51 height 12
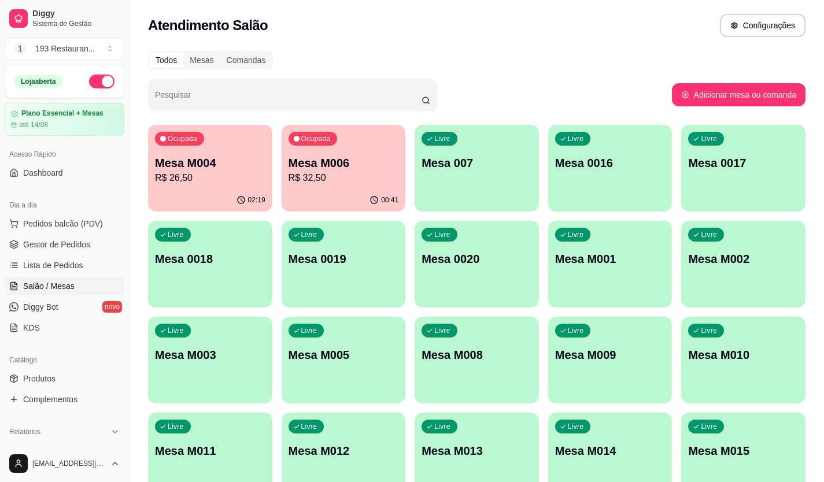
click at [359, 171] on p "R$ 32,50" at bounding box center [344, 178] width 110 height 14
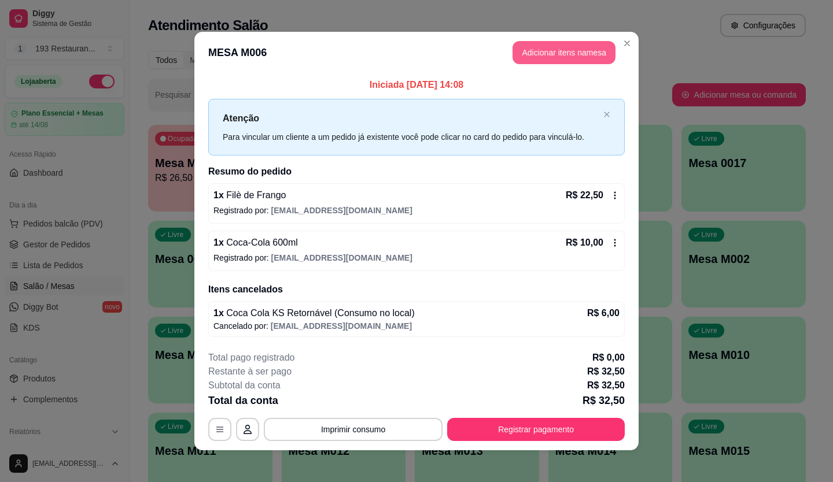
click at [521, 54] on button "Adicionar itens na mesa" at bounding box center [563, 52] width 103 height 23
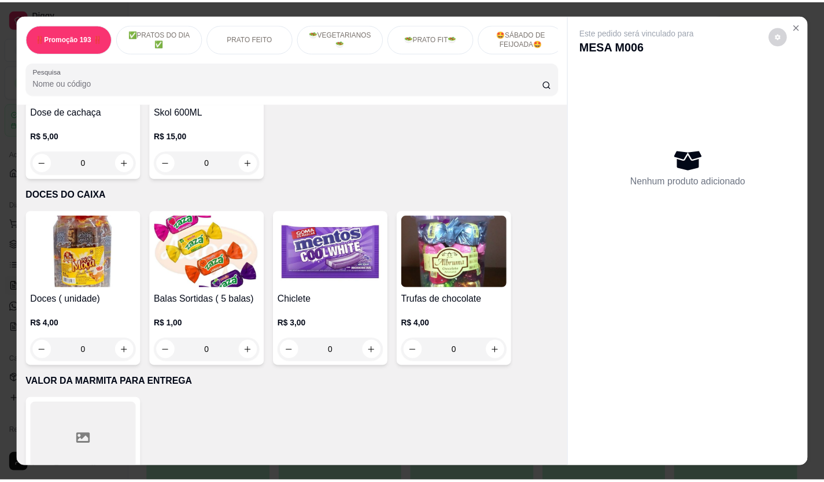
scroll to position [4473, 0]
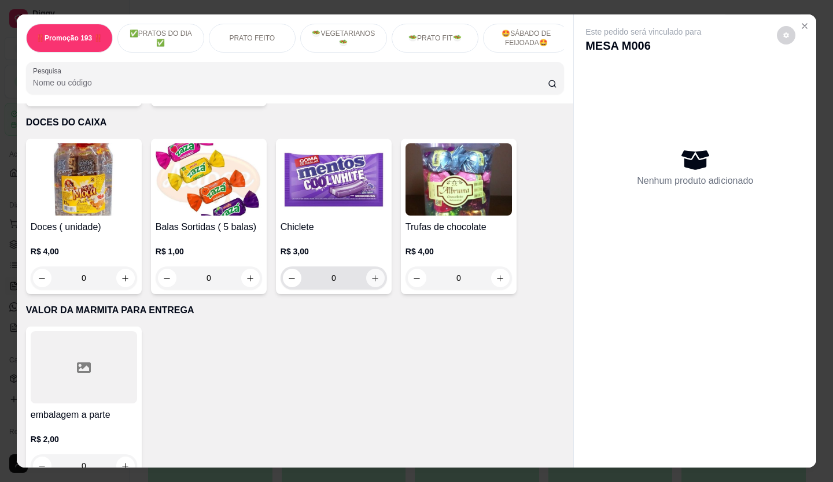
click at [371, 274] on icon "increase-product-quantity" at bounding box center [375, 278] width 9 height 9
type input "1"
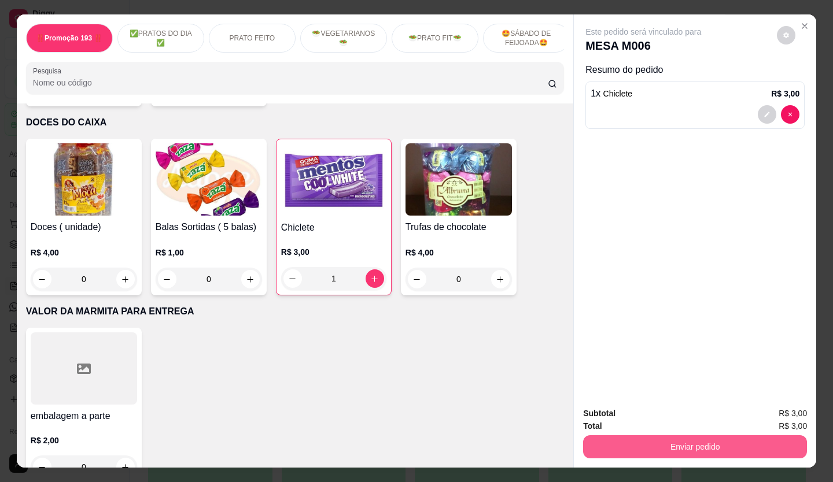
click at [621, 438] on button "Enviar pedido" at bounding box center [695, 447] width 224 height 23
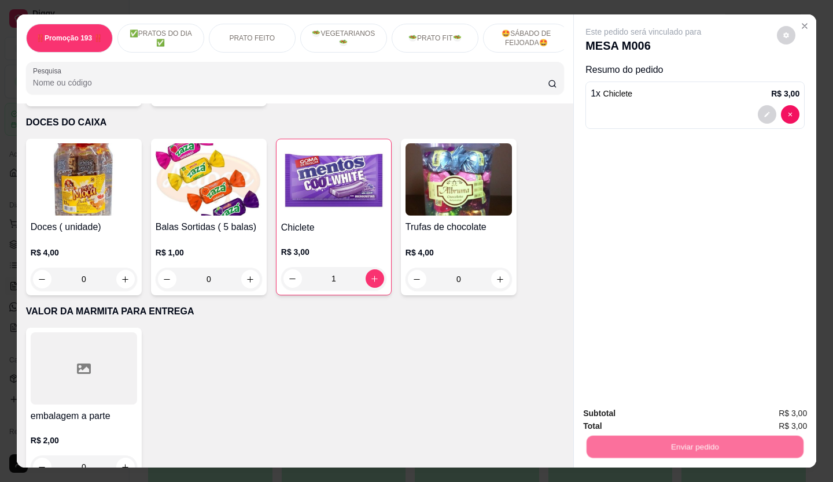
click at [625, 416] on button "Não registrar e enviar pedido" at bounding box center [657, 413] width 117 height 21
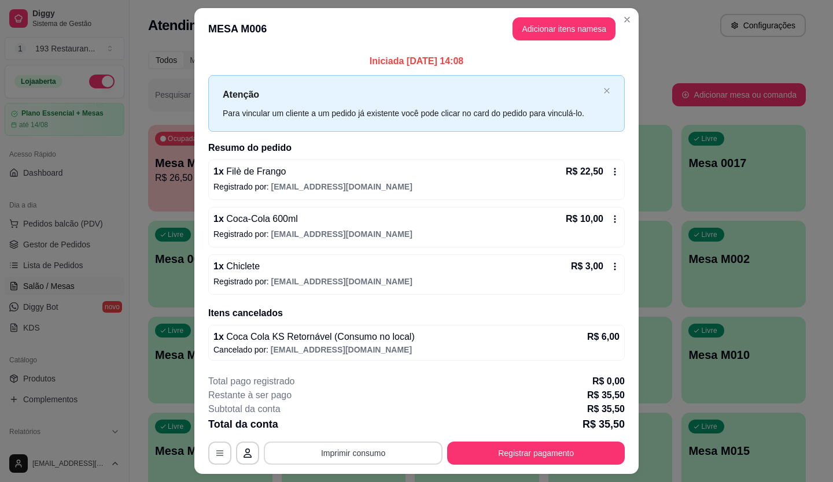
click at [372, 459] on button "Imprimir consumo" at bounding box center [353, 453] width 179 height 23
click at [382, 423] on button "CAIXA" at bounding box center [352, 426] width 81 height 18
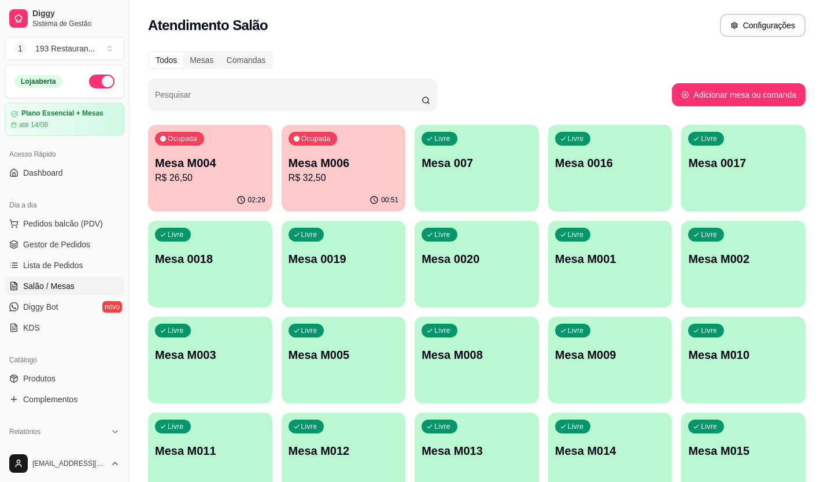
click at [356, 176] on p "R$ 32,50" at bounding box center [344, 178] width 110 height 14
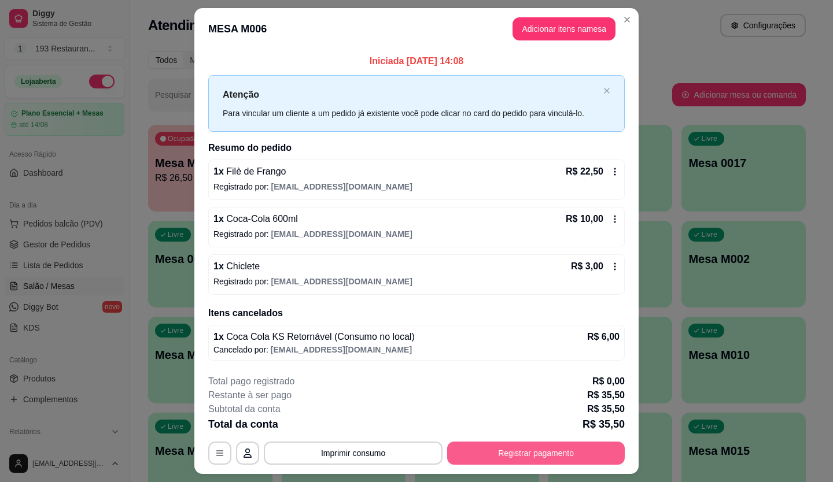
click at [518, 455] on button "Registrar pagamento" at bounding box center [536, 453] width 178 height 23
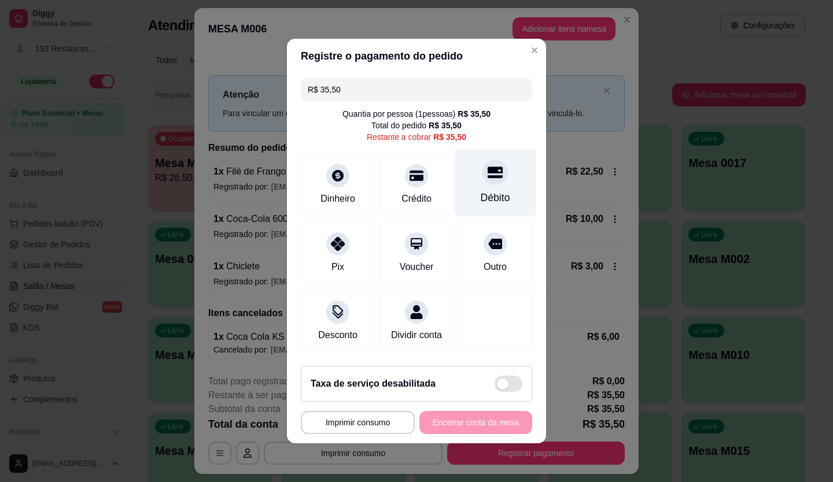
click at [500, 180] on div "Débito" at bounding box center [496, 183] width 82 height 68
type input "R$ 0,00"
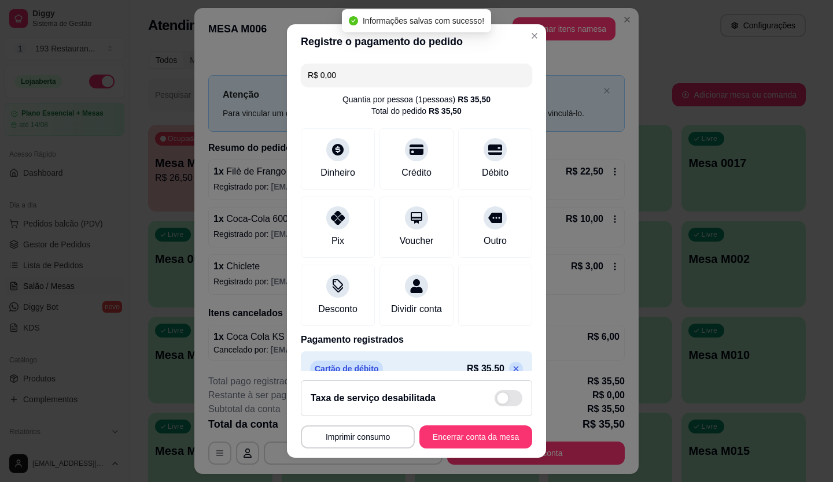
click at [522, 458] on footer "**********" at bounding box center [416, 414] width 259 height 87
click at [495, 444] on button "Encerrar conta da mesa" at bounding box center [475, 437] width 109 height 23
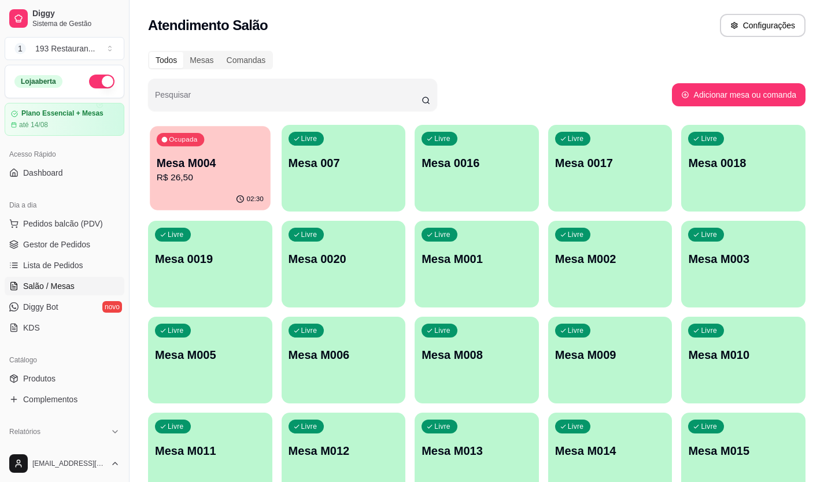
click at [238, 163] on p "Mesa M004" at bounding box center [210, 164] width 107 height 16
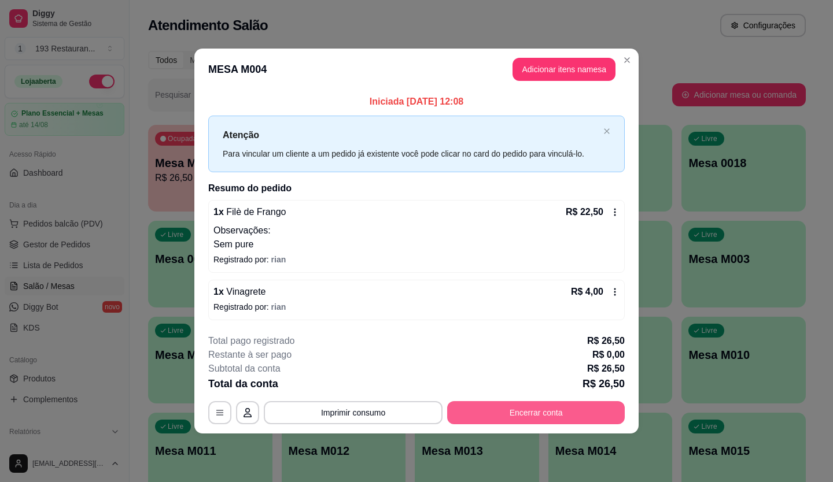
click at [567, 411] on button "Encerrar conta" at bounding box center [536, 412] width 178 height 23
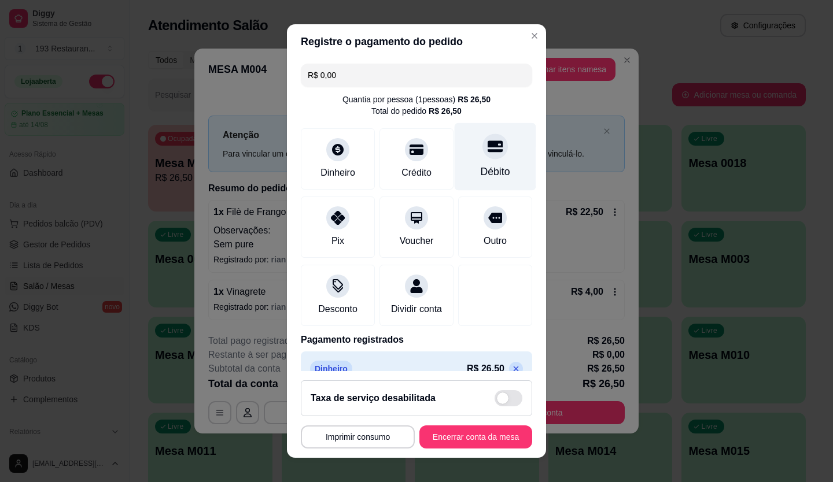
click at [488, 143] on icon at bounding box center [495, 147] width 15 height 12
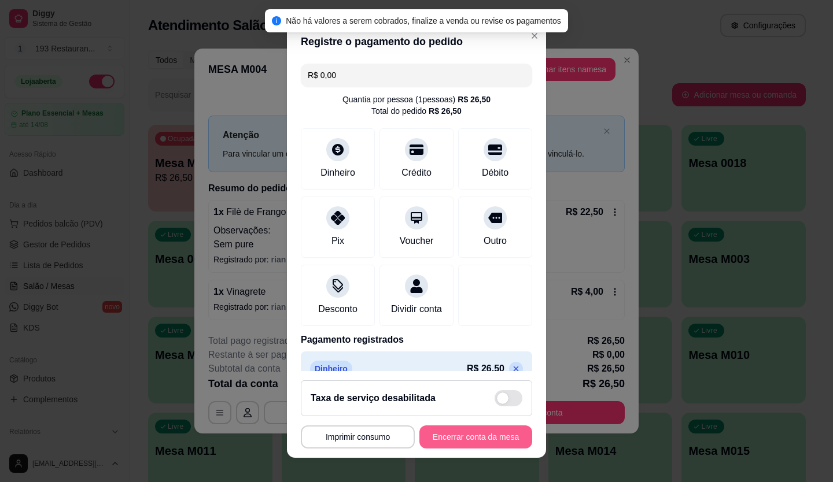
click at [457, 444] on button "Encerrar conta da mesa" at bounding box center [475, 437] width 113 height 23
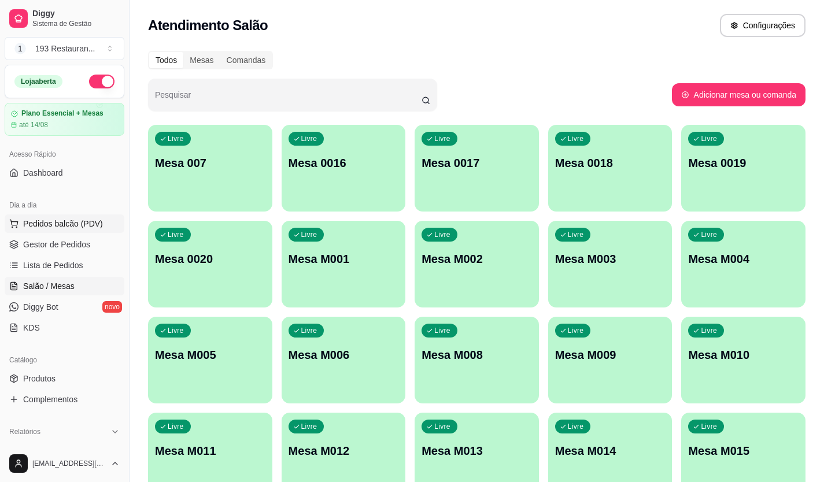
click at [91, 233] on button "Pedidos balcão (PDV)" at bounding box center [65, 224] width 120 height 19
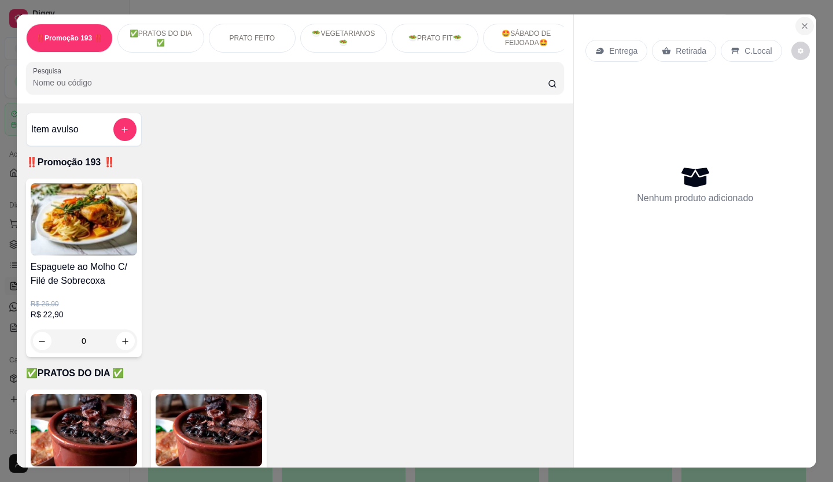
click at [800, 21] on icon "Close" at bounding box center [804, 25] width 9 height 9
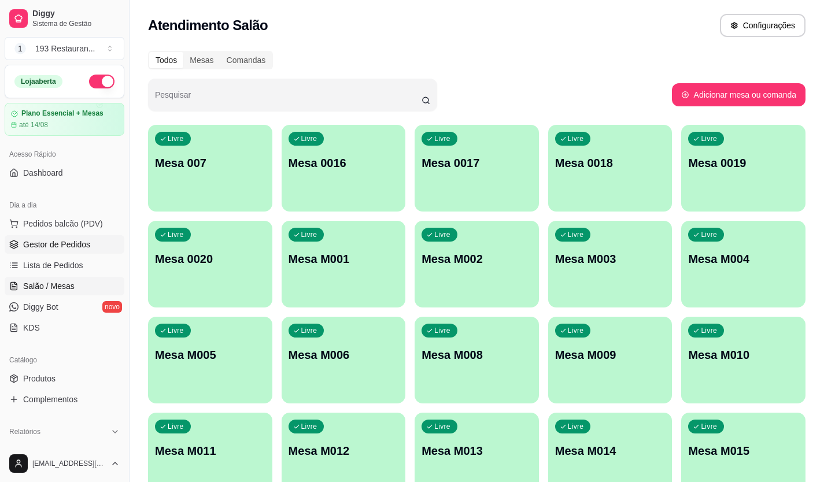
click at [70, 248] on span "Gestor de Pedidos" at bounding box center [56, 245] width 67 height 12
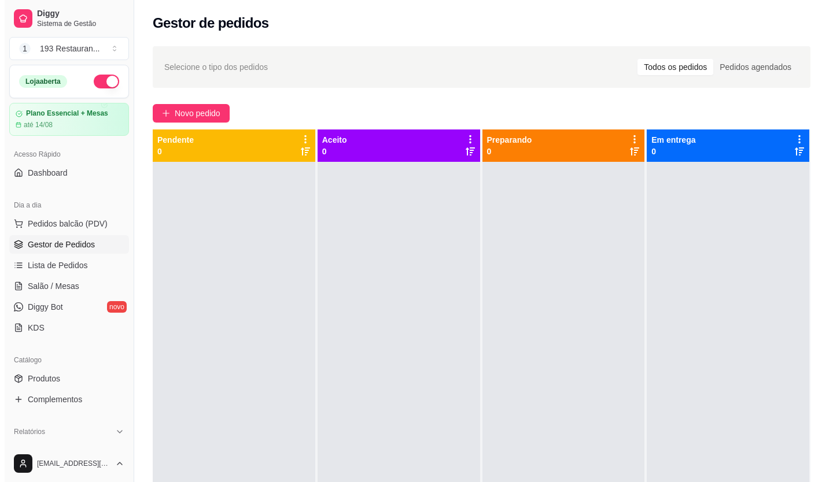
scroll to position [289, 0]
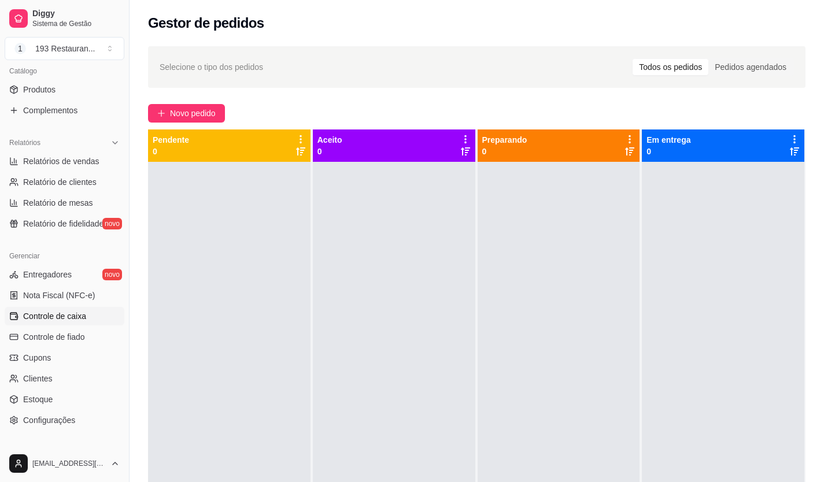
click at [64, 309] on link "Controle de caixa" at bounding box center [65, 316] width 120 height 19
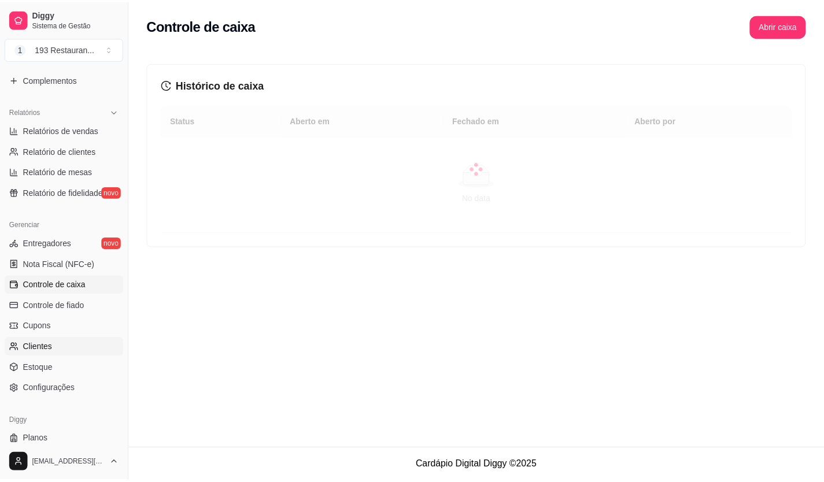
scroll to position [350, 0]
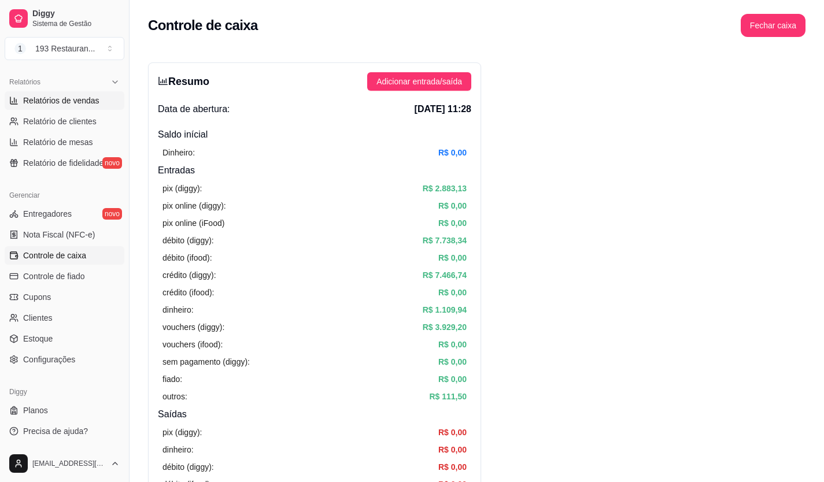
click at [72, 93] on link "Relatórios de vendas" at bounding box center [65, 100] width 120 height 19
select select "ALL"
select select "0"
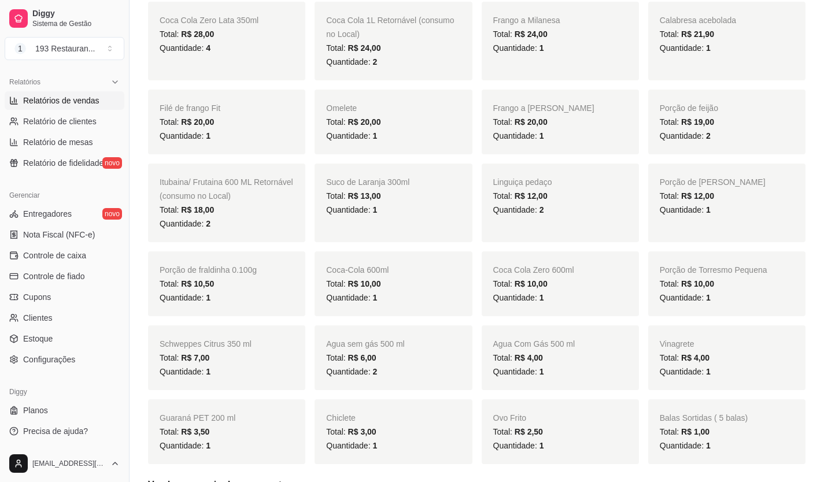
scroll to position [636, 0]
